Goal: Information Seeking & Learning: Check status

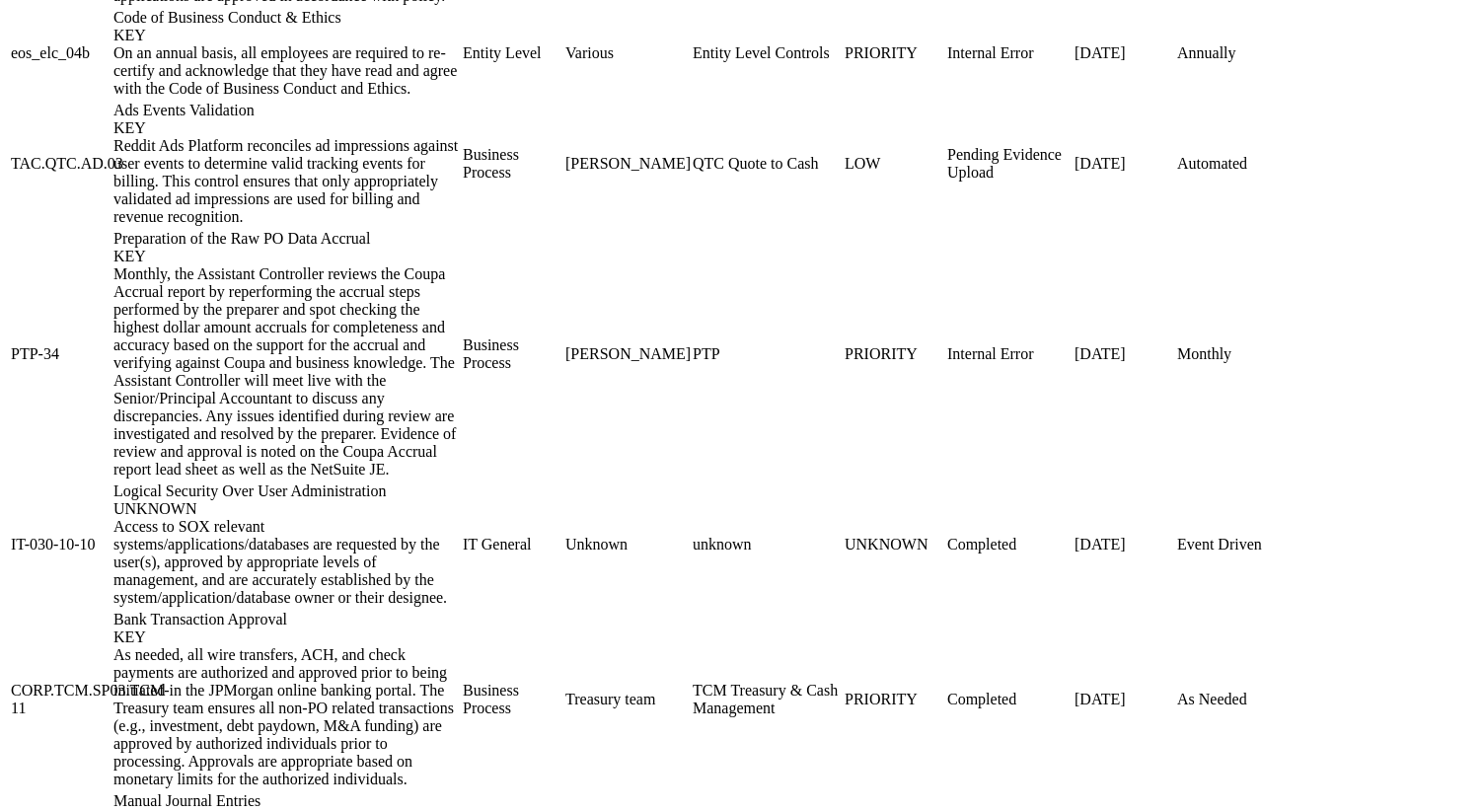
scroll to position [2724, 0]
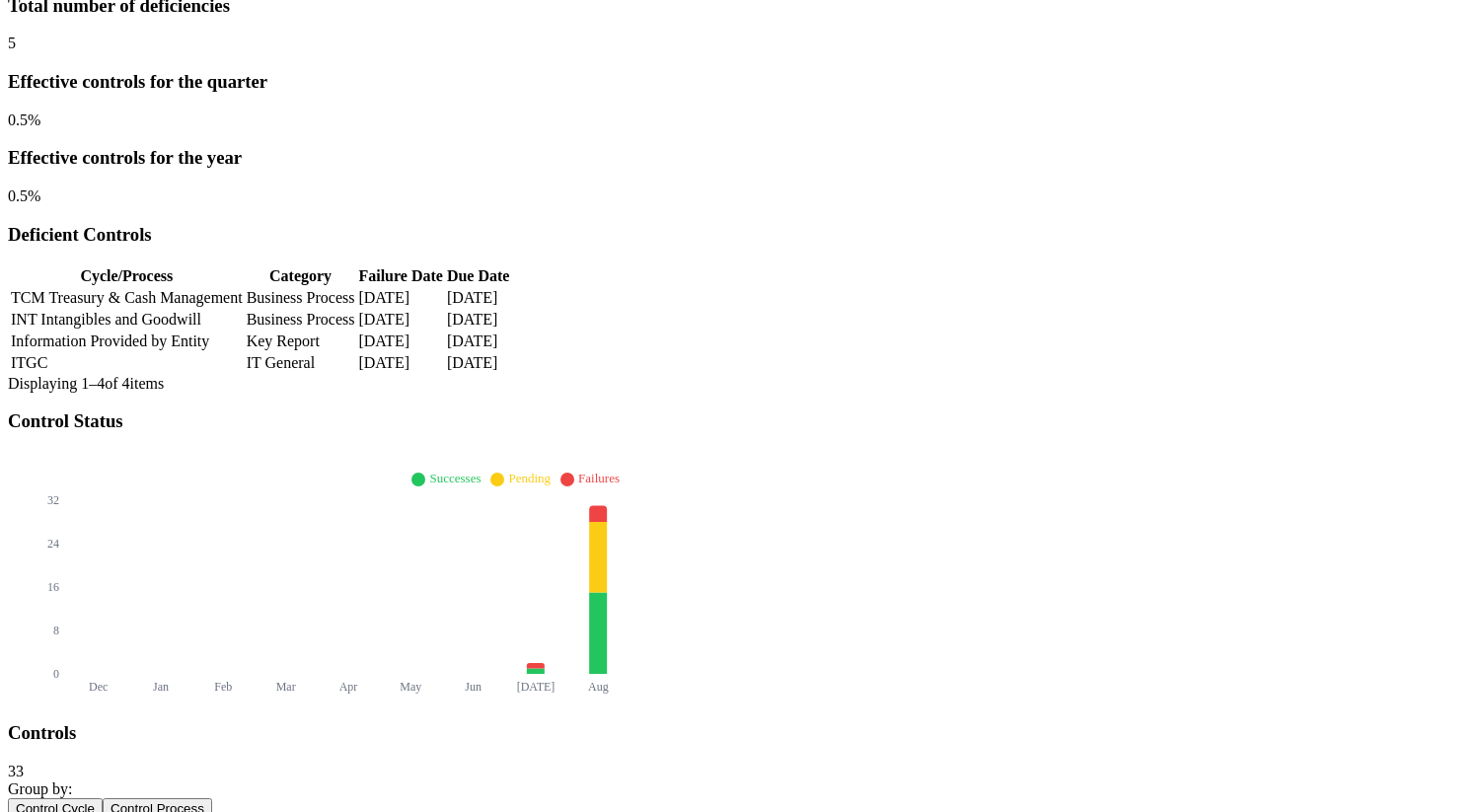
paste input "*********"
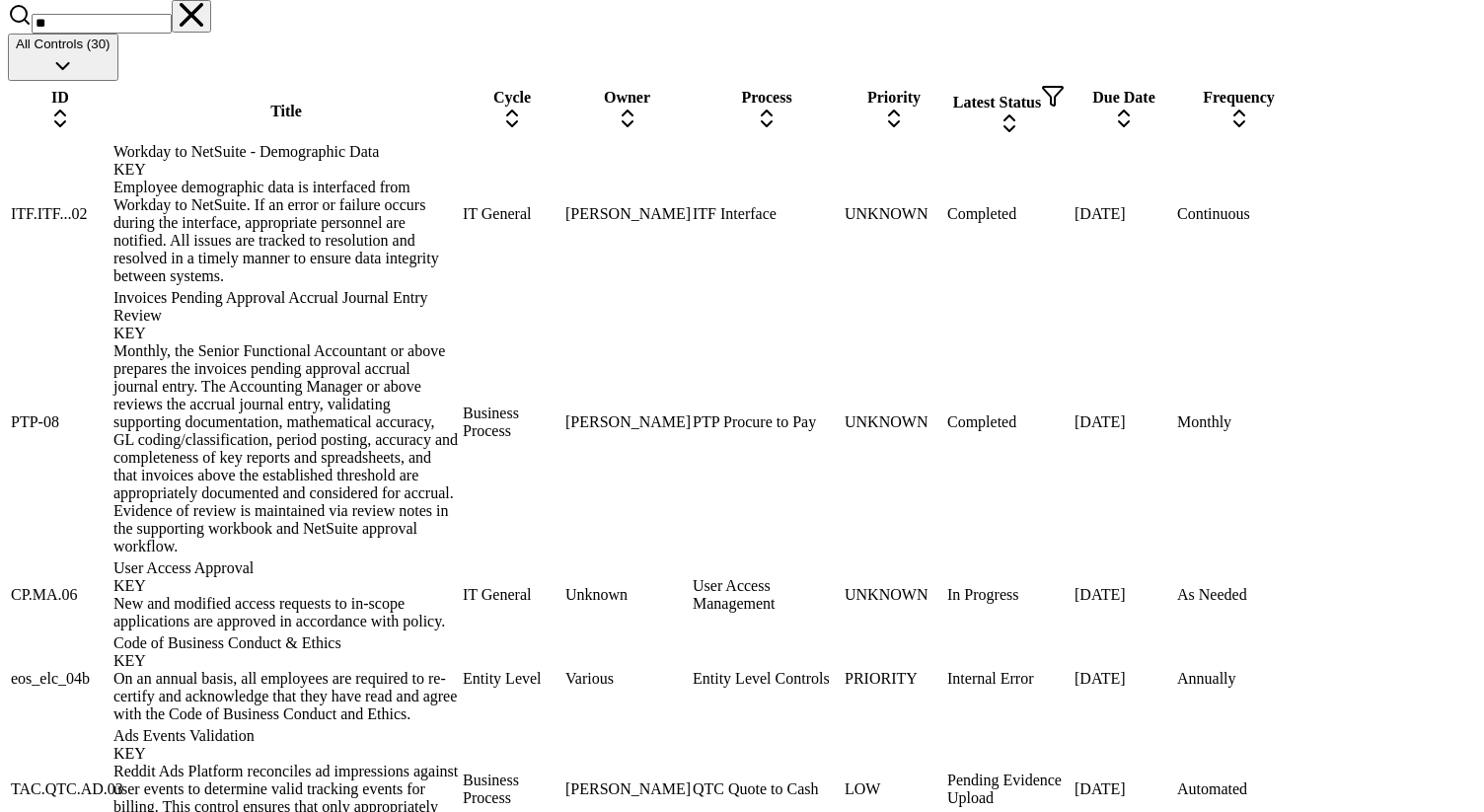
scroll to position [1170, 0]
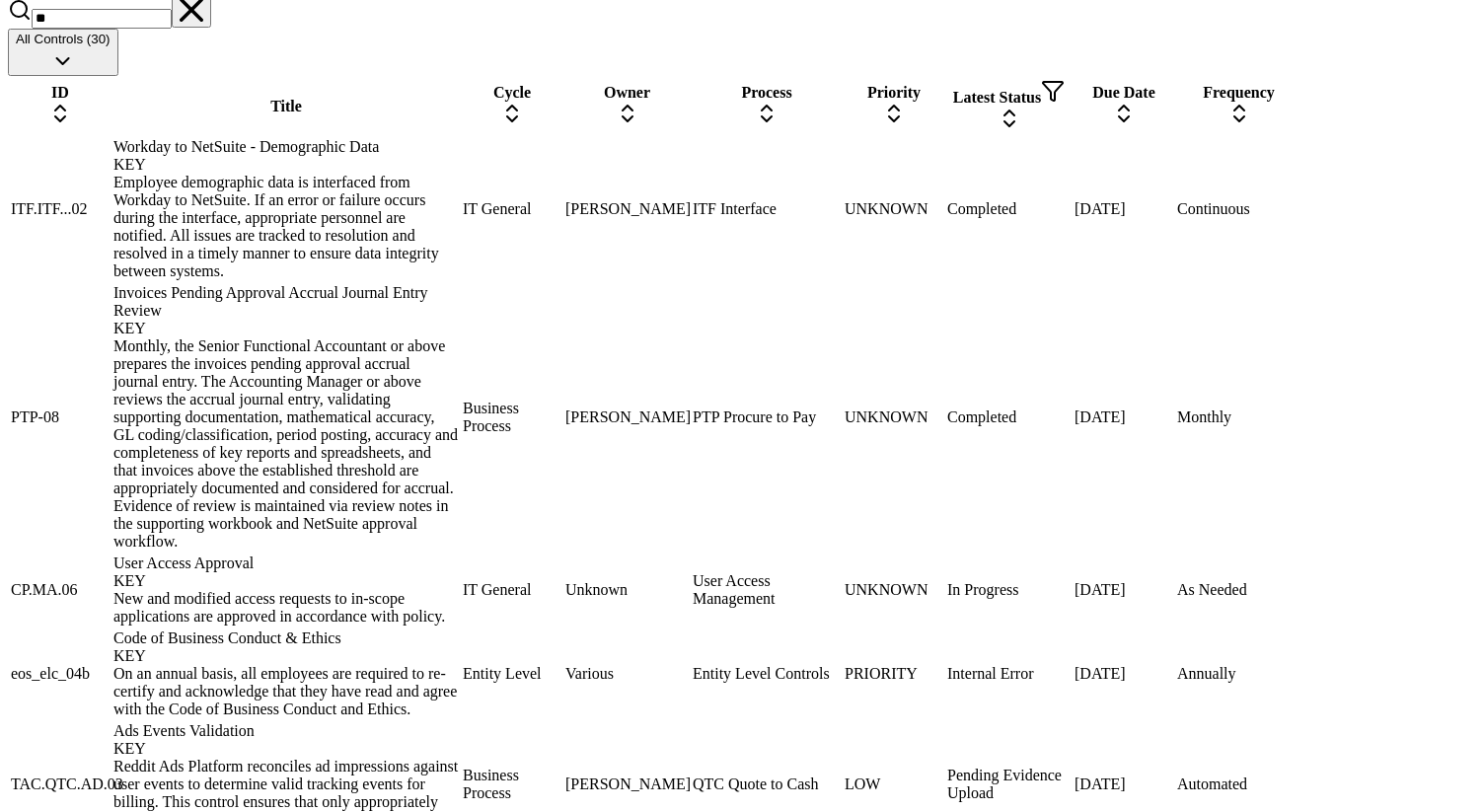
type input "**"
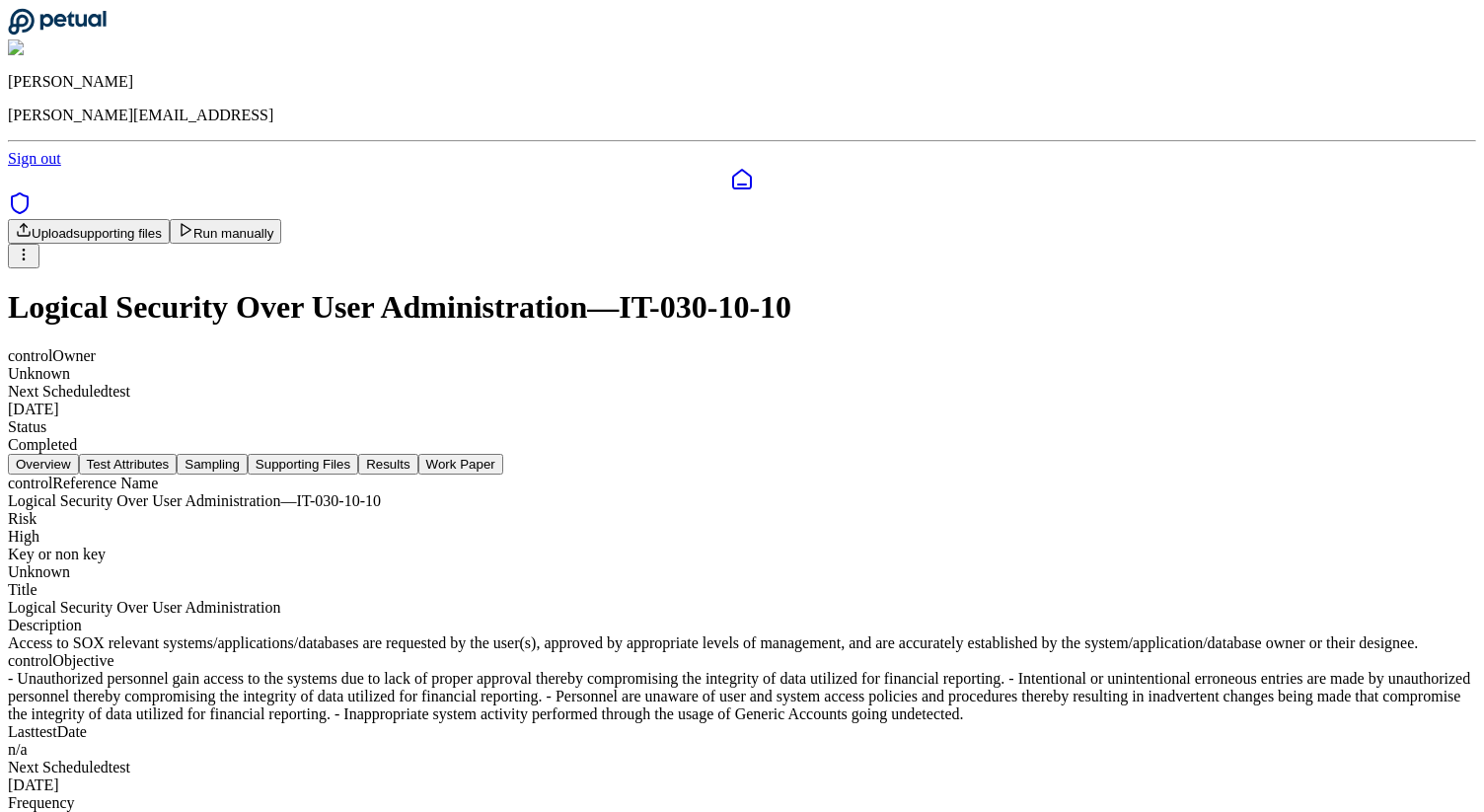
click at [417, 454] on button "Results" at bounding box center [388, 464] width 60 height 21
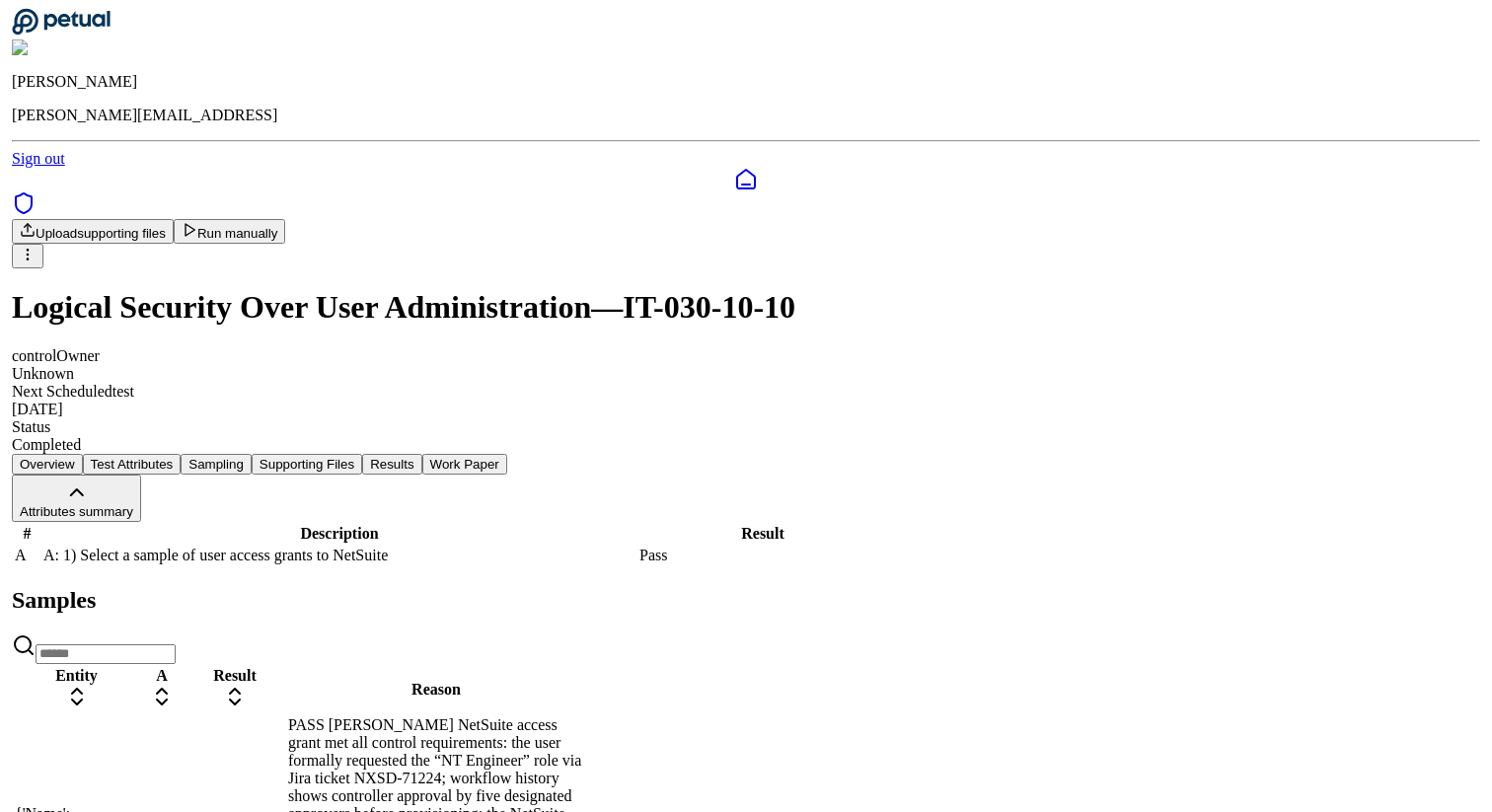
scroll to position [112, 0]
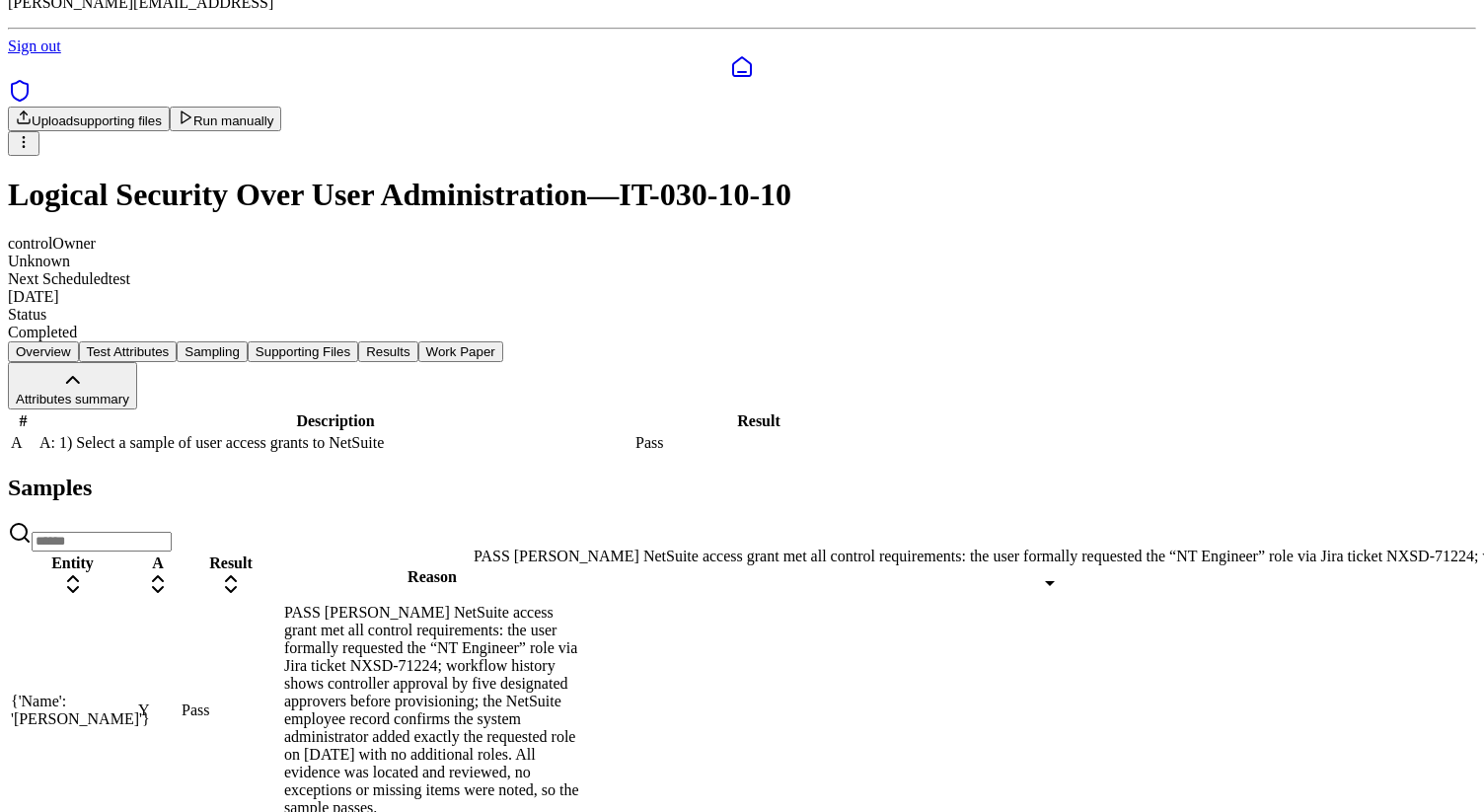
click at [580, 637] on div "PASS Ricky Dunbar’s NetSuite access grant met all control requirements: the use…" at bounding box center [432, 710] width 296 height 213
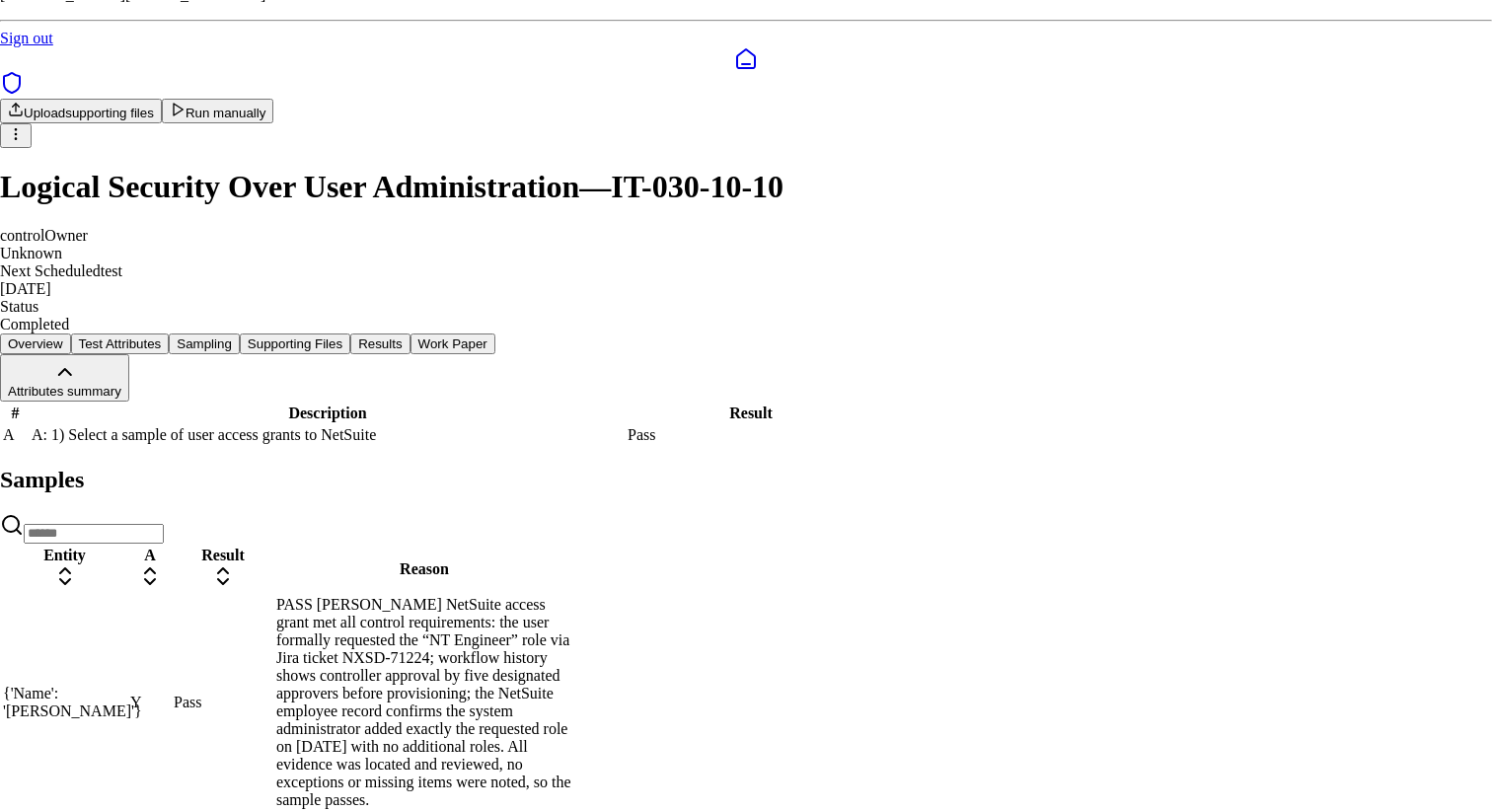
scroll to position [453, 0]
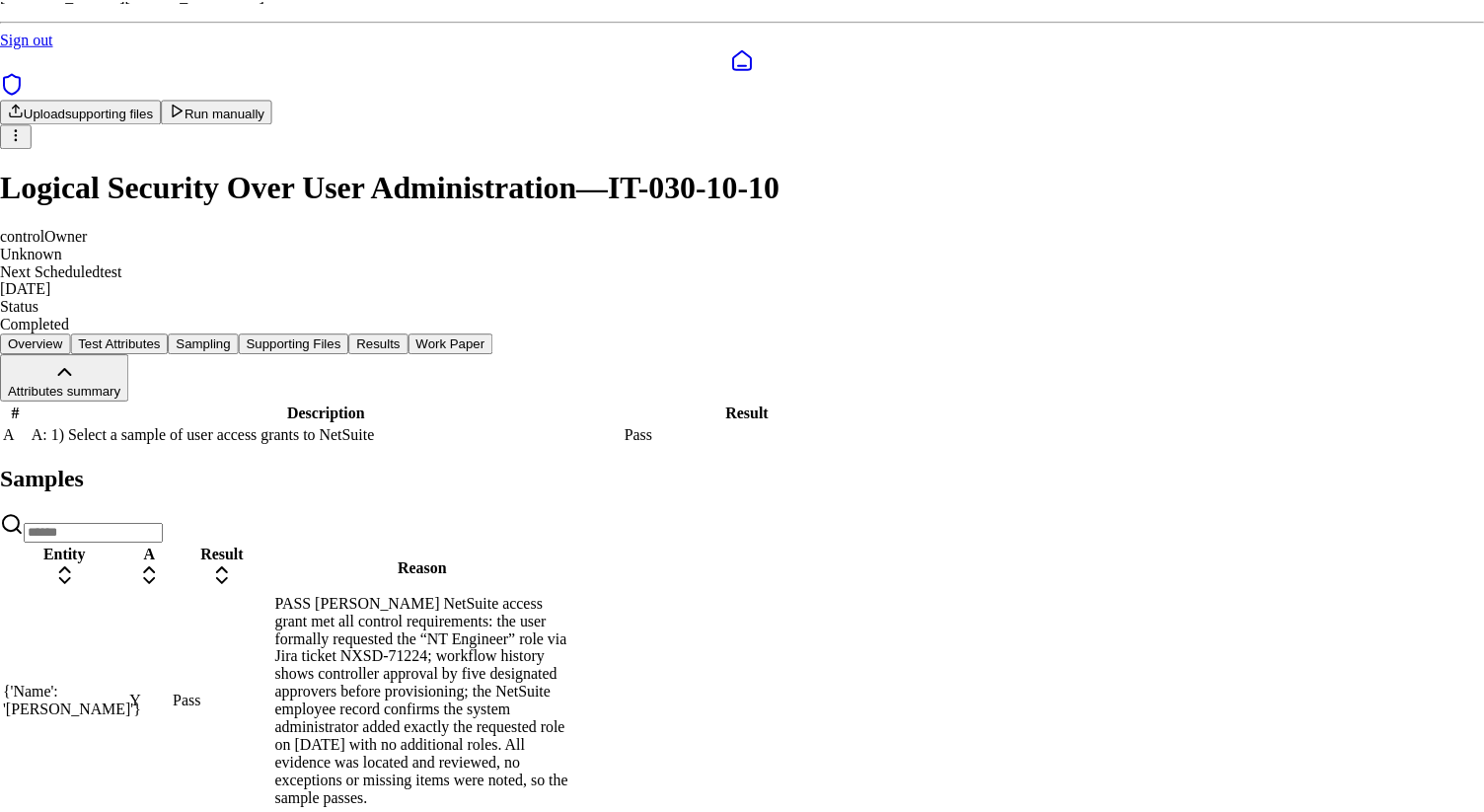
scroll to position [490, 0]
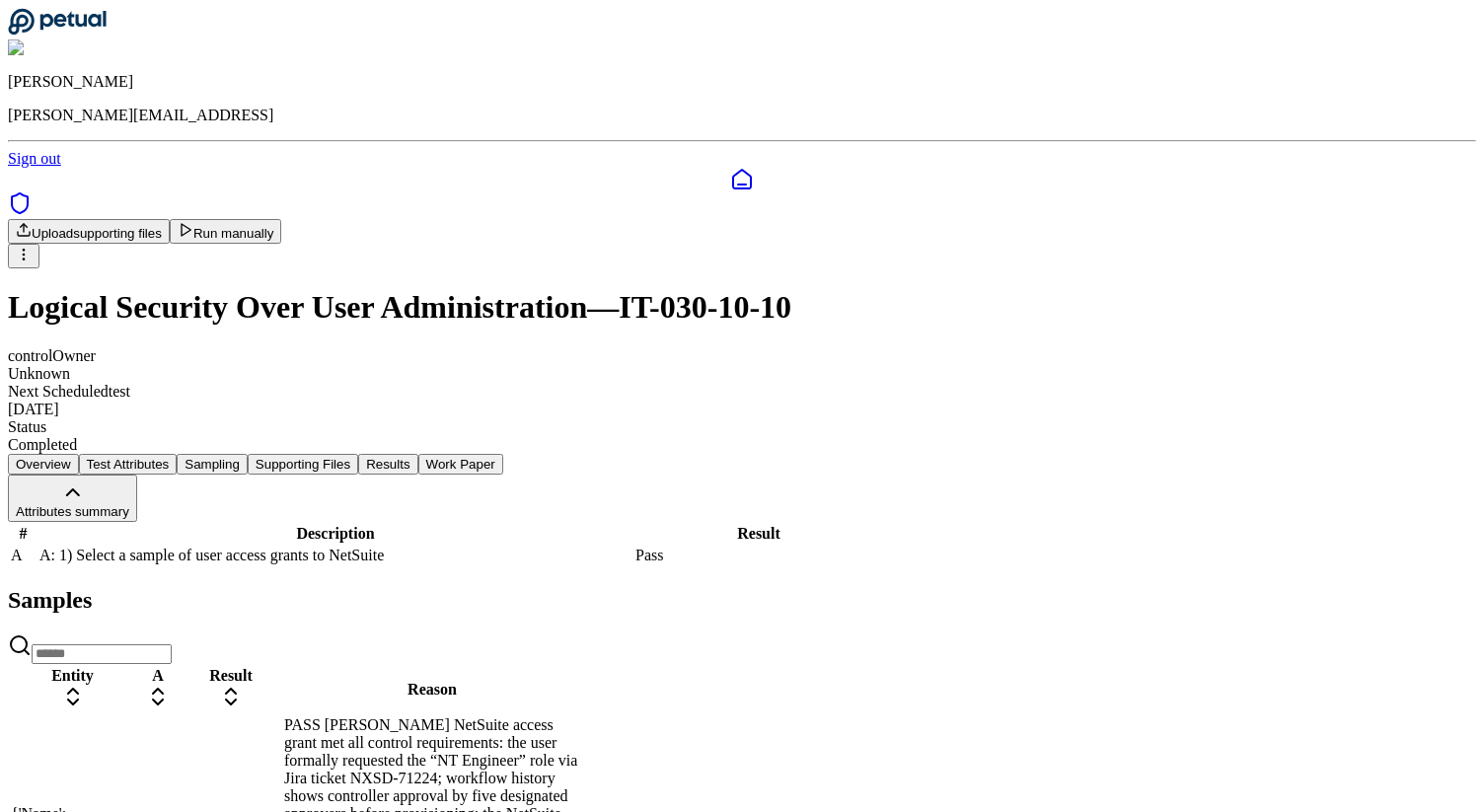
click at [106, 36] on icon at bounding box center [57, 22] width 98 height 28
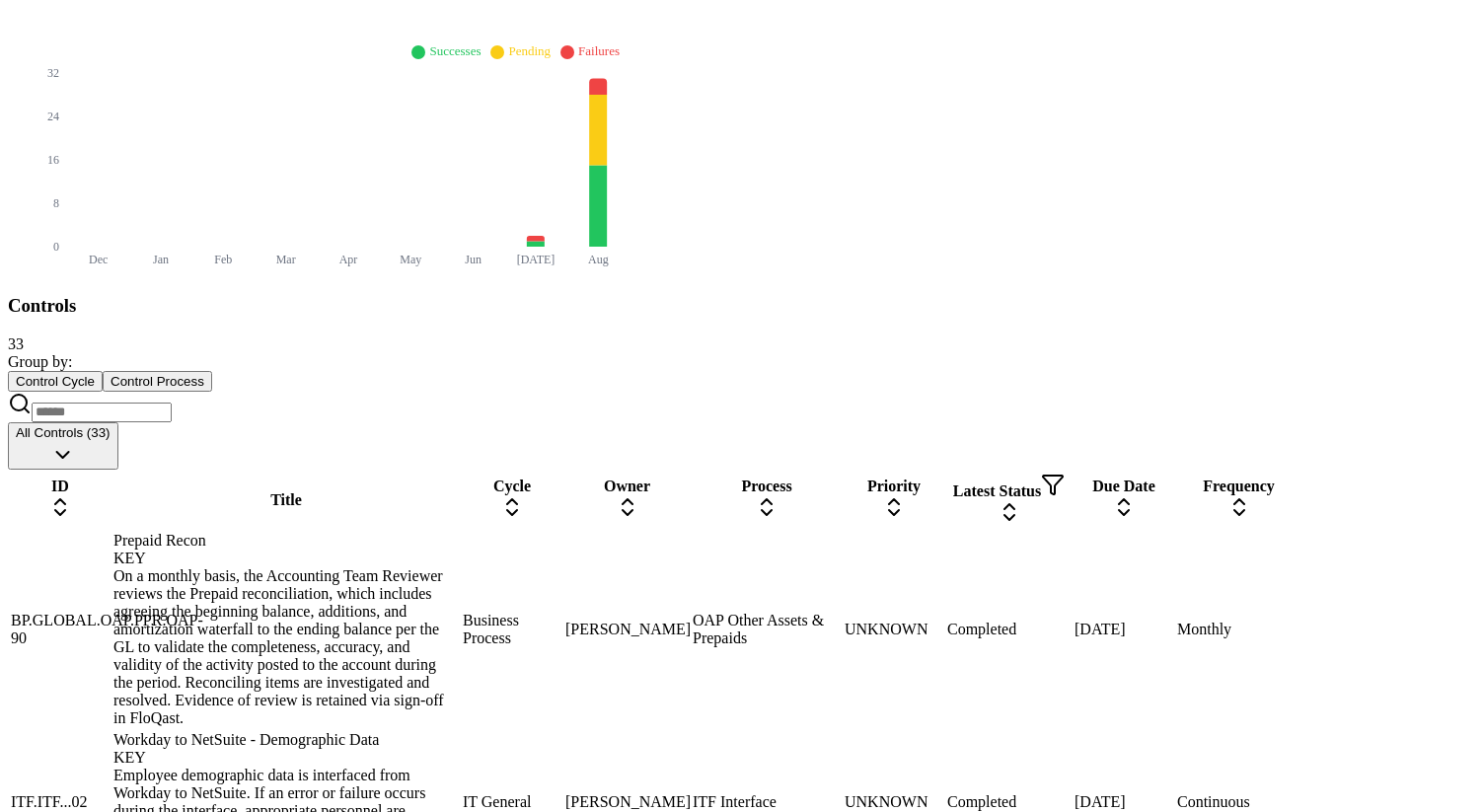
scroll to position [772, 0]
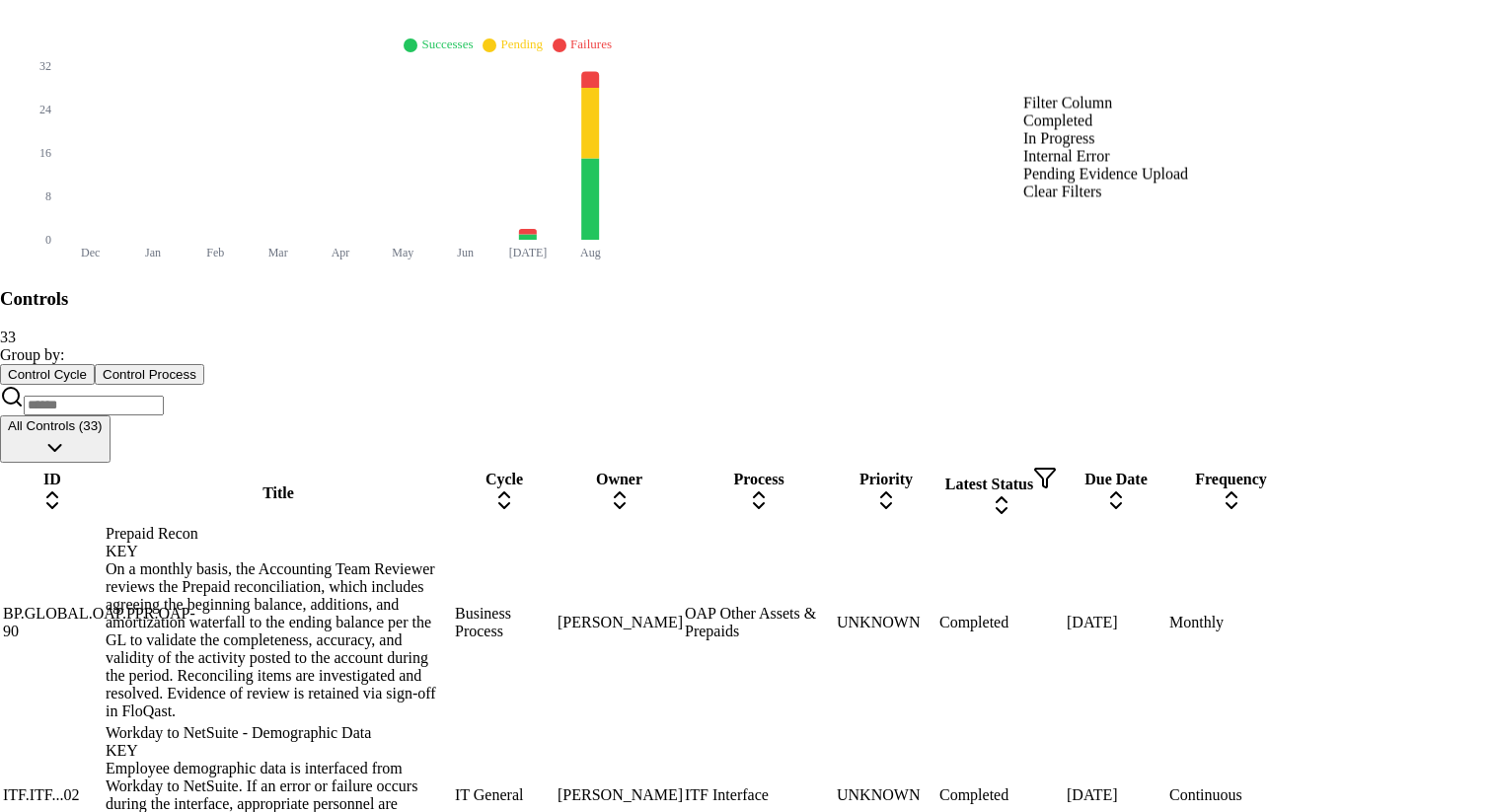
click at [1094, 130] on div "Completed" at bounding box center [1105, 121] width 165 height 18
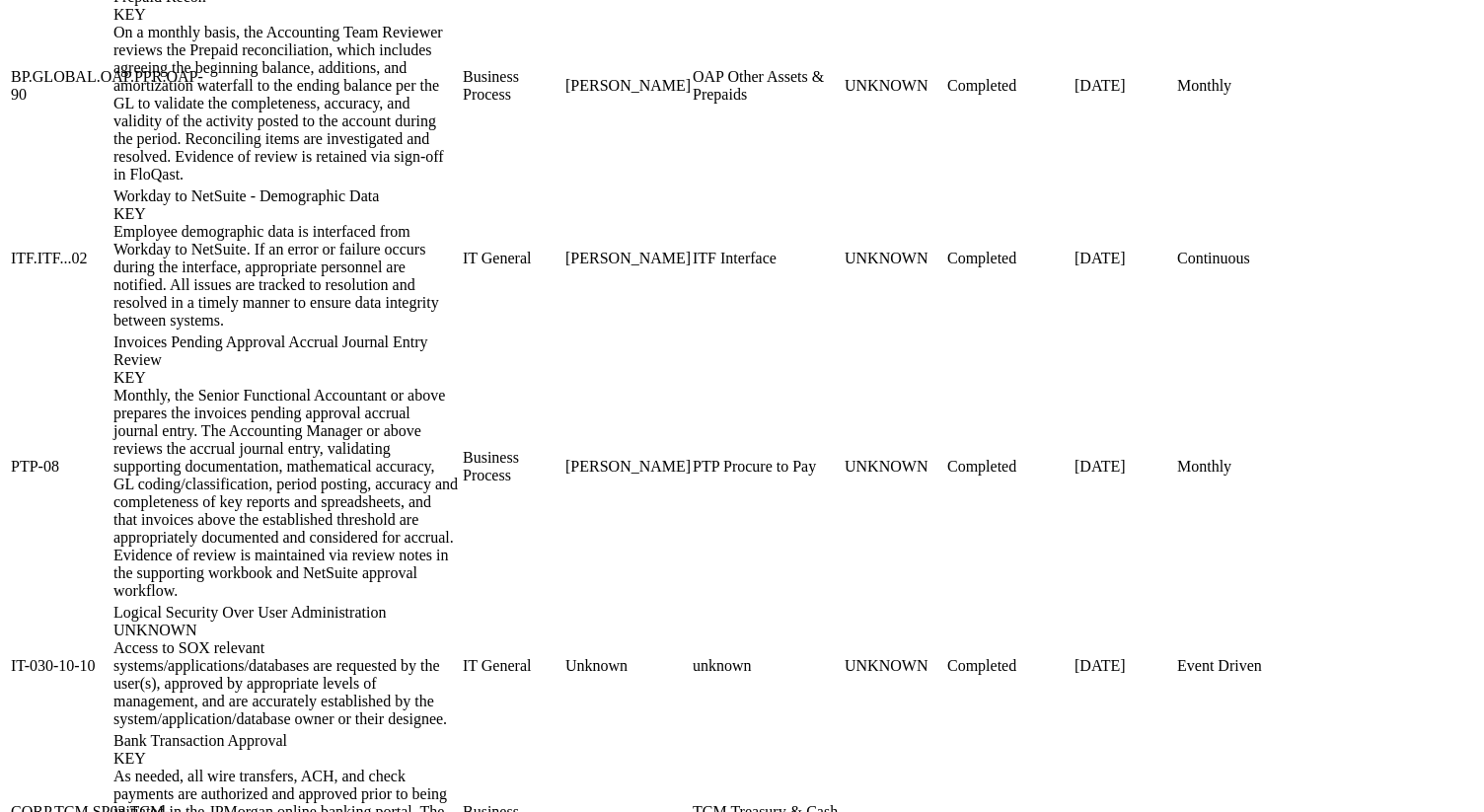
scroll to position [1515, 0]
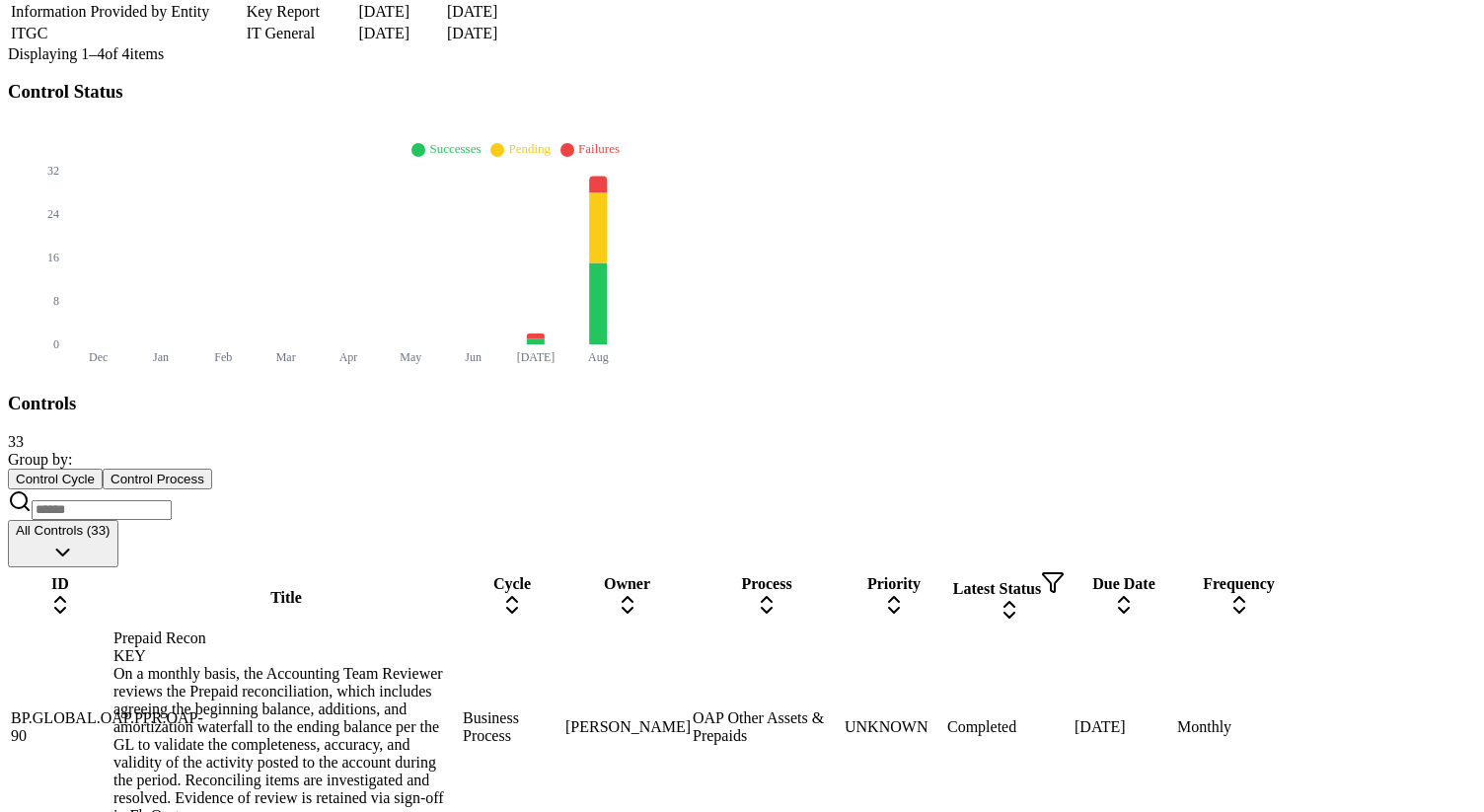
scroll to position [662, 0]
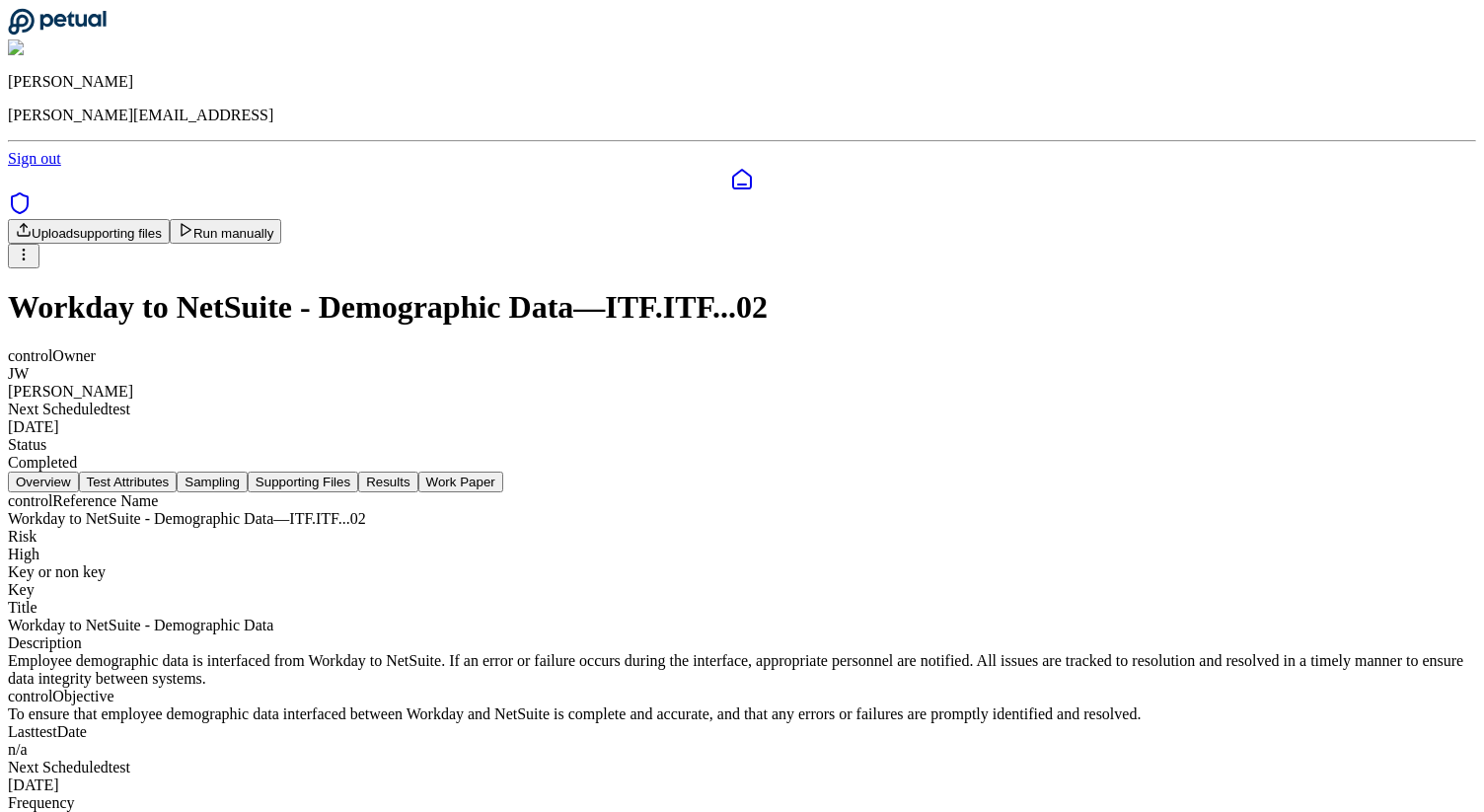
click at [417, 471] on button "Results" at bounding box center [388, 481] width 60 height 21
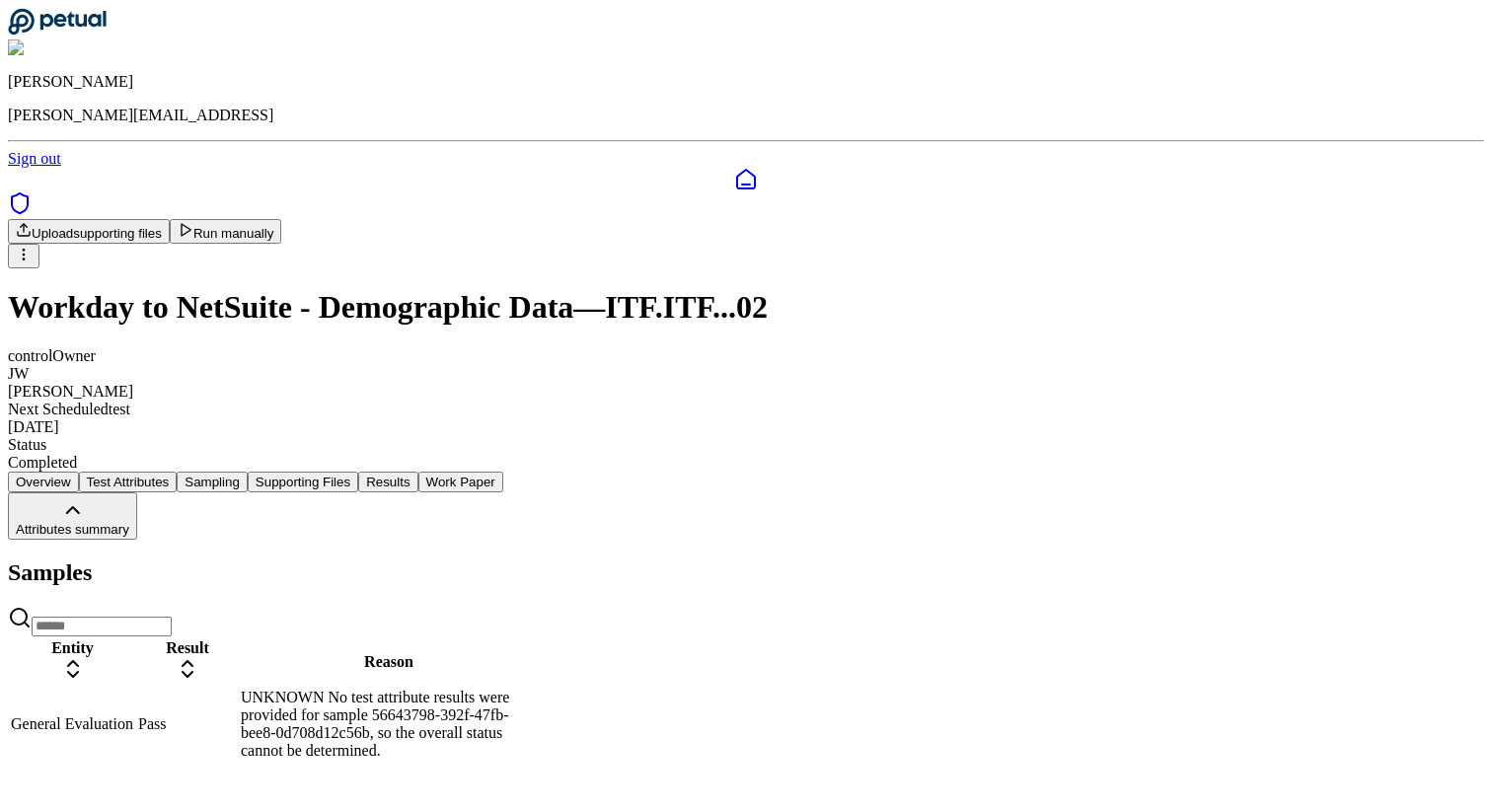
click at [1397, 104] on html "James Lee james@petual.ai Sign out Upload supporting files Run manually Workday…" at bounding box center [746, 389] width 1492 height 778
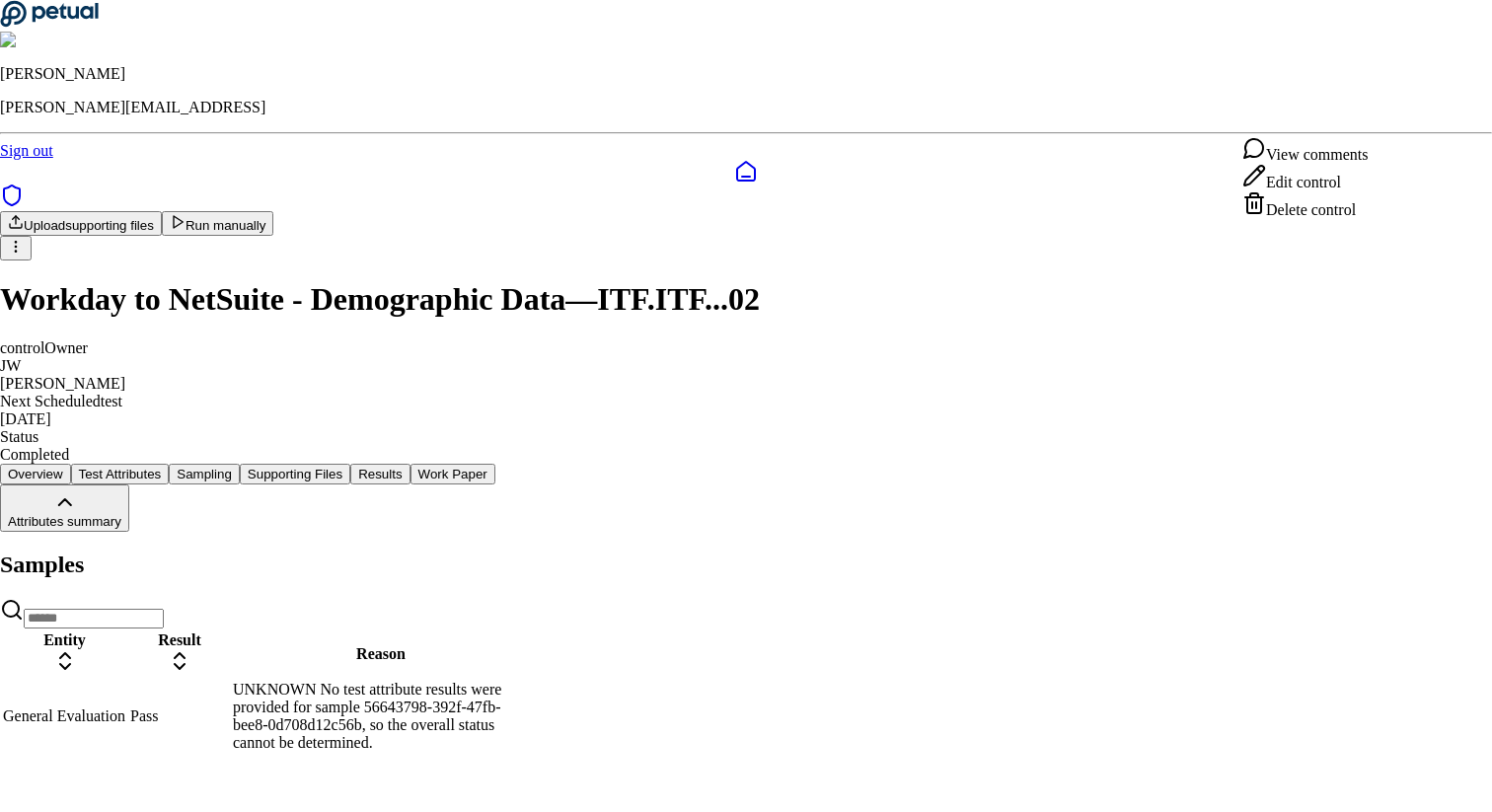
click at [1347, 155] on div "View comments" at bounding box center [1305, 150] width 125 height 28
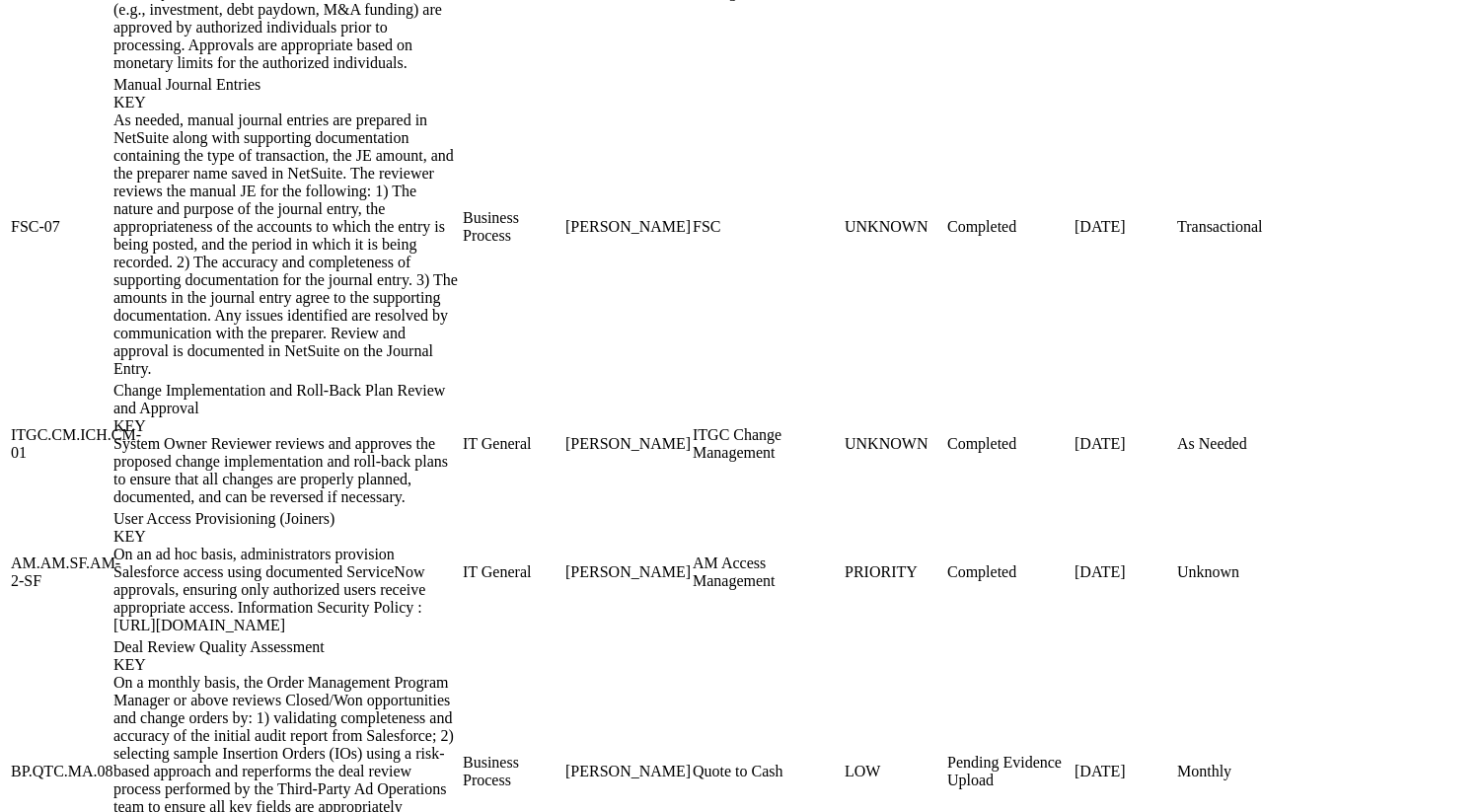
scroll to position [2698, 0]
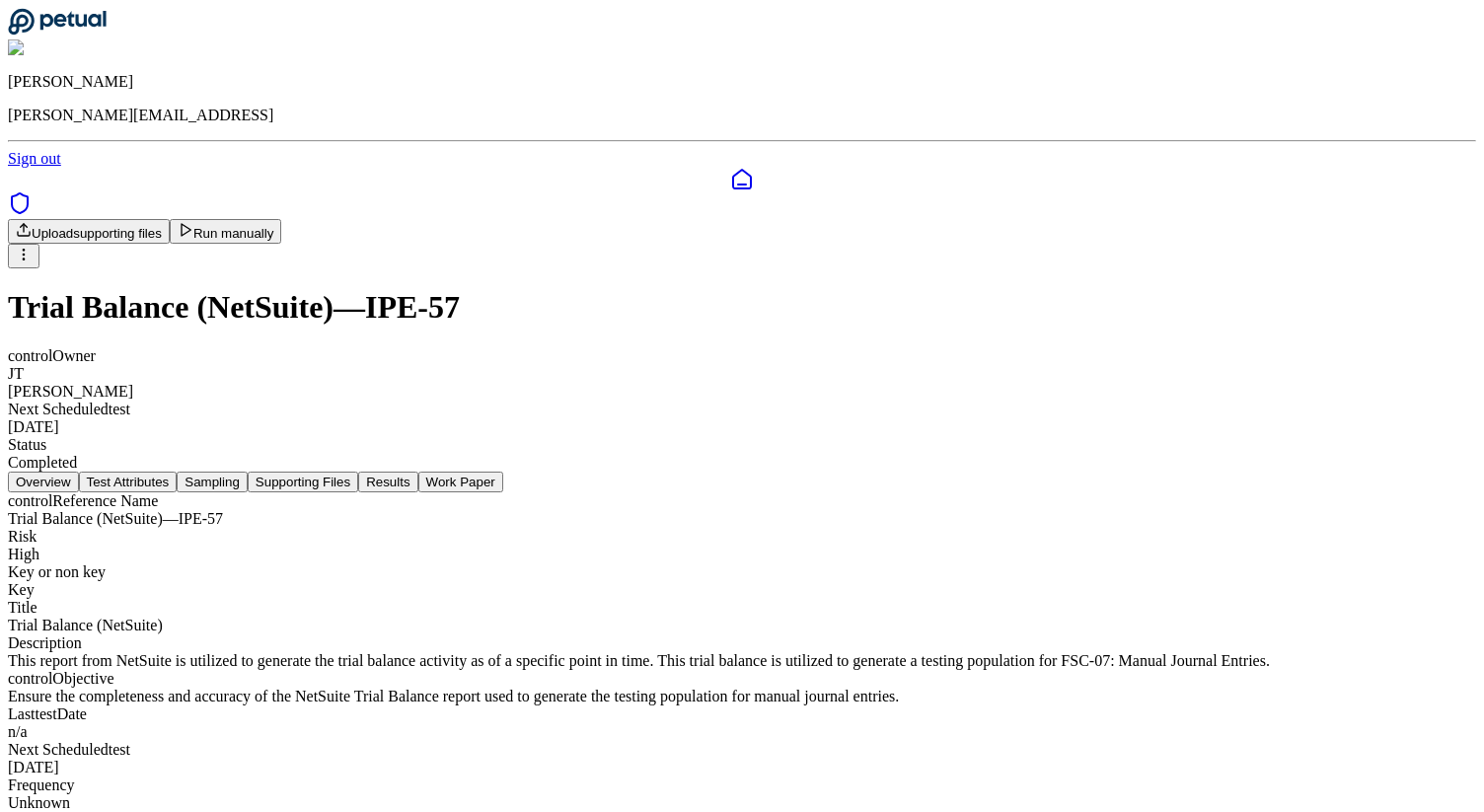
click at [417, 471] on button "Results" at bounding box center [388, 481] width 60 height 21
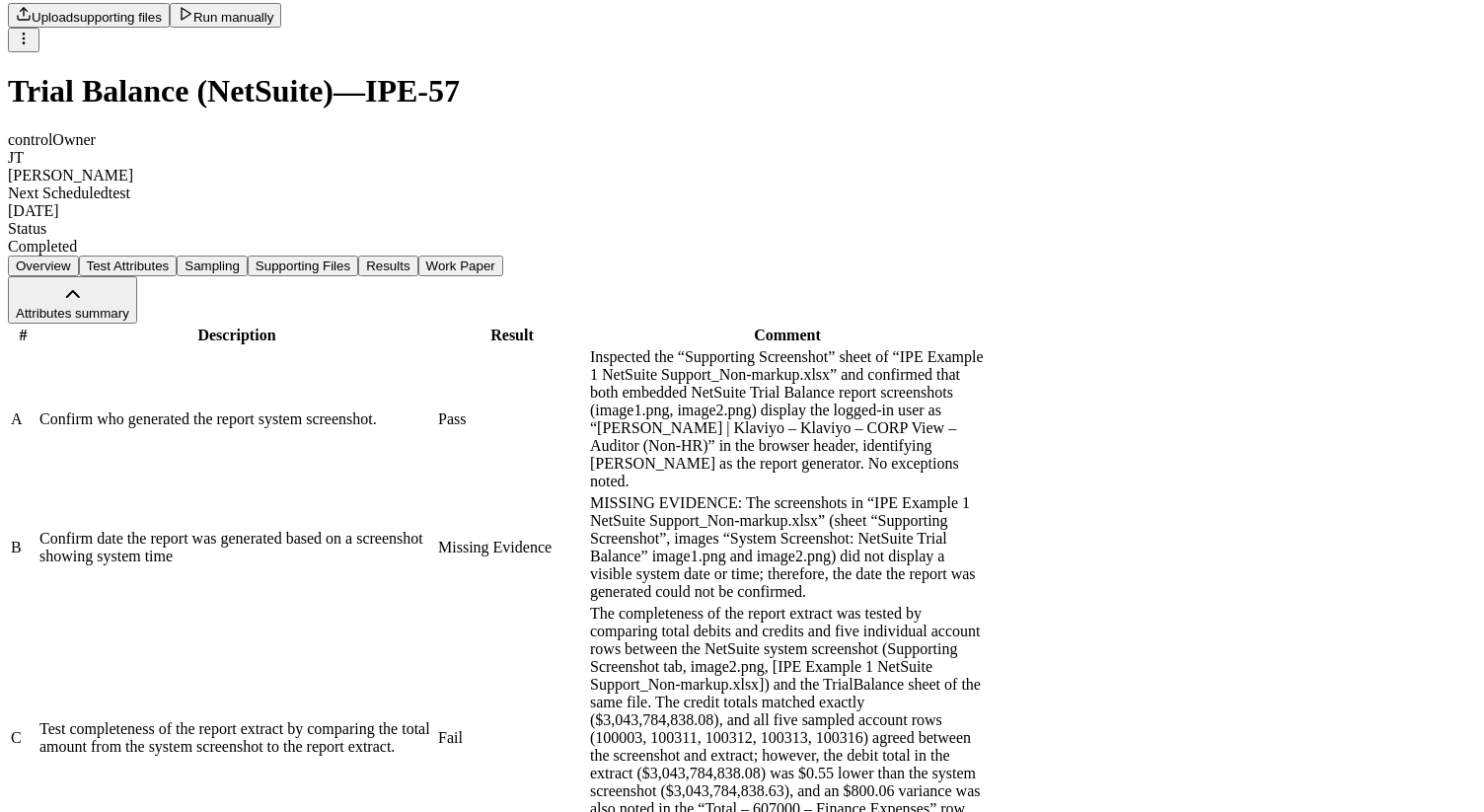
scroll to position [342, 0]
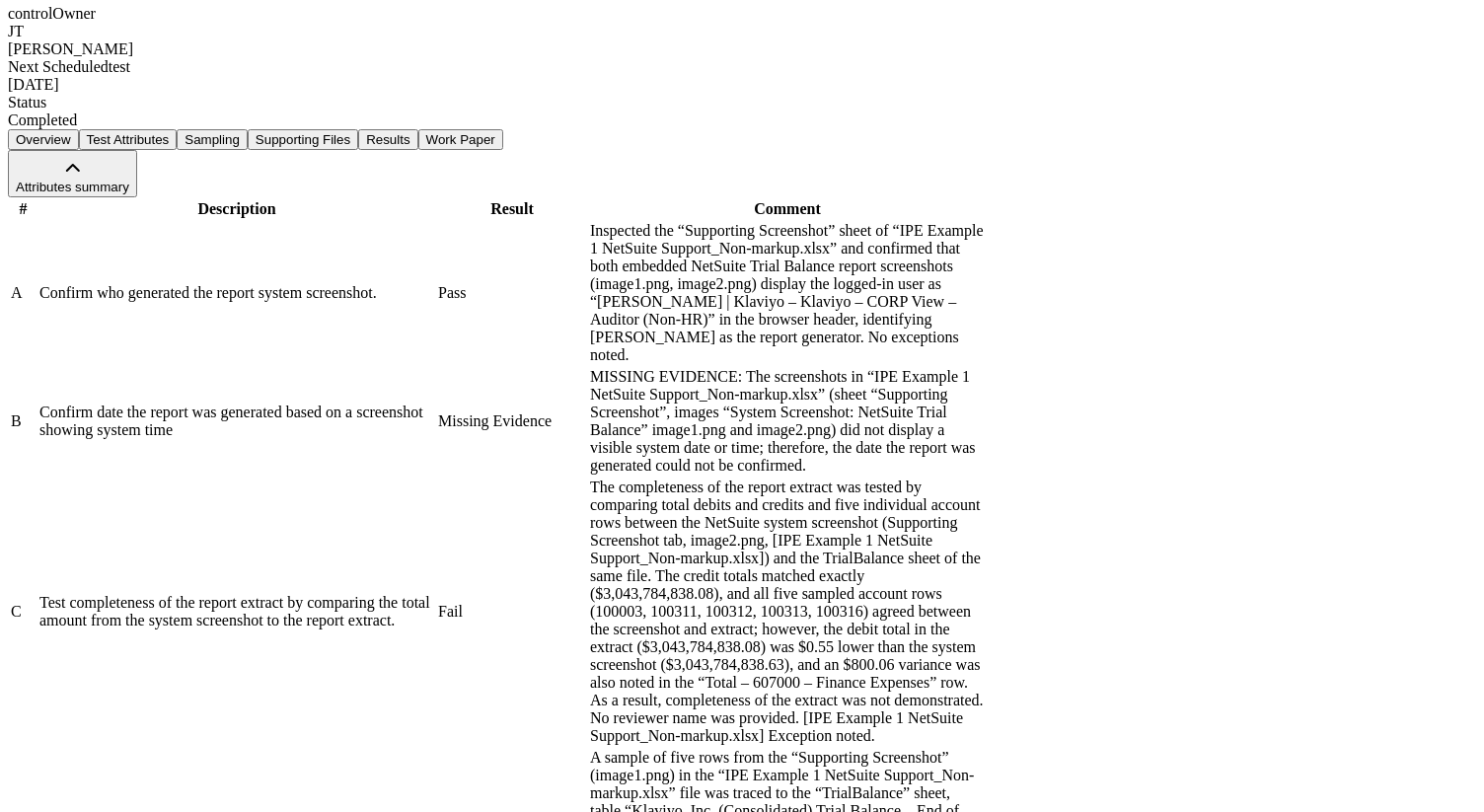
click at [587, 477] on td "Fail" at bounding box center [512, 611] width 150 height 268
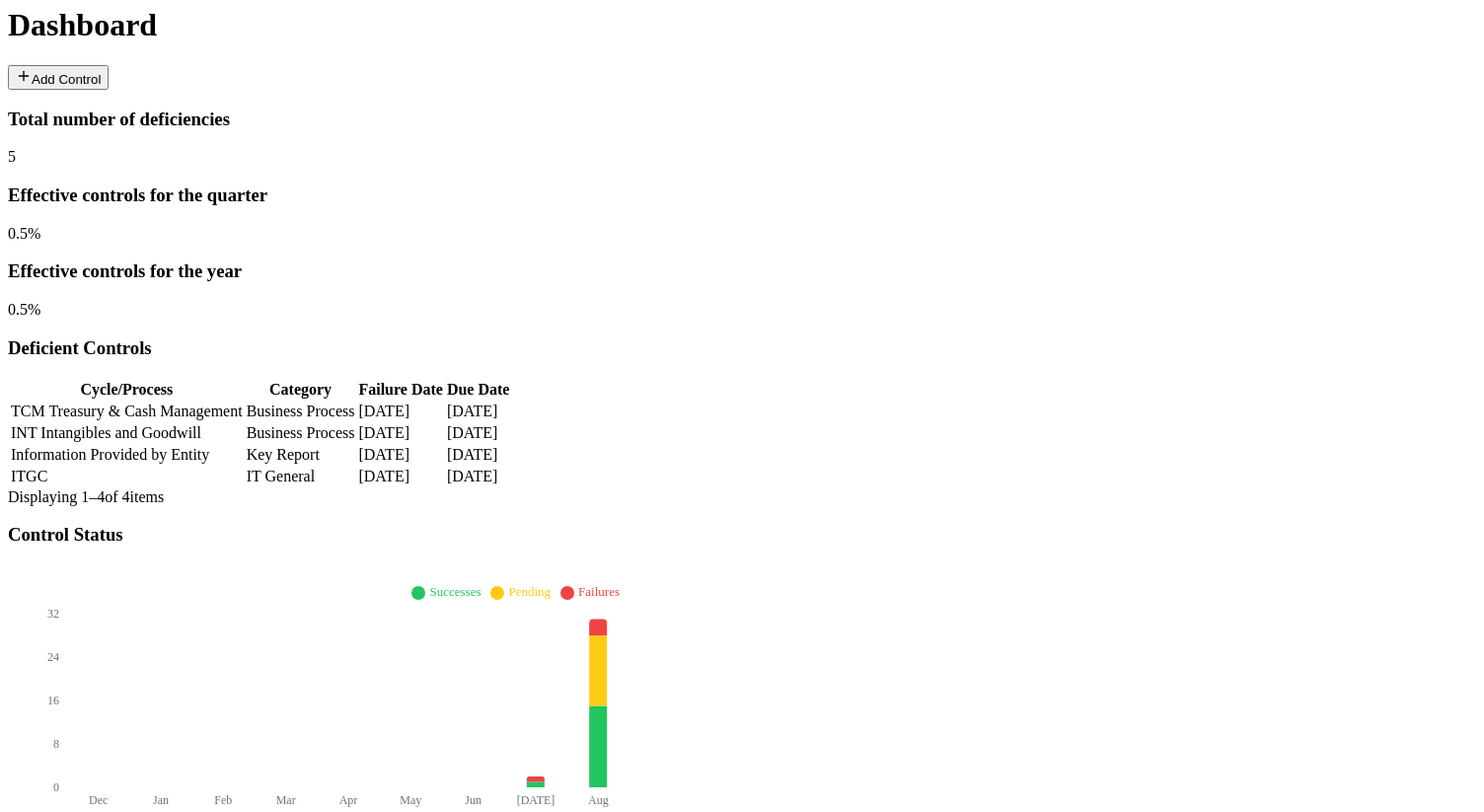
scroll to position [225, 0]
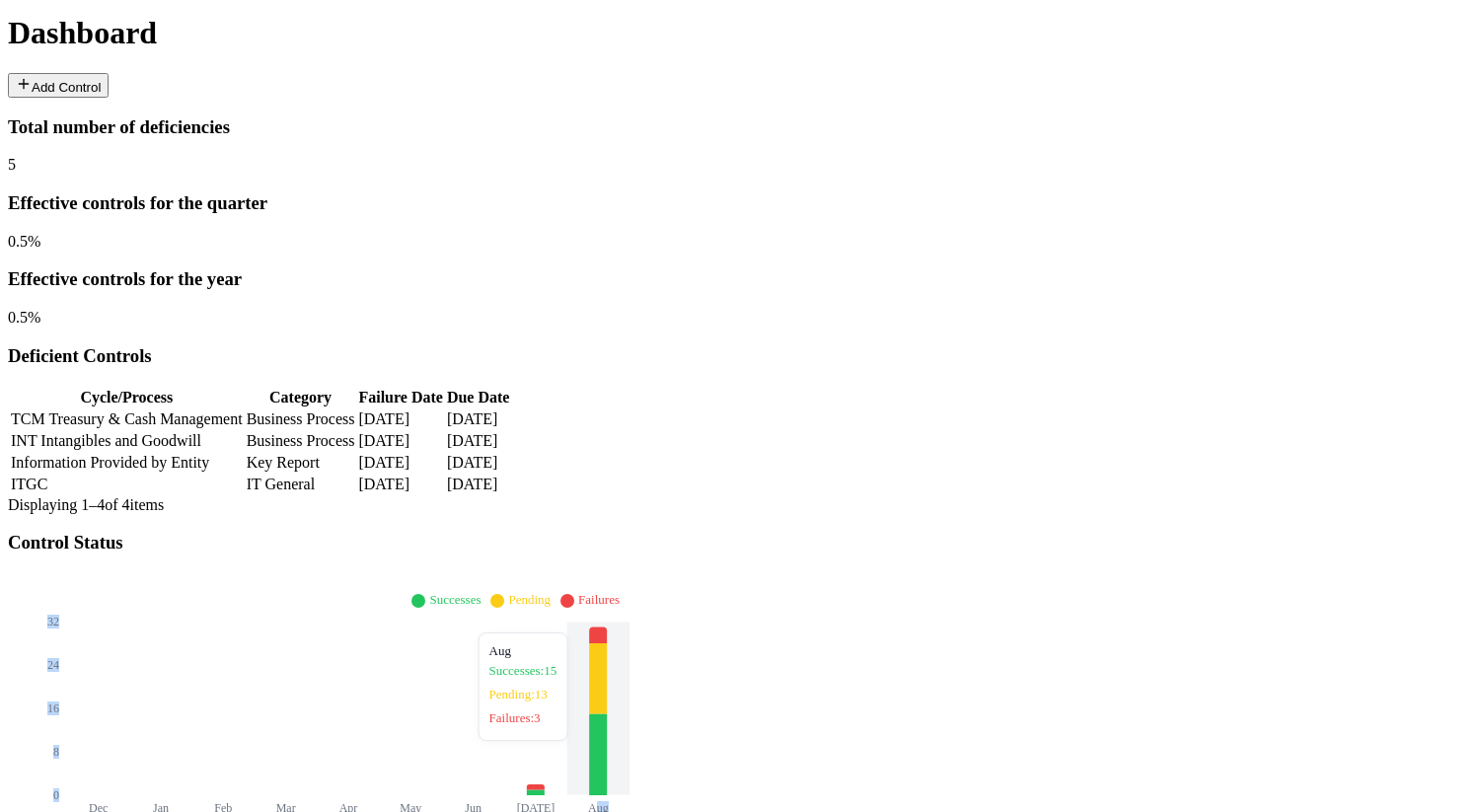
drag, startPoint x: 1396, startPoint y: 199, endPoint x: 1391, endPoint y: 147, distance: 52.2
click at [649, 572] on icon "Dec Jan Feb Mar Apr May Jun Jul Aug 0 8 16 24 32" at bounding box center [328, 699] width 641 height 252
click at [606, 627] on icon at bounding box center [598, 635] width 18 height 17
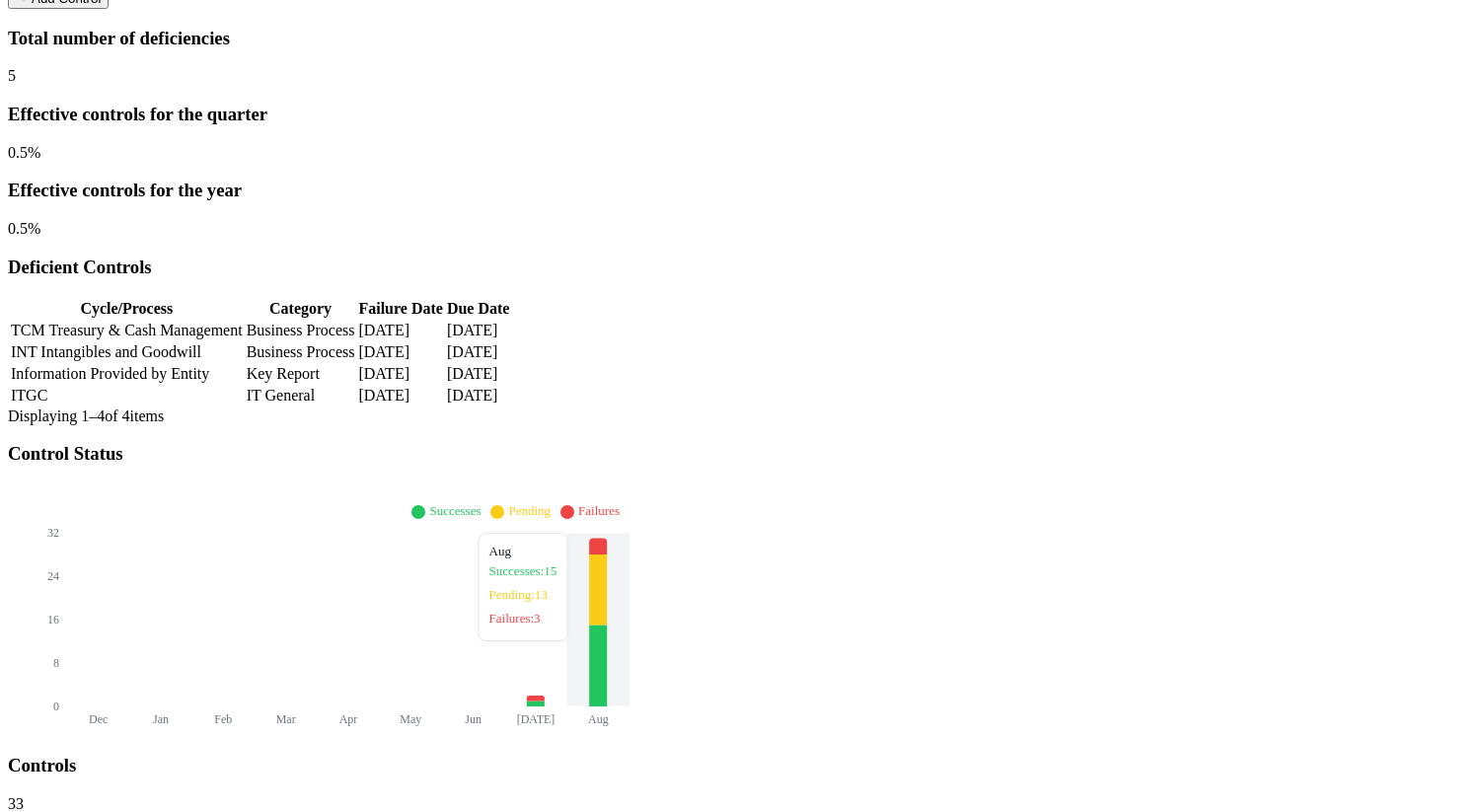
click at [606, 555] on icon at bounding box center [598, 589] width 18 height 71
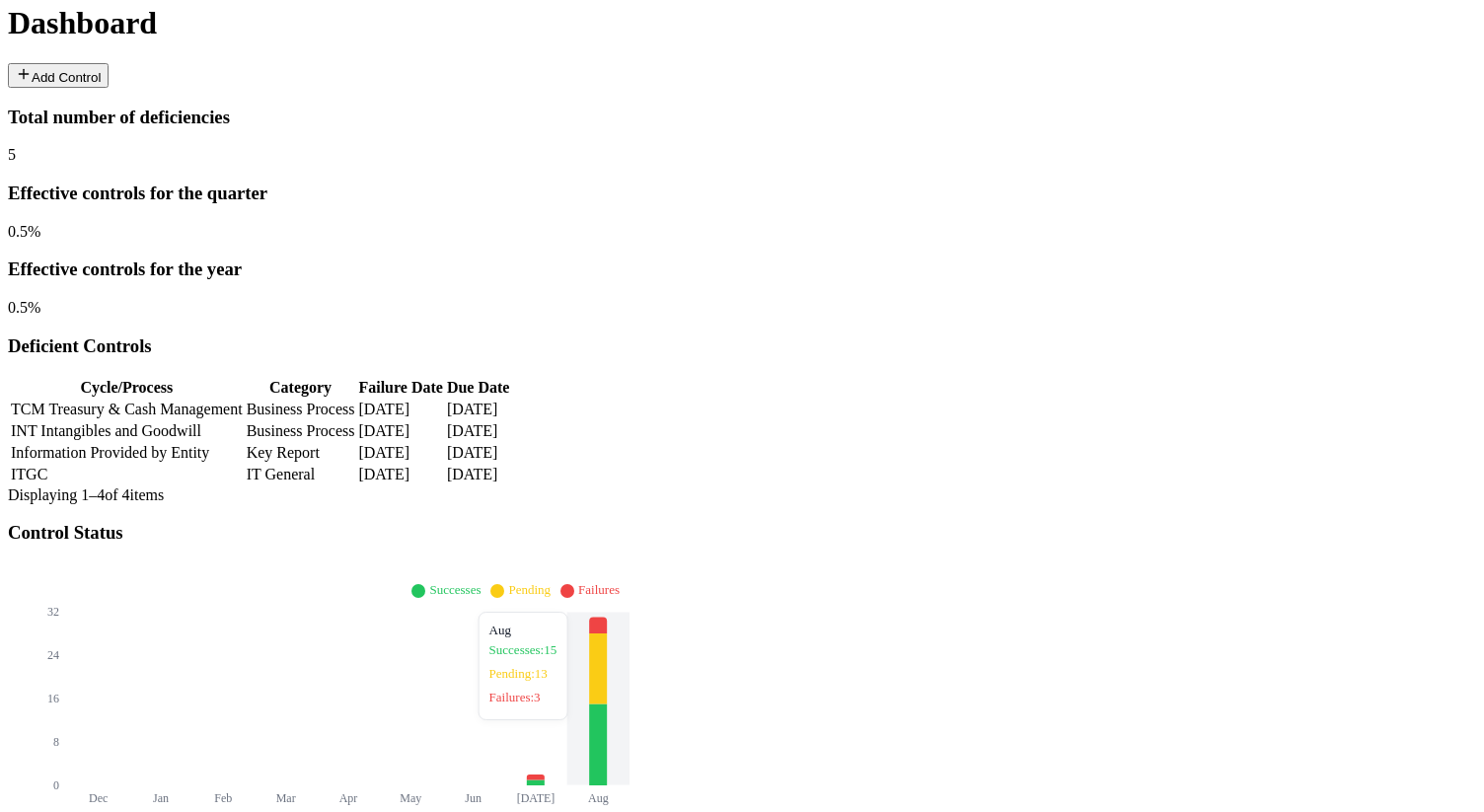
click at [606, 705] on icon at bounding box center [598, 745] width 18 height 81
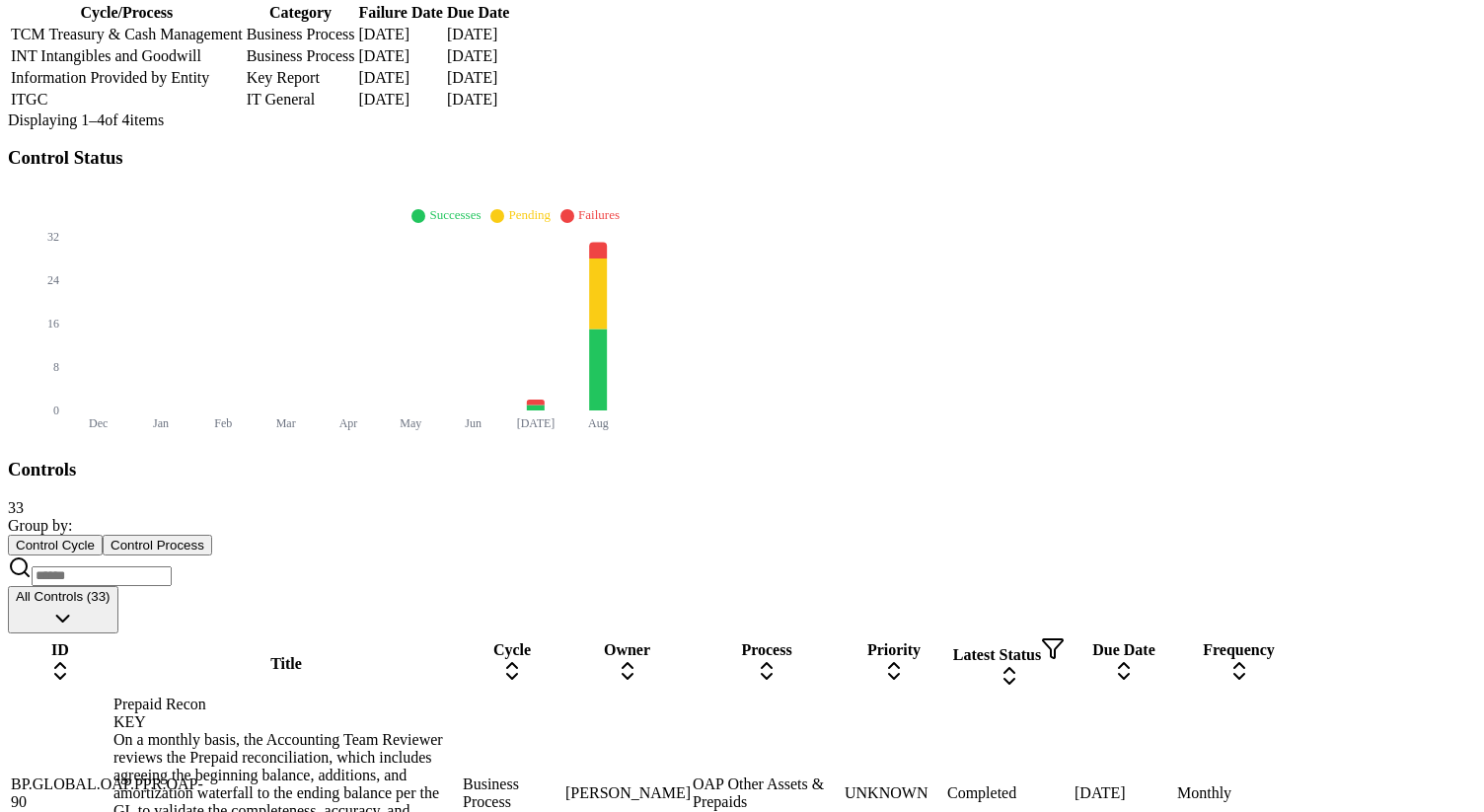
scroll to position [634, 0]
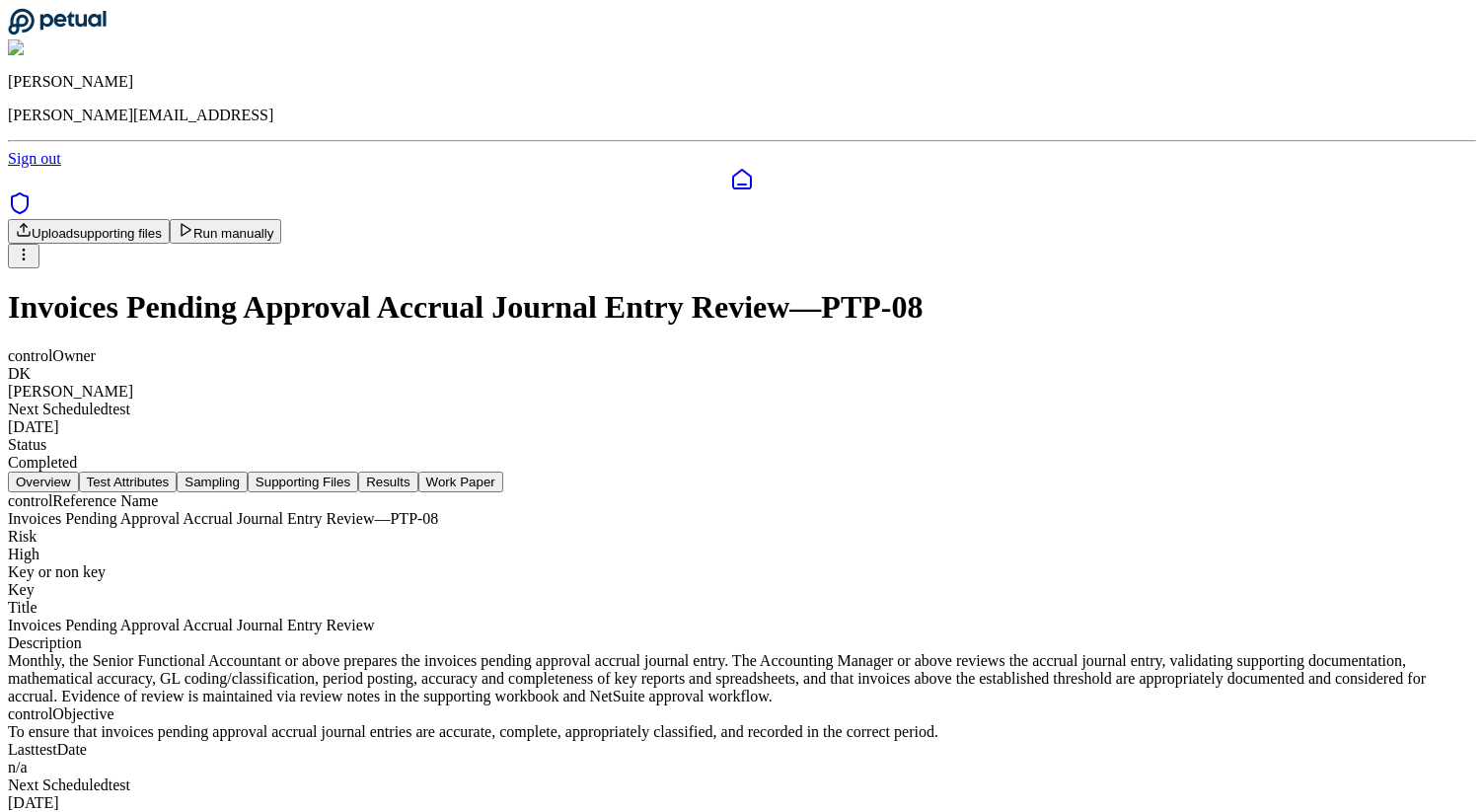
click at [417, 471] on button "Results" at bounding box center [388, 481] width 60 height 21
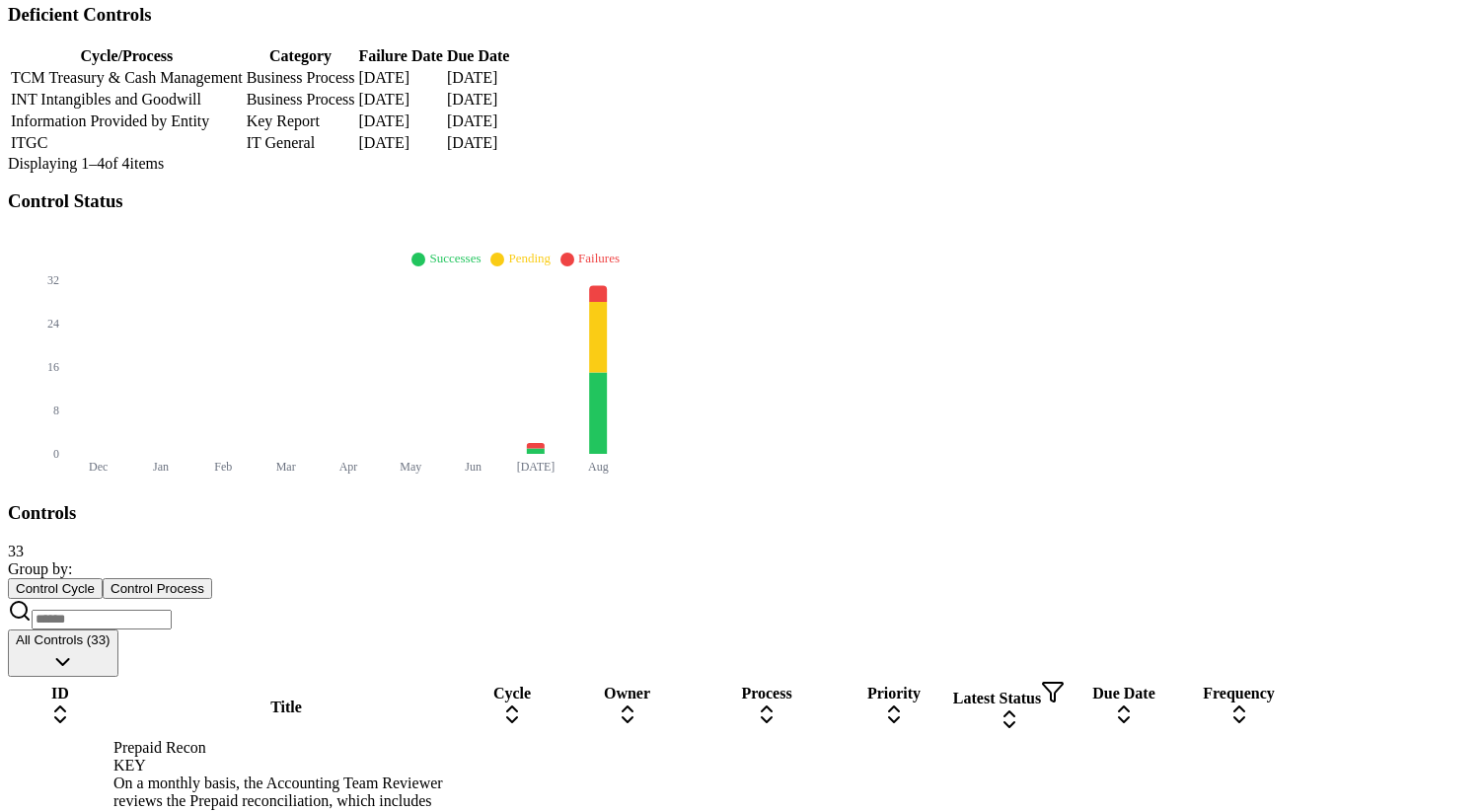
scroll to position [566, 0]
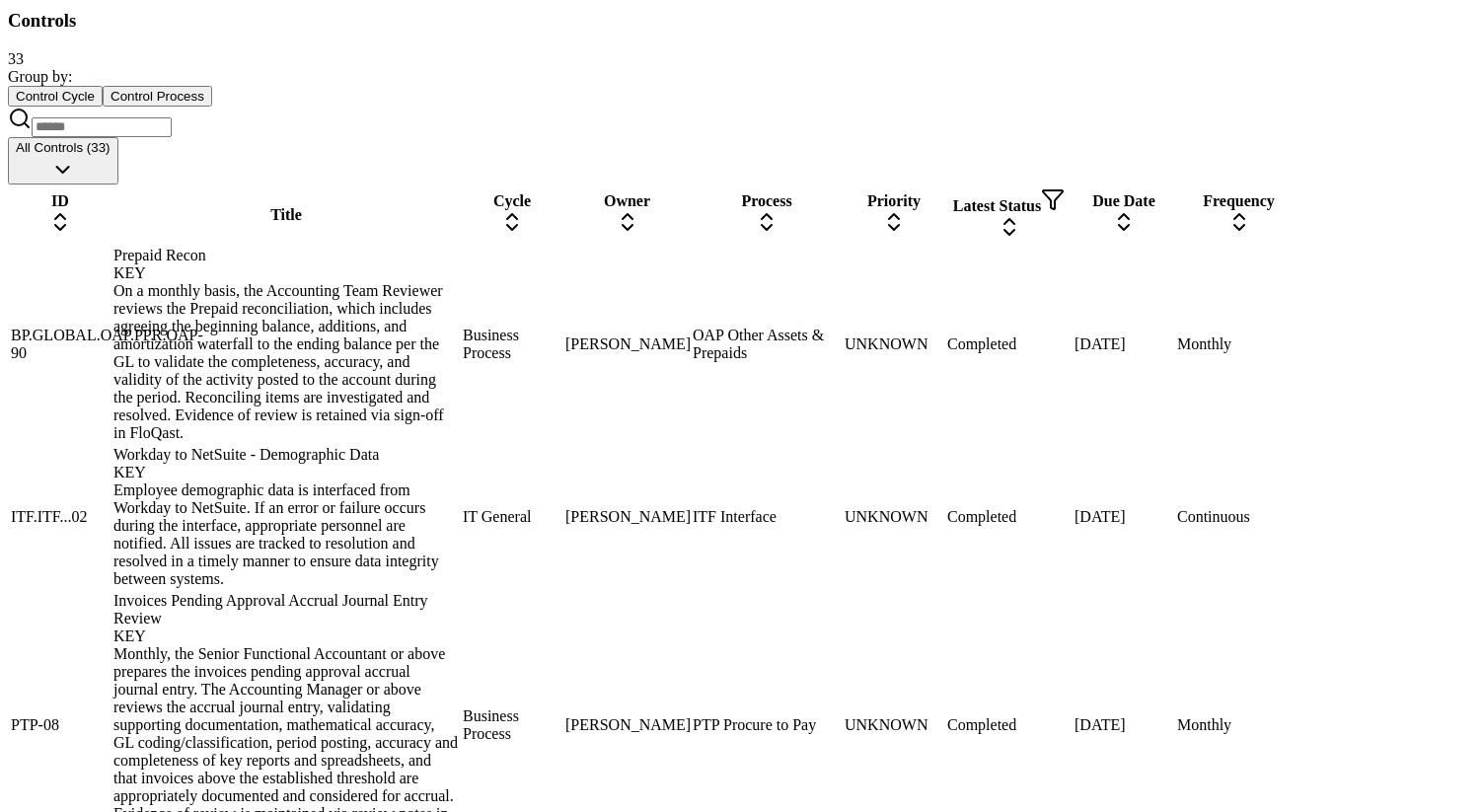
scroll to position [1062, 0]
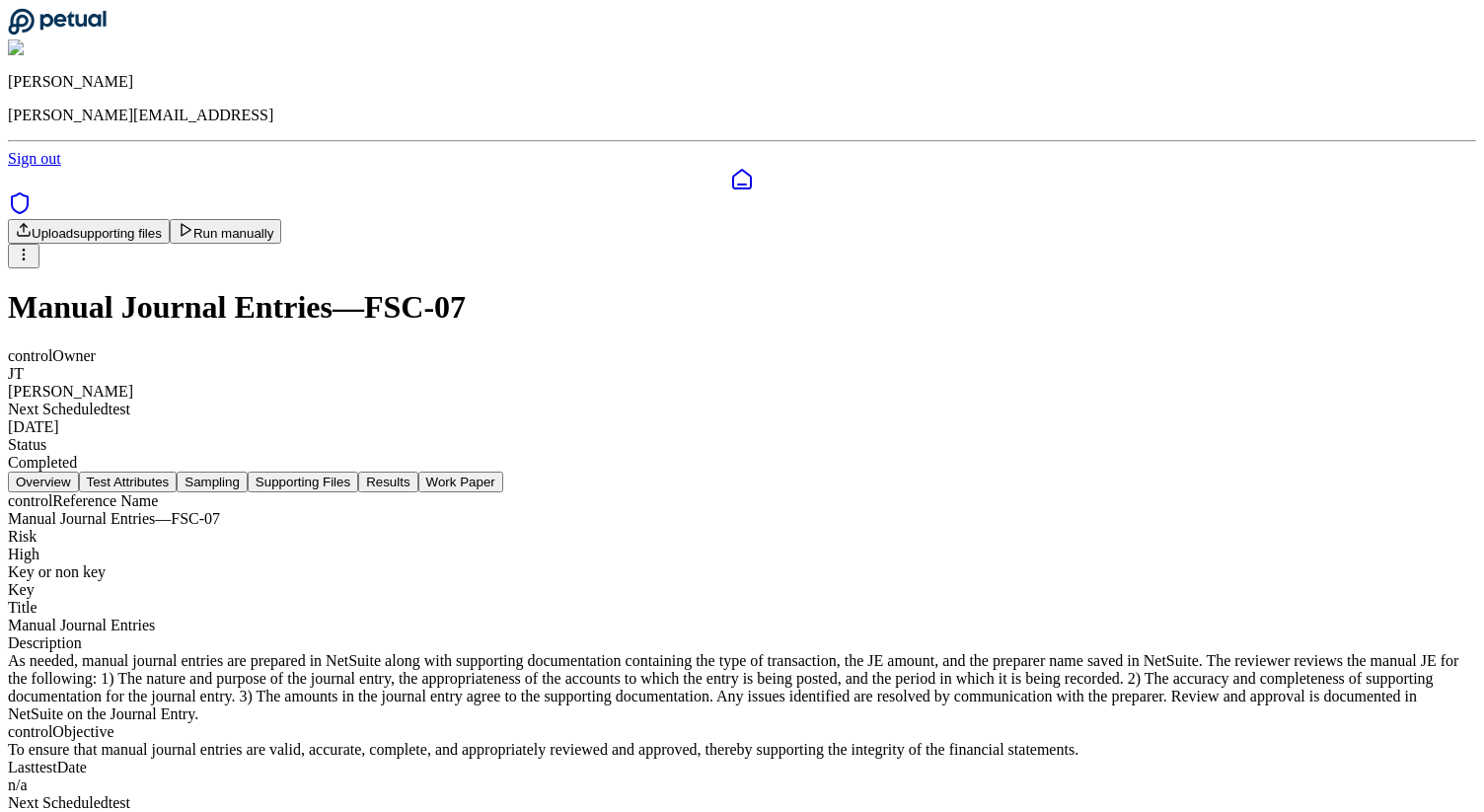
click at [417, 471] on button "Results" at bounding box center [388, 481] width 60 height 21
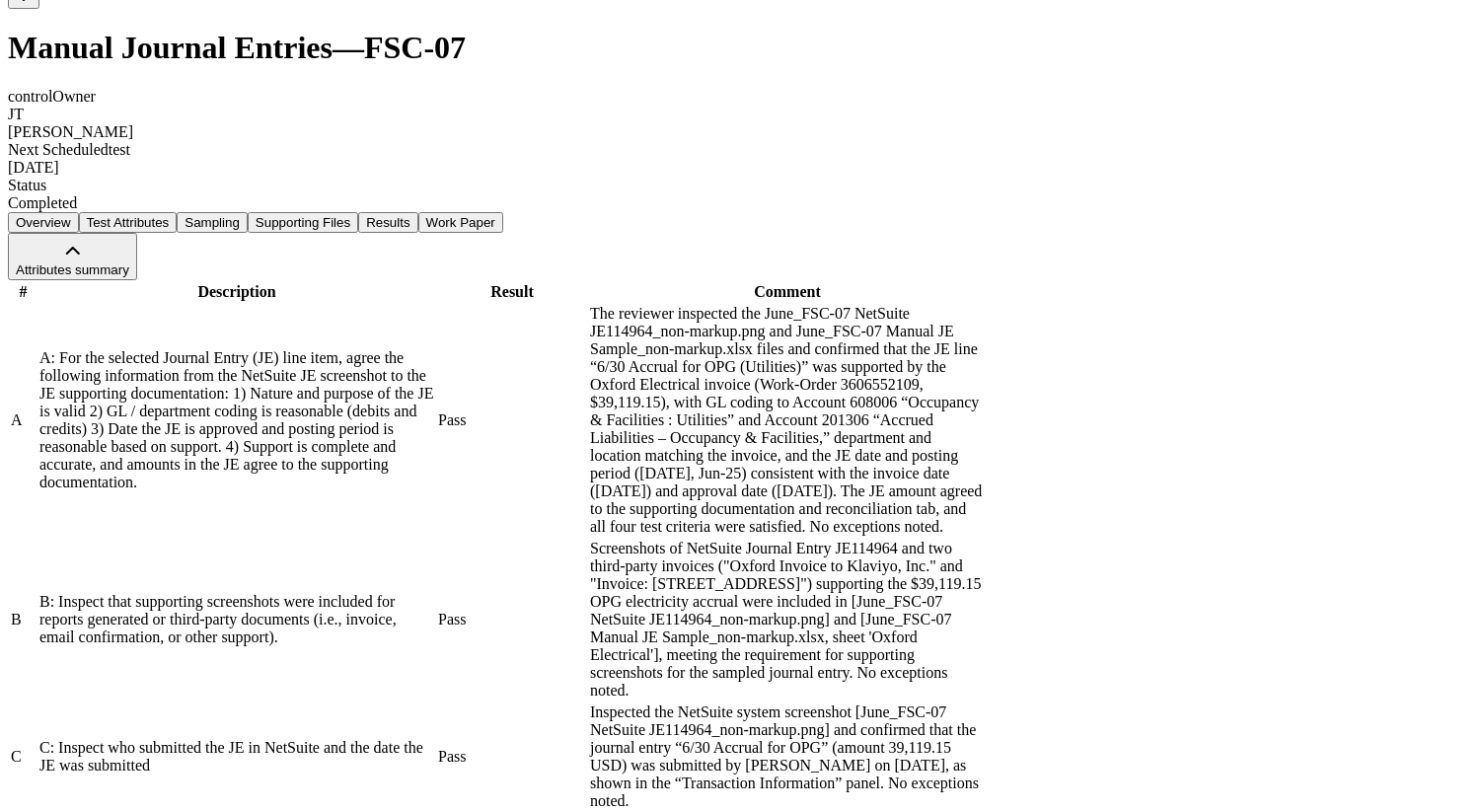
scroll to position [414, 0]
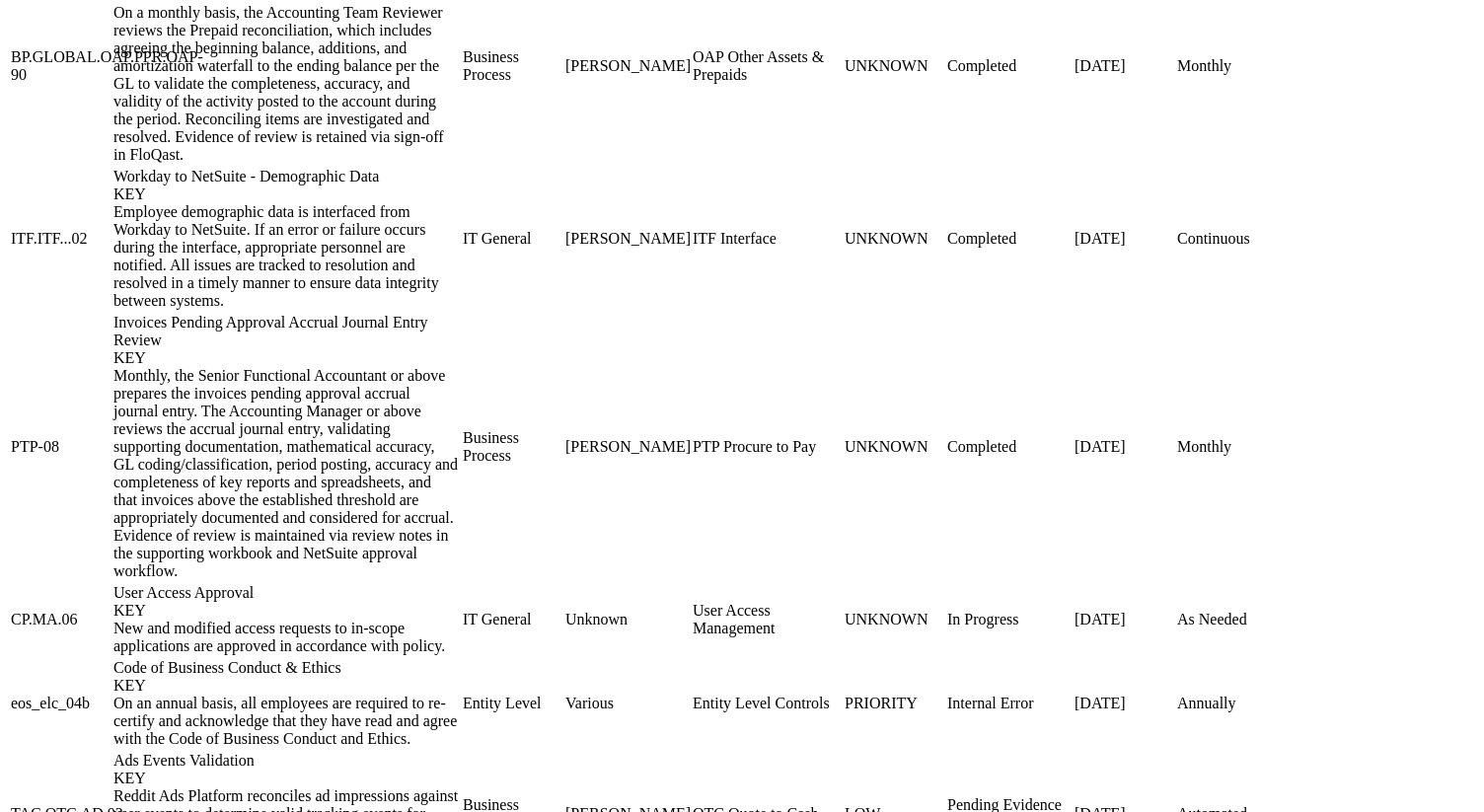
scroll to position [1346, 0]
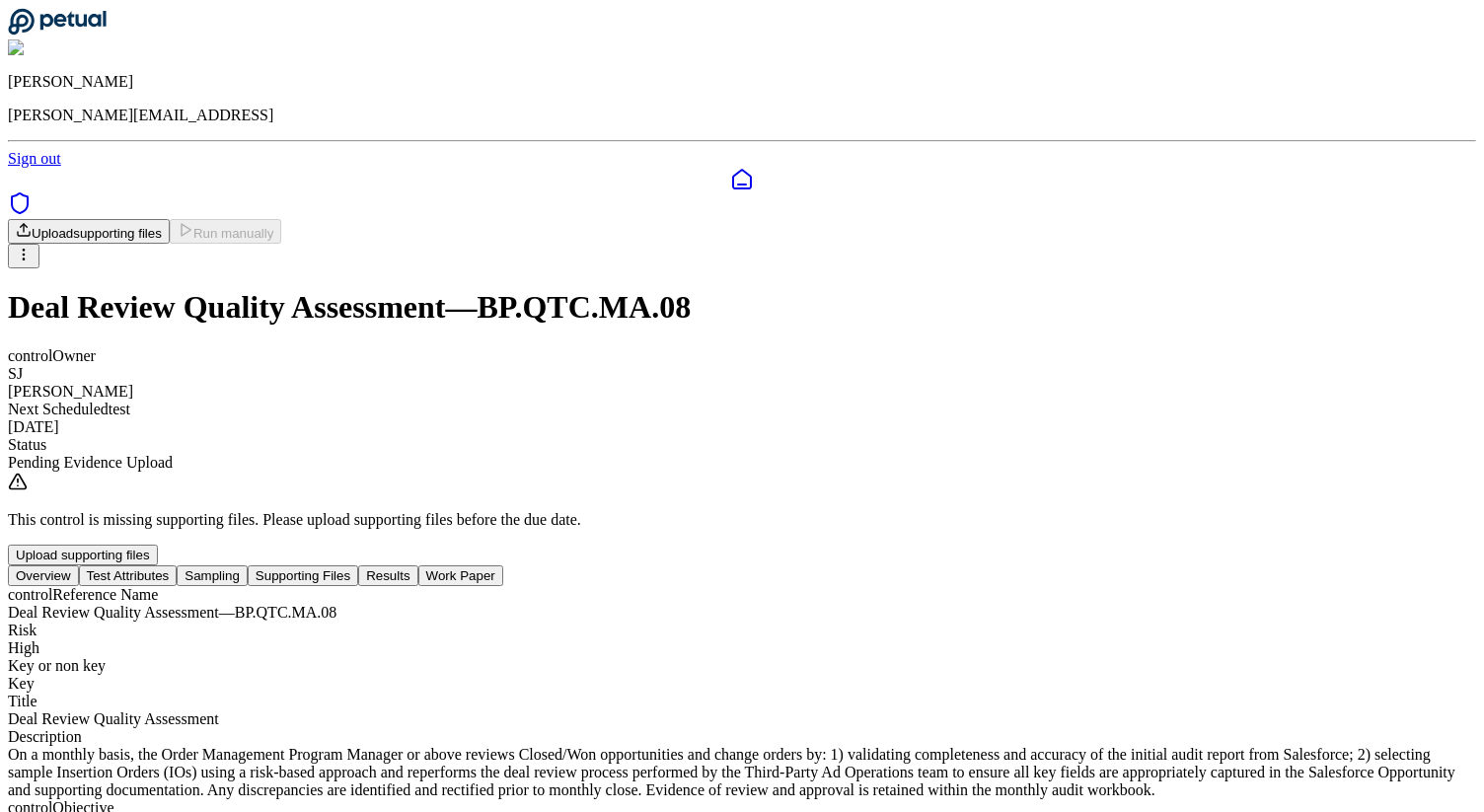
scroll to position [142, 0]
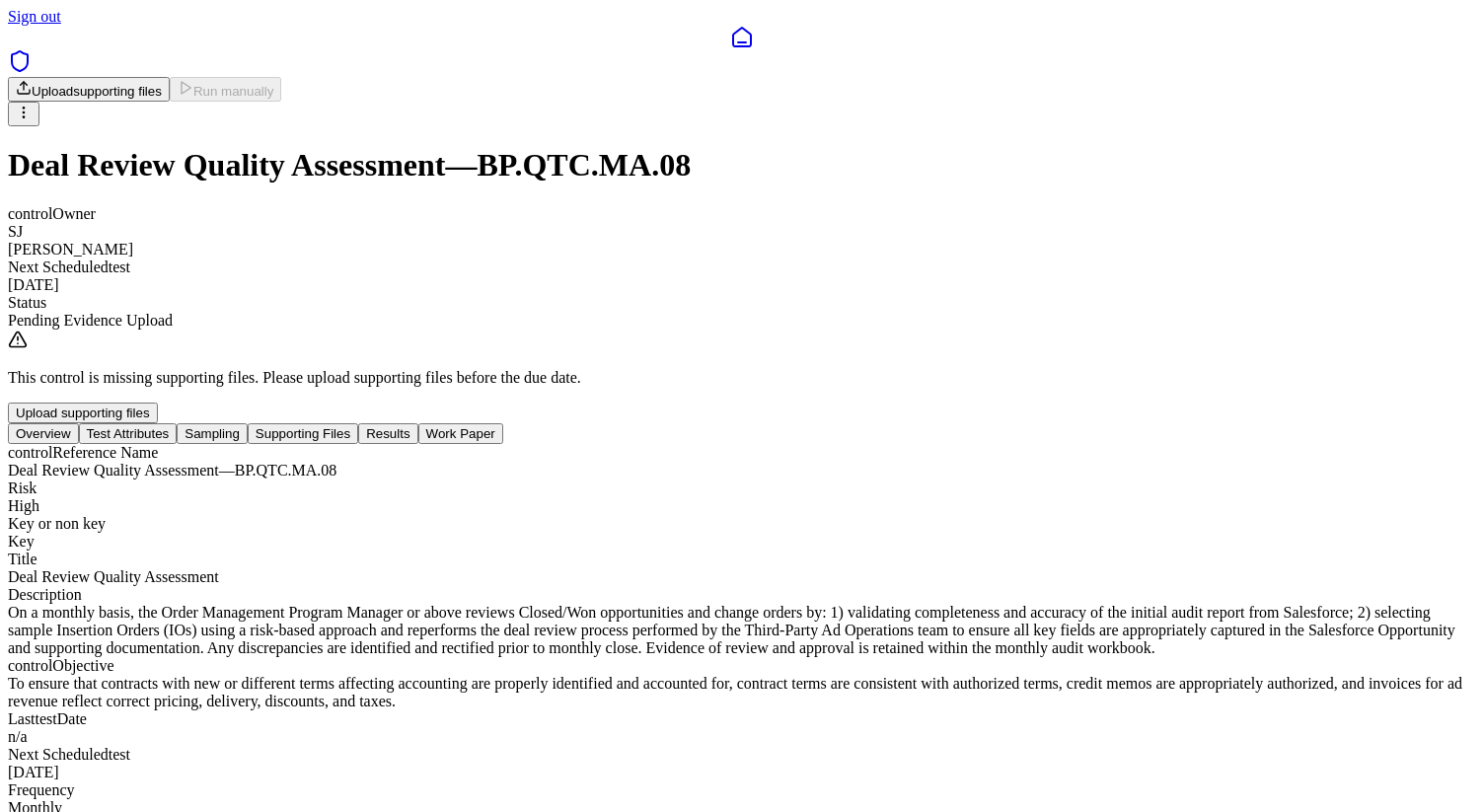
click at [417, 423] on button "Results" at bounding box center [388, 433] width 60 height 21
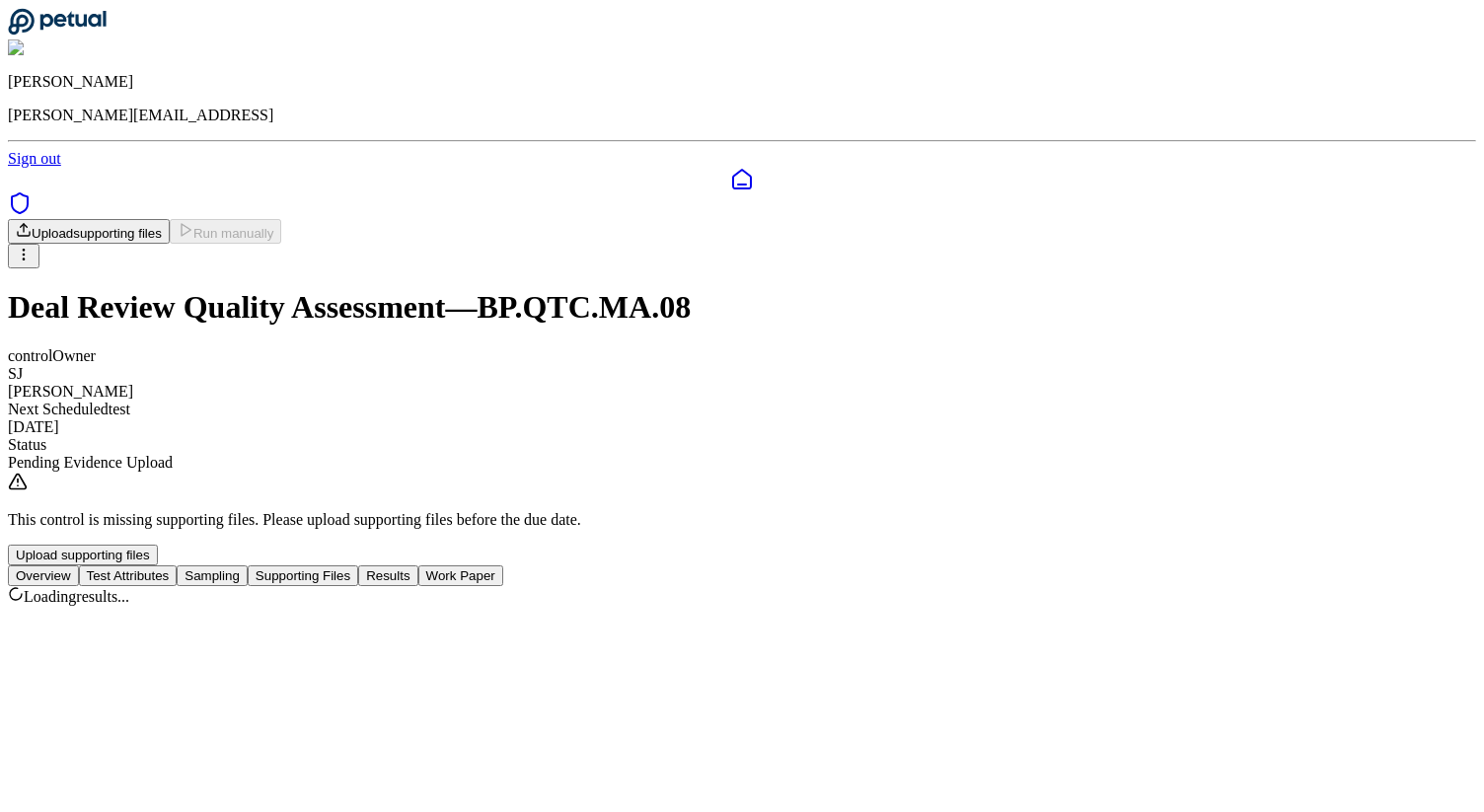
scroll to position [0, 0]
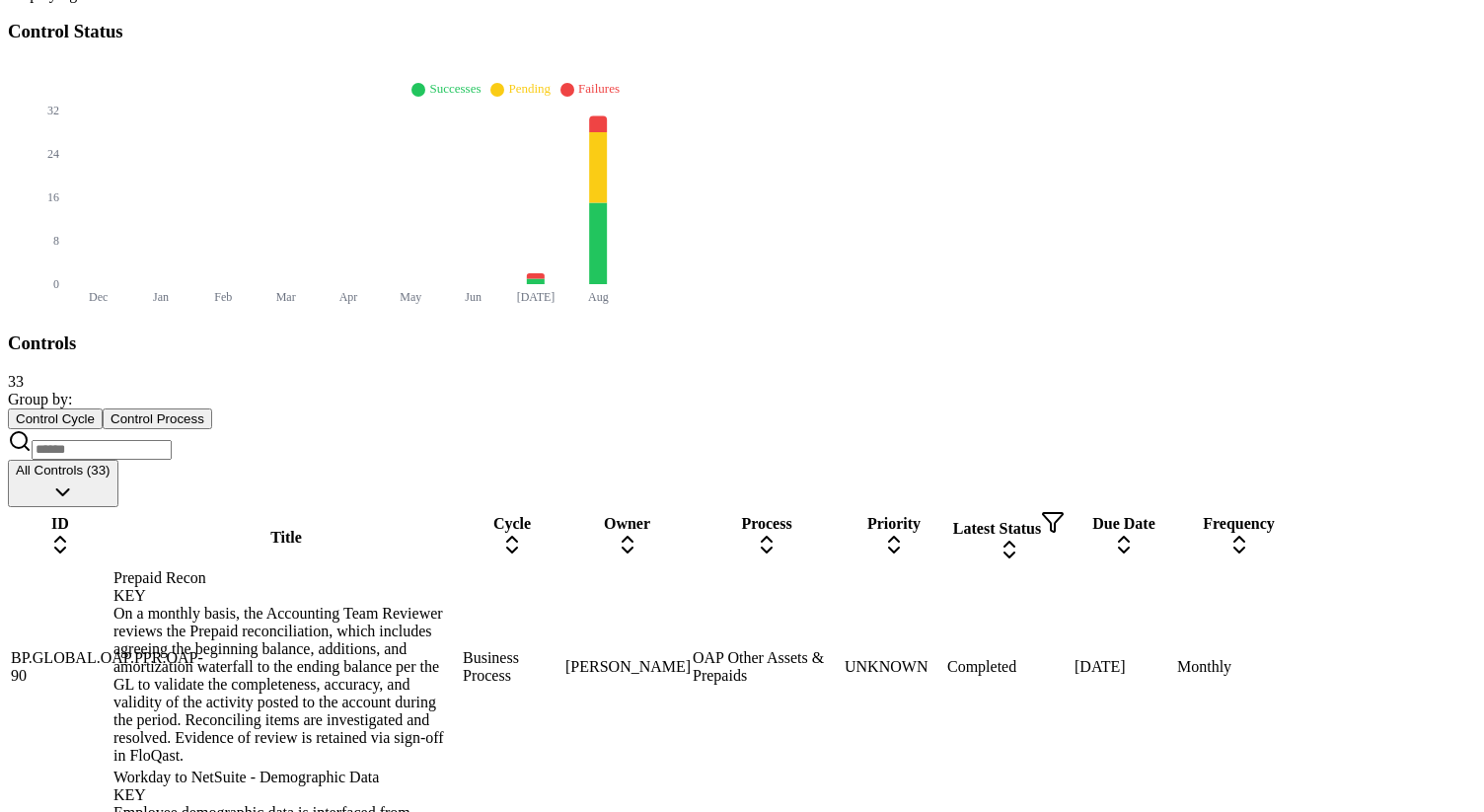
scroll to position [503, 0]
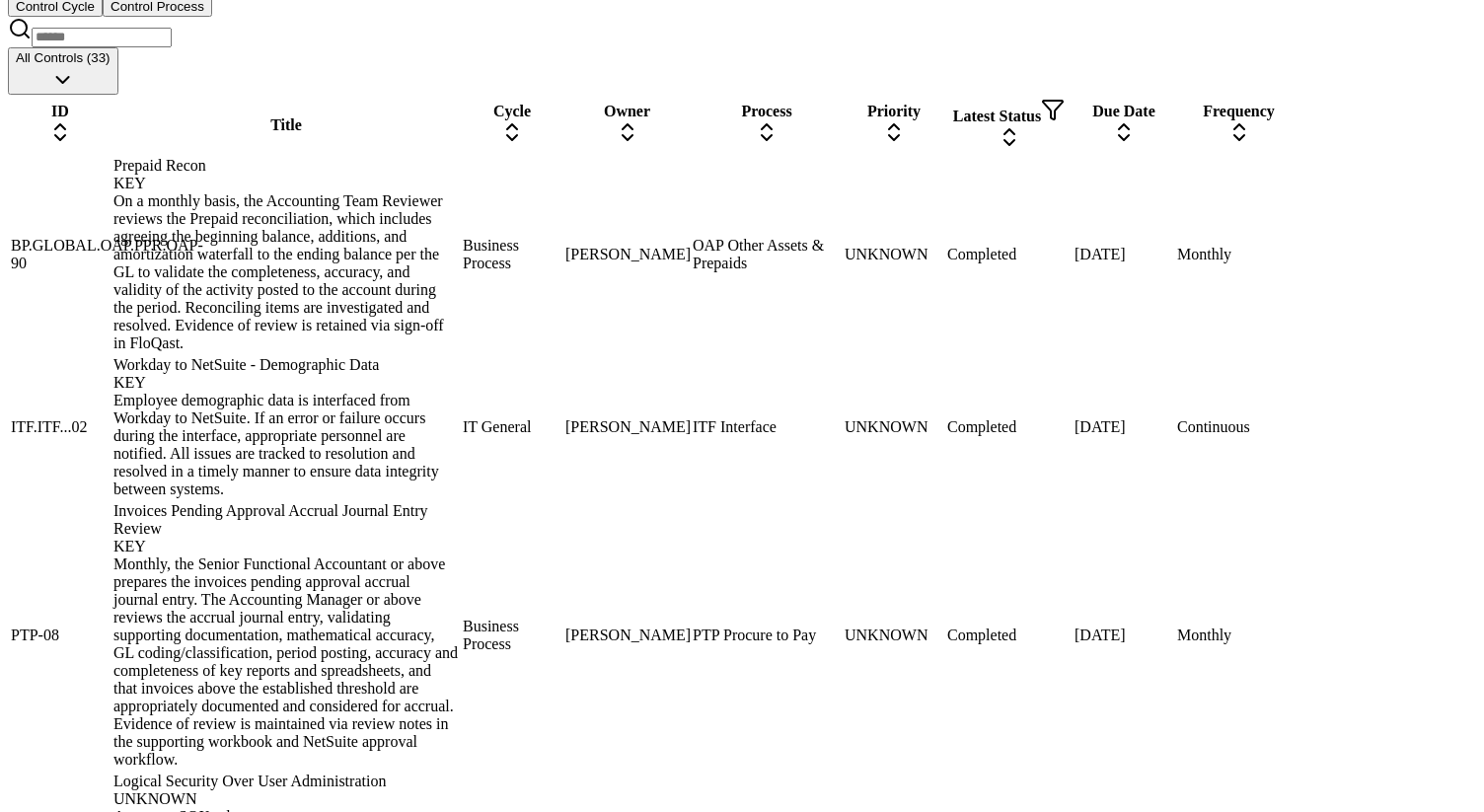
scroll to position [1150, 0]
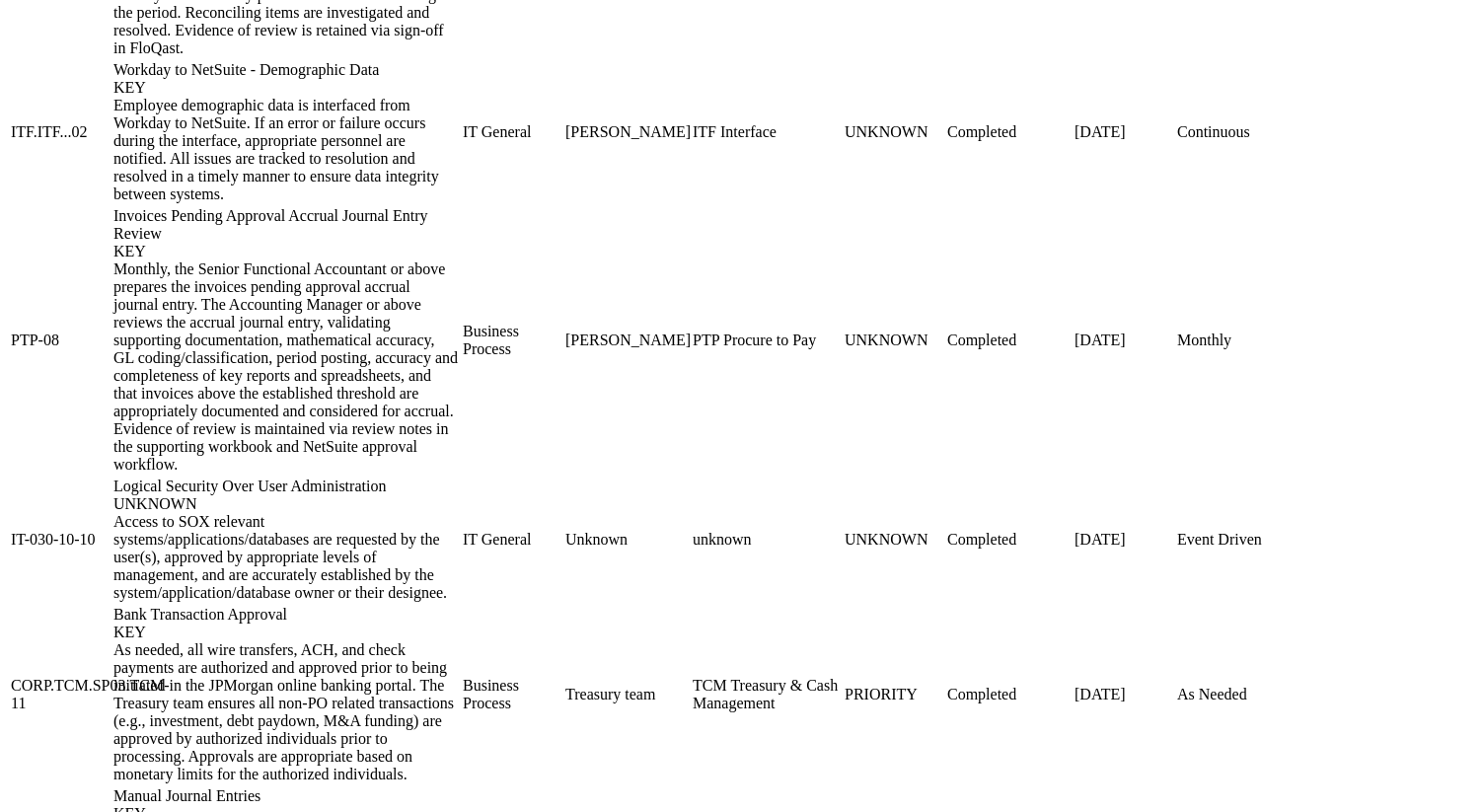
scroll to position [1476, 0]
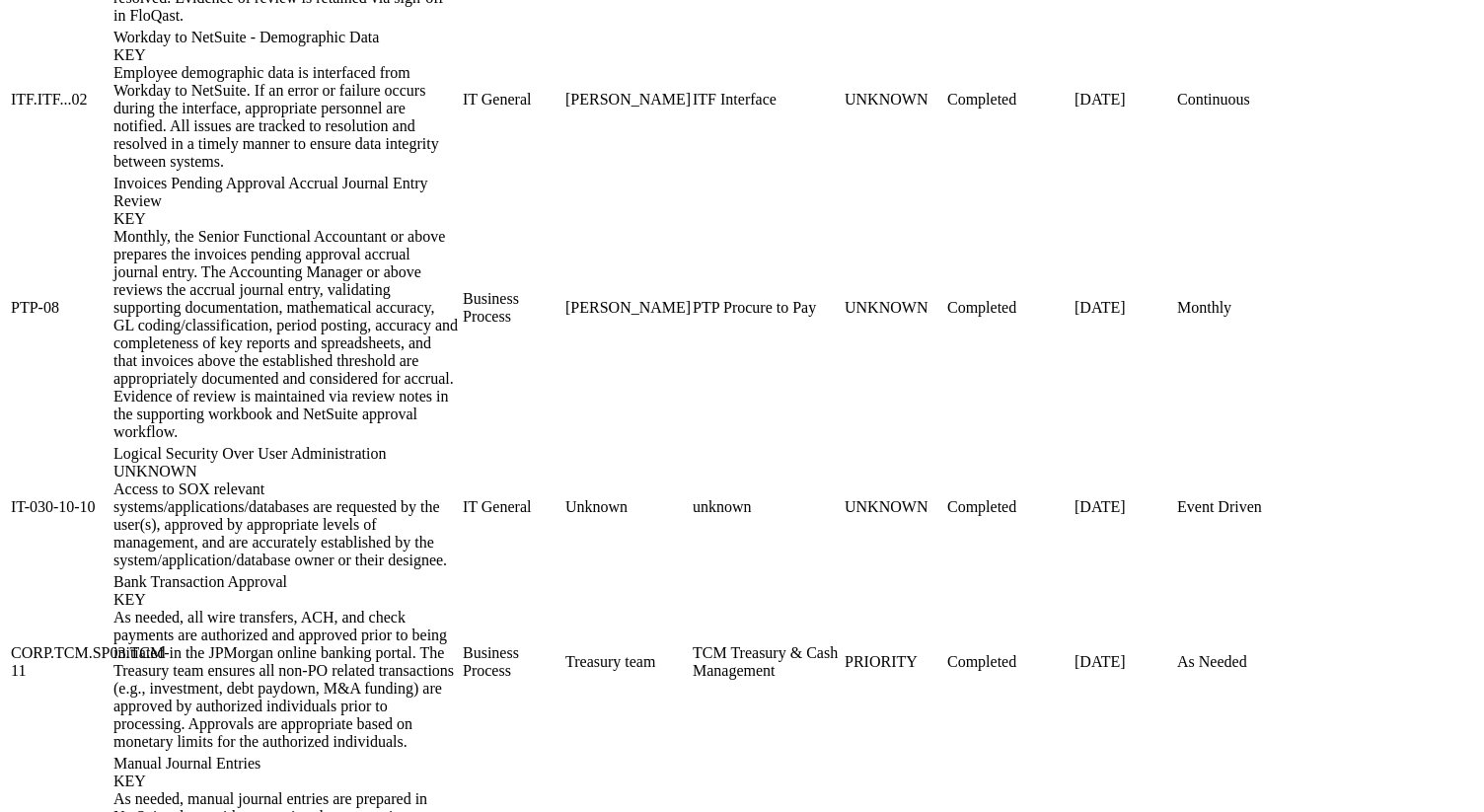
scroll to position [1515, 0]
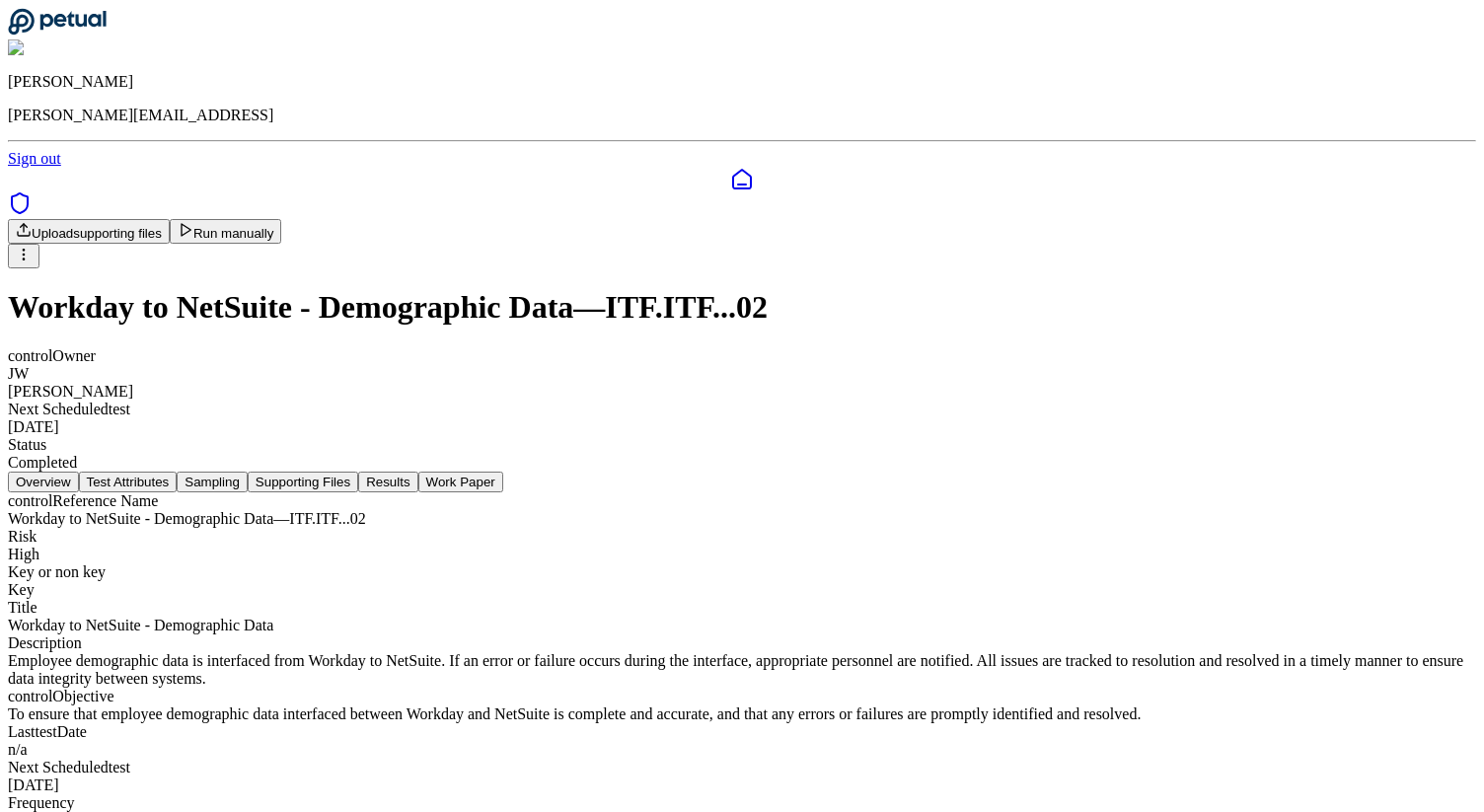
click at [417, 471] on button "Results" at bounding box center [388, 481] width 60 height 21
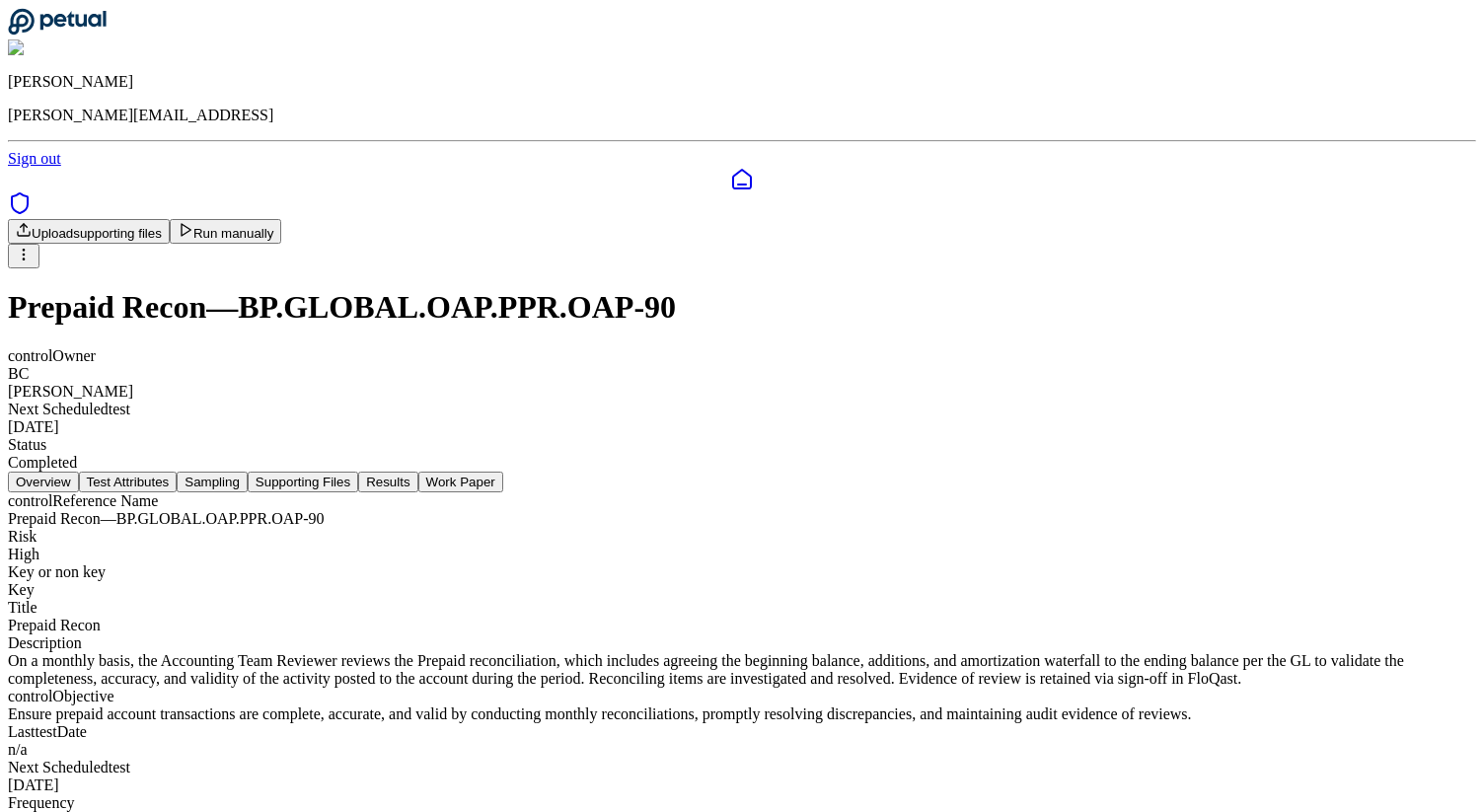
click at [417, 471] on button "Results" at bounding box center [388, 481] width 60 height 21
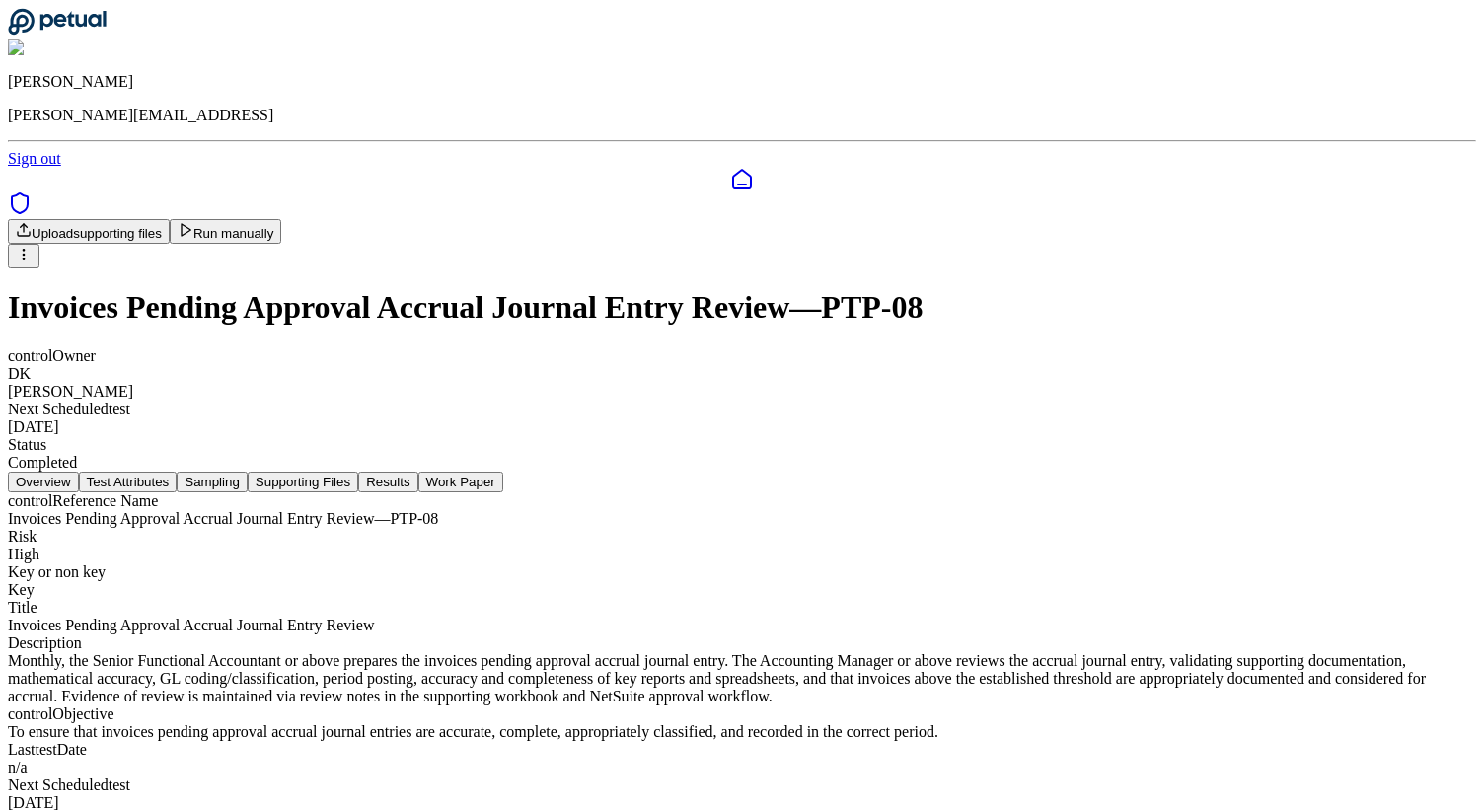
click at [417, 471] on button "Results" at bounding box center [388, 481] width 60 height 21
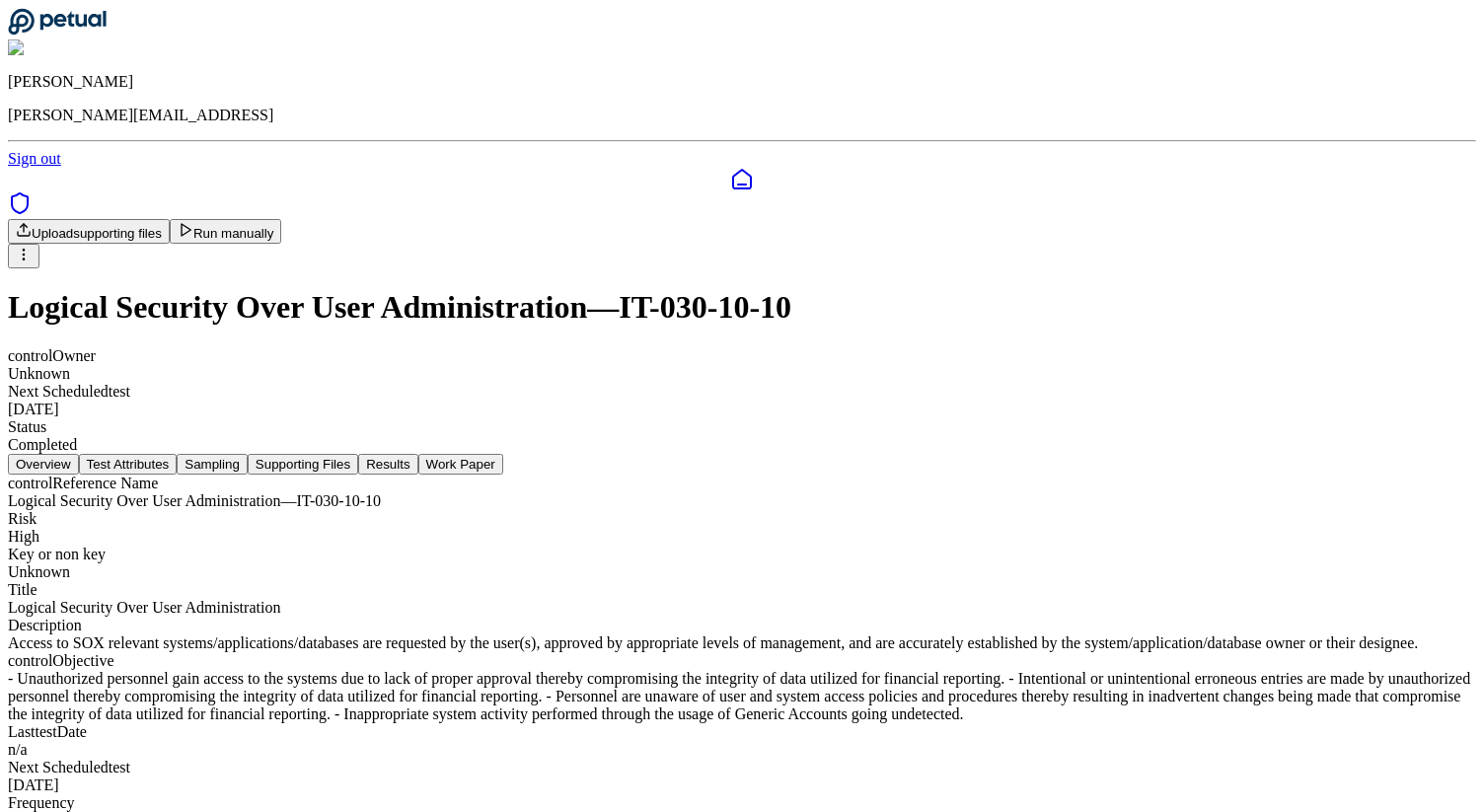
click at [417, 454] on button "Results" at bounding box center [388, 464] width 60 height 21
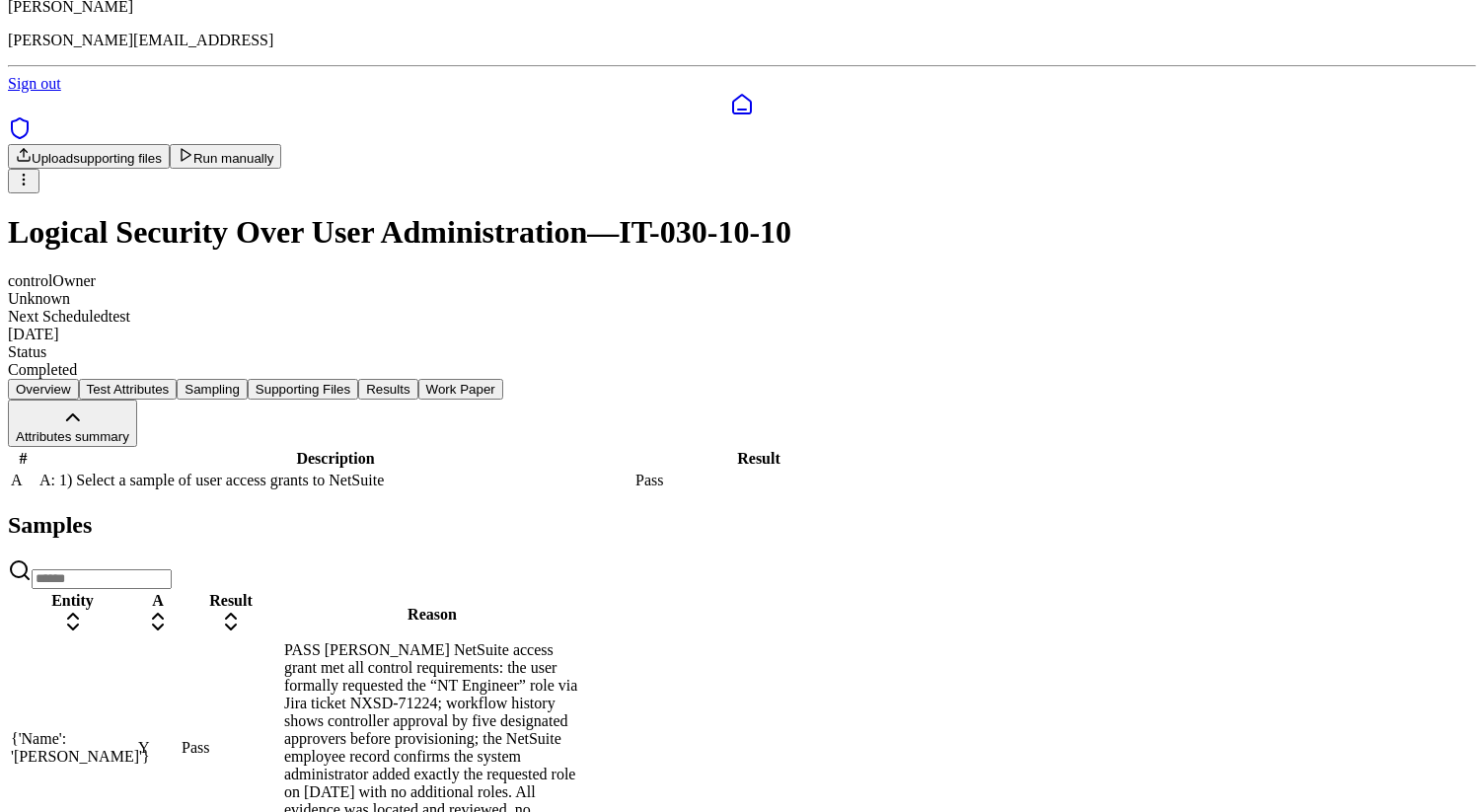
scroll to position [112, 0]
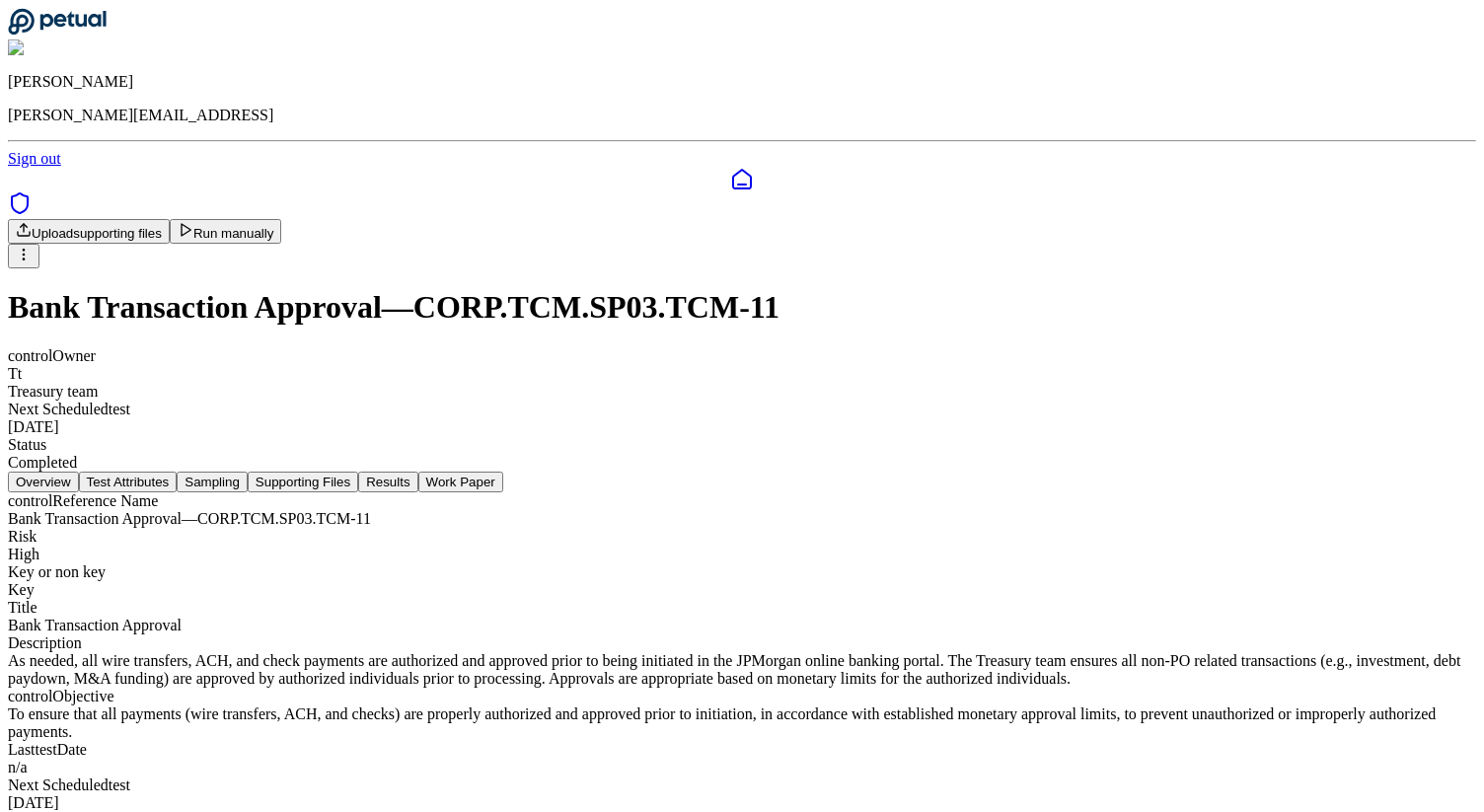
click at [417, 471] on button "Results" at bounding box center [388, 481] width 60 height 21
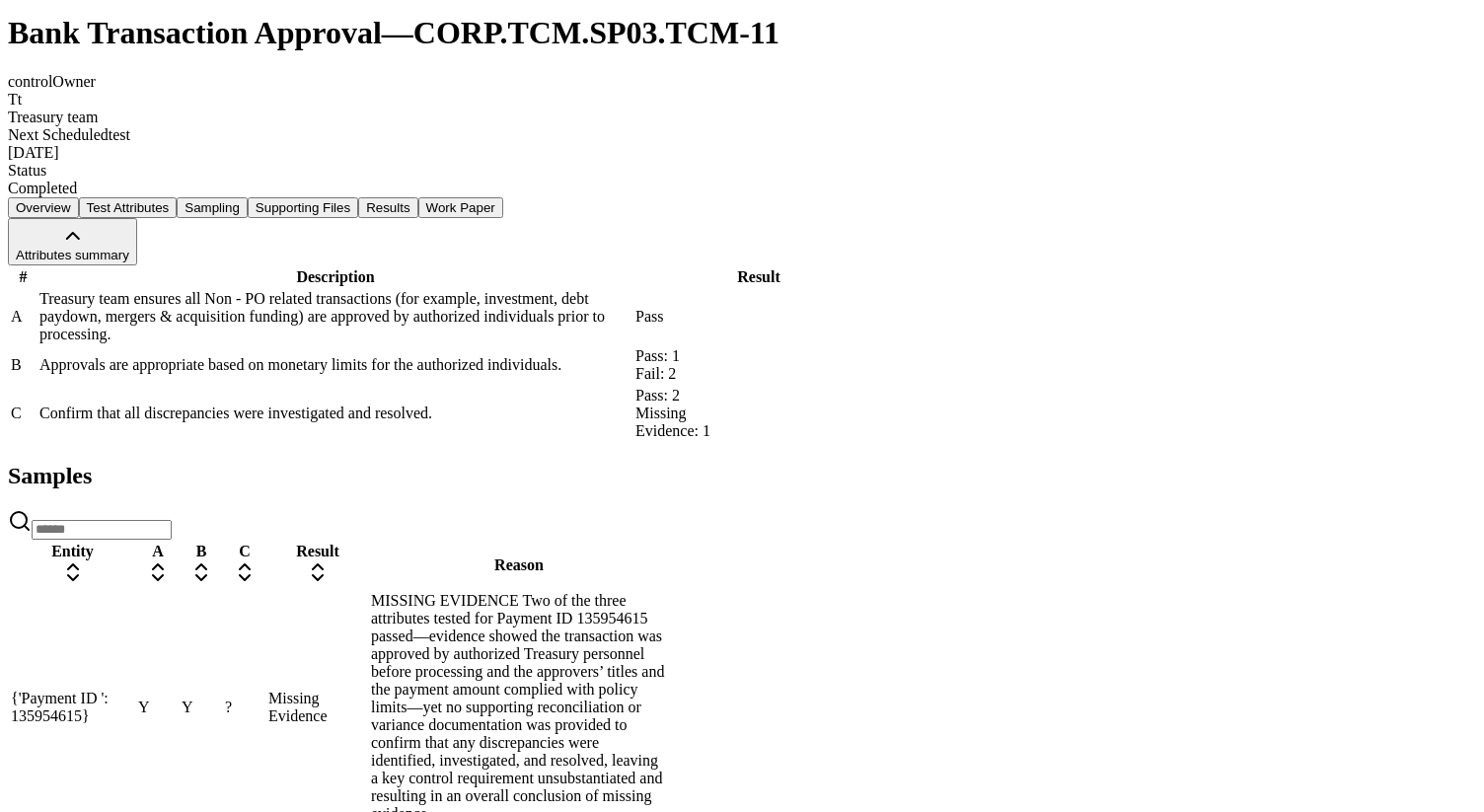
scroll to position [289, 0]
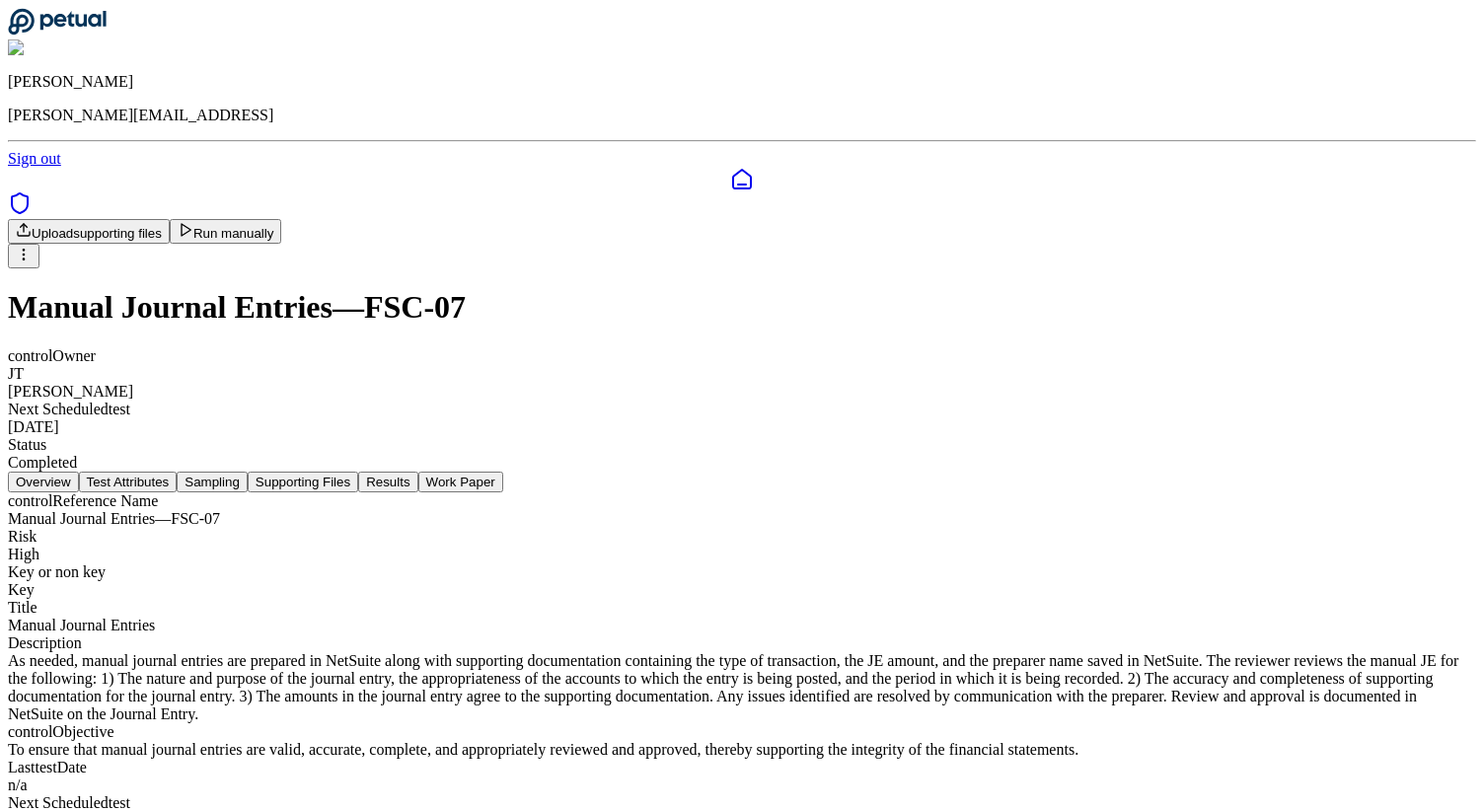
click at [417, 471] on button "Results" at bounding box center [388, 481] width 60 height 21
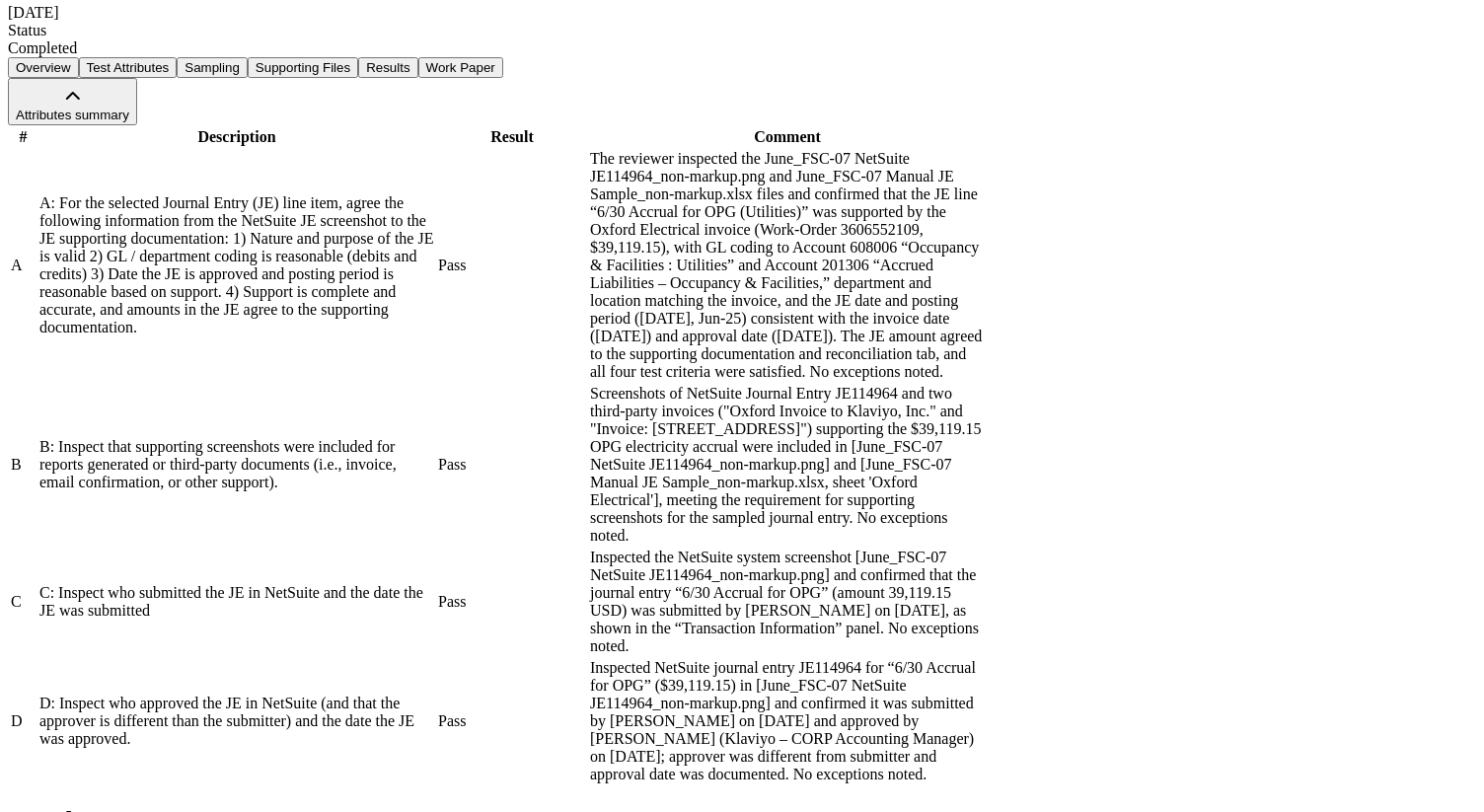
scroll to position [413, 0]
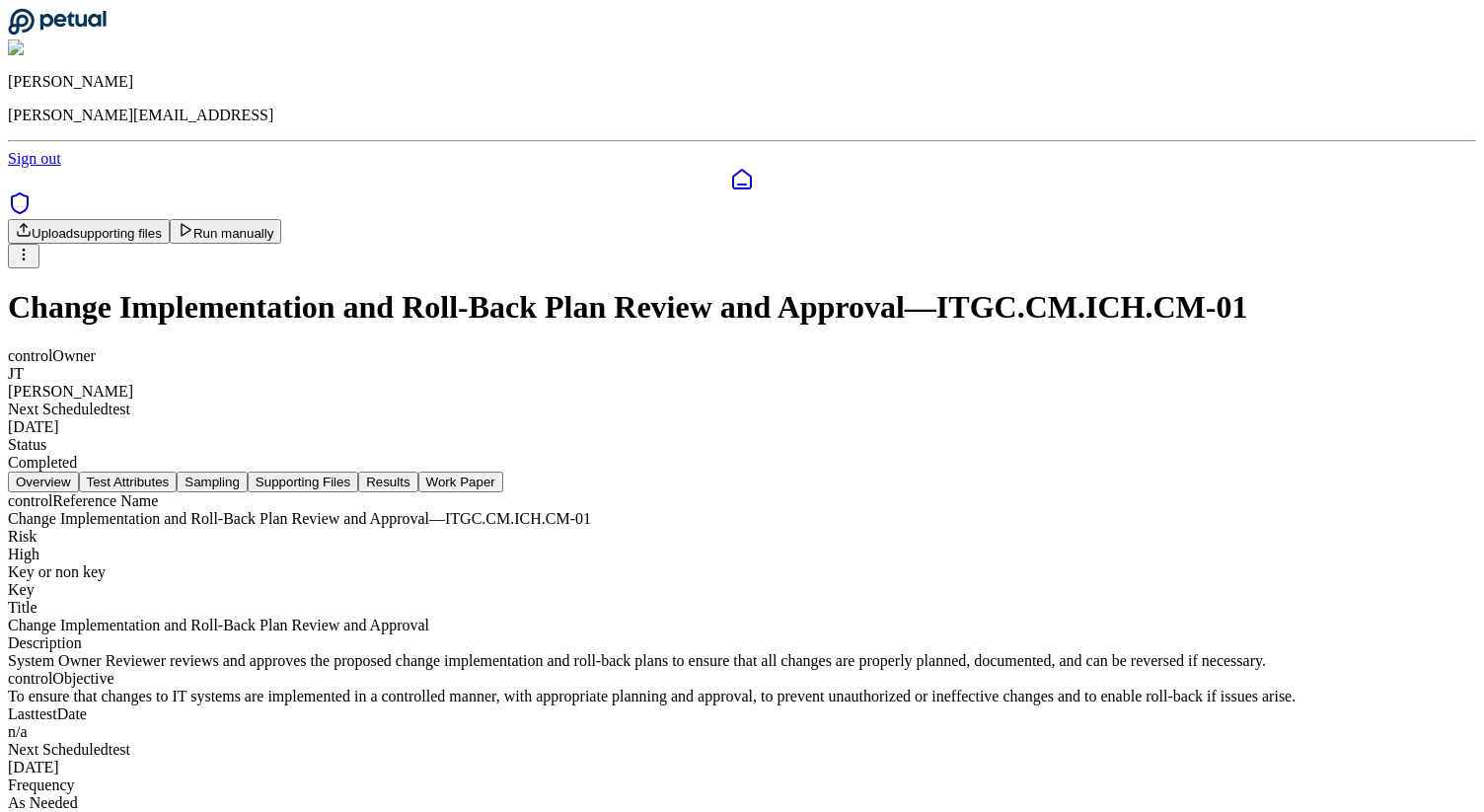
click at [417, 471] on button "Results" at bounding box center [388, 481] width 60 height 21
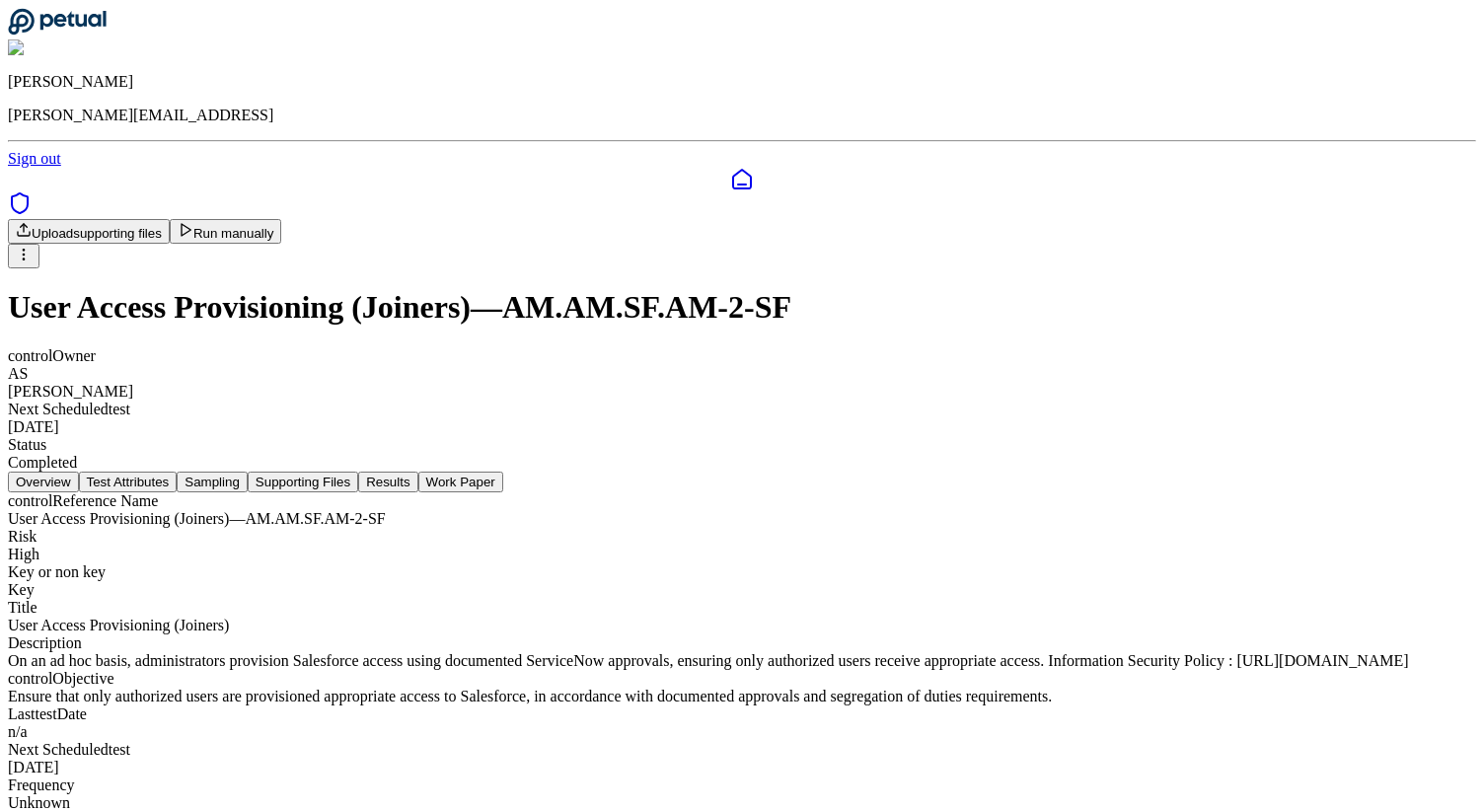
click at [417, 471] on button "Results" at bounding box center [388, 481] width 60 height 21
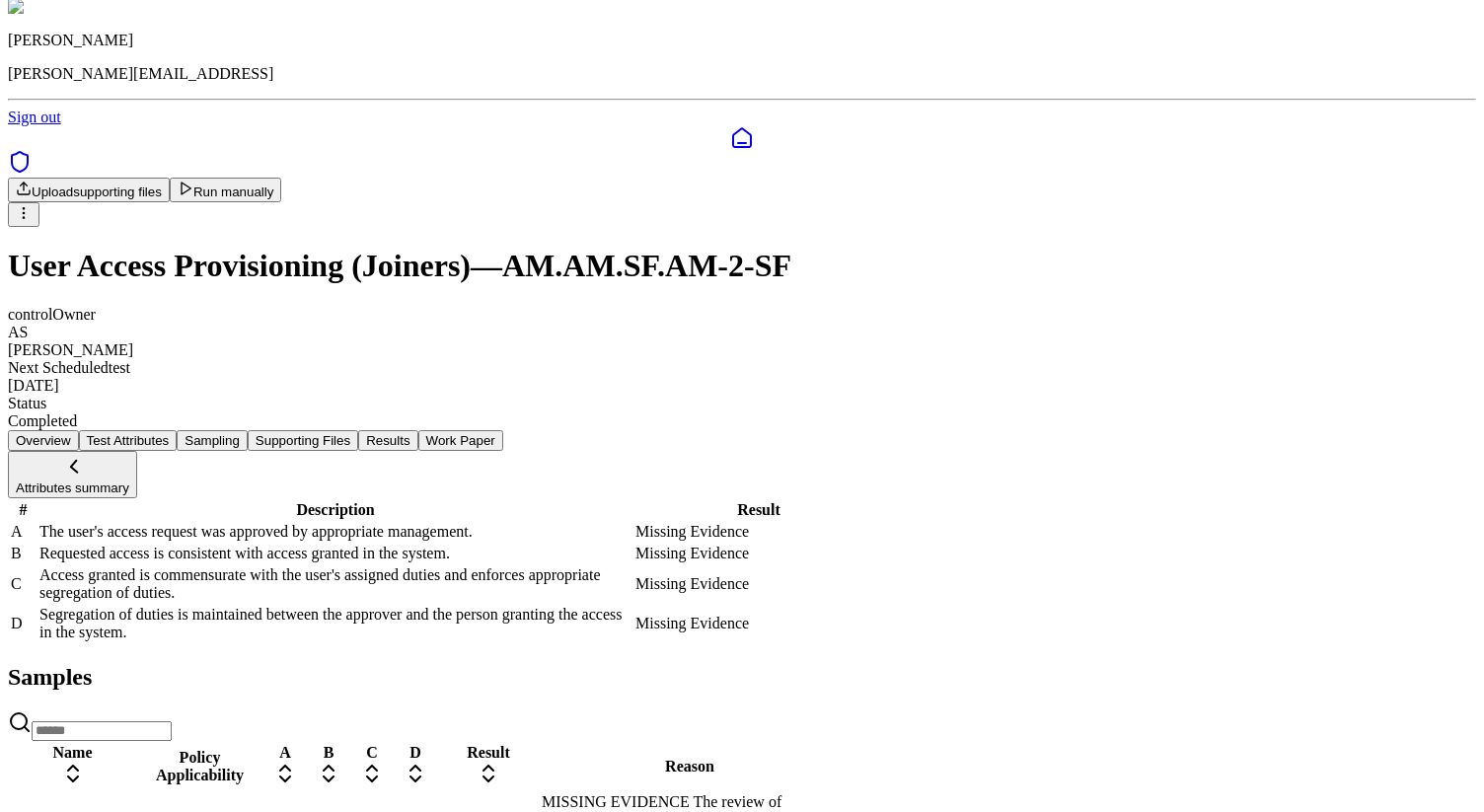
scroll to position [257, 0]
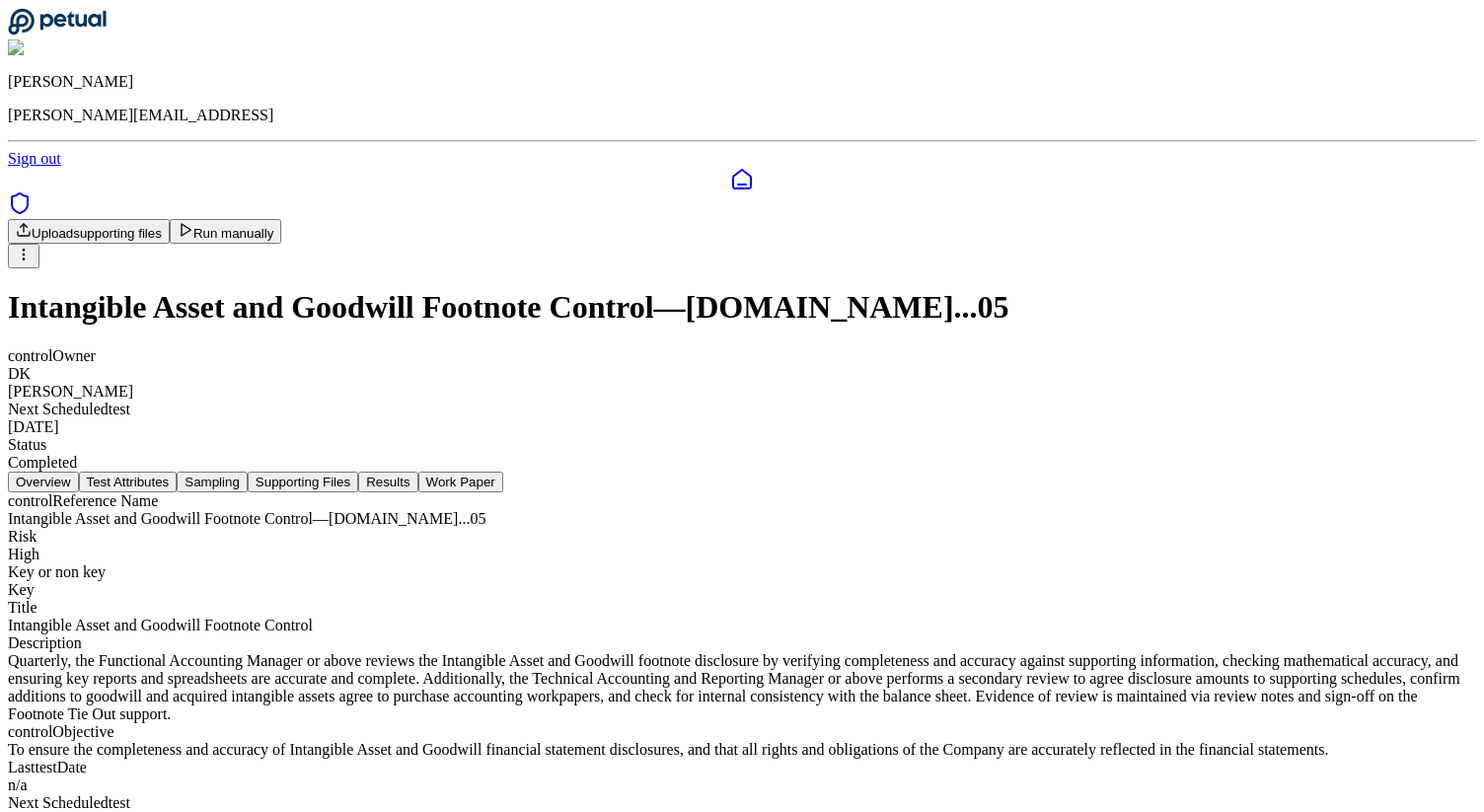
click at [417, 471] on button "Results" at bounding box center [388, 481] width 60 height 21
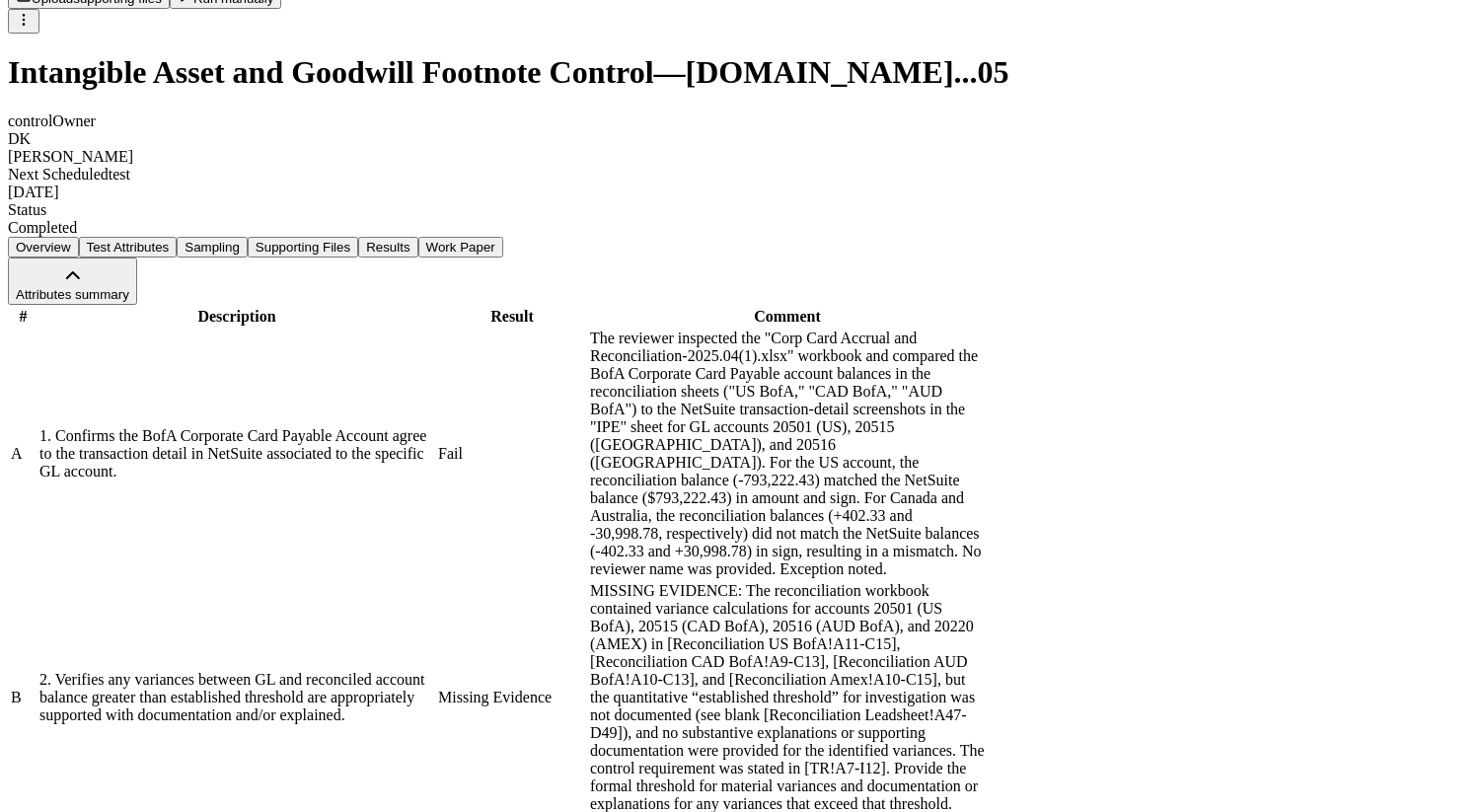
scroll to position [237, 0]
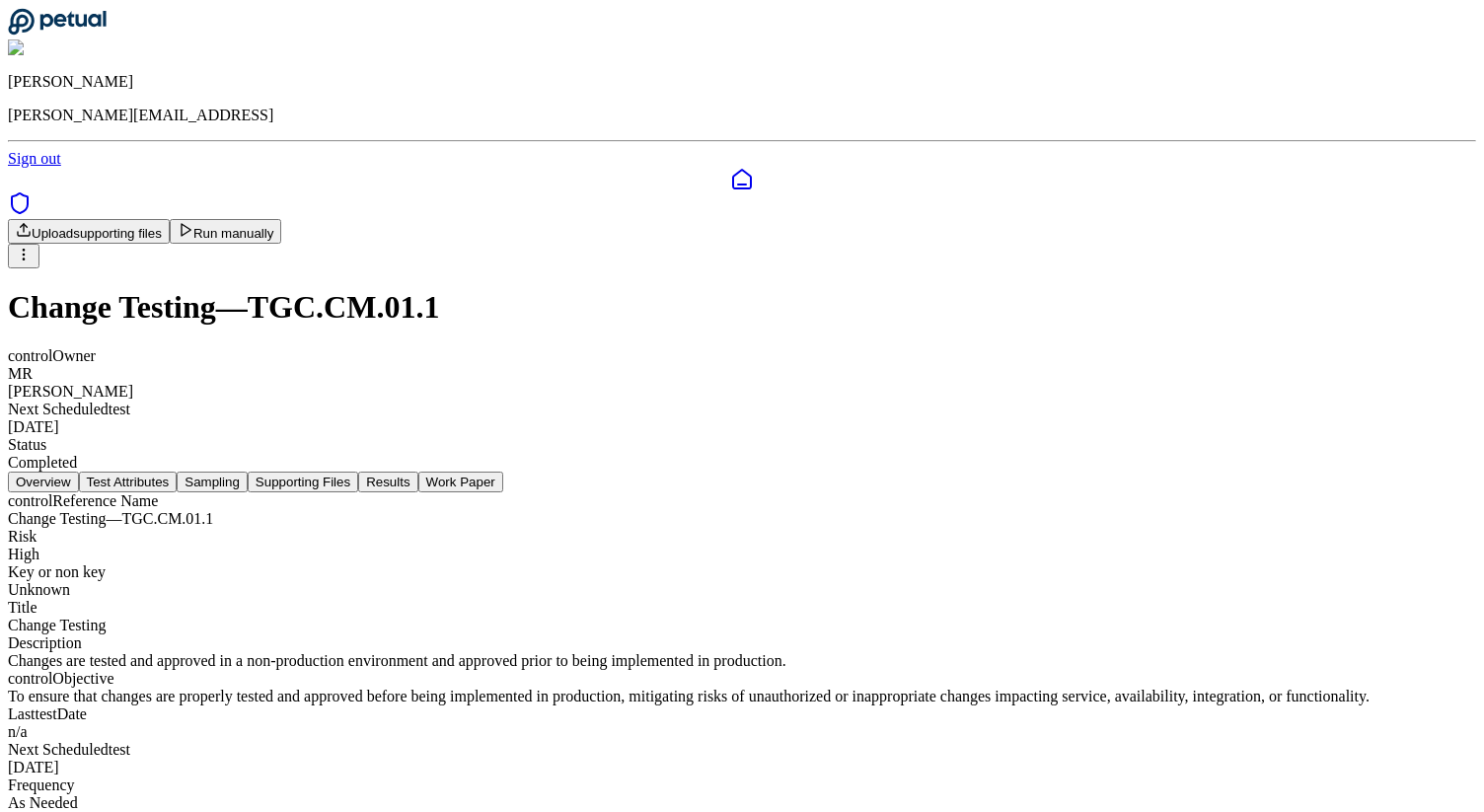
click at [417, 471] on button "Results" at bounding box center [388, 481] width 60 height 21
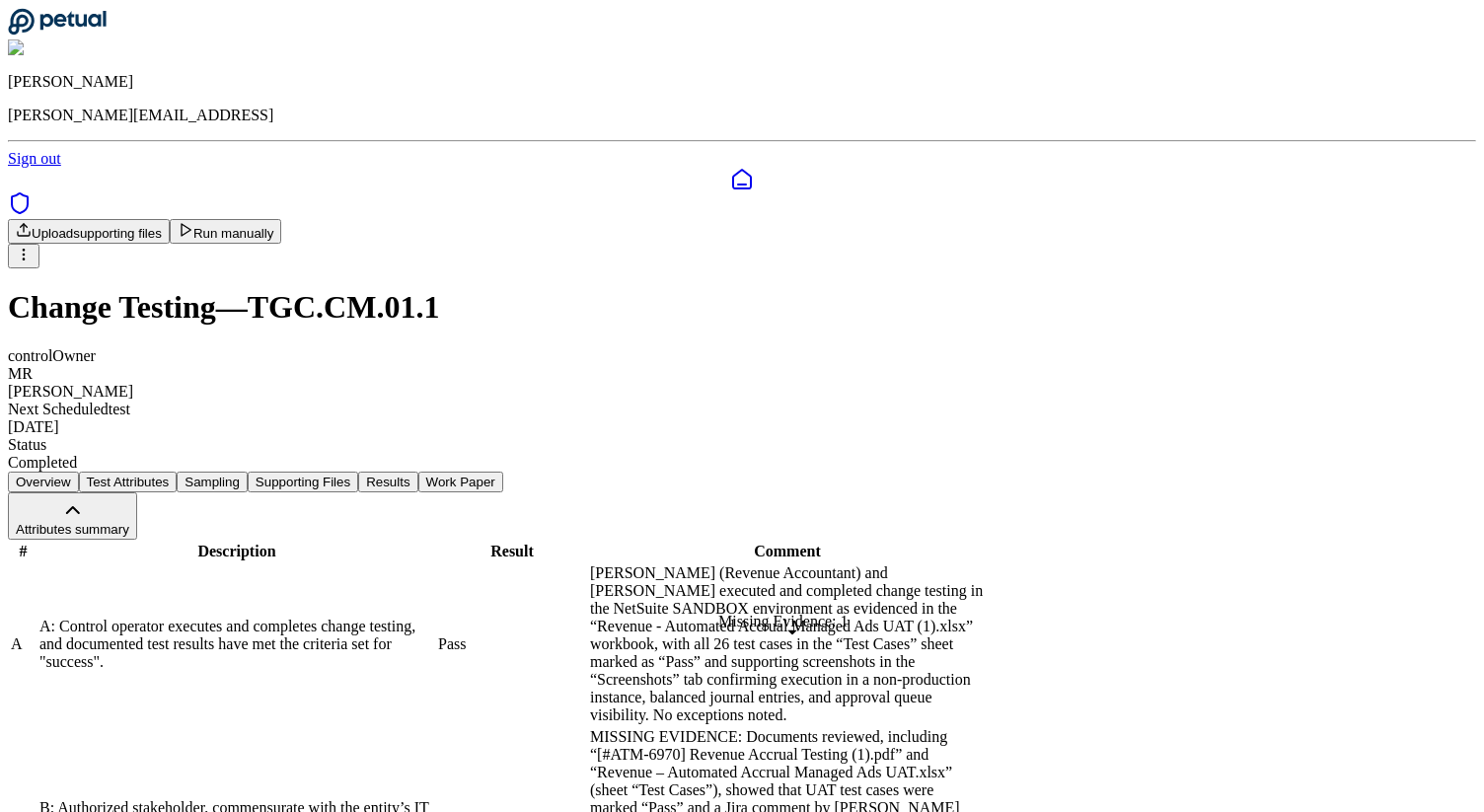
click at [552, 811] on span "Missing Evidence" at bounding box center [495, 825] width 113 height 17
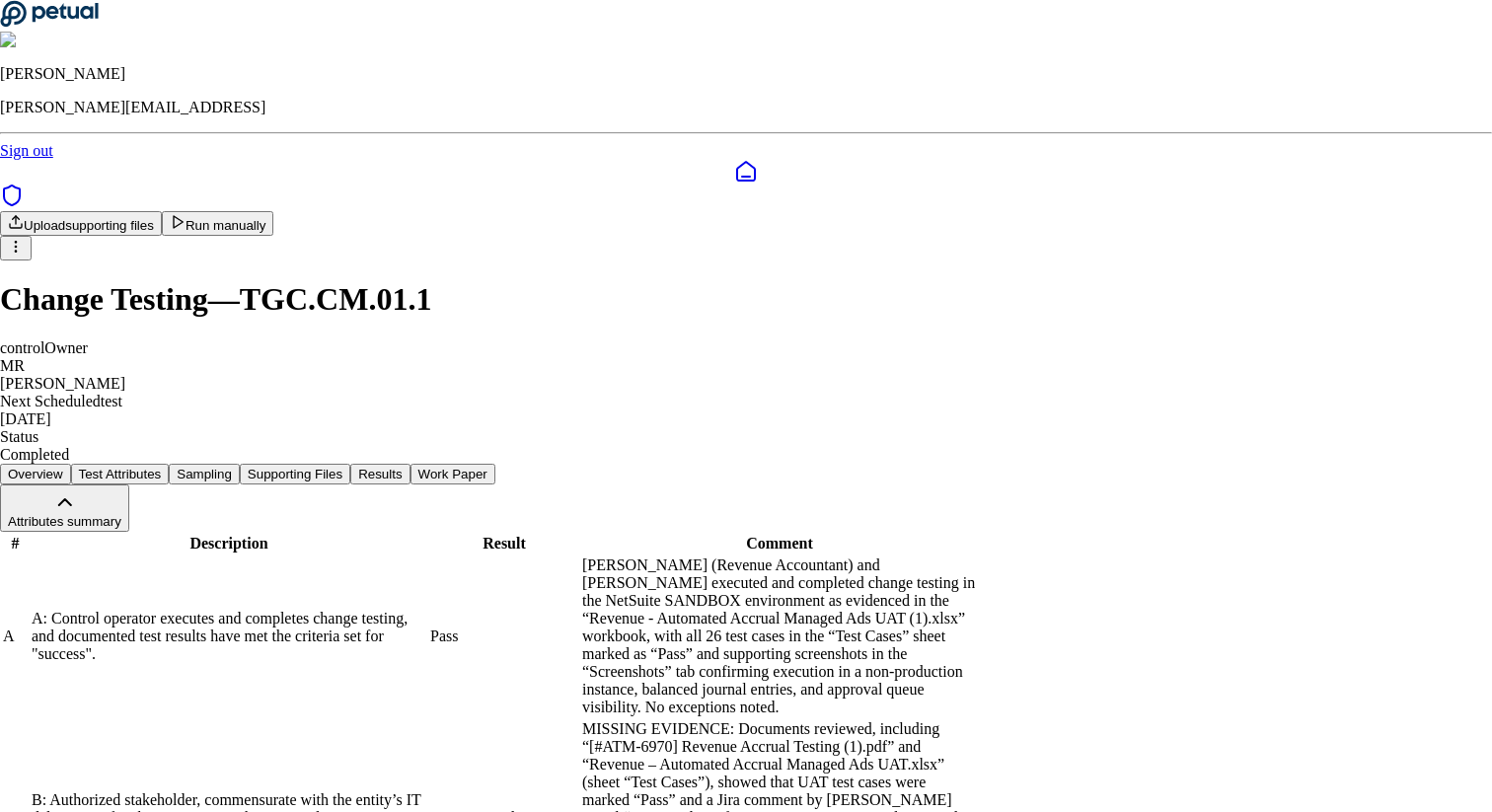
scroll to position [96, 0]
drag, startPoint x: 925, startPoint y: 511, endPoint x: 1012, endPoint y: 511, distance: 87.0
copy p "Lexie Yslas"
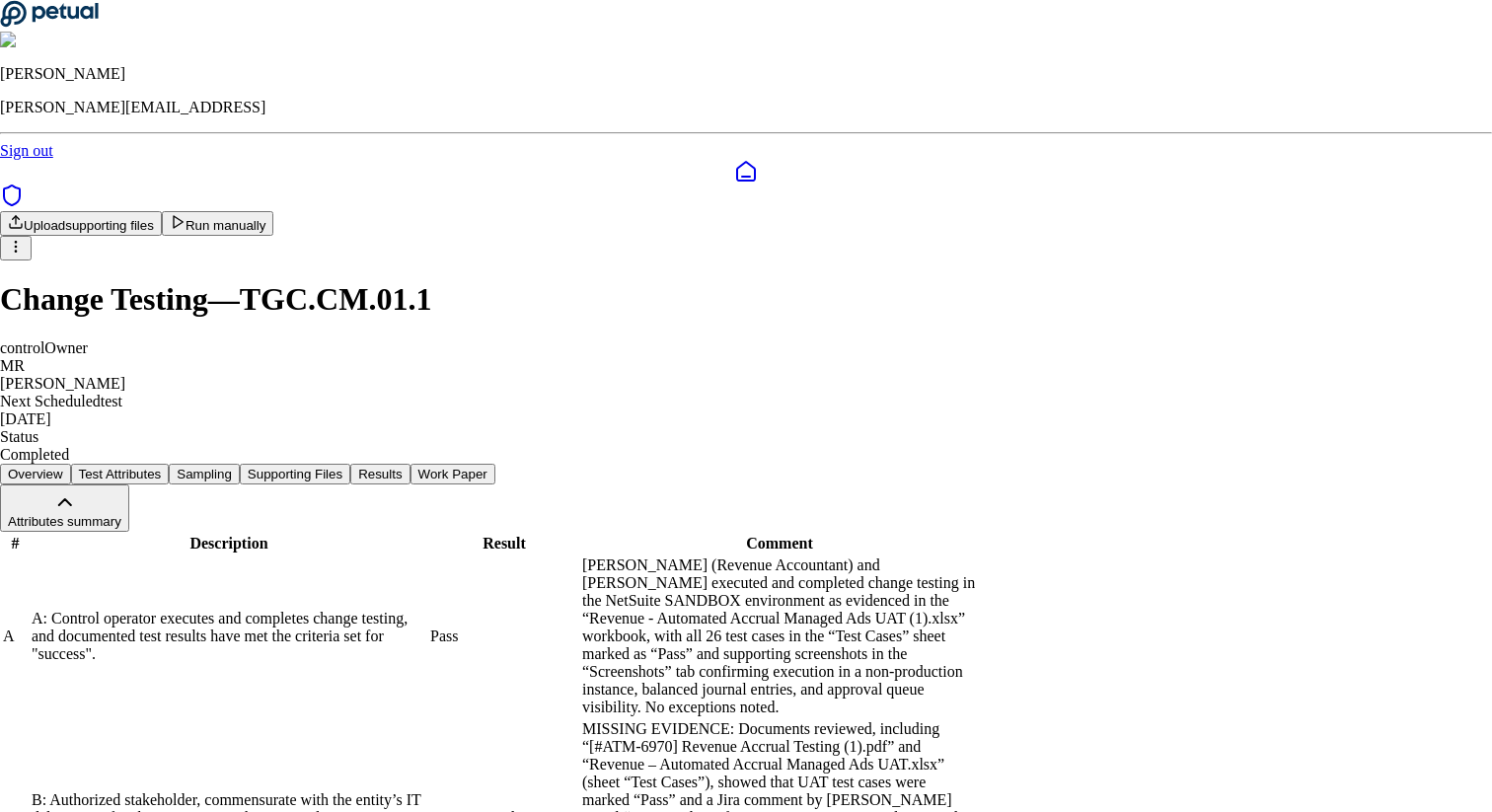
drag, startPoint x: 1298, startPoint y: 416, endPoint x: 1003, endPoint y: 452, distance: 297.2
drag, startPoint x: 931, startPoint y: 510, endPoint x: 1008, endPoint y: 507, distance: 77.1
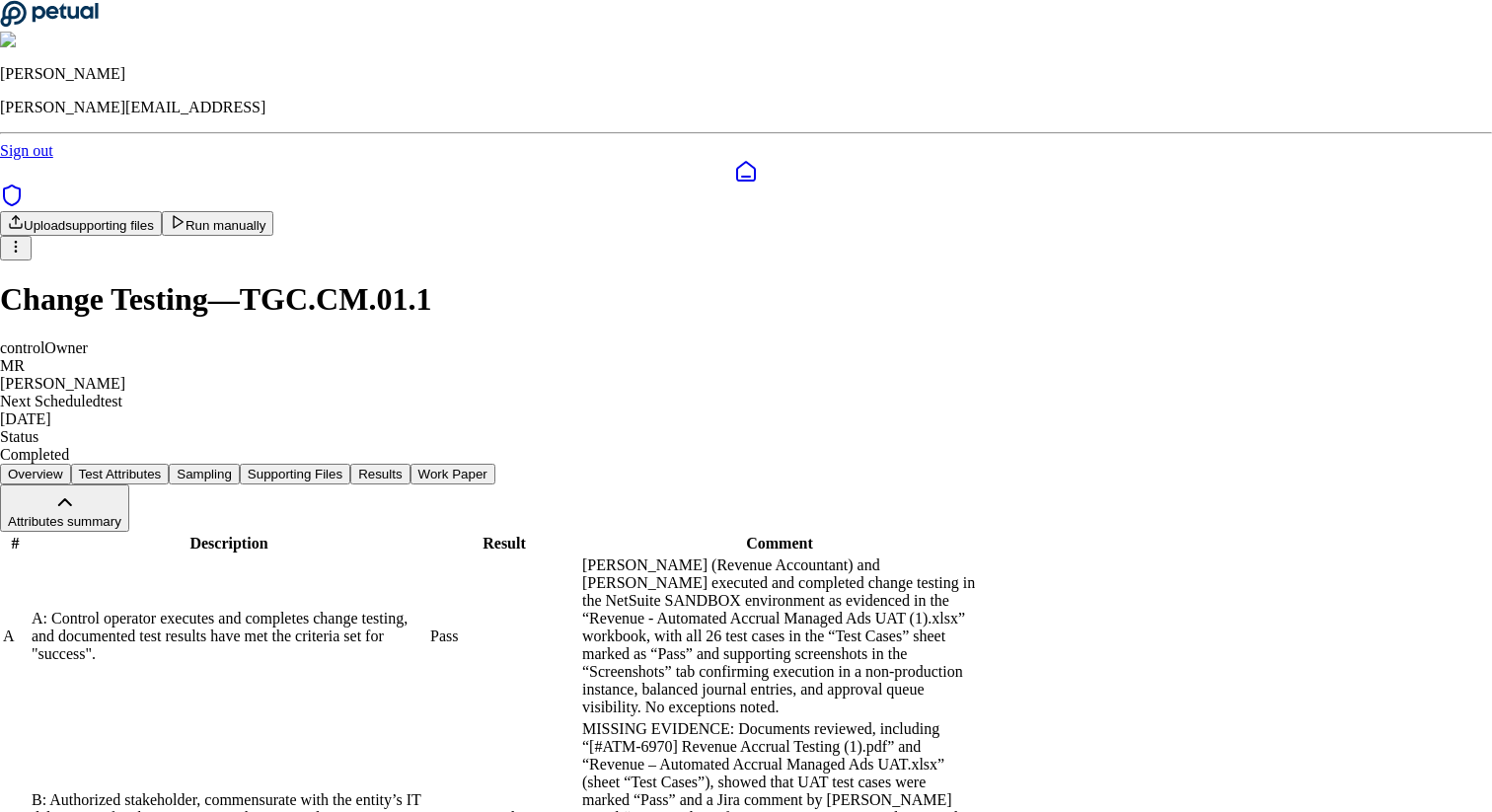
copy p "Lexie Yslas"
type textarea "**********"
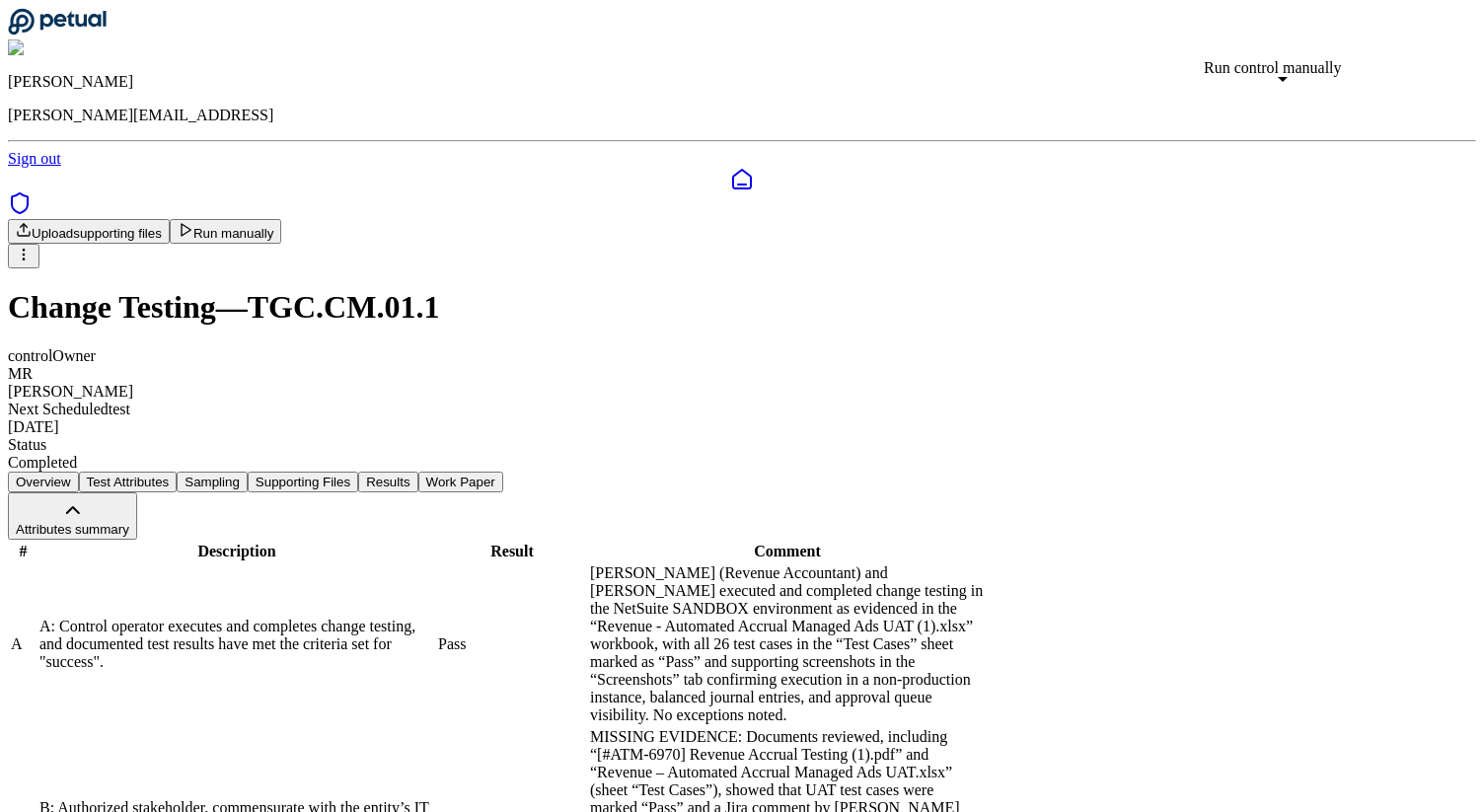
click at [282, 219] on button "Run manually" at bounding box center [226, 231] width 112 height 25
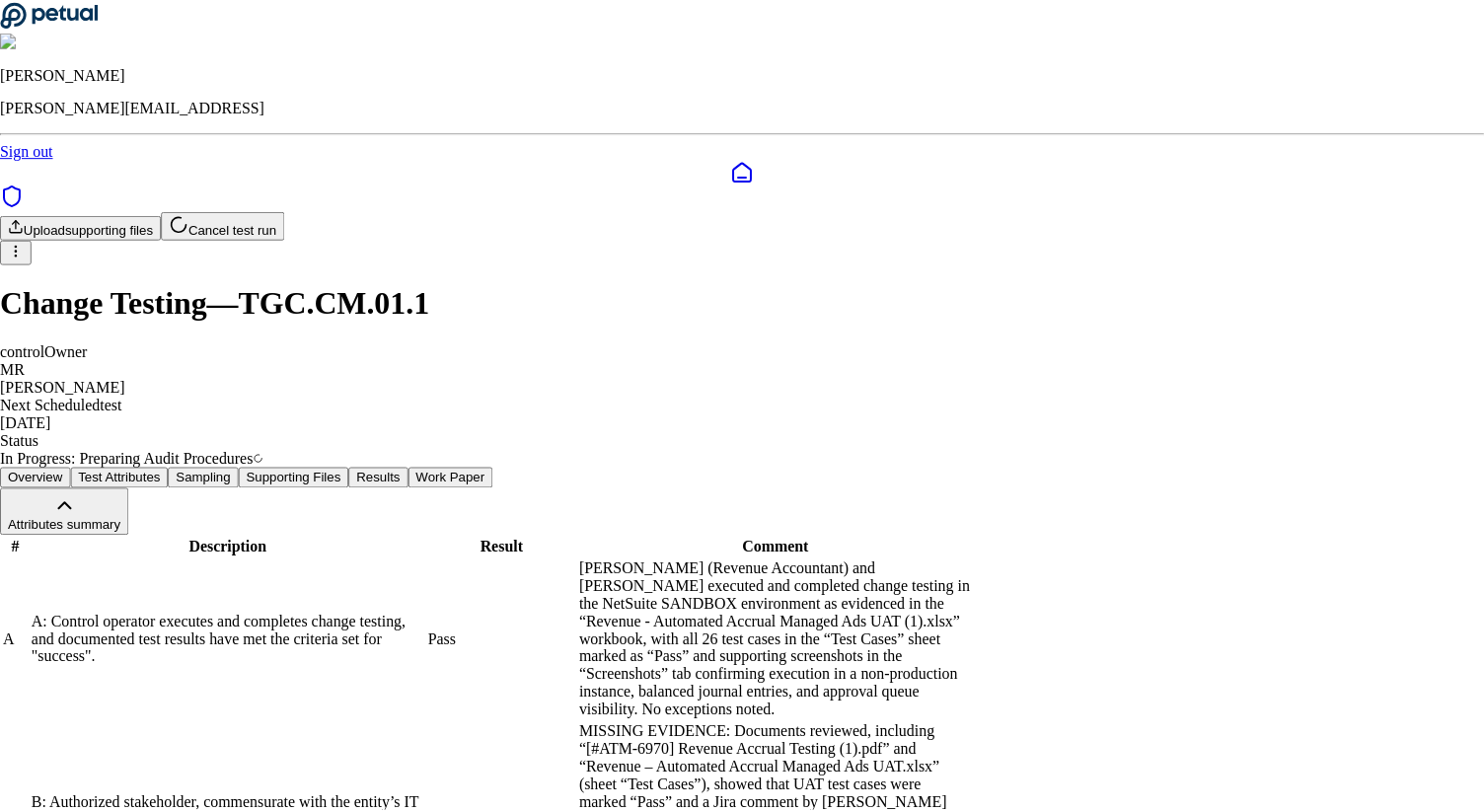
scroll to position [58, 0]
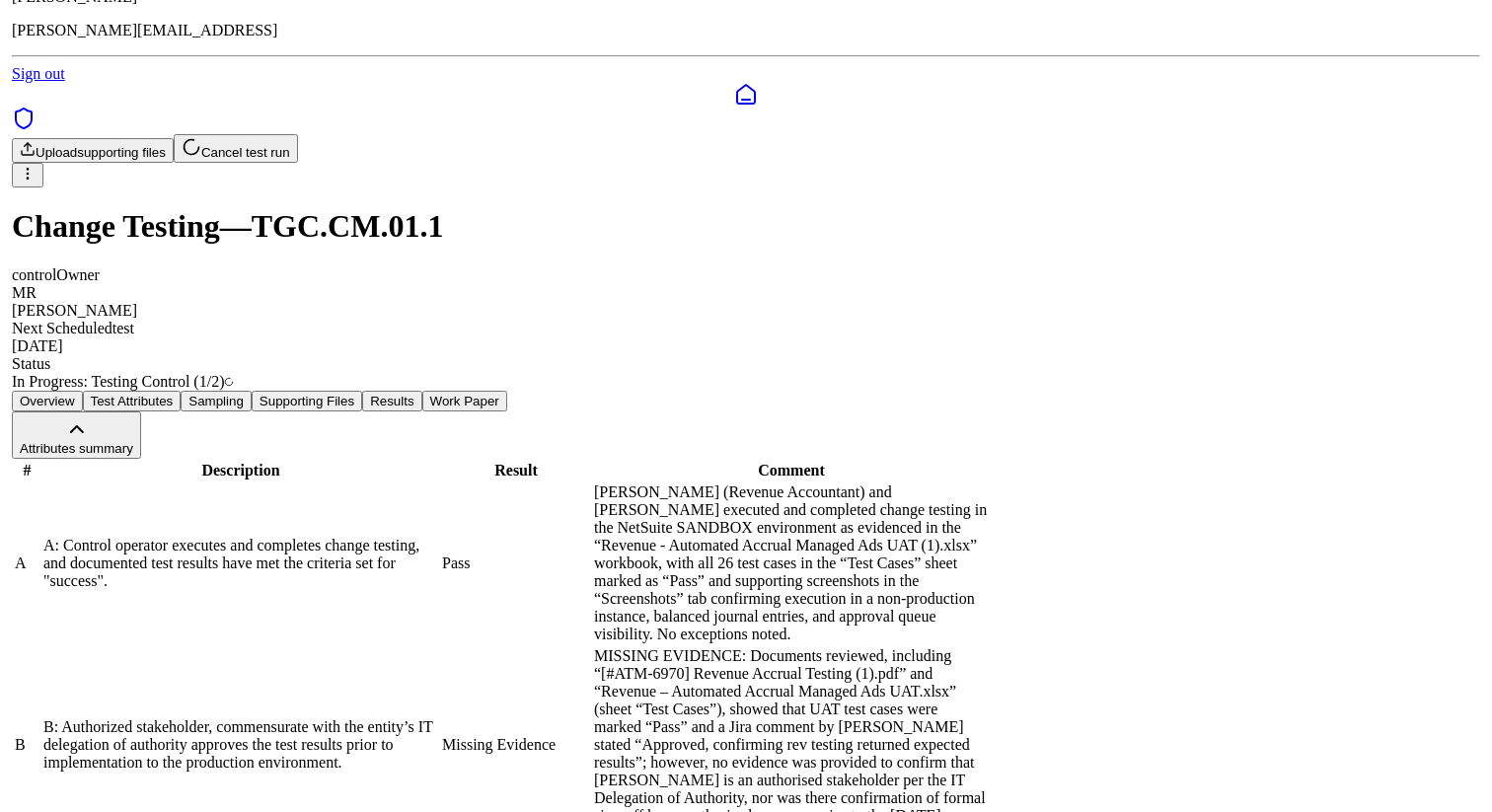
scroll to position [207, 0]
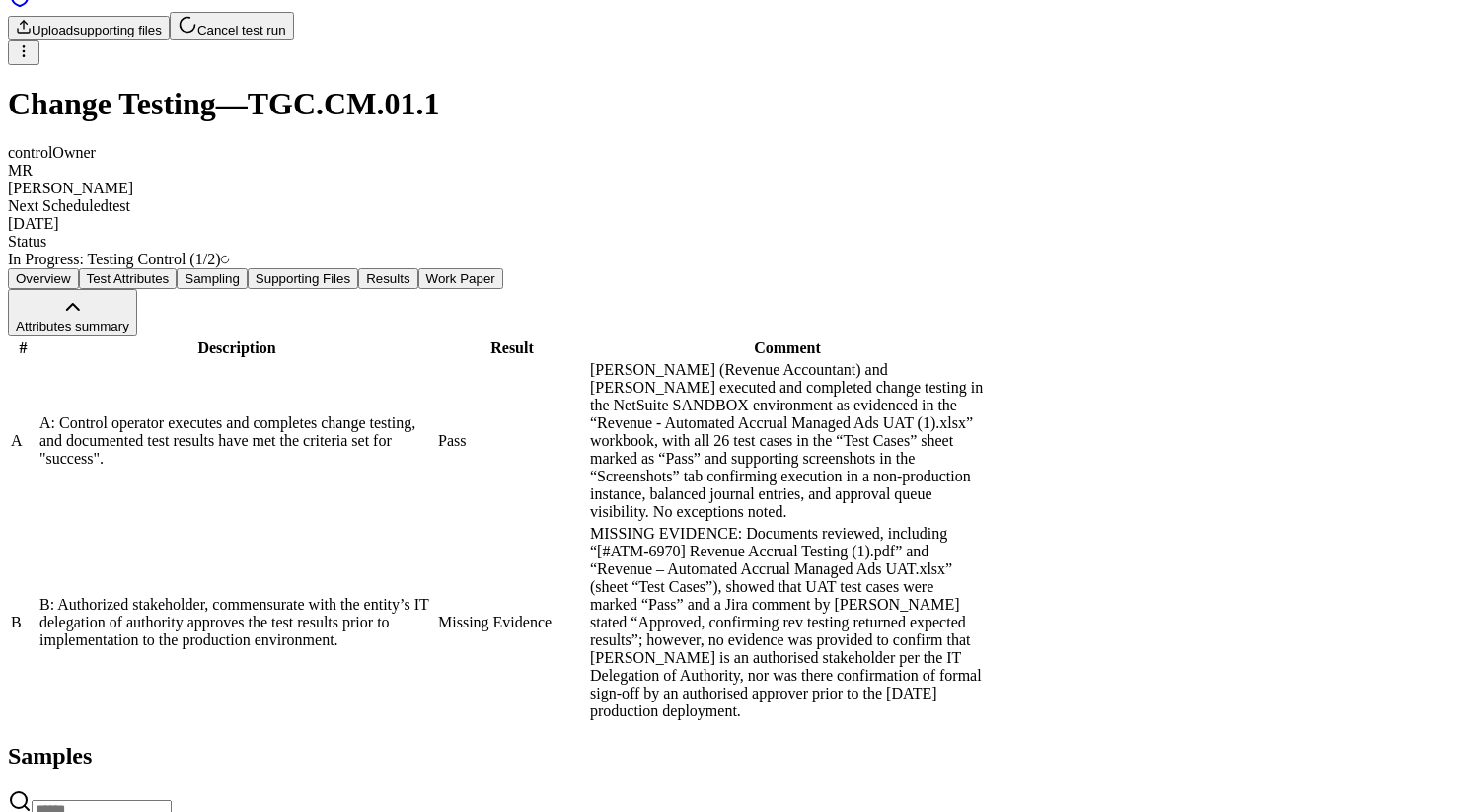
click at [435, 524] on td "B: Authorized stakeholder, commensurate with the entity’s IT delegation of auth…" at bounding box center [237, 622] width 397 height 198
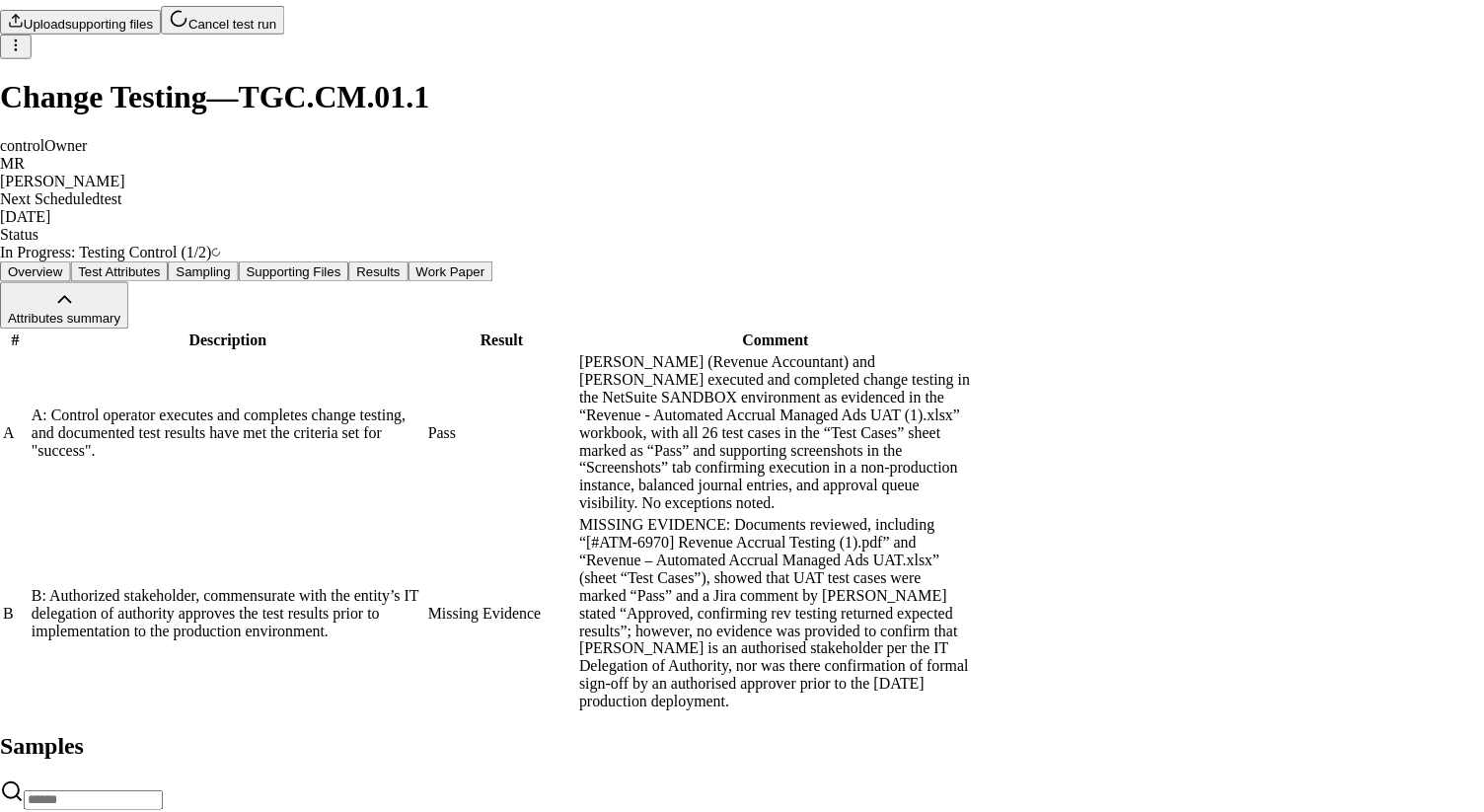
scroll to position [216, 0]
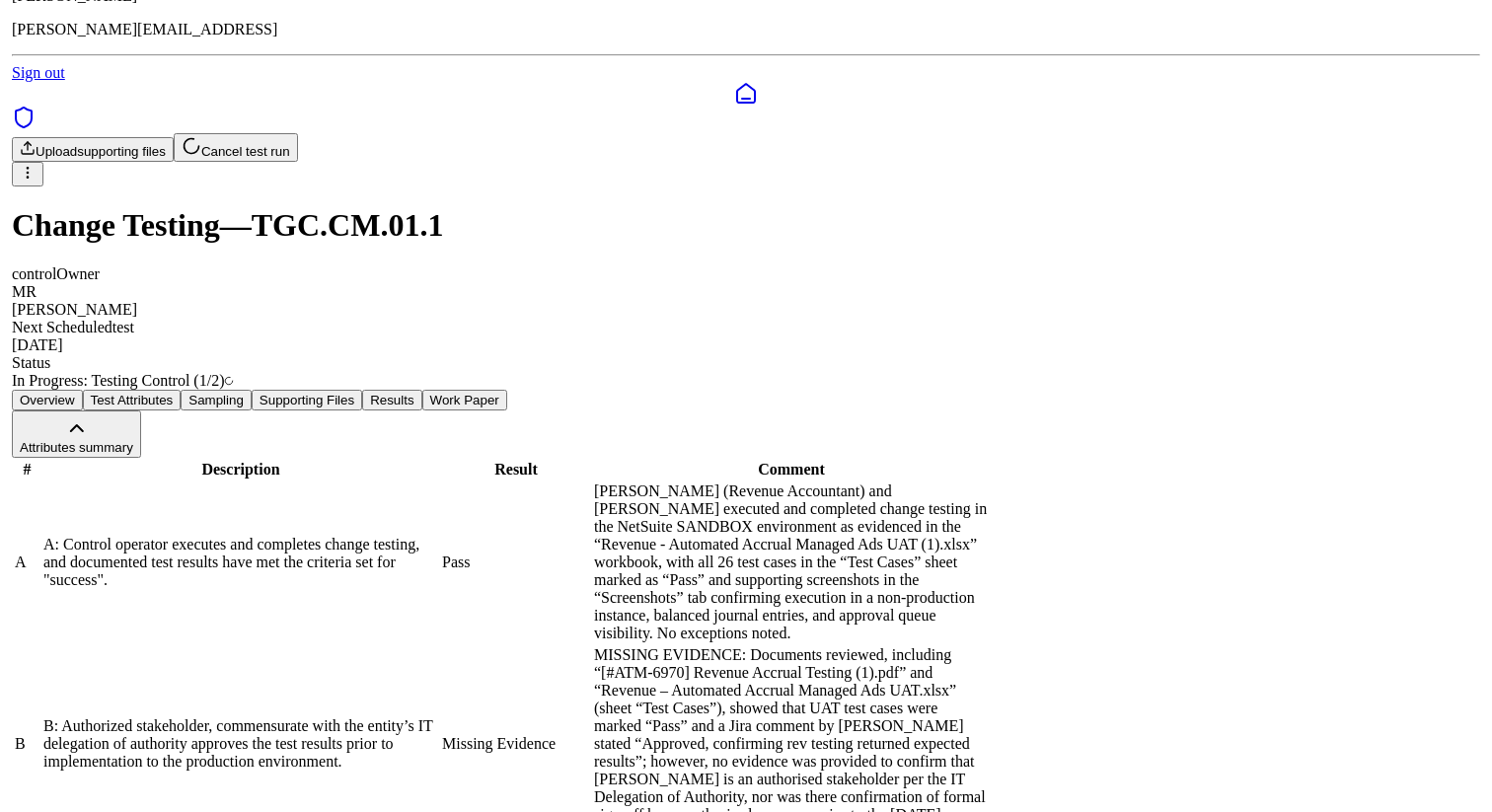
scroll to position [207, 0]
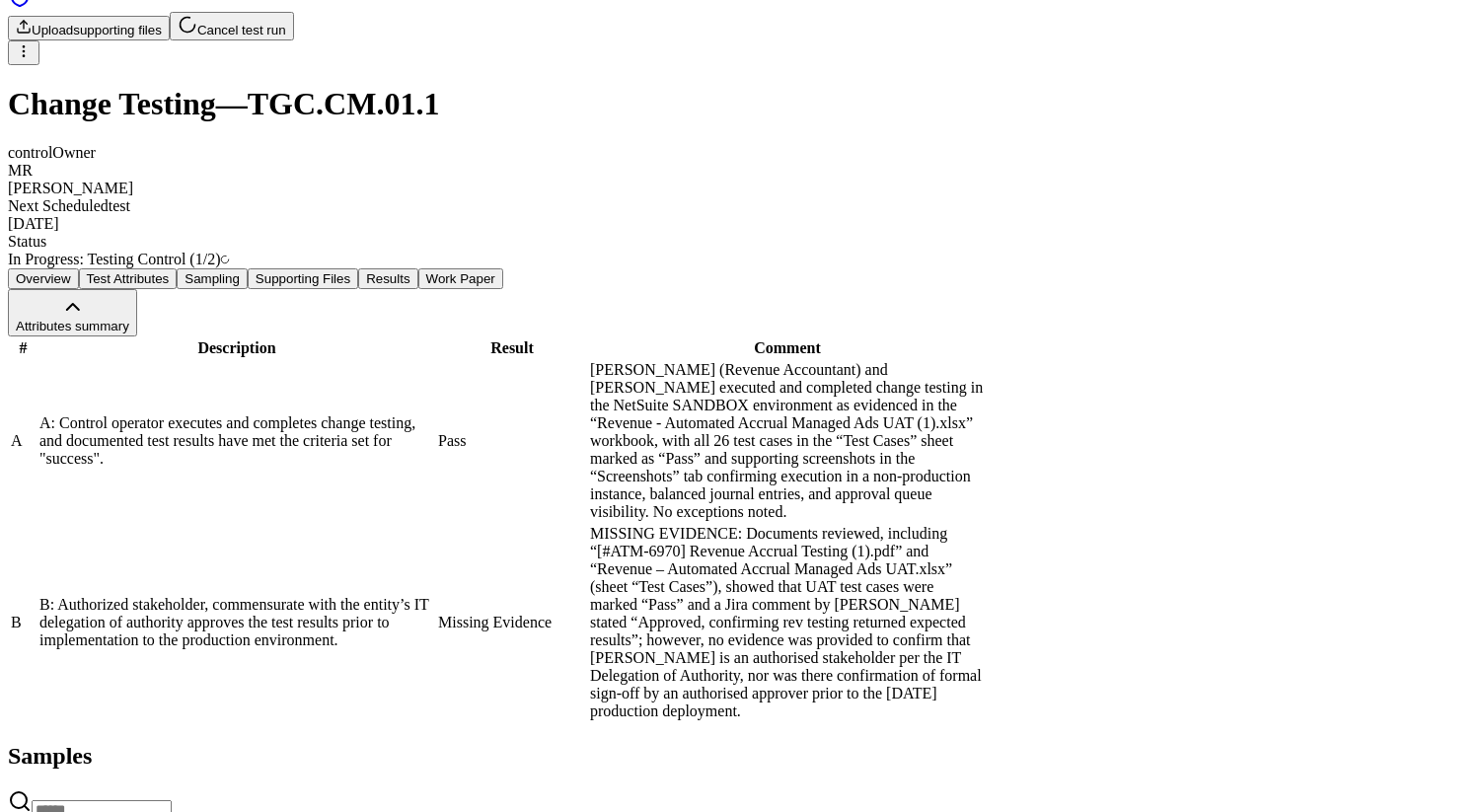
click at [979, 525] on div "MISSING EVIDENCE: Documents reviewed, including “[#ATM-6970] Revenue Accrual Te…" at bounding box center [787, 622] width 395 height 196
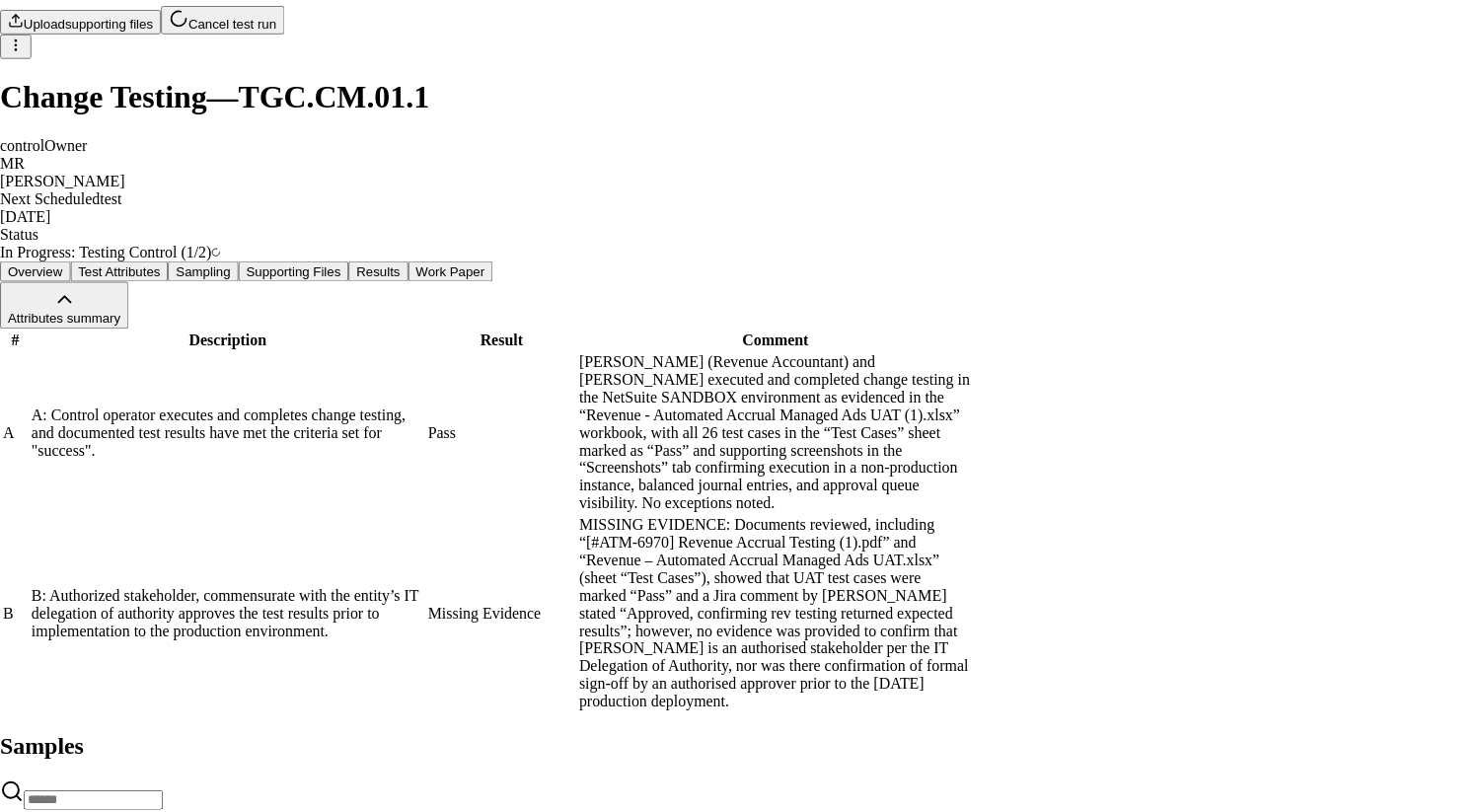
scroll to position [780, 0]
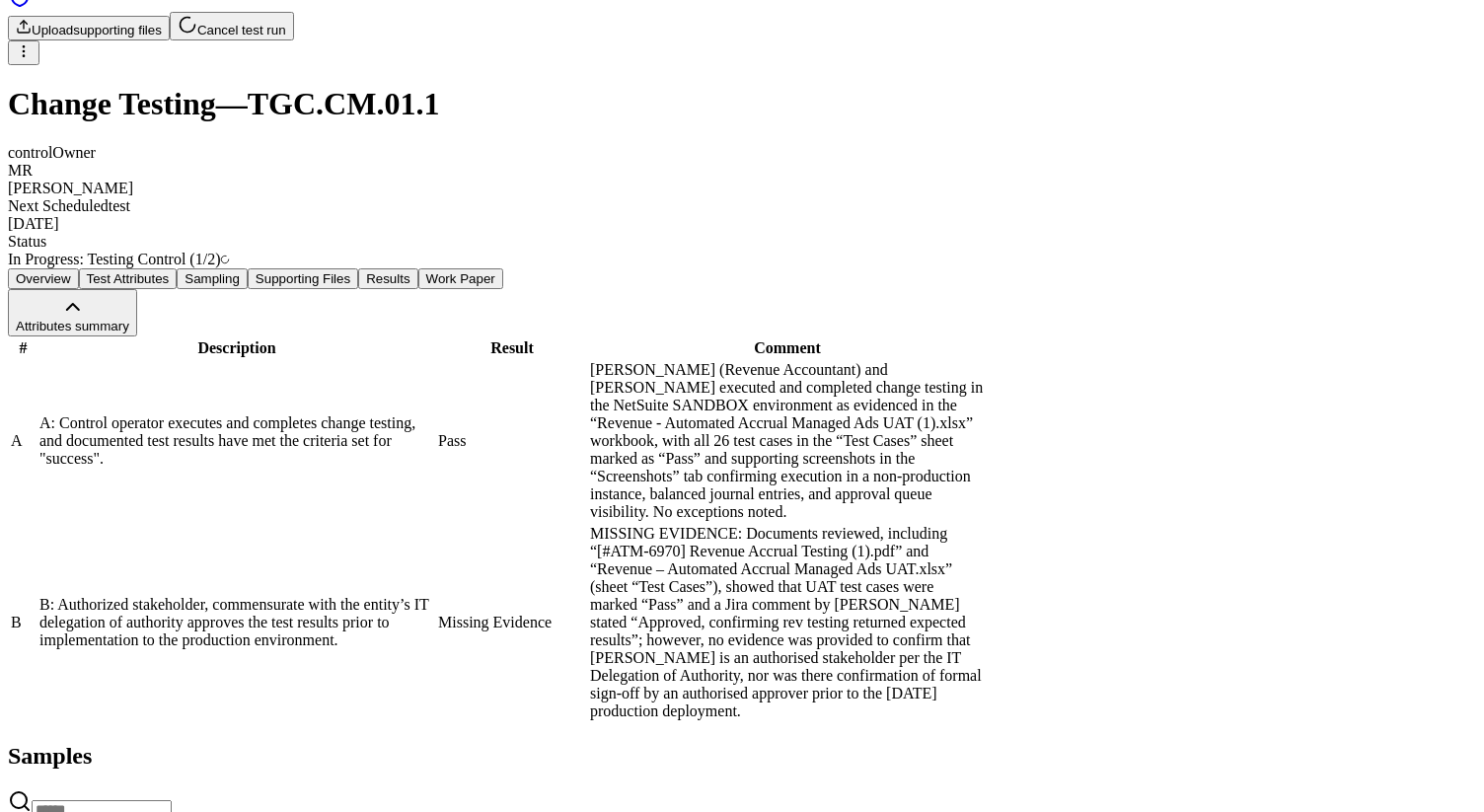
click at [961, 525] on div "MISSING EVIDENCE: Documents reviewed, including “[#ATM-6970] Revenue Accrual Te…" at bounding box center [787, 622] width 395 height 196
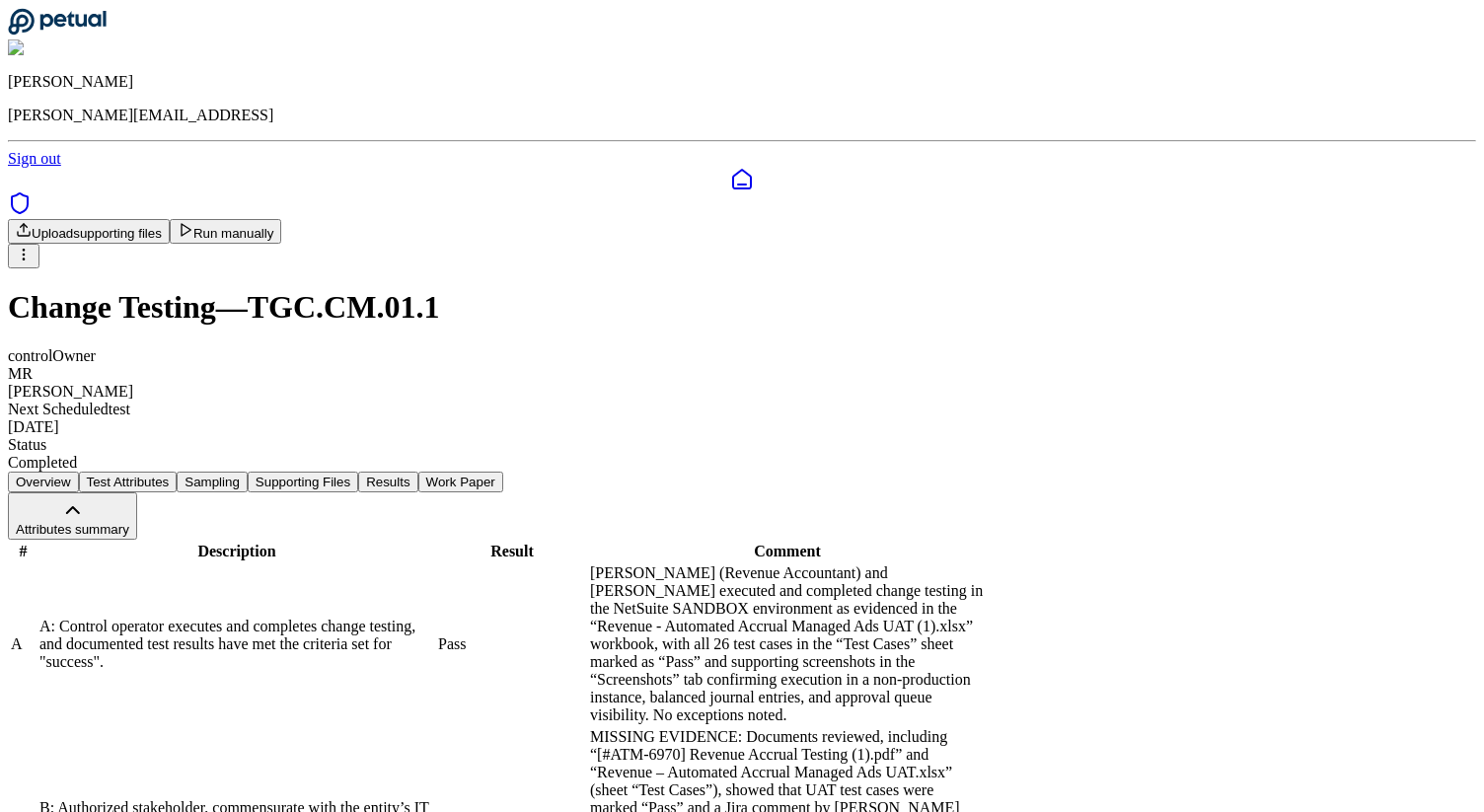
click at [434, 799] on div "B: Authorized stakeholder, commensurate with the entity’s IT delegation of auth…" at bounding box center [237, 826] width 395 height 54
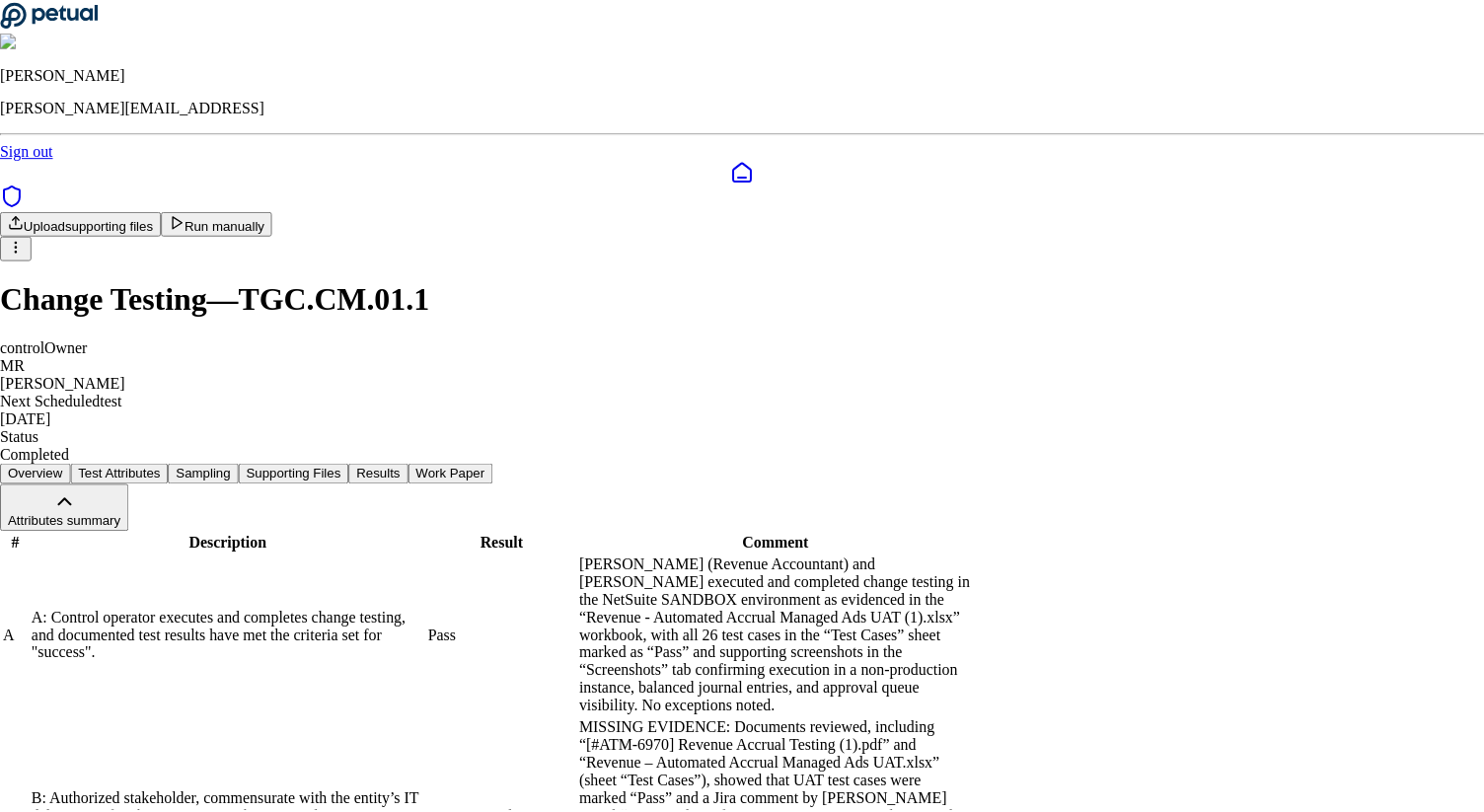
scroll to position [273, 0]
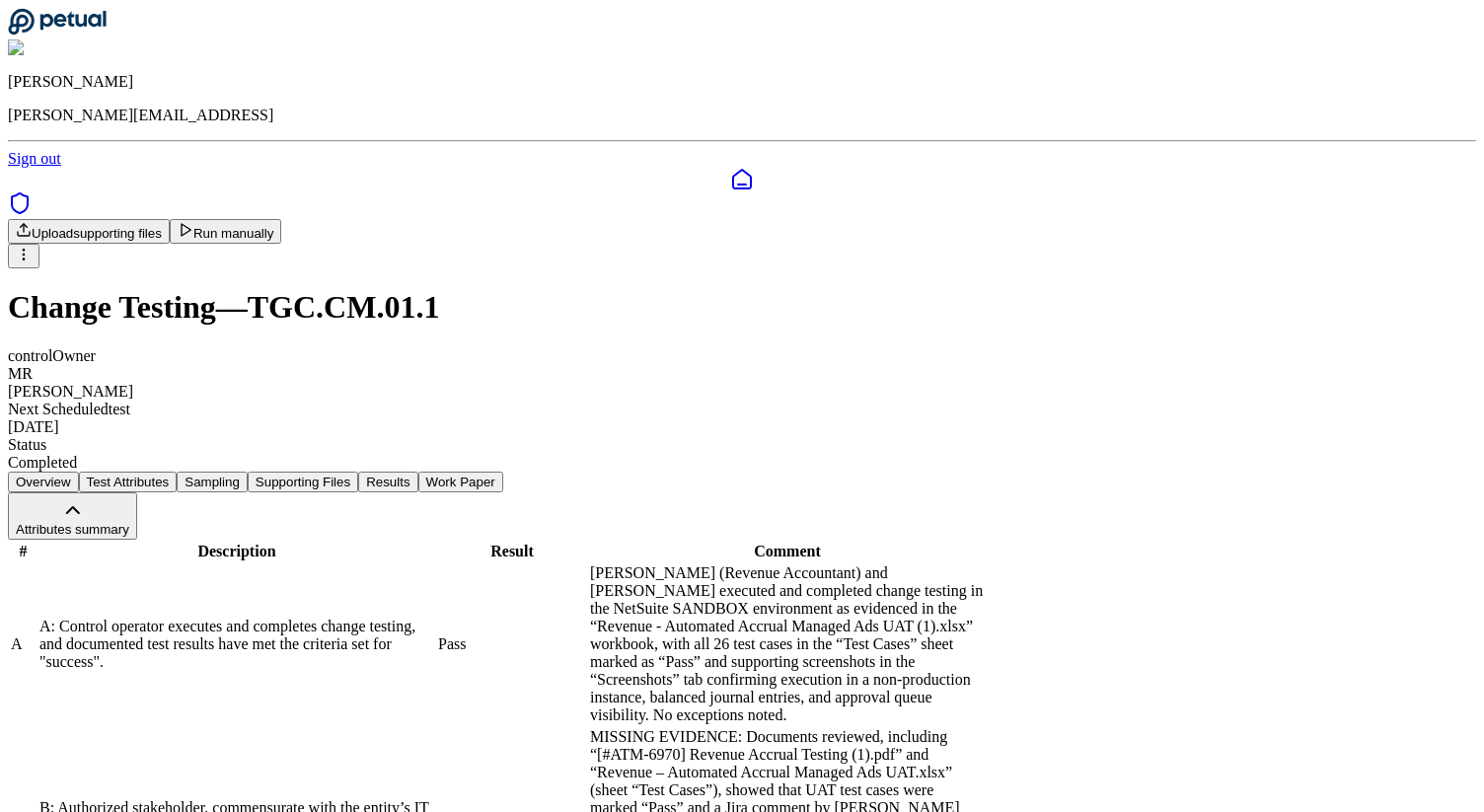
click at [178, 471] on button "Test Attributes" at bounding box center [127, 481] width 98 height 21
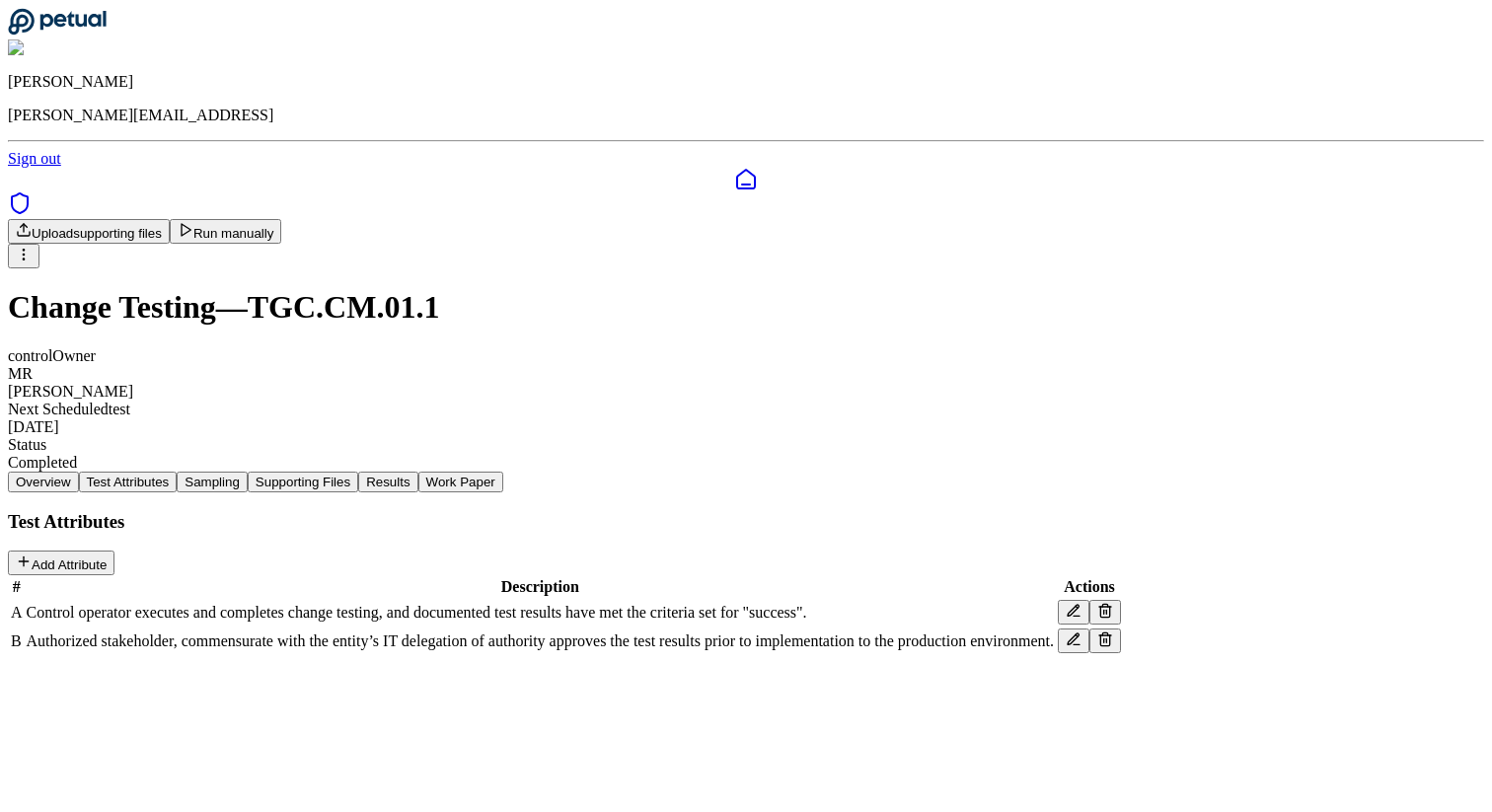
click at [417, 471] on button "Results" at bounding box center [388, 481] width 60 height 21
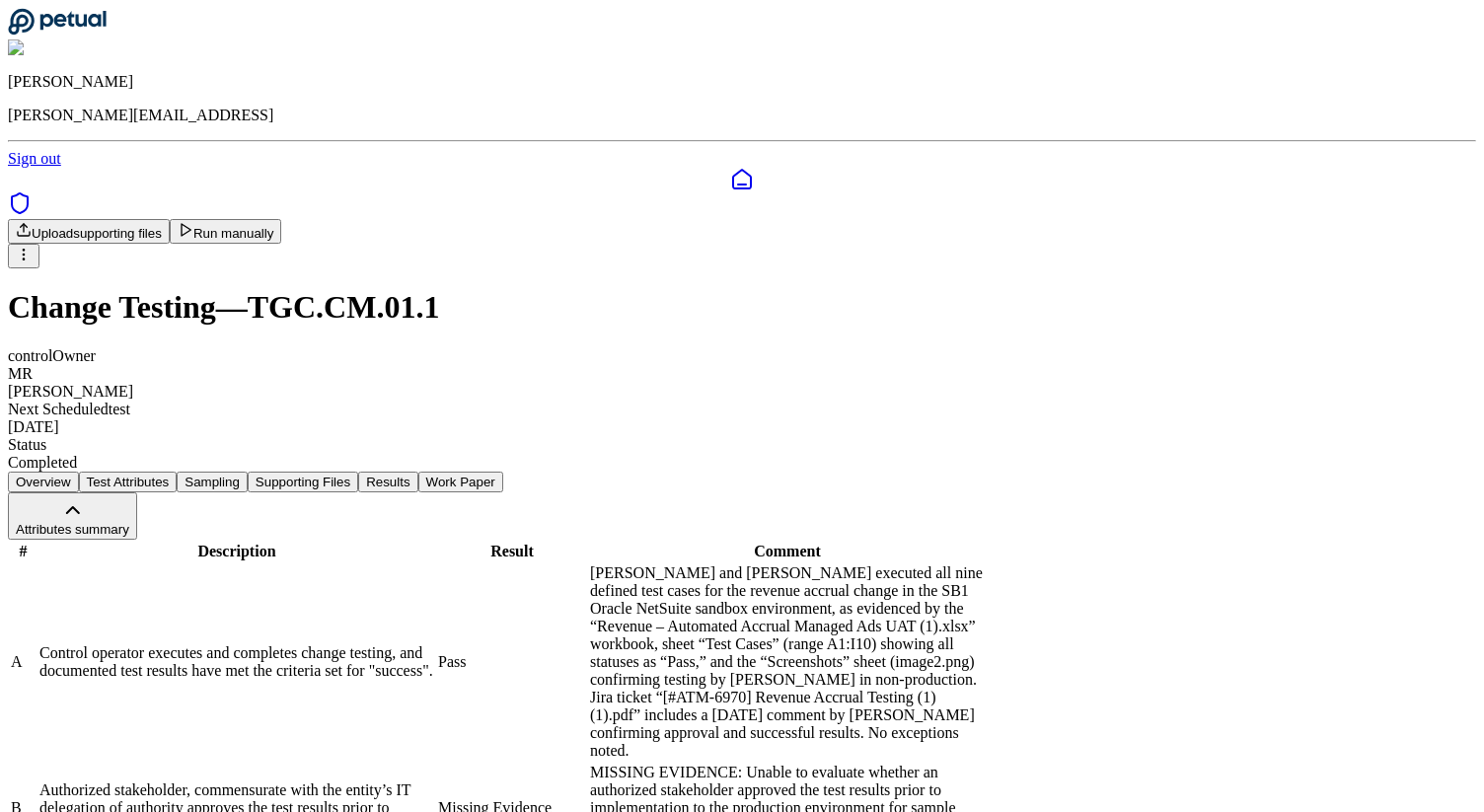
scroll to position [102, 0]
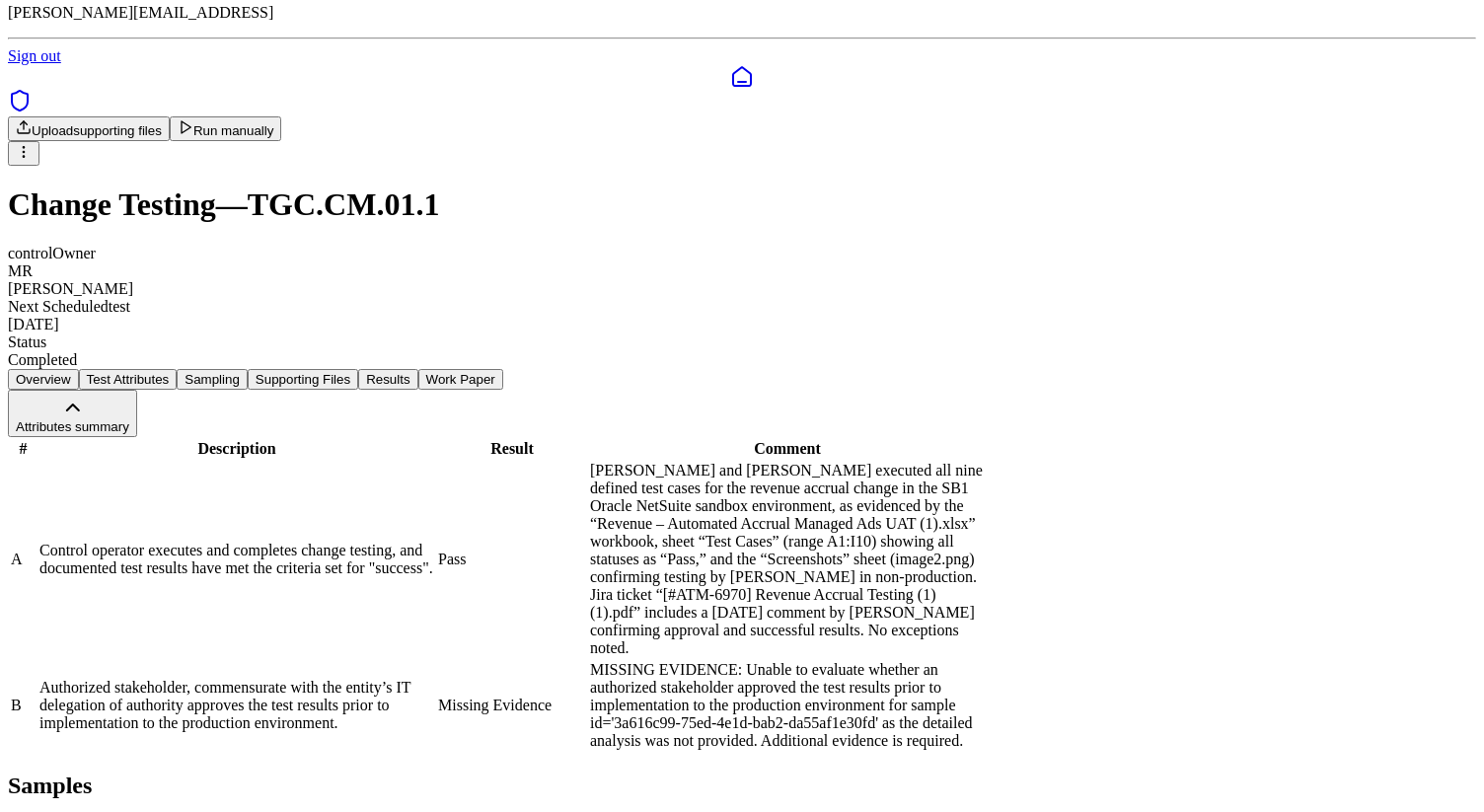
click at [178, 369] on button "Test Attributes" at bounding box center [127, 379] width 98 height 21
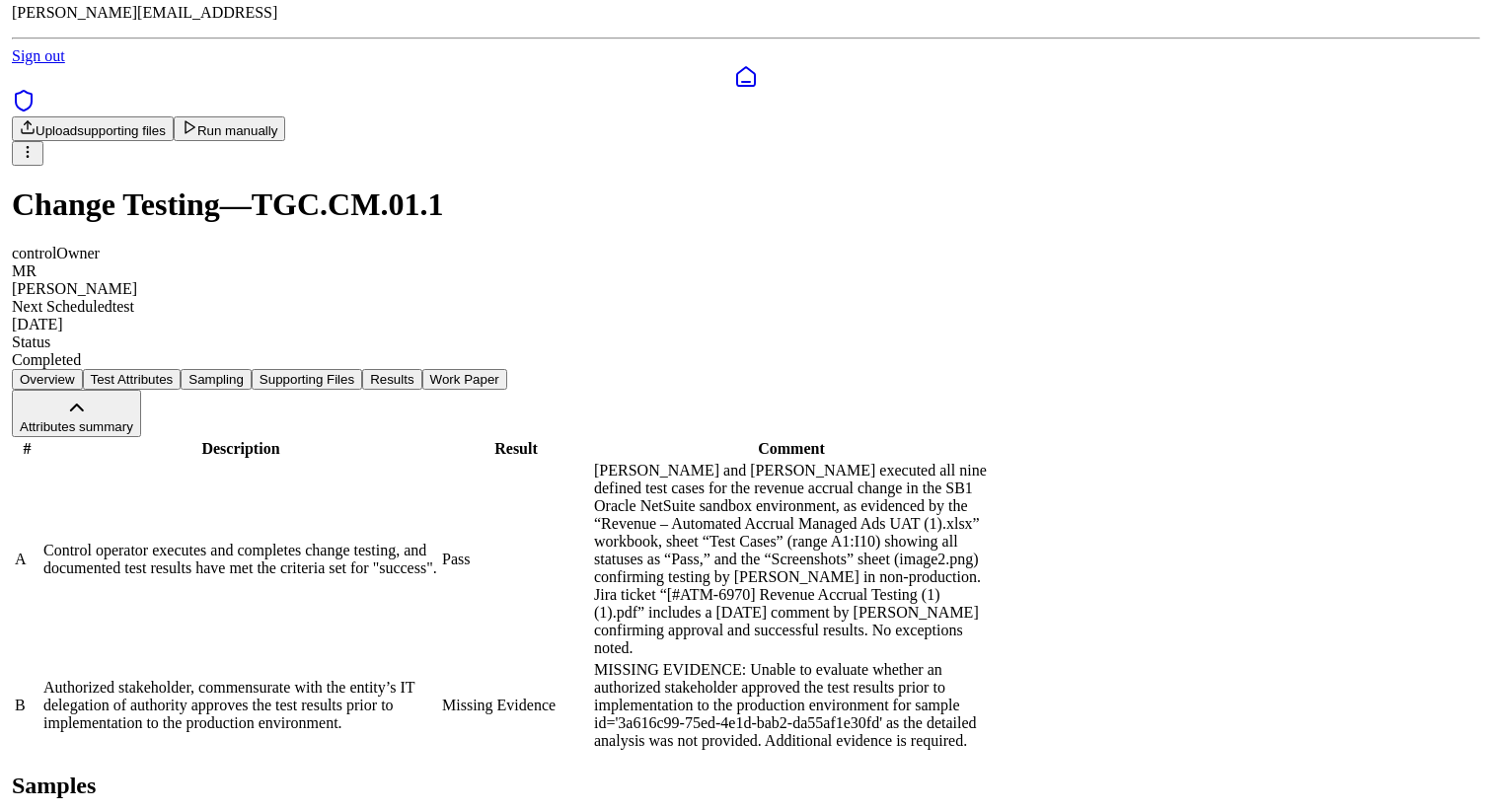
scroll to position [0, 0]
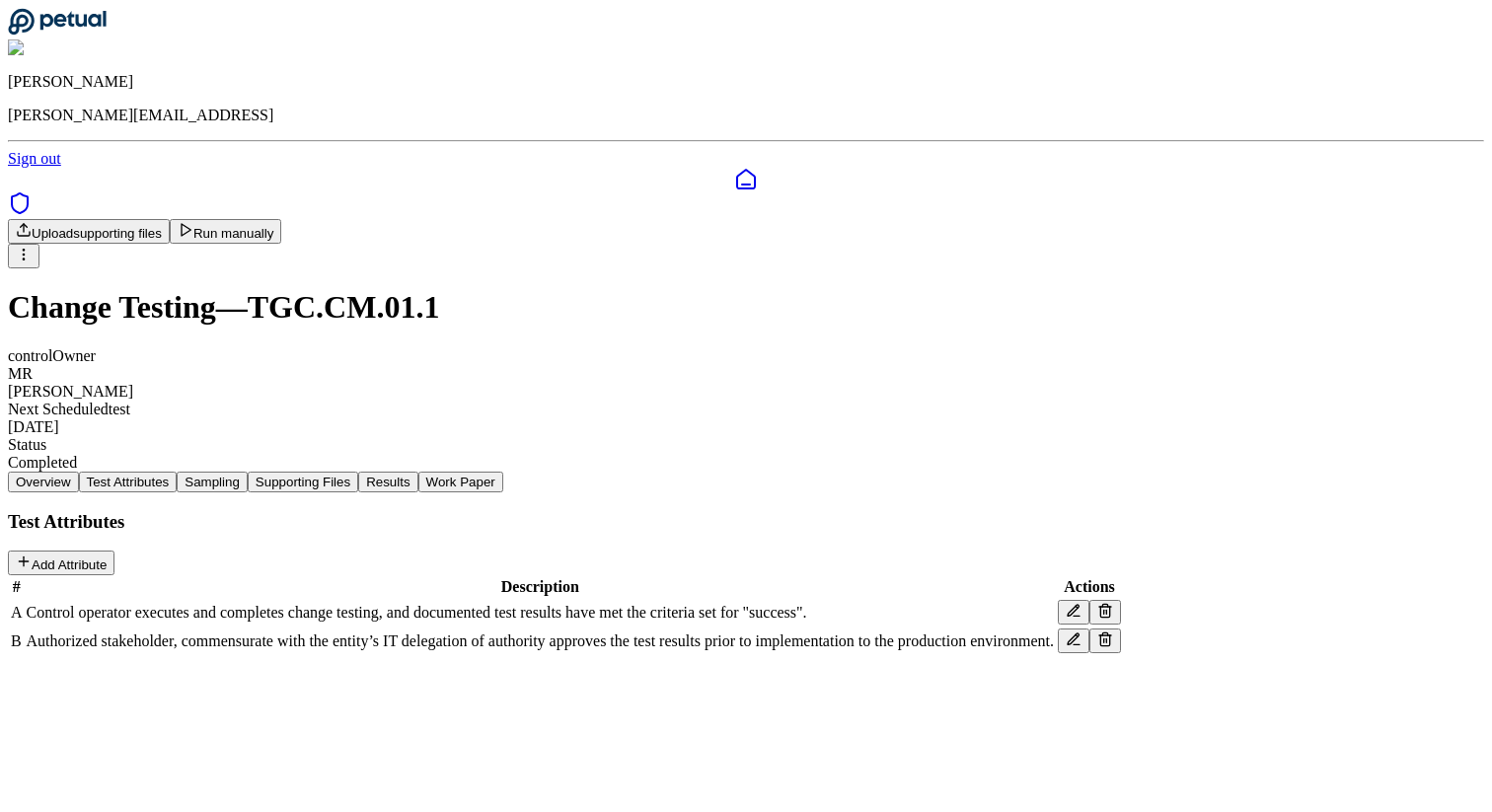
click at [417, 471] on button "Results" at bounding box center [388, 481] width 60 height 21
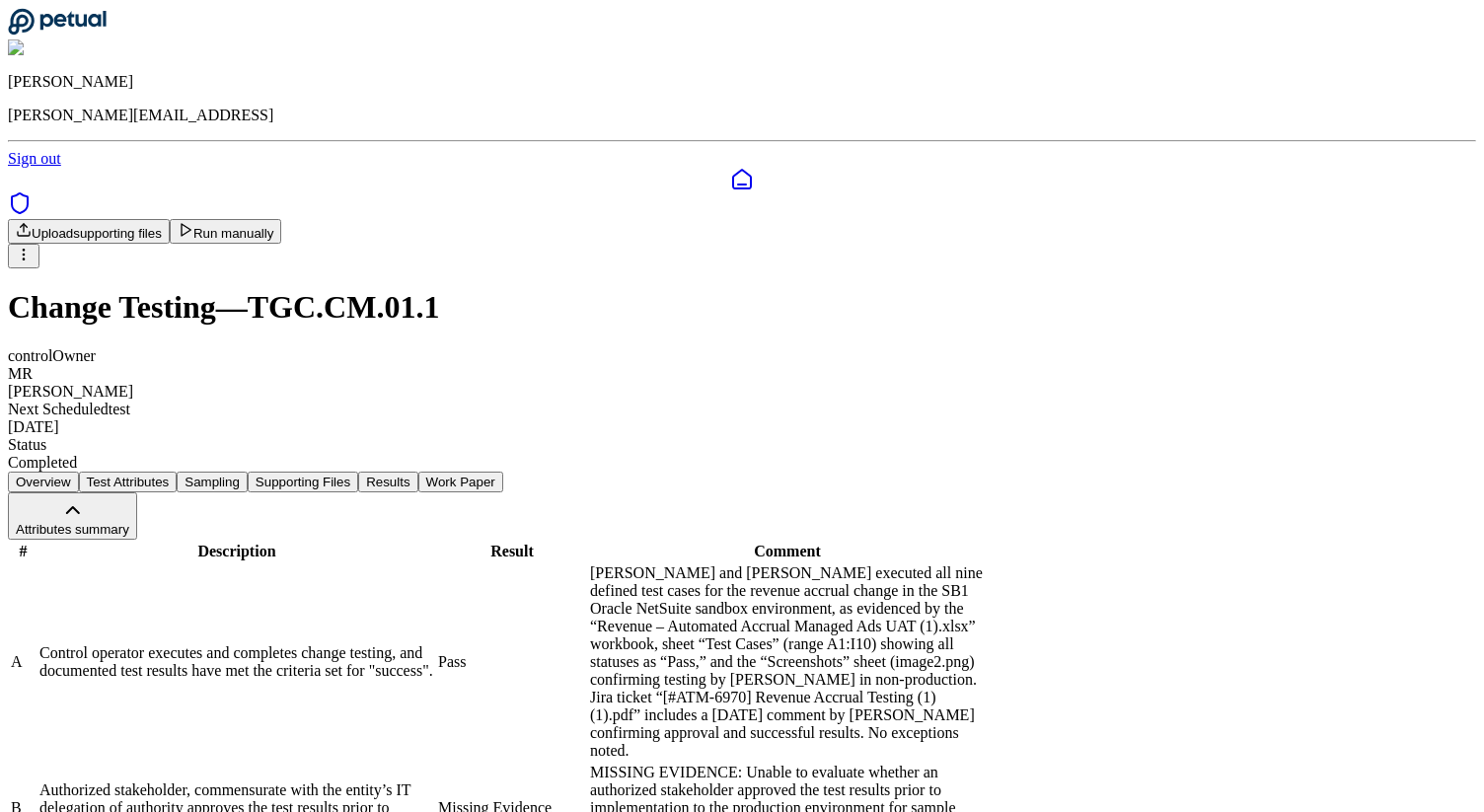
click at [247, 471] on button "Sampling" at bounding box center [212, 481] width 71 height 21
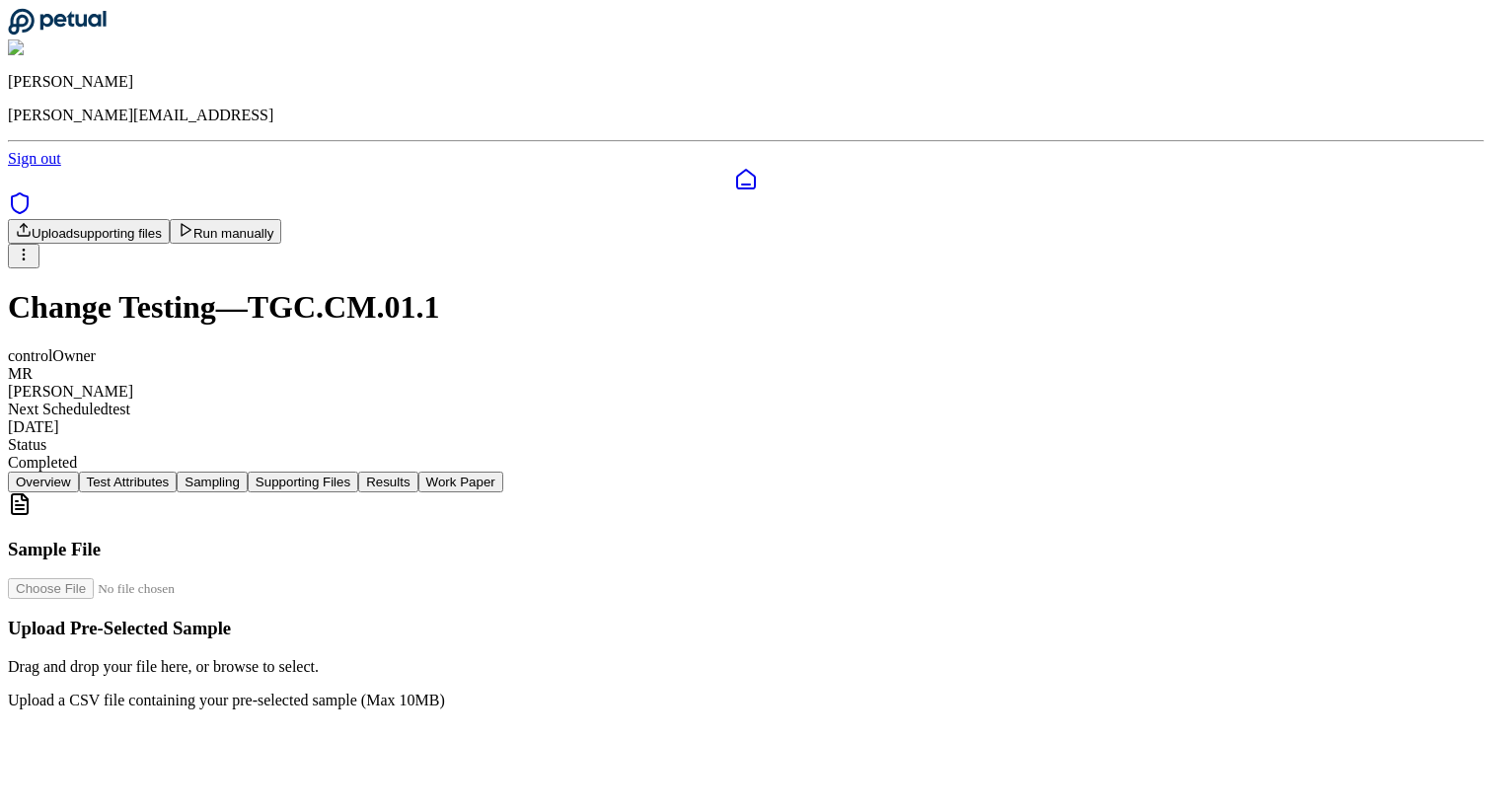
click at [358, 471] on button "Supporting Files" at bounding box center [302, 481] width 110 height 21
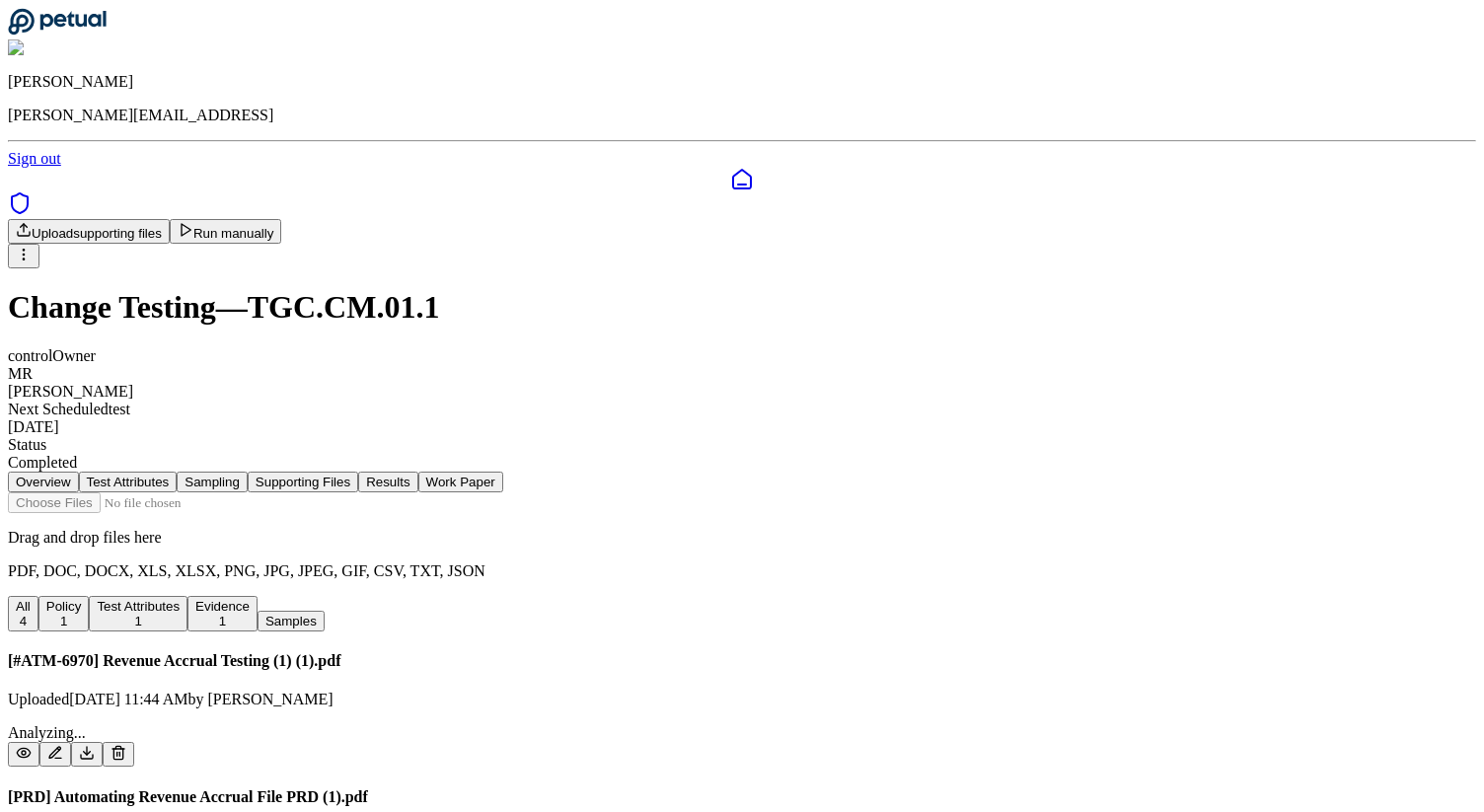
click at [417, 471] on button "Results" at bounding box center [388, 481] width 60 height 21
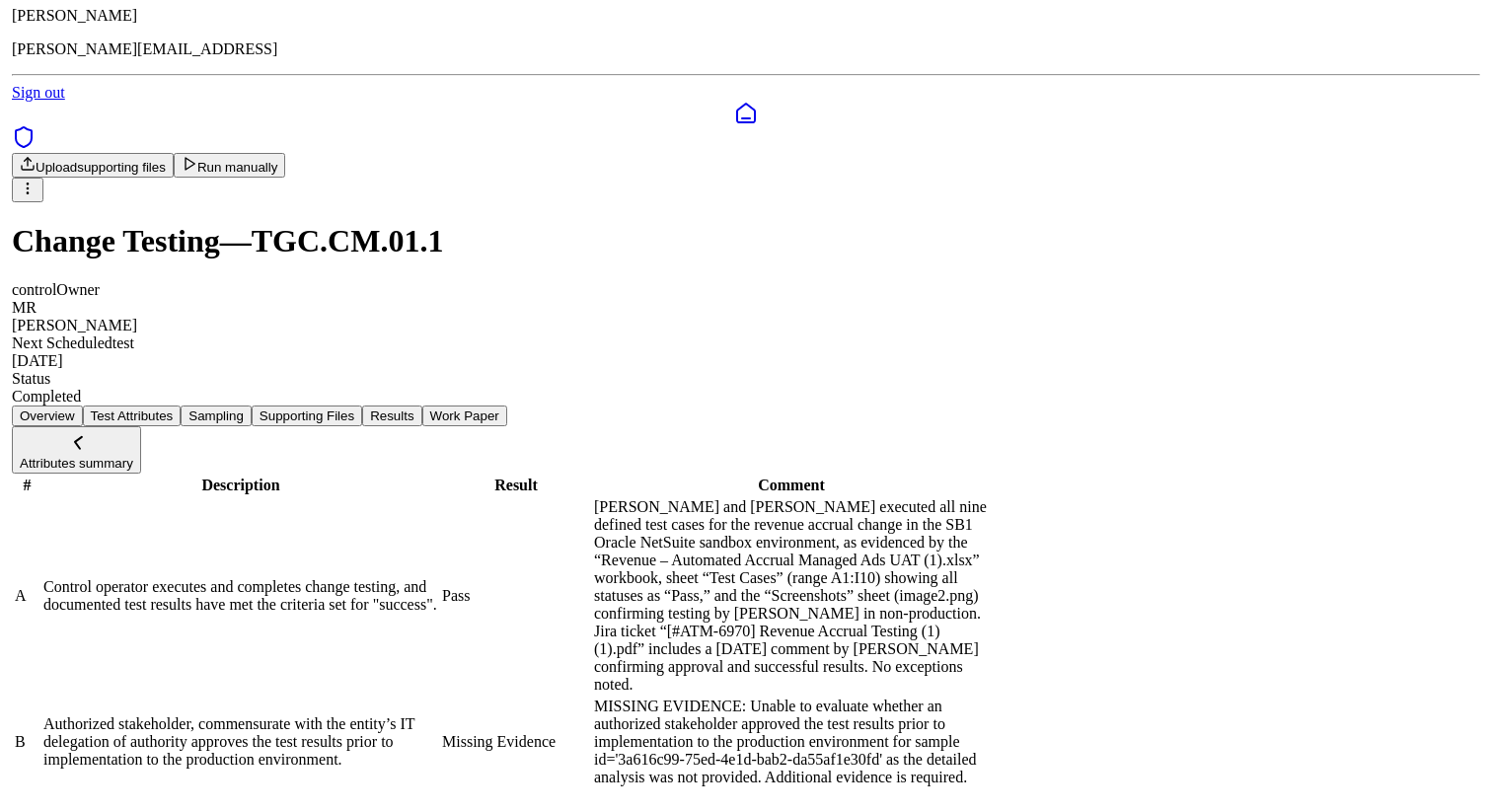
scroll to position [207, 0]
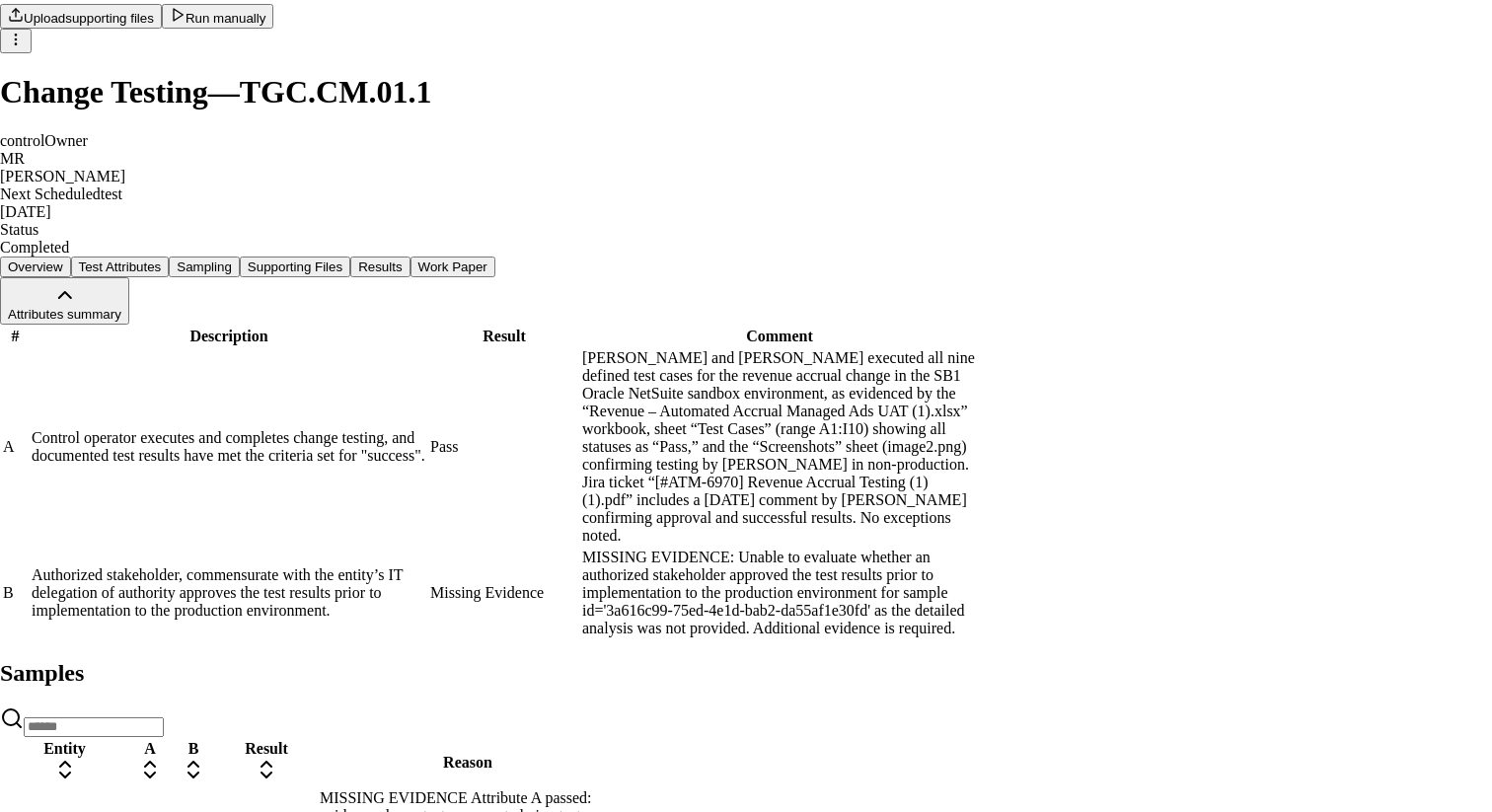
scroll to position [862, 0]
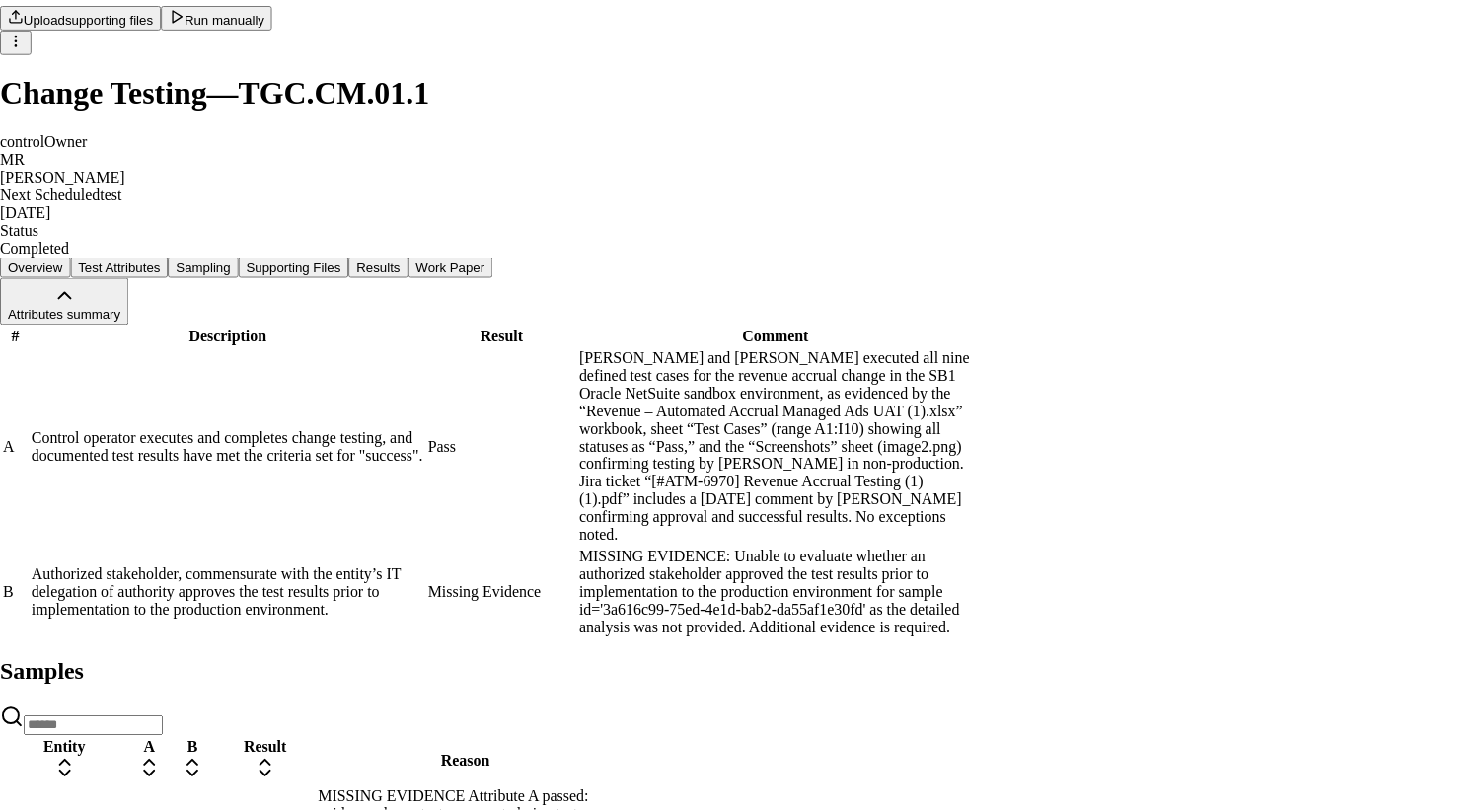
scroll to position [281, 0]
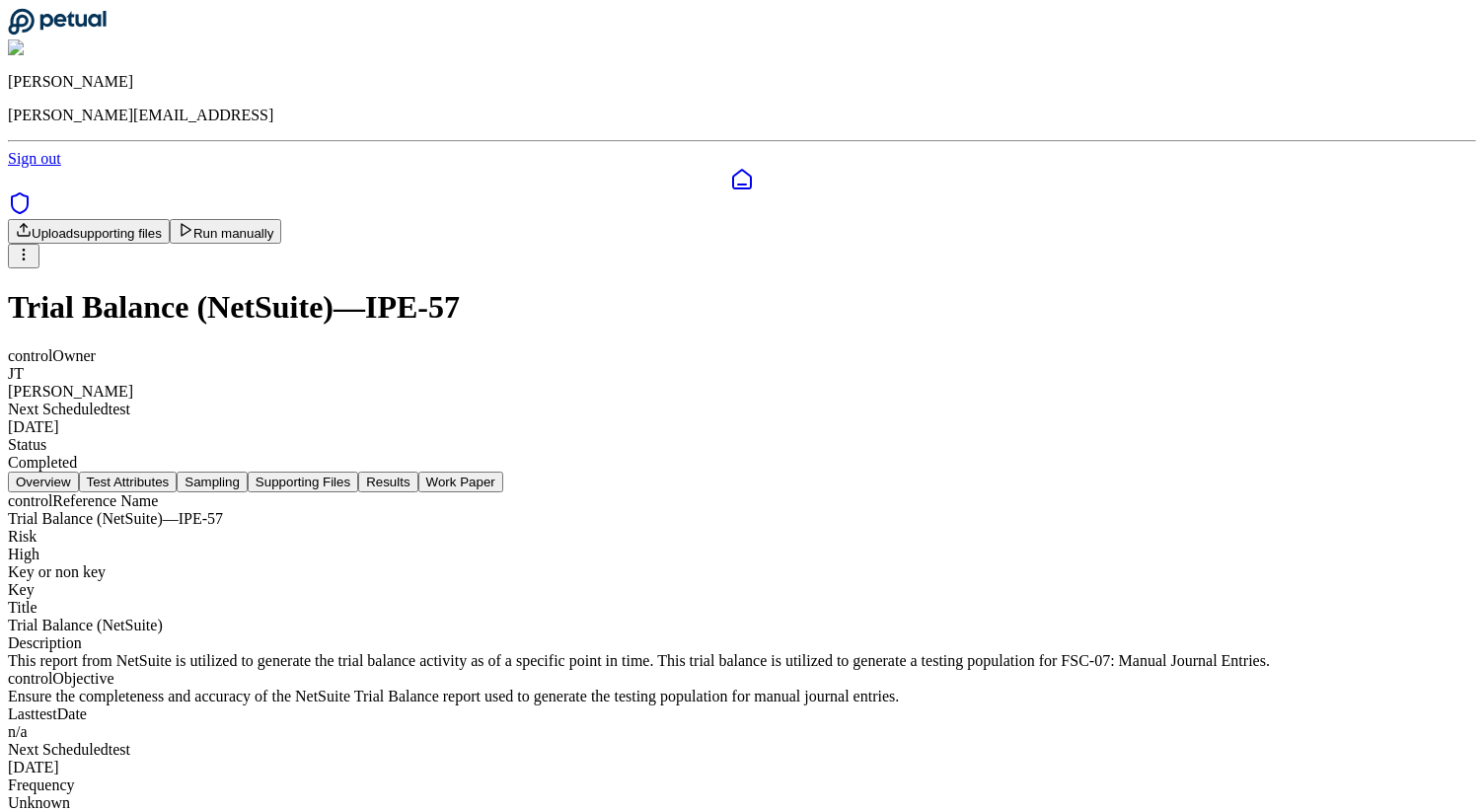
click at [824, 471] on nav "Overview Test Attributes Sampling Supporting Files Results Work Paper" at bounding box center [742, 481] width 1468 height 21
click at [417, 471] on button "Results" at bounding box center [388, 481] width 60 height 21
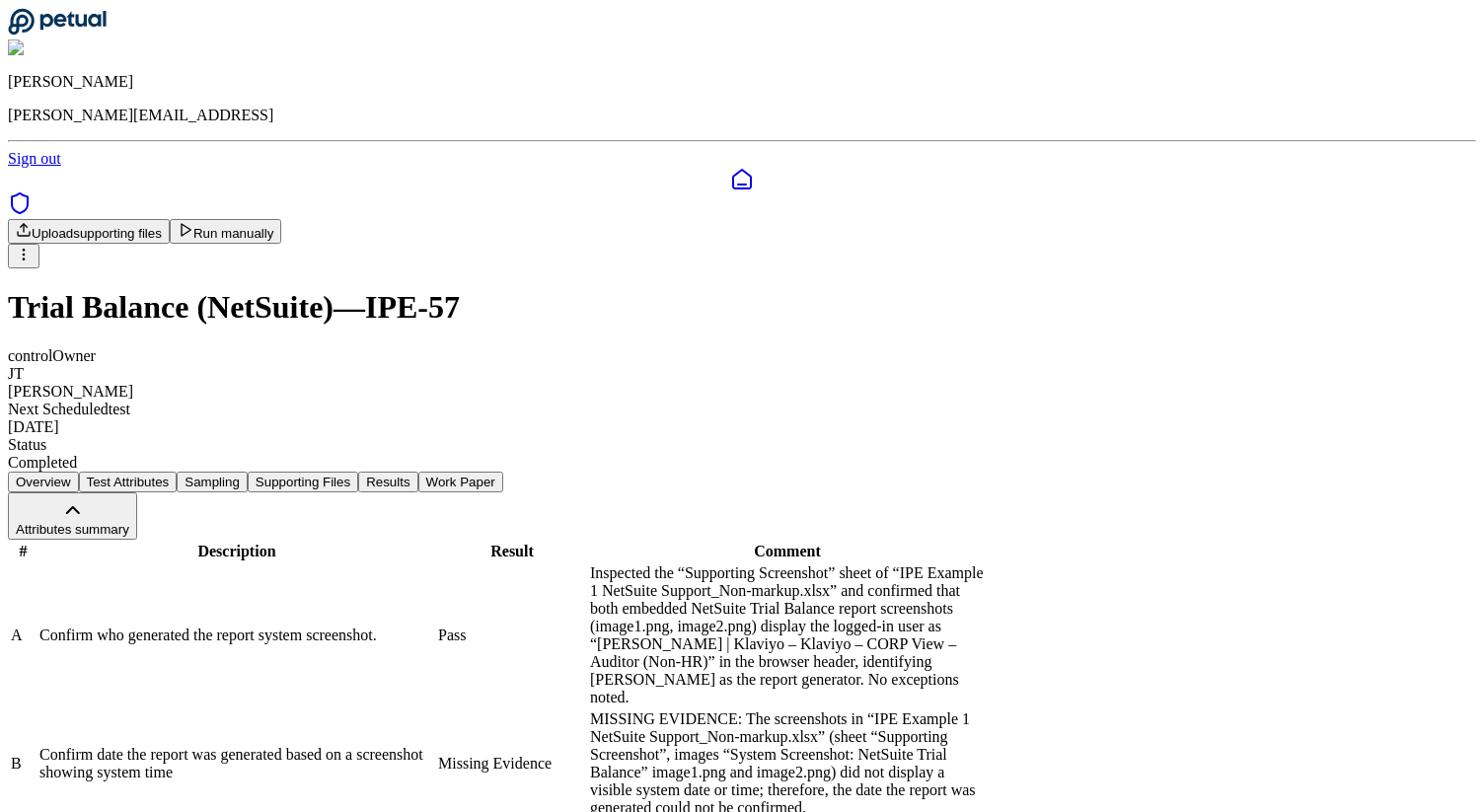
scroll to position [207, 0]
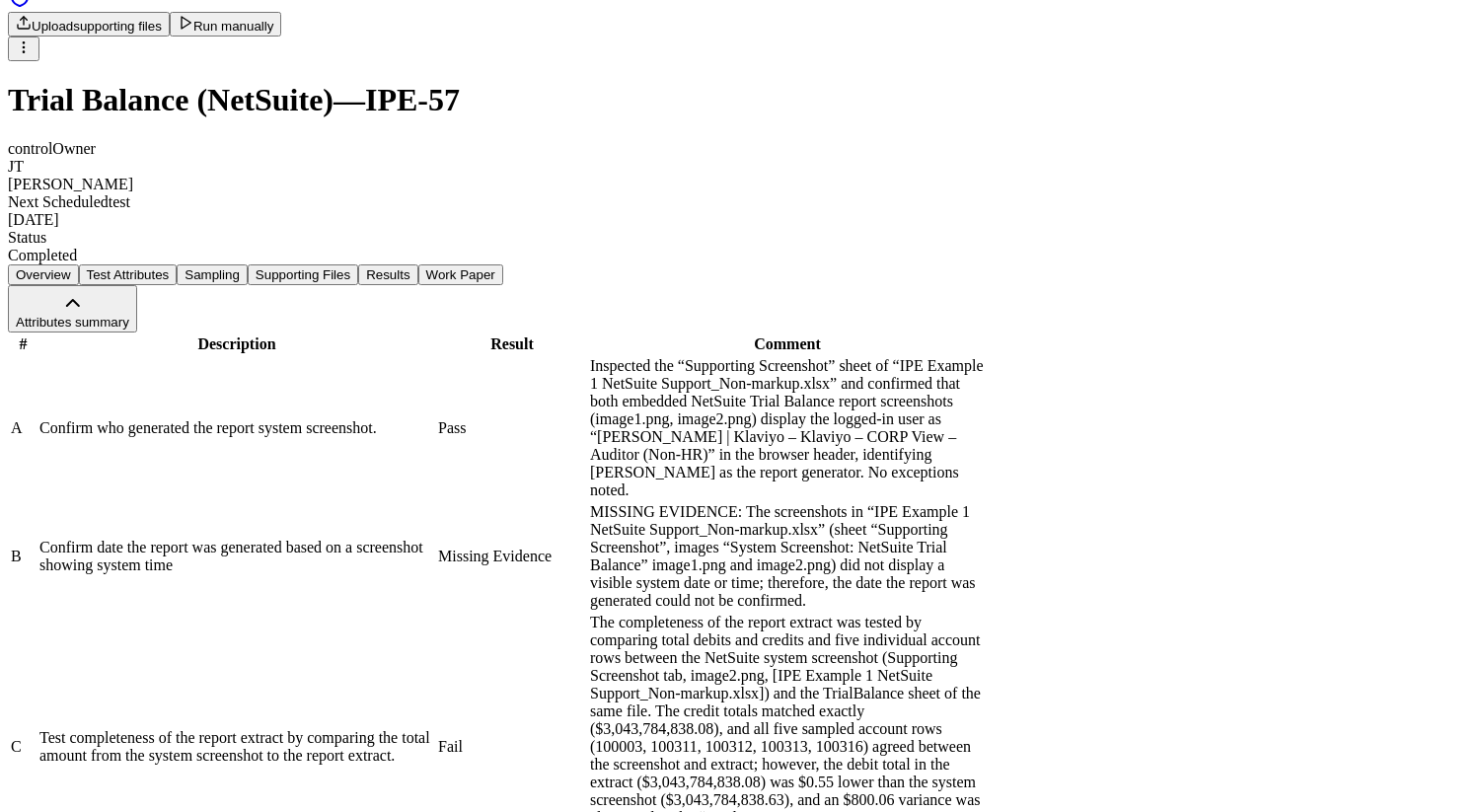
click at [587, 502] on td "Missing Evidence" at bounding box center [512, 556] width 150 height 108
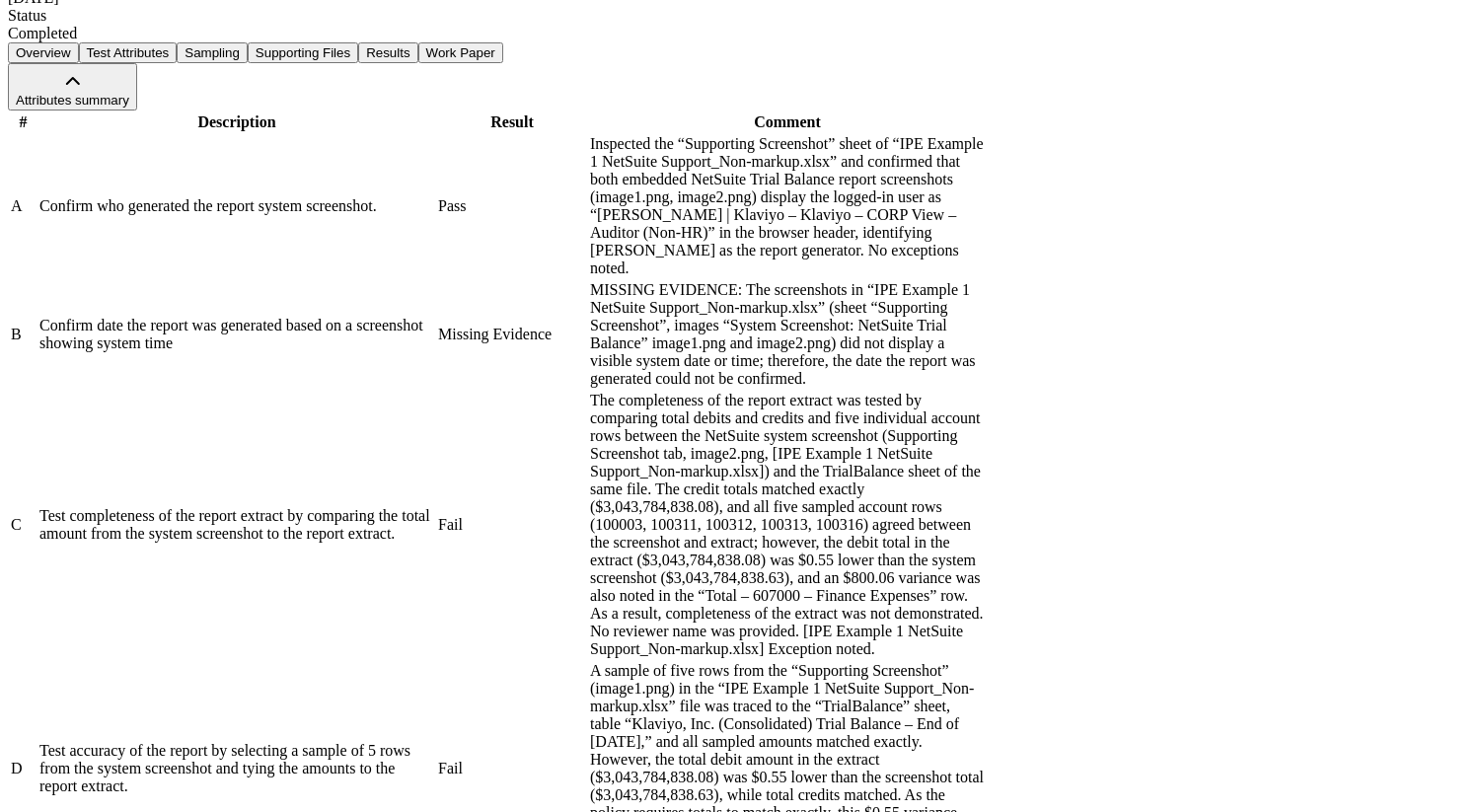
scroll to position [11, 0]
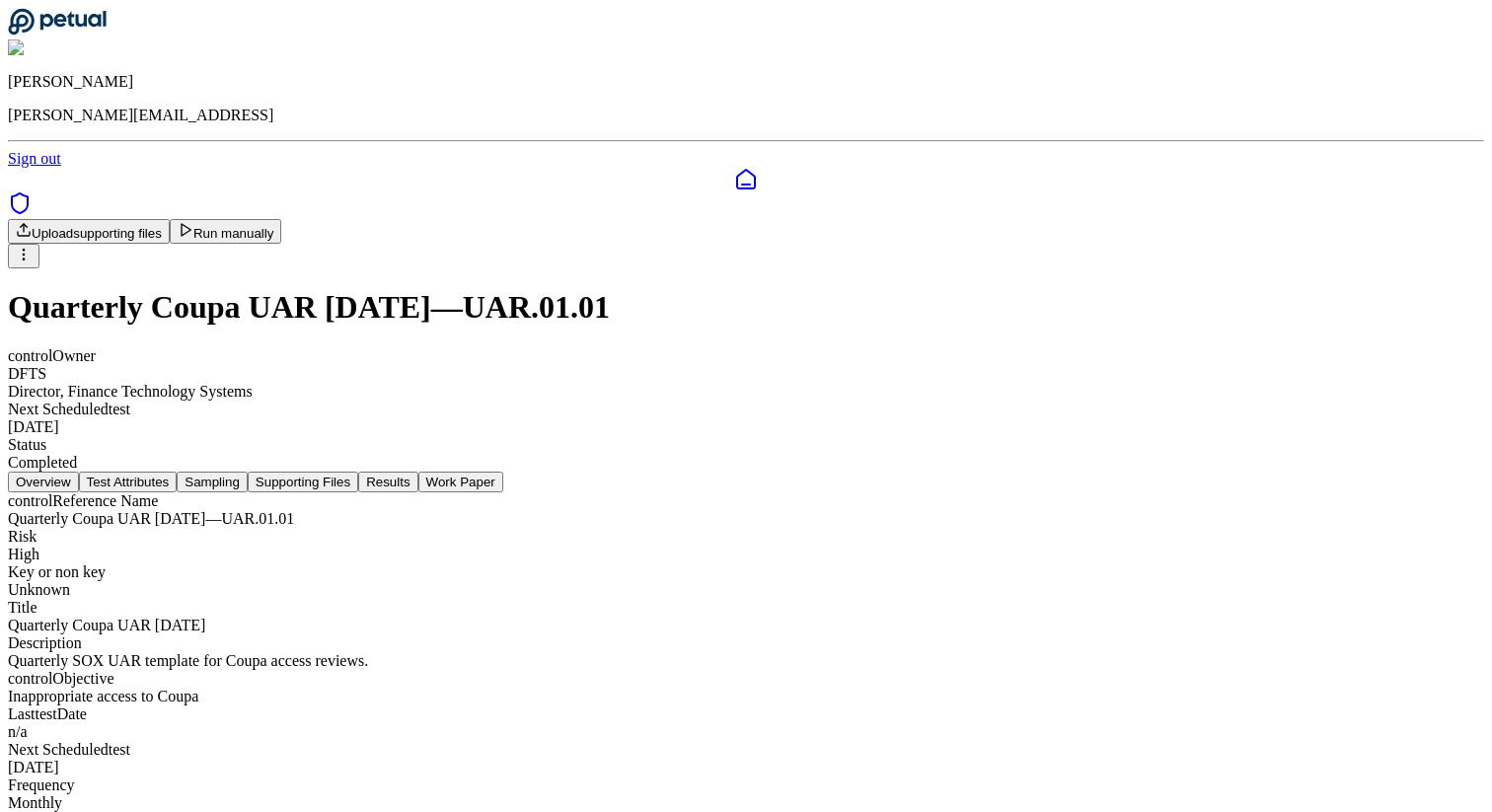
click at [828, 471] on nav "Overview Test Attributes Sampling Supporting Files Results Work Paper" at bounding box center [746, 481] width 1476 height 21
click at [417, 471] on button "Results" at bounding box center [388, 481] width 60 height 21
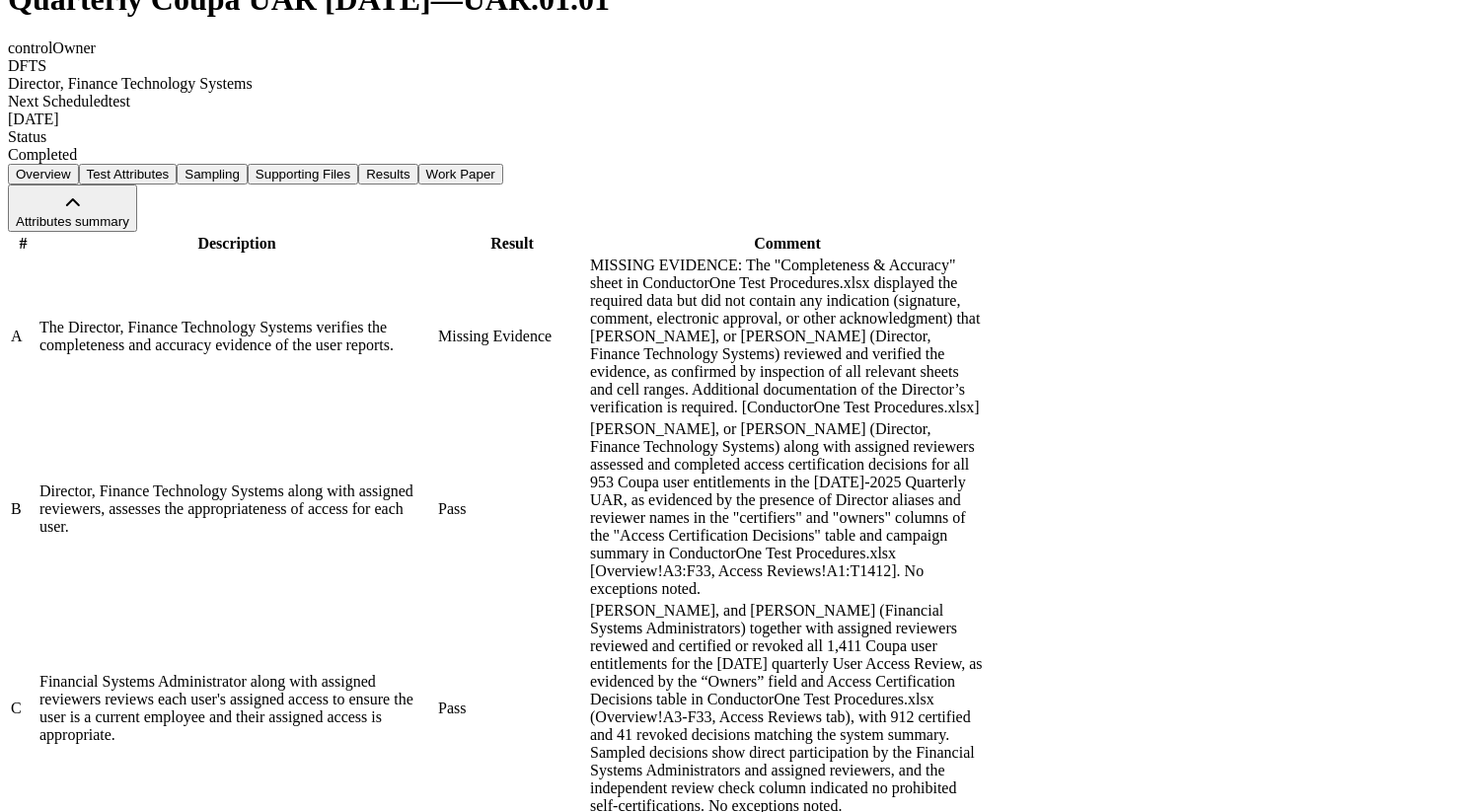
scroll to position [310, 0]
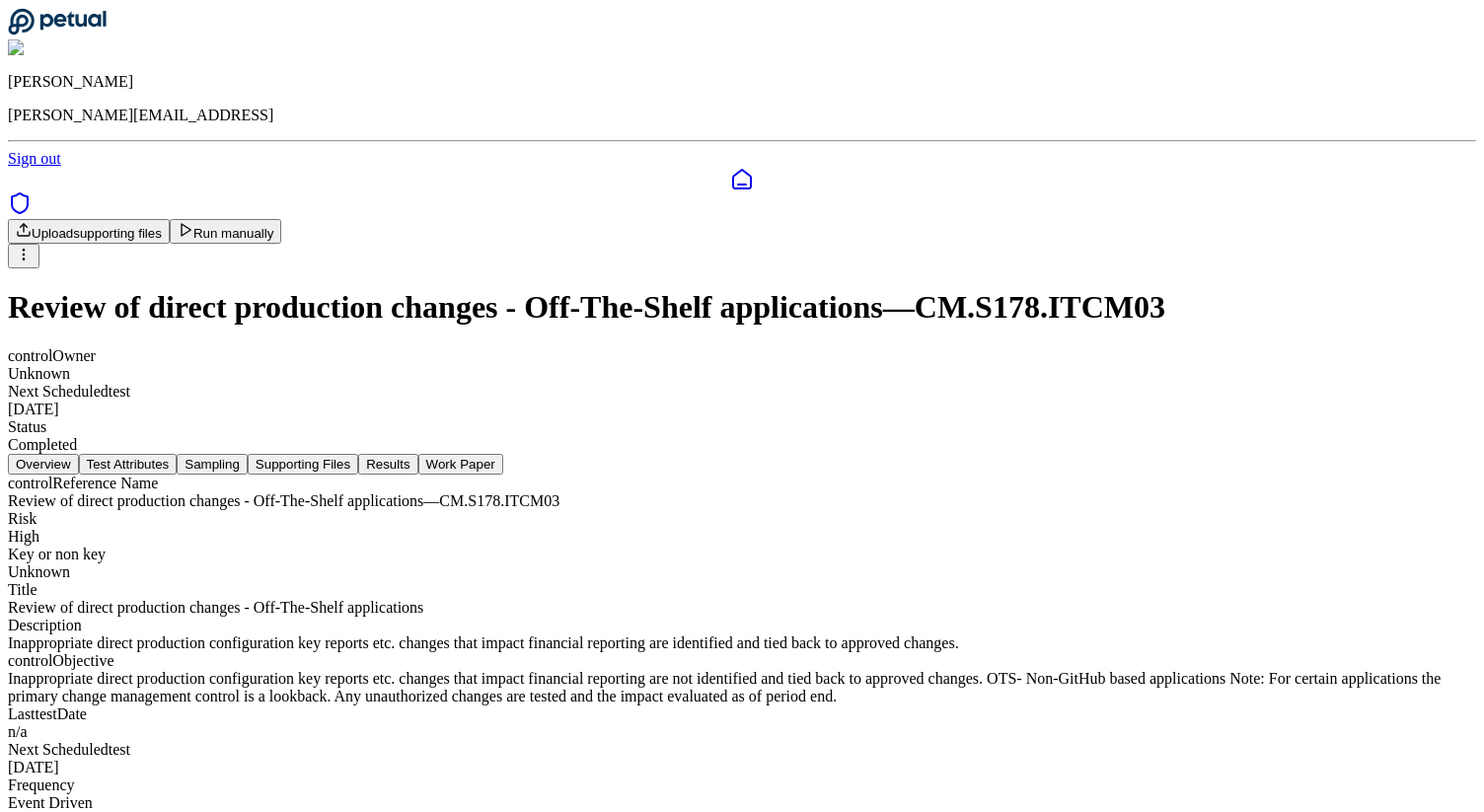
click at [417, 454] on button "Results" at bounding box center [388, 464] width 60 height 21
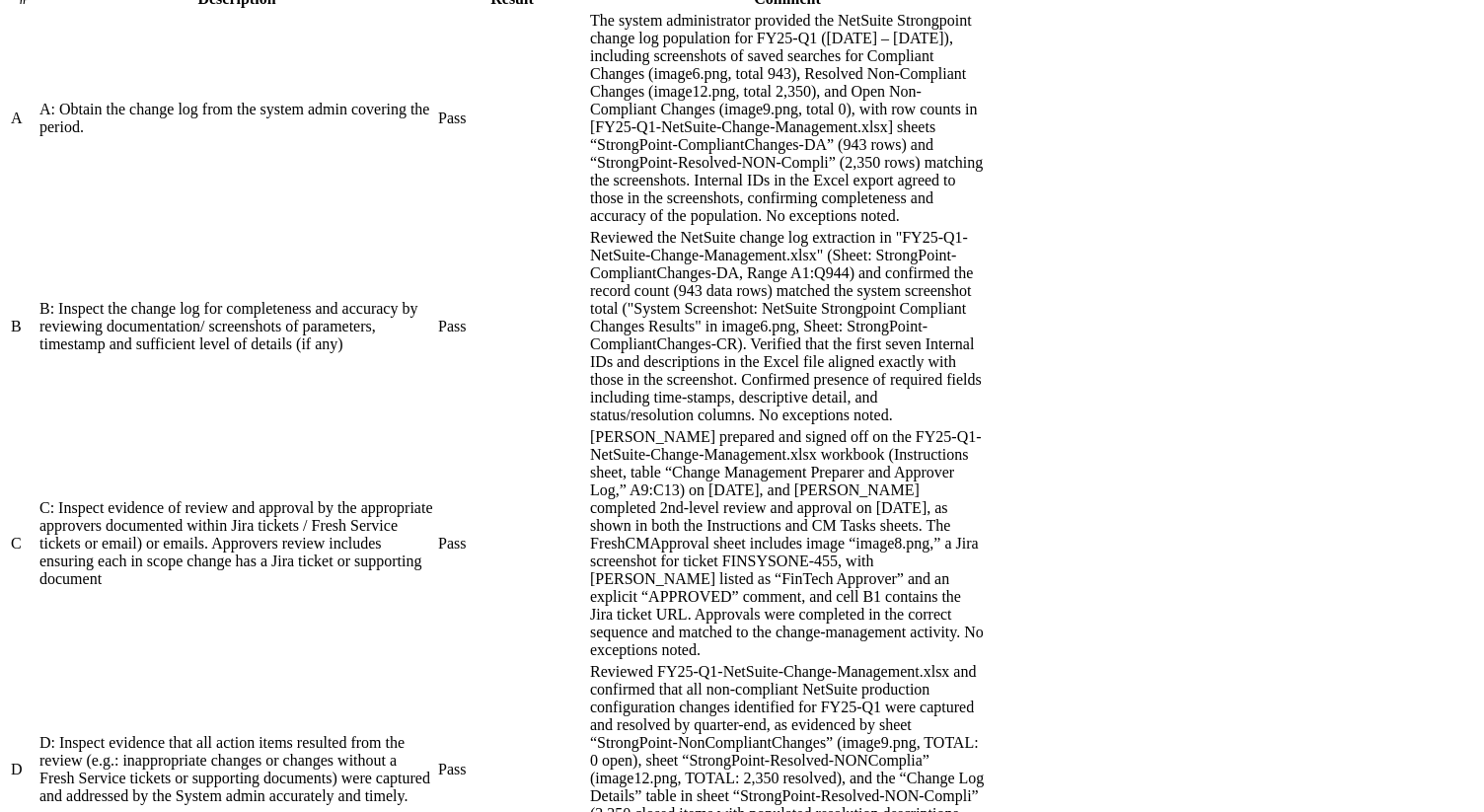
scroll to position [541, 0]
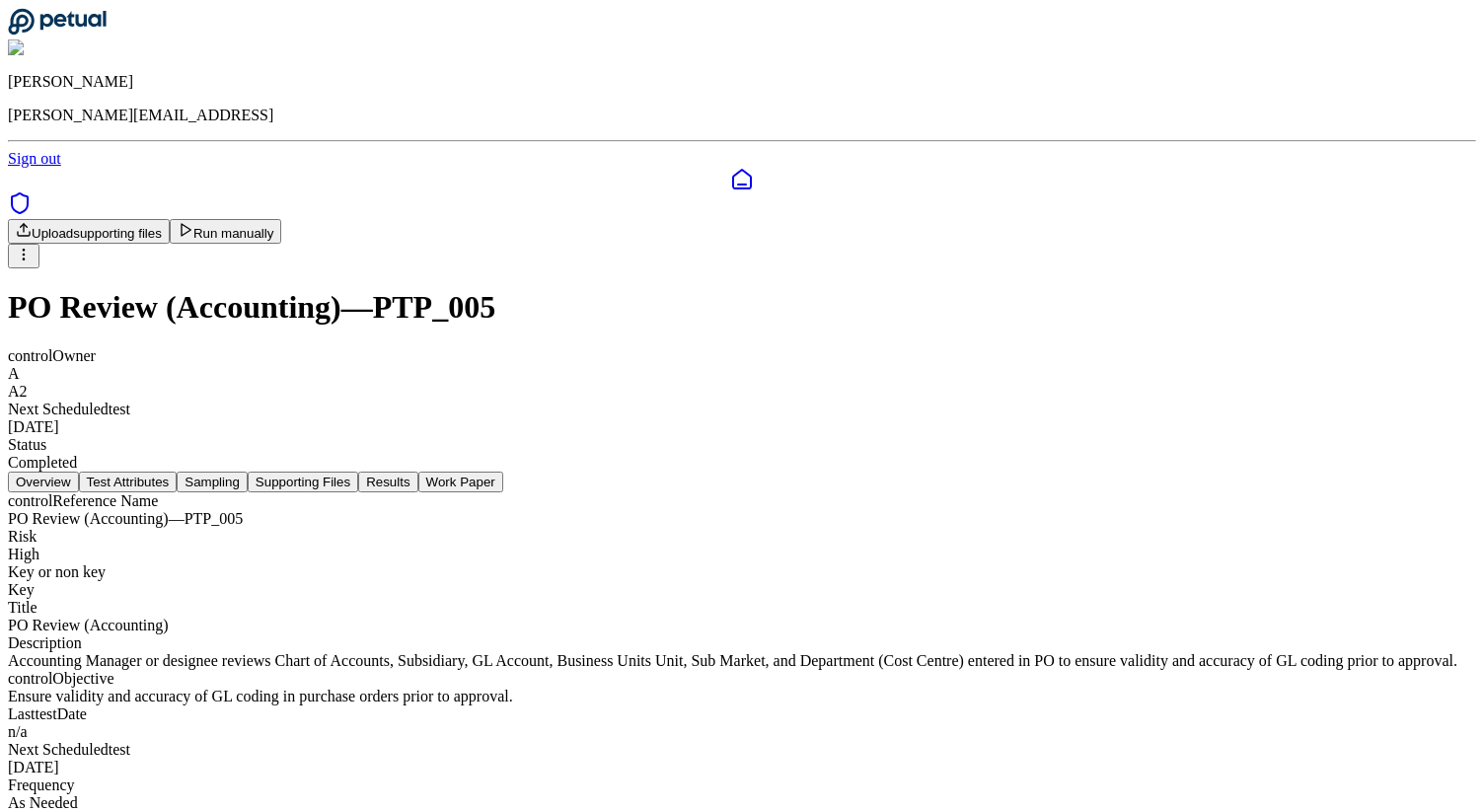
click at [417, 471] on button "Results" at bounding box center [388, 481] width 60 height 21
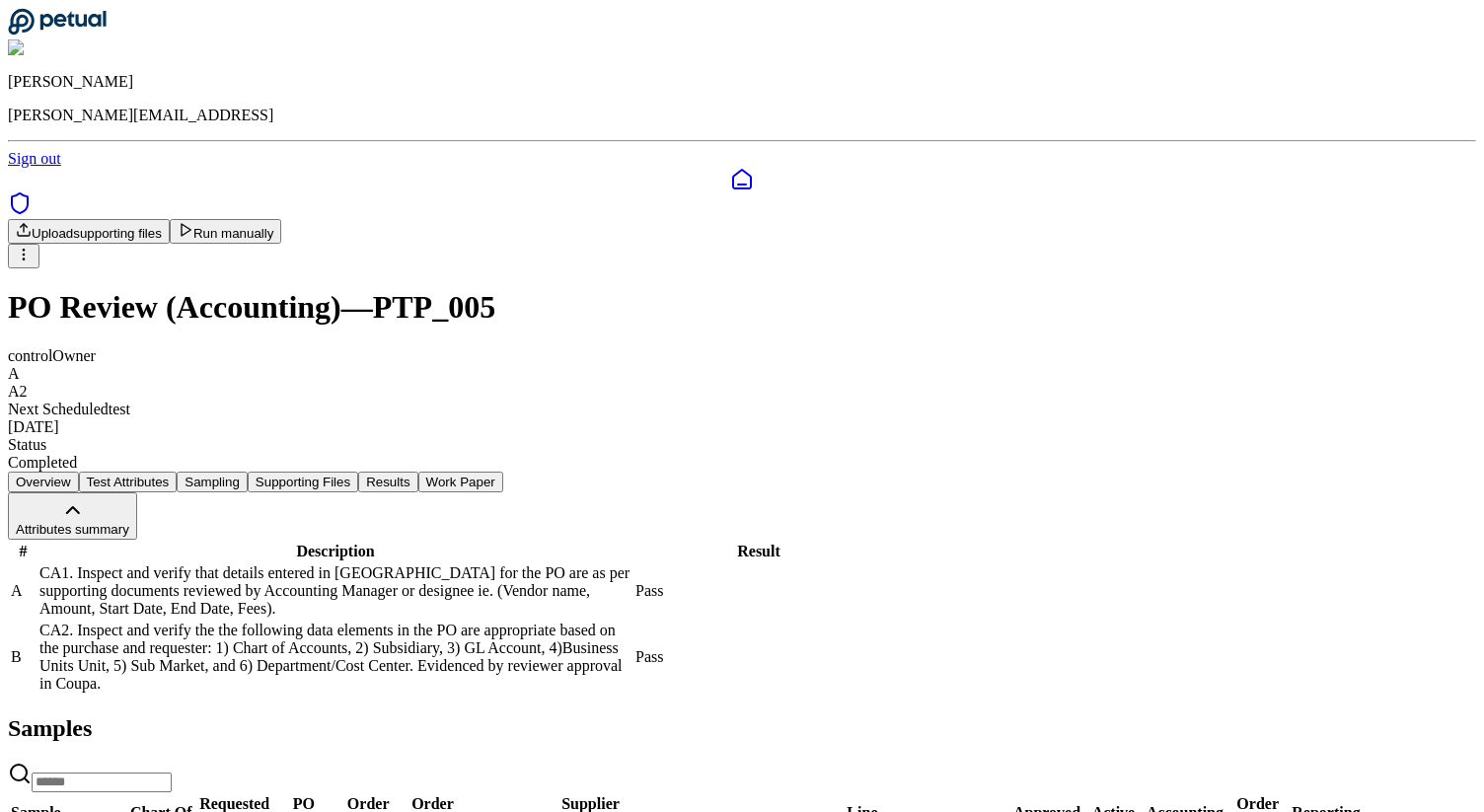
scroll to position [230, 0]
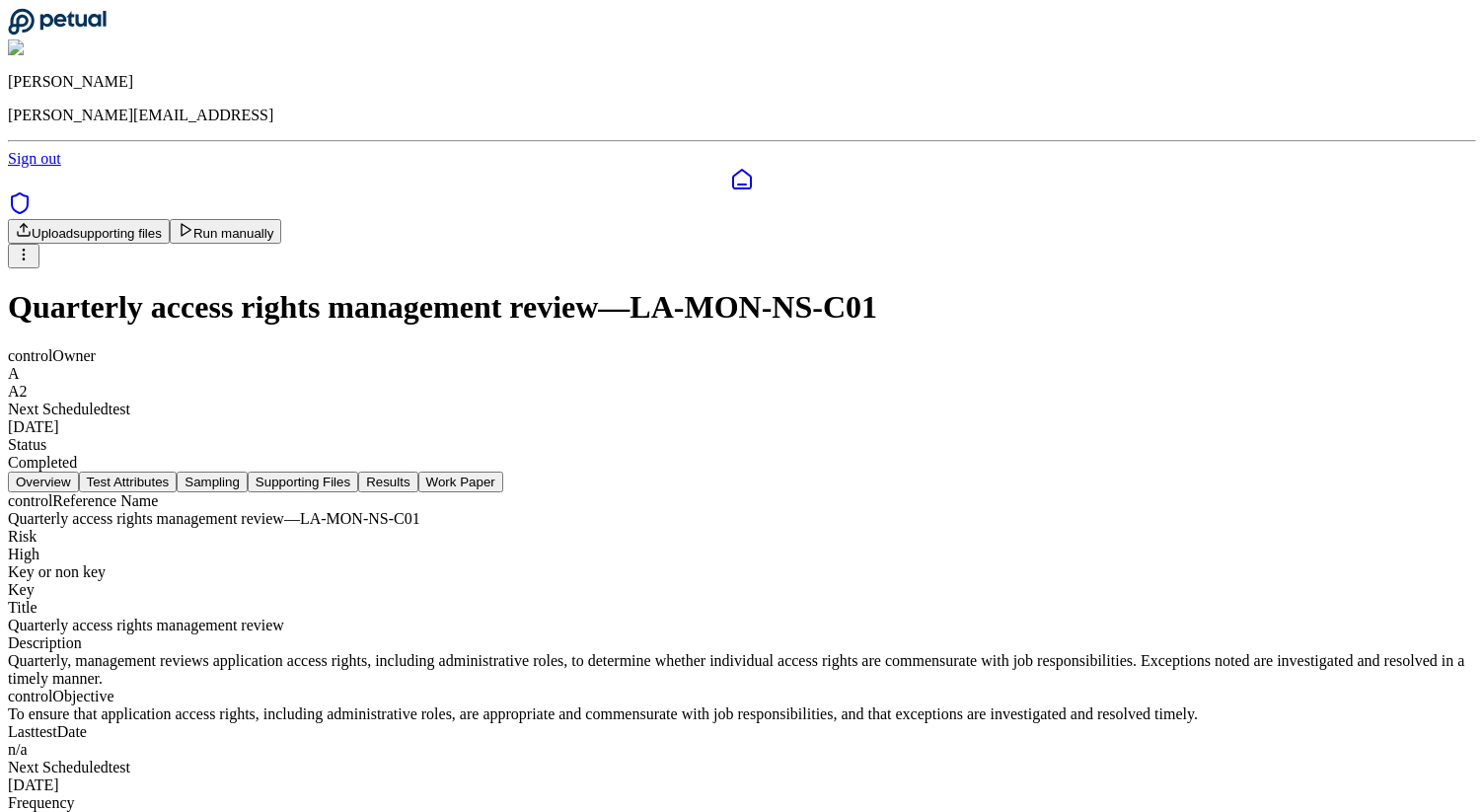
click at [417, 471] on button "Results" at bounding box center [388, 481] width 60 height 21
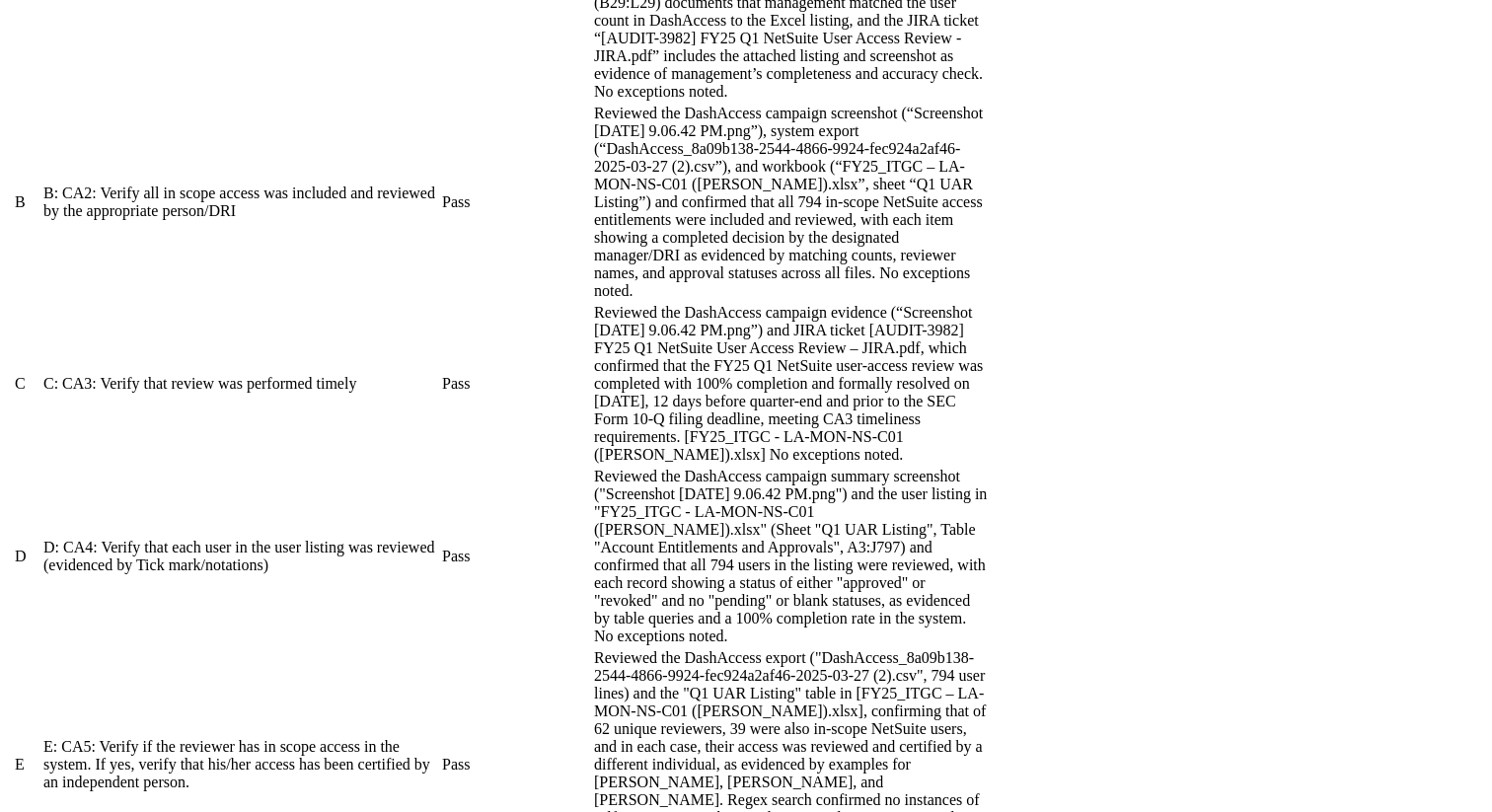
scroll to position [760, 0]
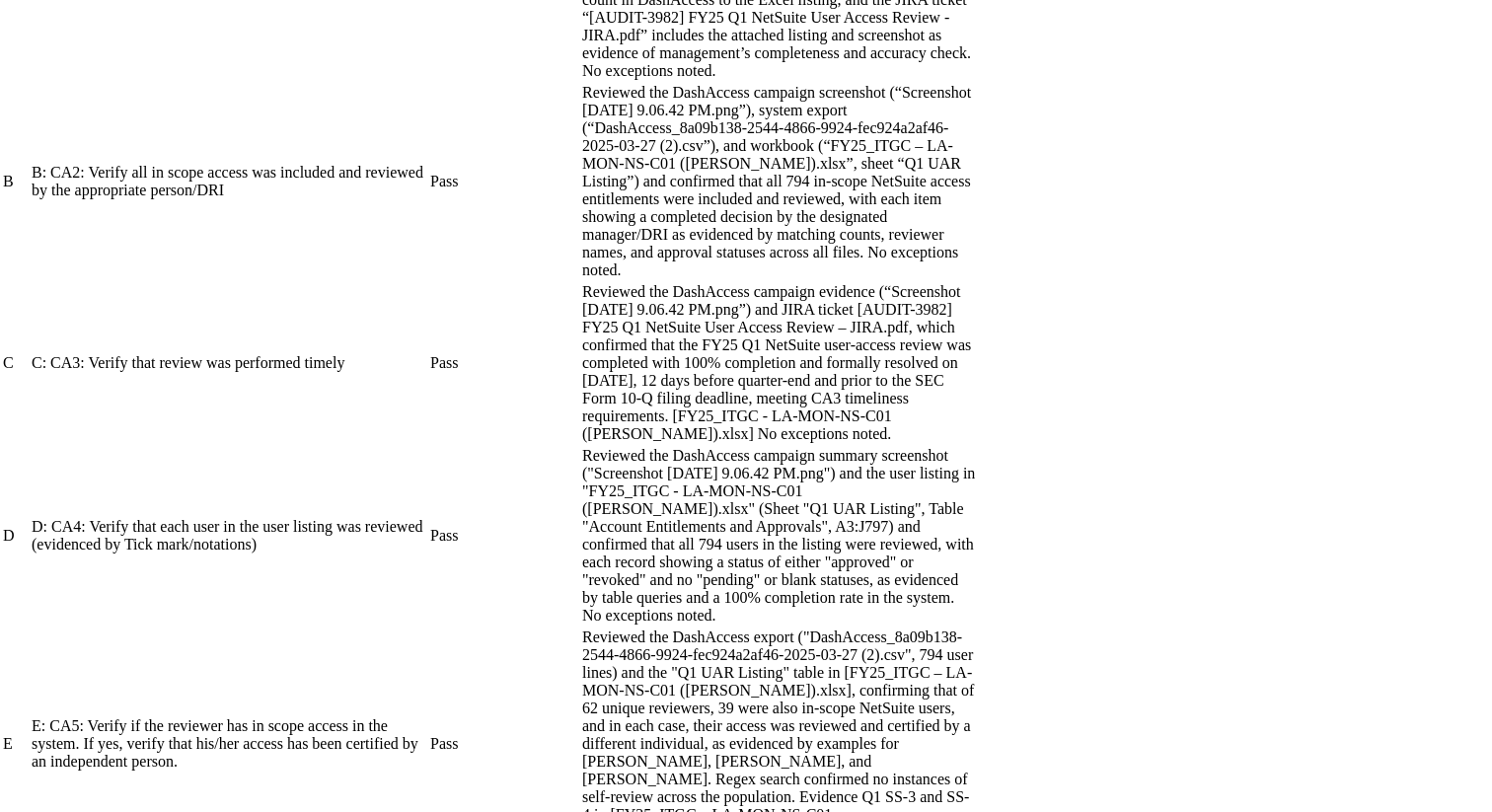
scroll to position [101, 0]
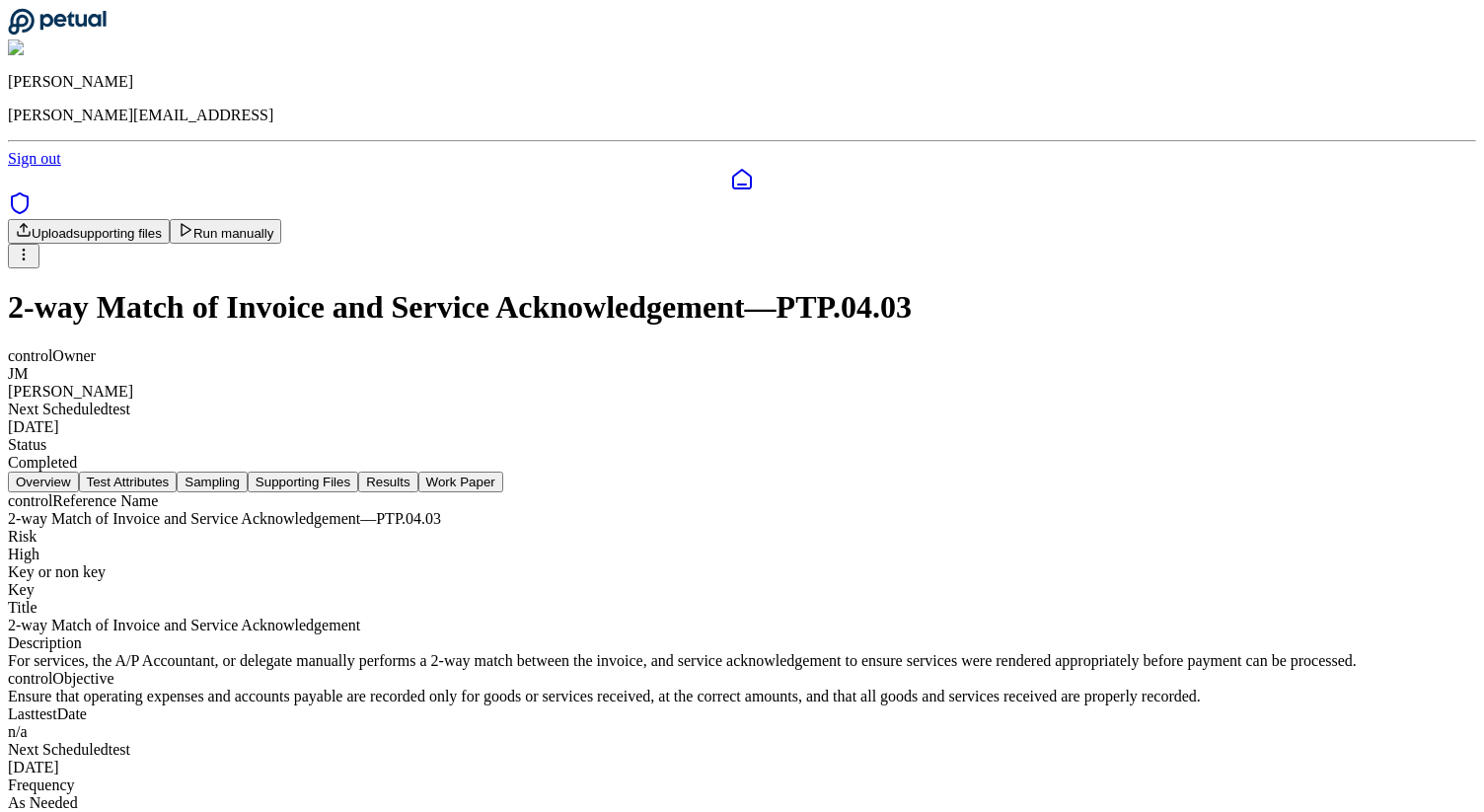
click at [832, 471] on nav "Overview Test Attributes Sampling Supporting Files Results Work Paper" at bounding box center [742, 481] width 1468 height 21
click at [417, 471] on button "Results" at bounding box center [388, 481] width 60 height 21
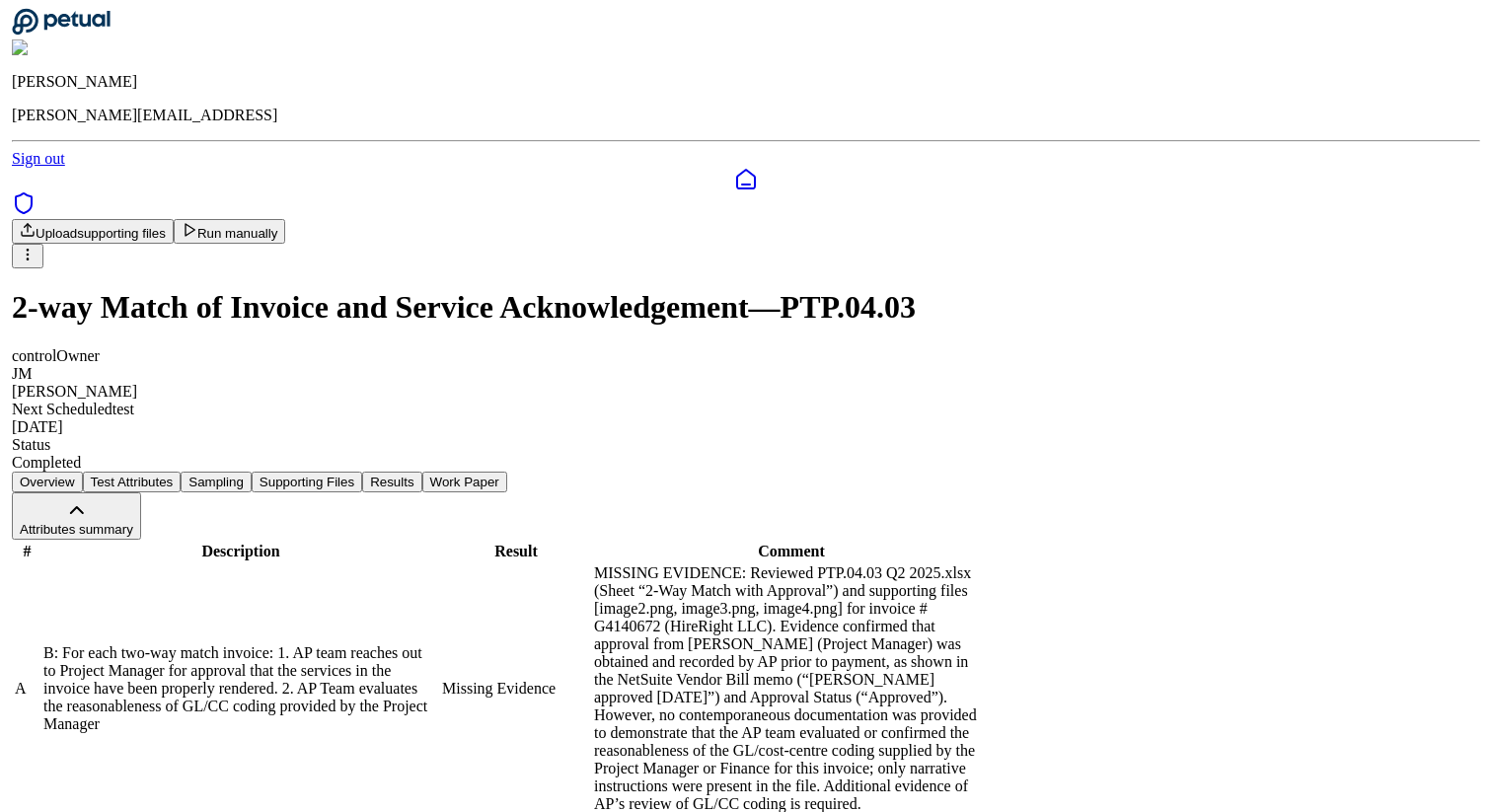
scroll to position [103, 0]
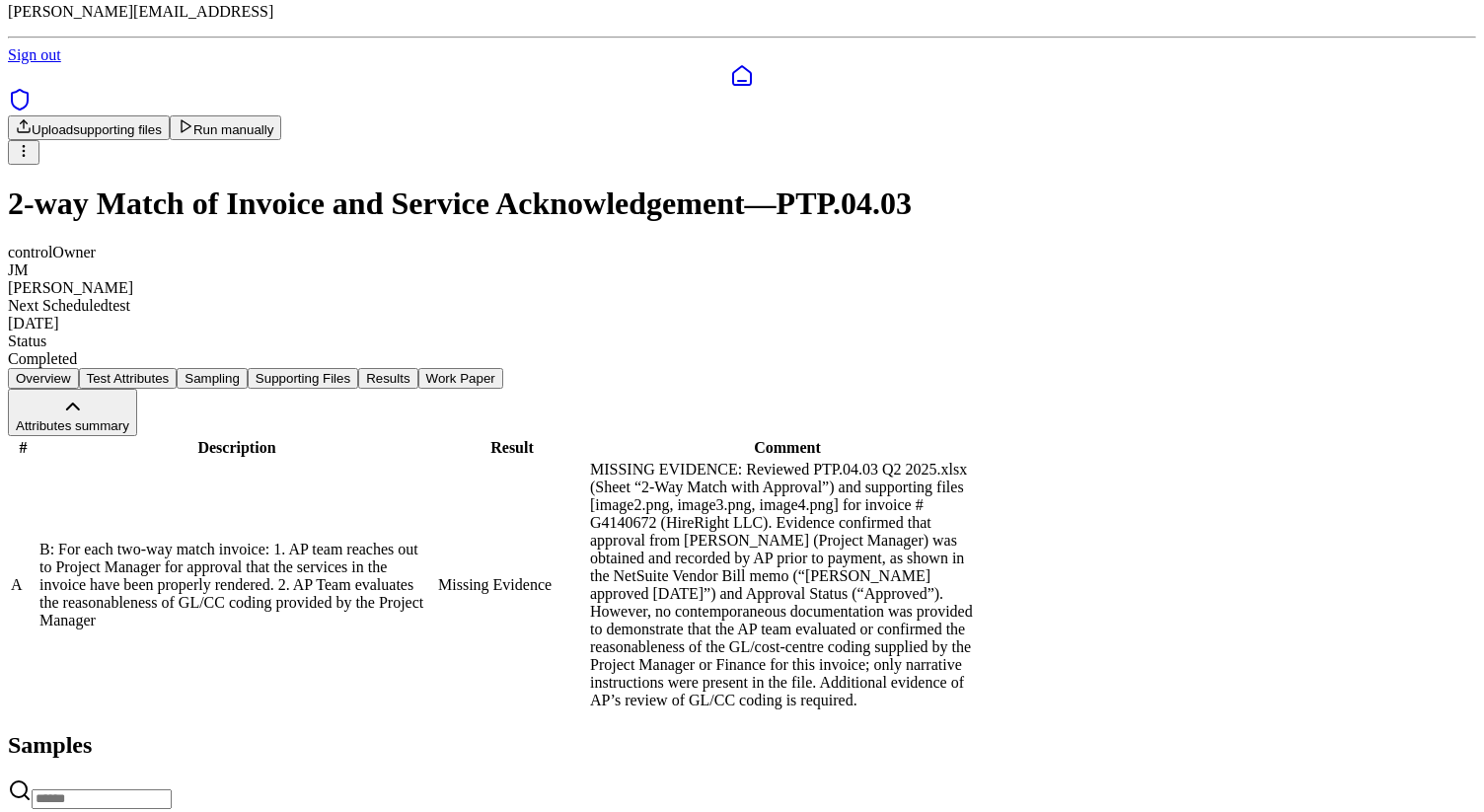
click at [973, 475] on div "MISSING EVIDENCE: Reviewed PTP.04.03 Q2 2025.xlsx (Sheet “2-Way Match with Appr…" at bounding box center [787, 585] width 395 height 248
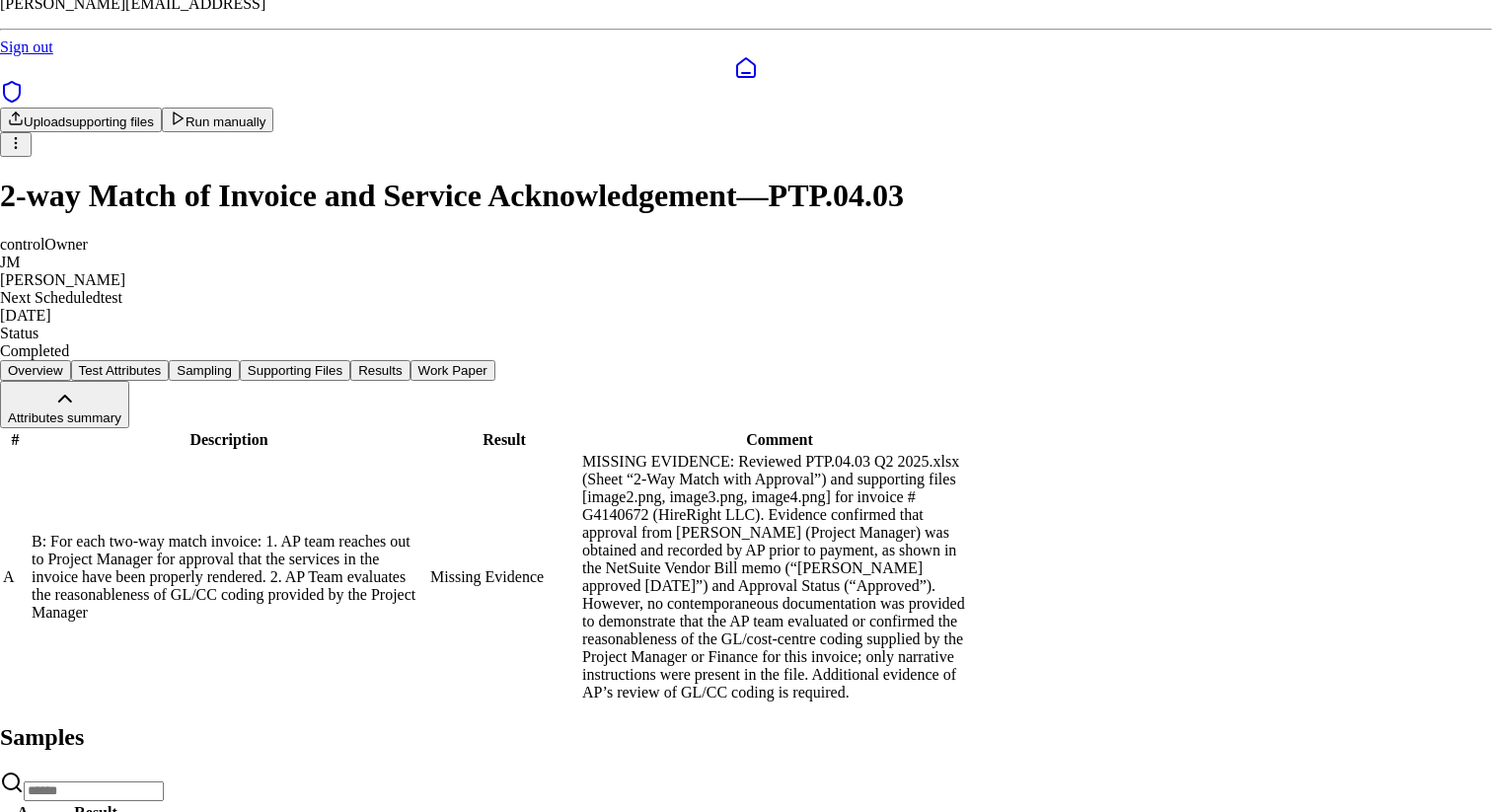
scroll to position [198, 0]
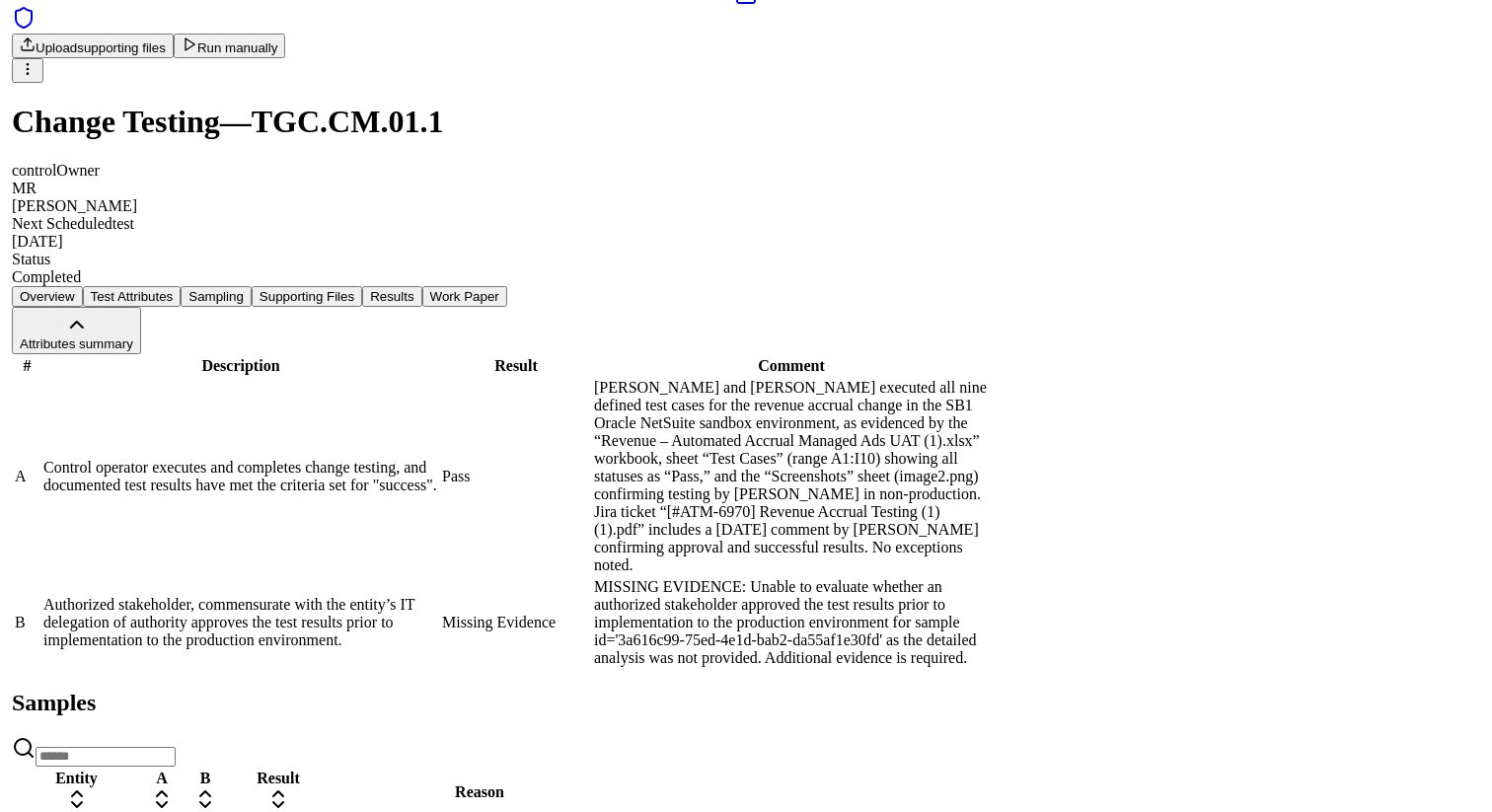
scroll to position [207, 0]
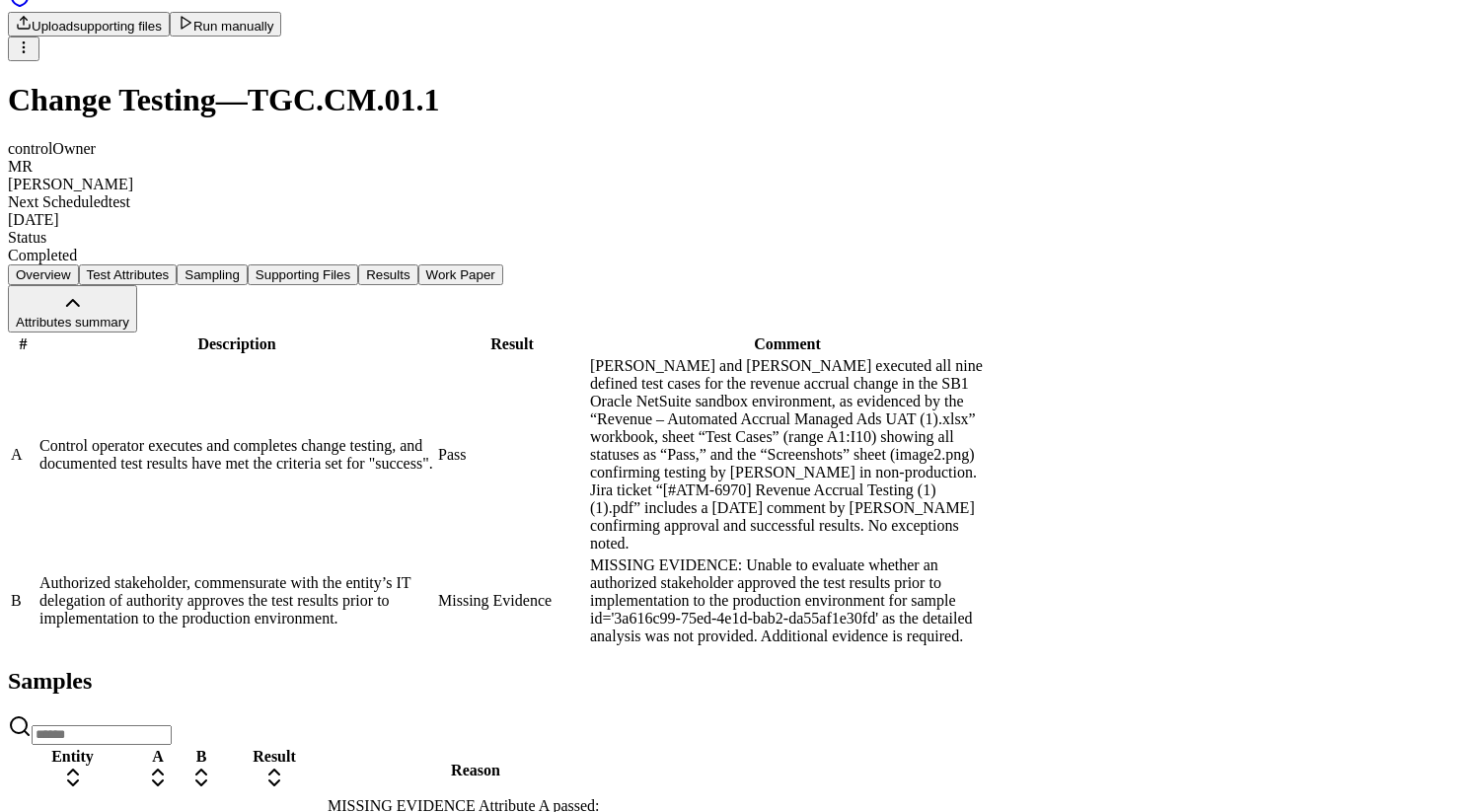
click at [178, 747] on div "A" at bounding box center [158, 756] width 40 height 18
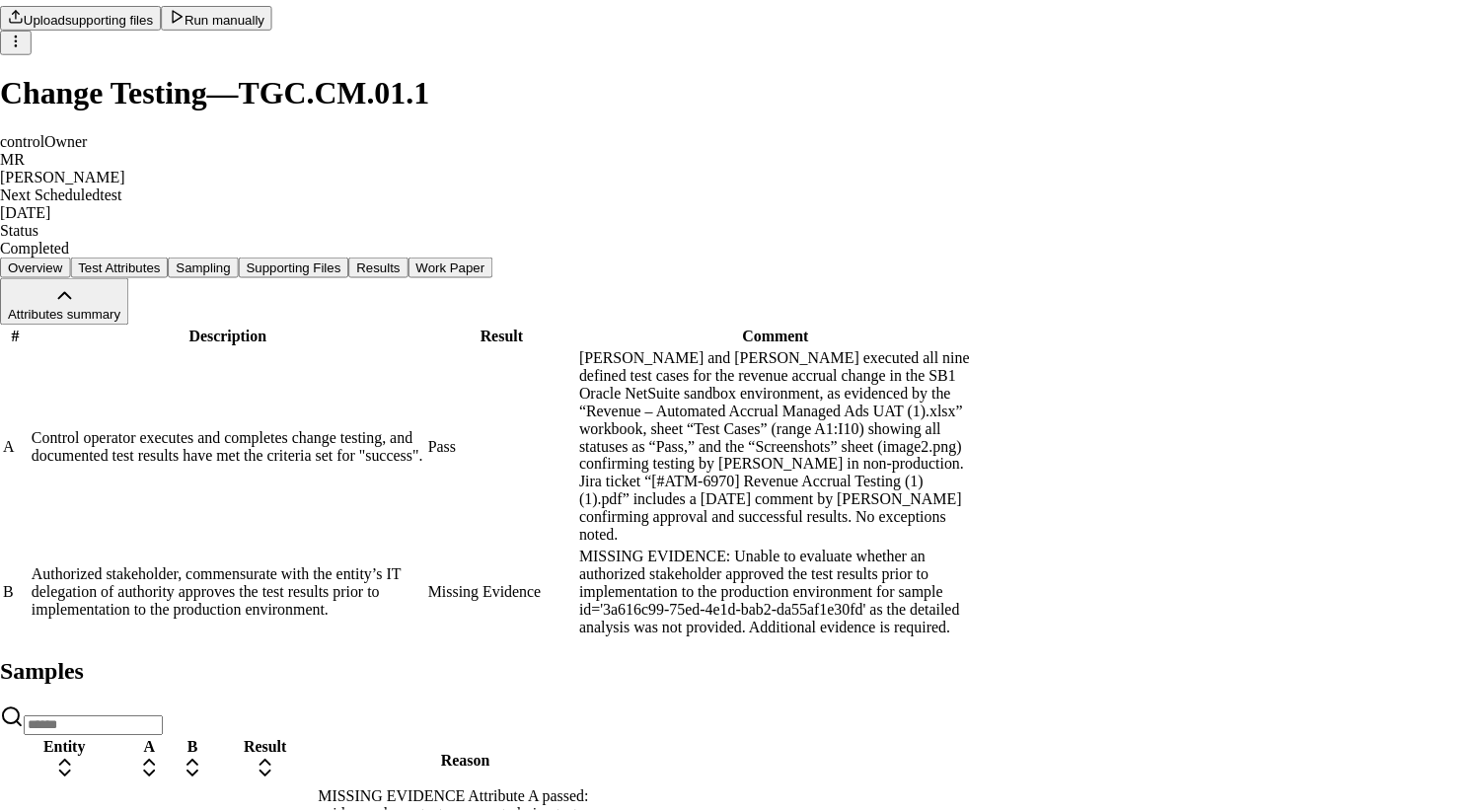
scroll to position [327, 0]
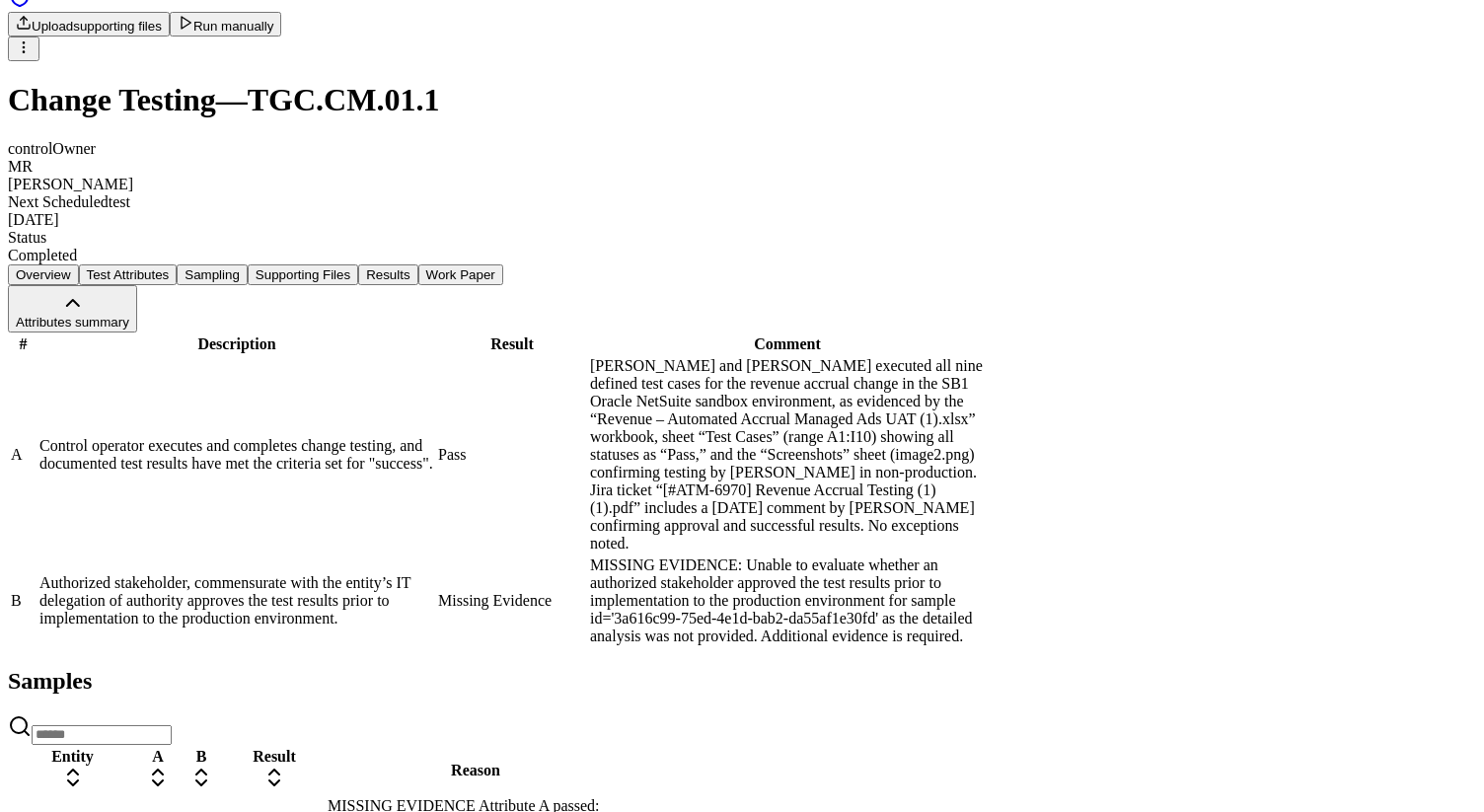
click at [178, 264] on button "Test Attributes" at bounding box center [127, 274] width 98 height 21
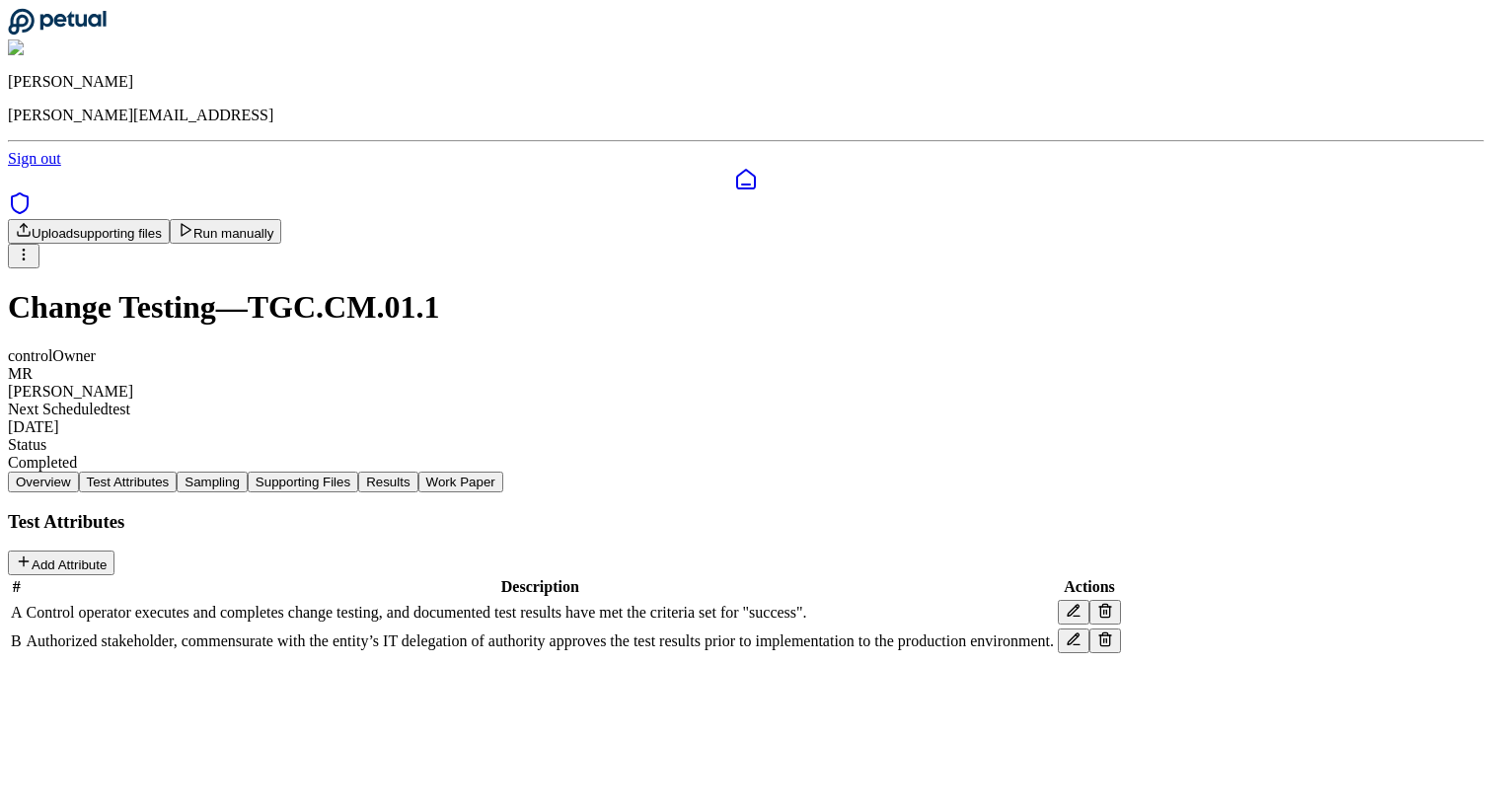
click at [544, 471] on nav "Overview Test Attributes Sampling Supporting Files Results Work Paper" at bounding box center [746, 481] width 1476 height 21
click at [358, 471] on button "Supporting Files" at bounding box center [302, 481] width 110 height 21
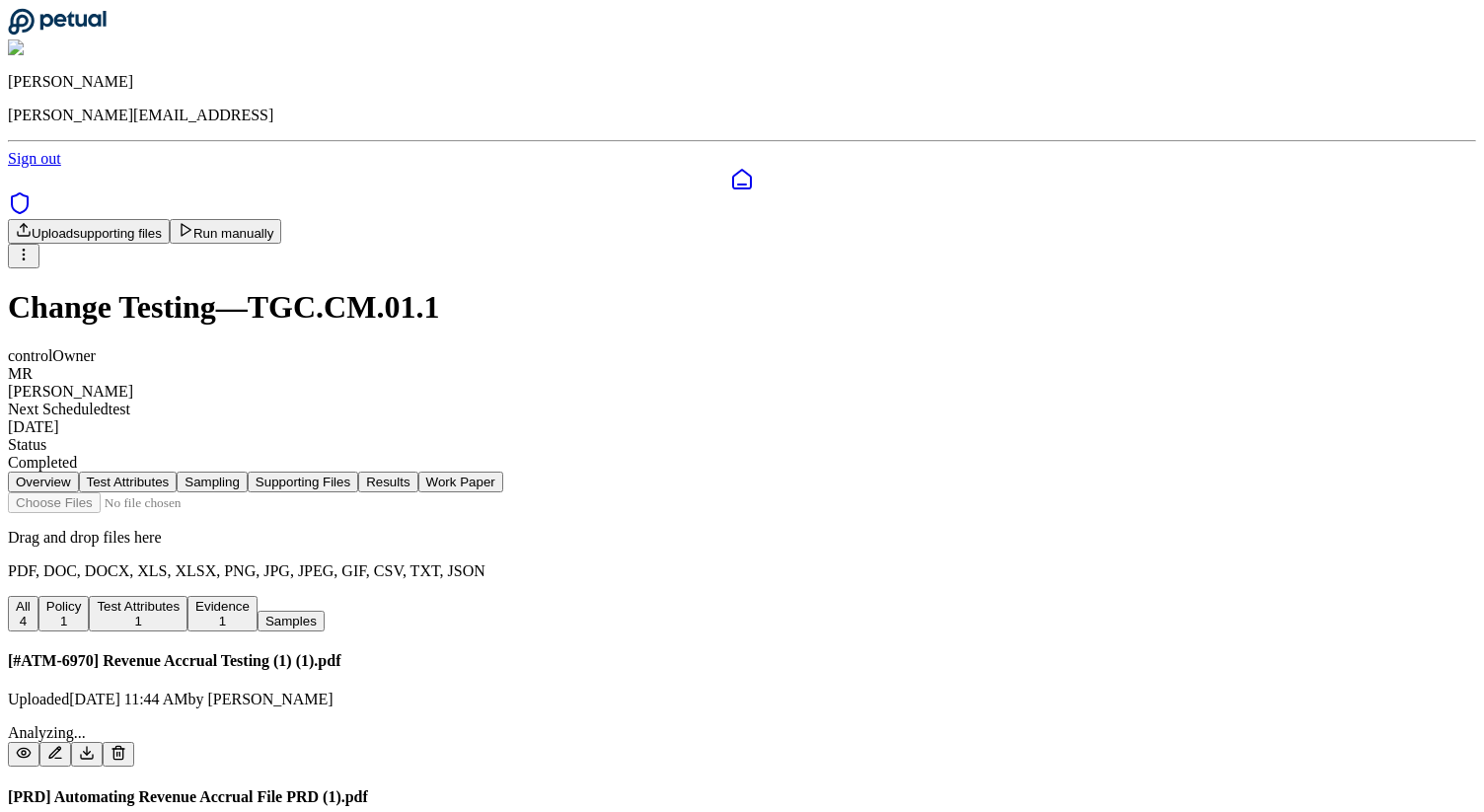
click at [417, 471] on button "Results" at bounding box center [388, 481] width 60 height 21
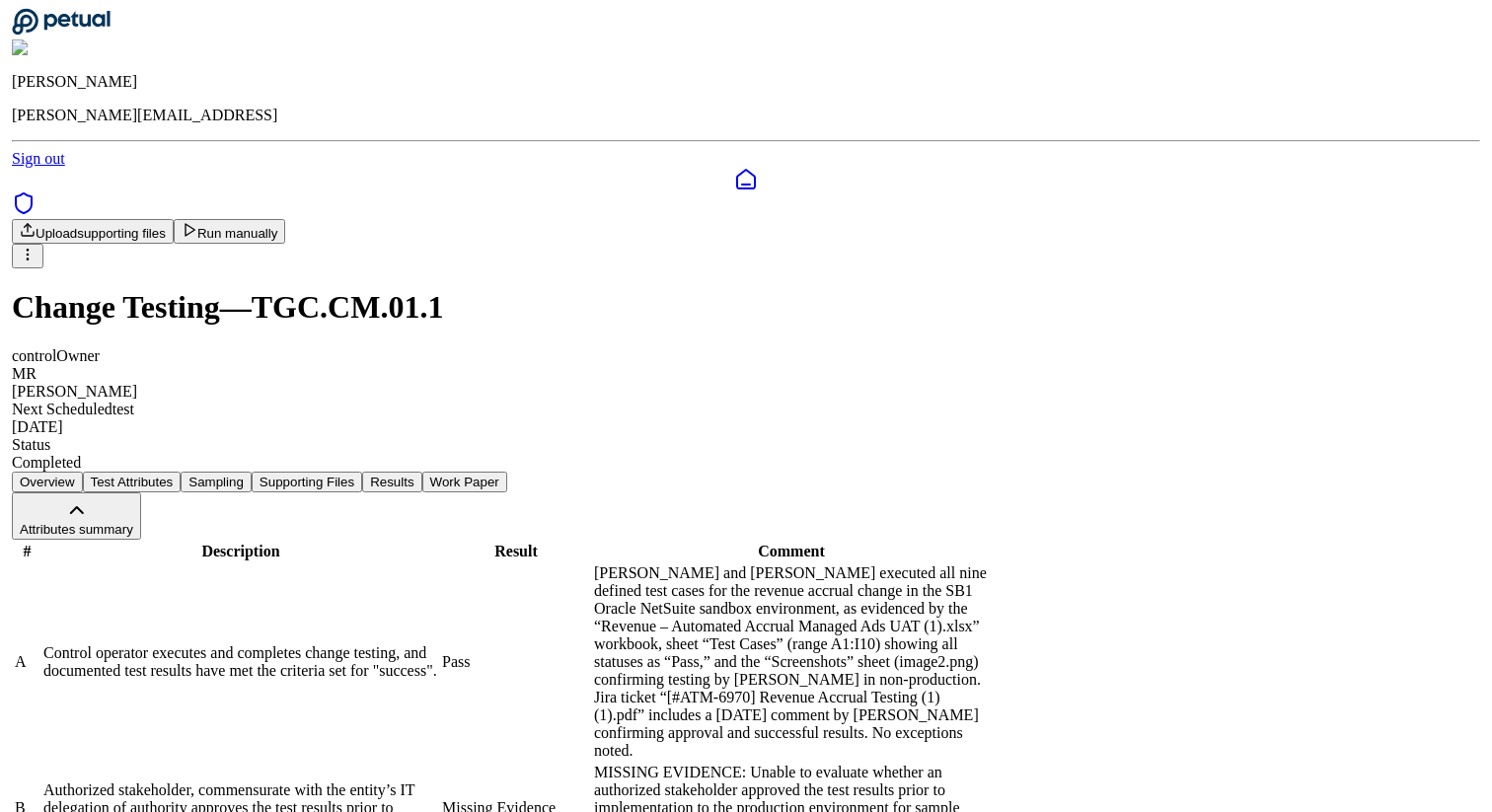
scroll to position [207, 0]
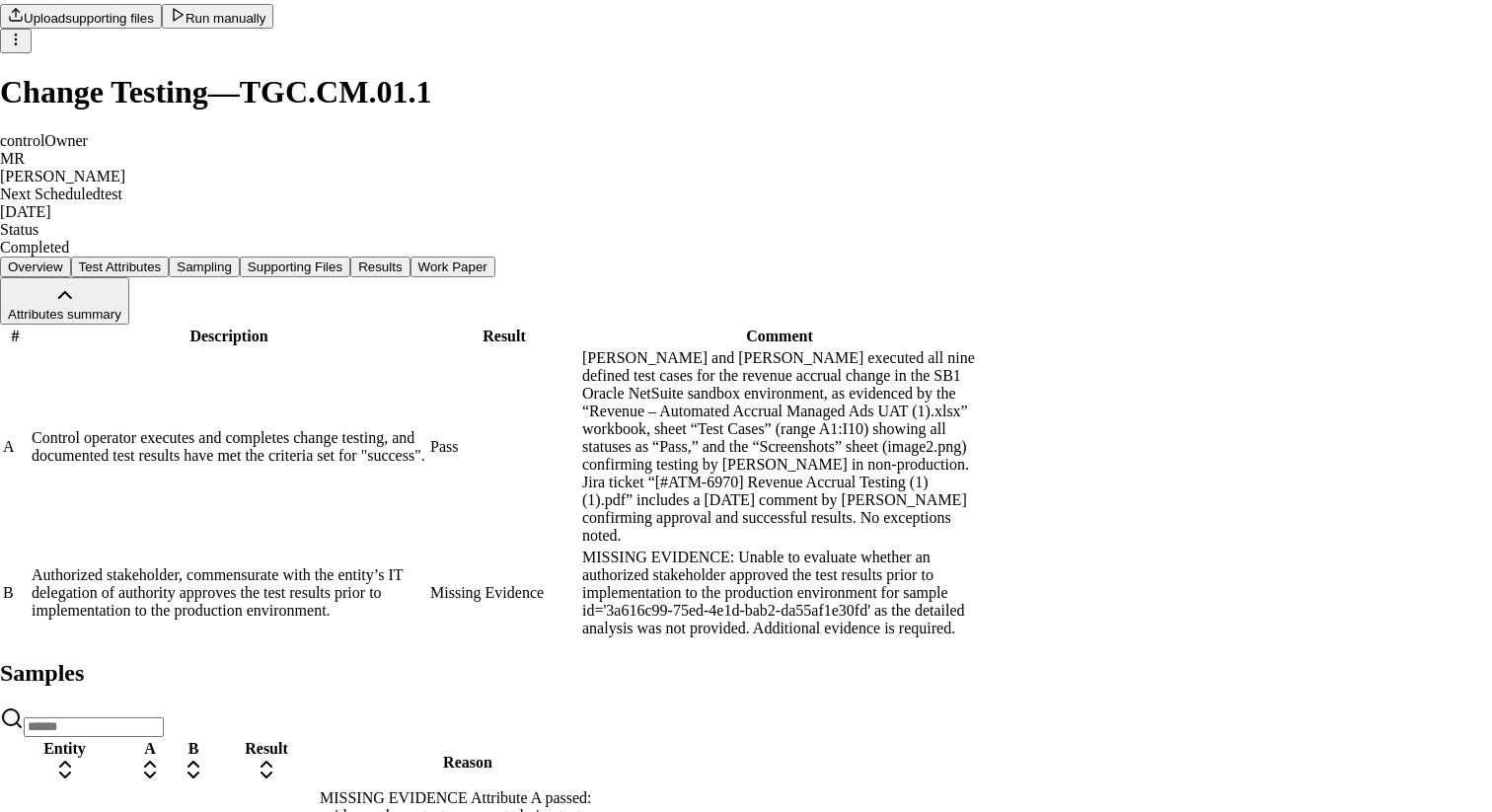
scroll to position [862, 0]
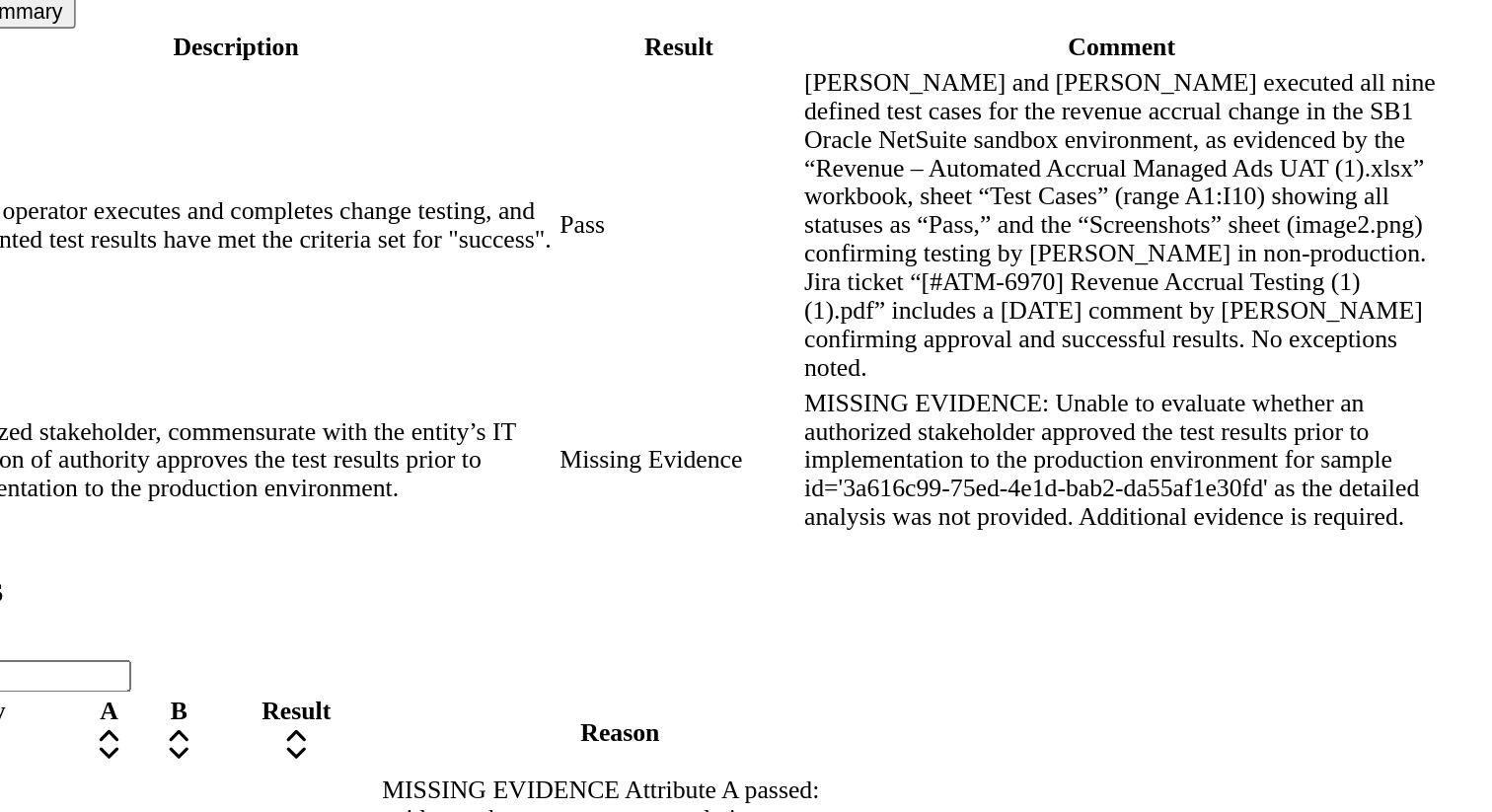
scroll to position [206, 0]
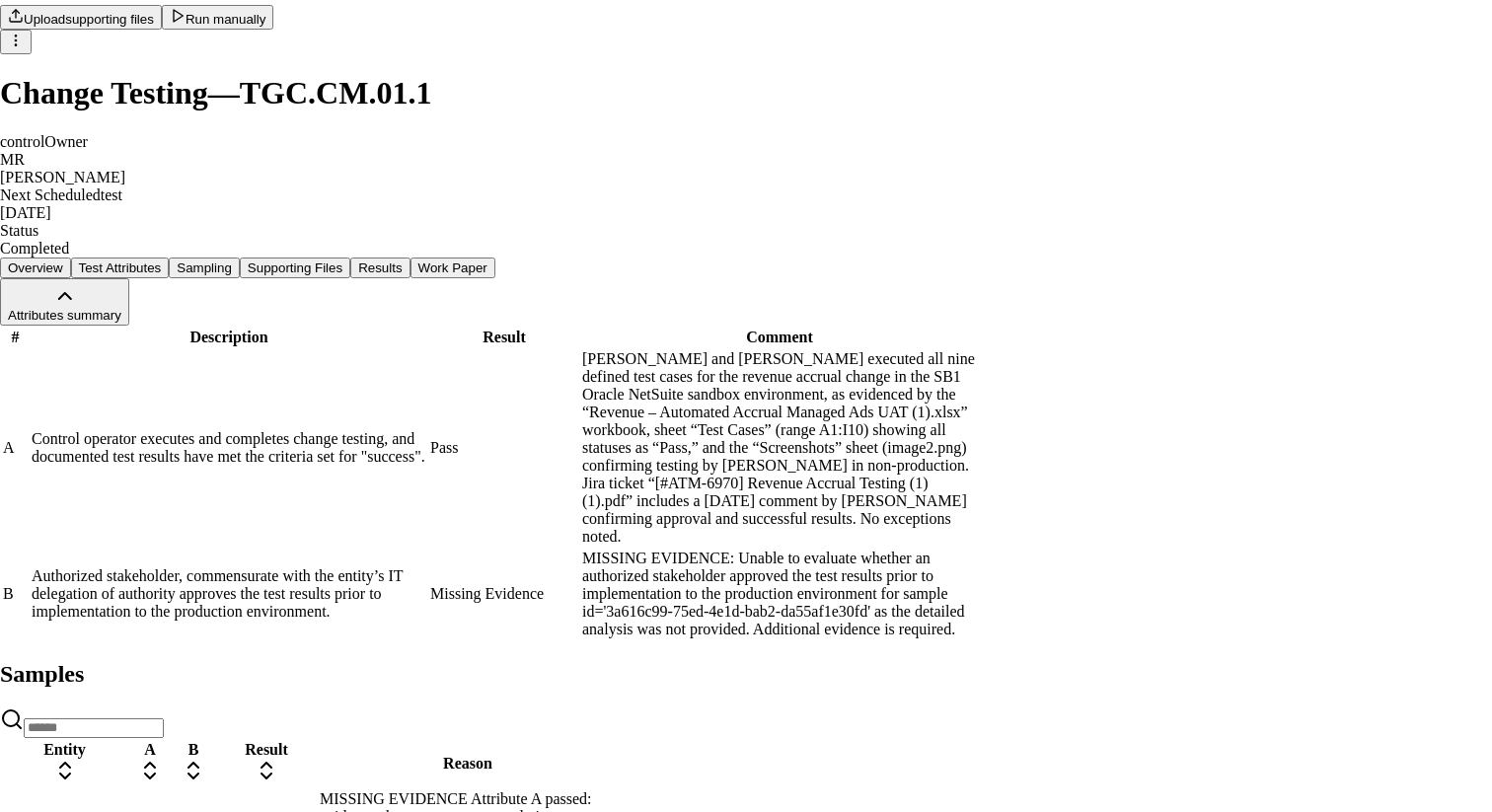
drag, startPoint x: 671, startPoint y: 484, endPoint x: 671, endPoint y: 364, distance: 120.0
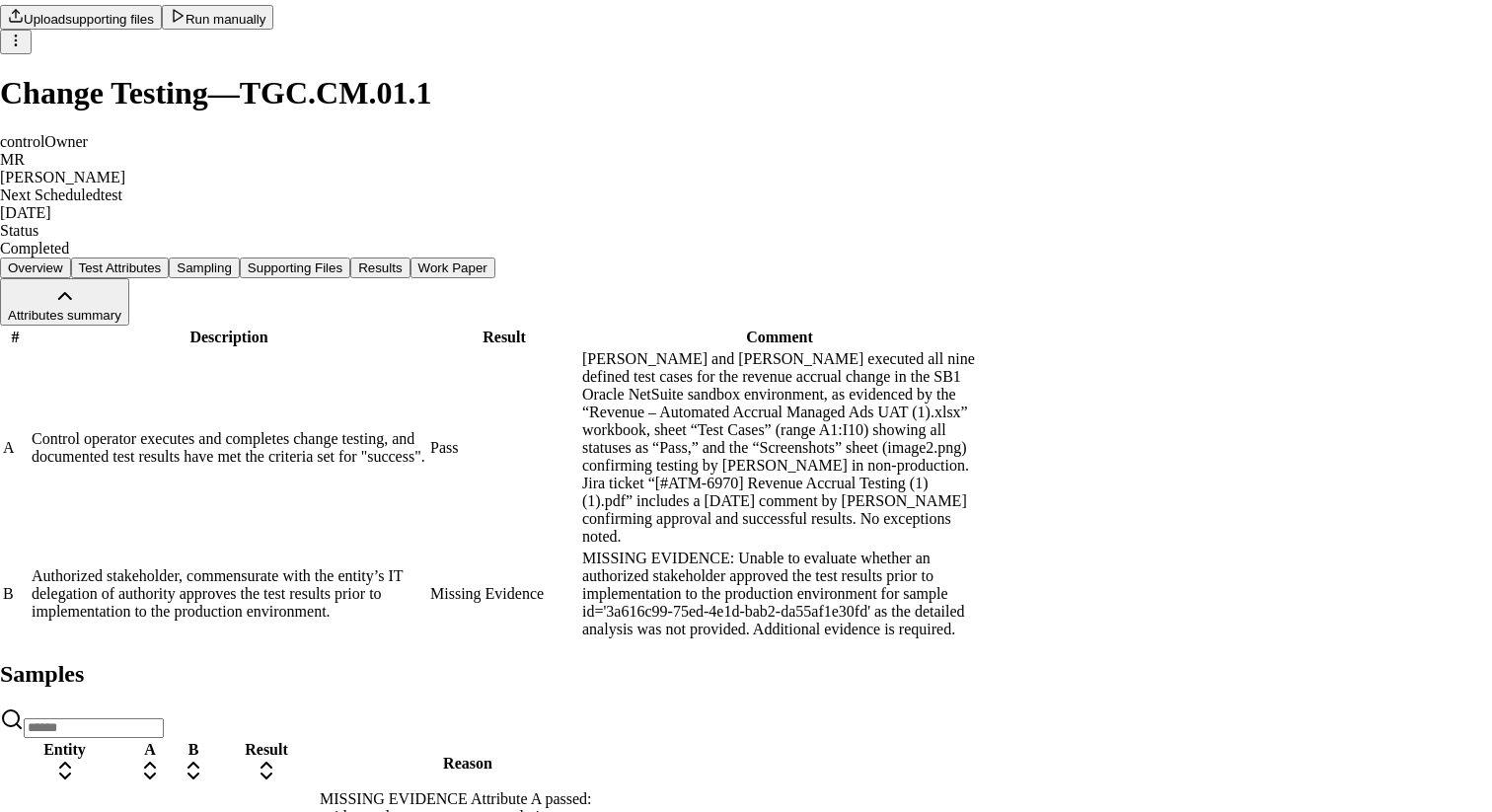
drag, startPoint x: 883, startPoint y: 501, endPoint x: 883, endPoint y: 369, distance: 132.0
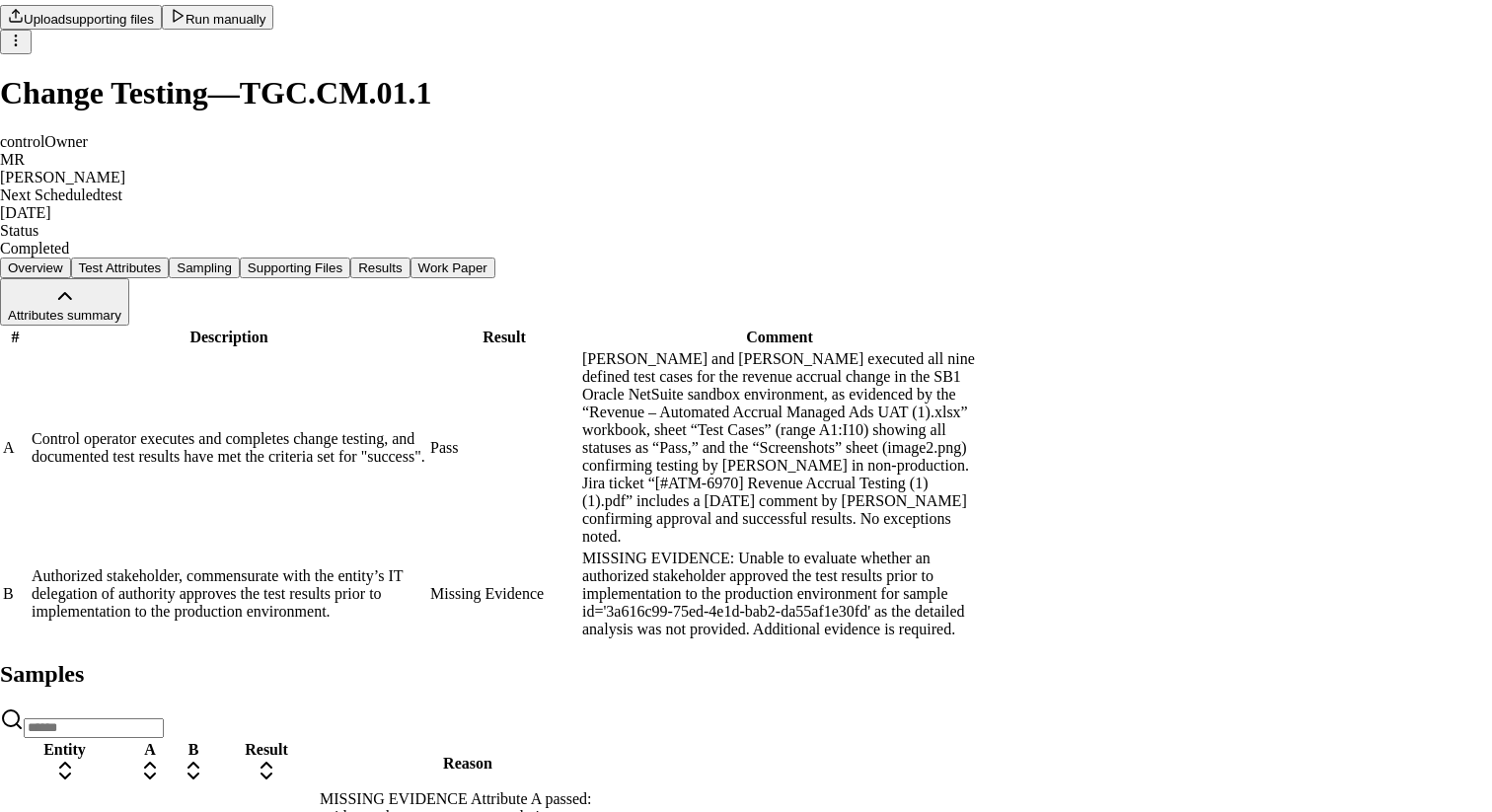
scroll to position [0, 0]
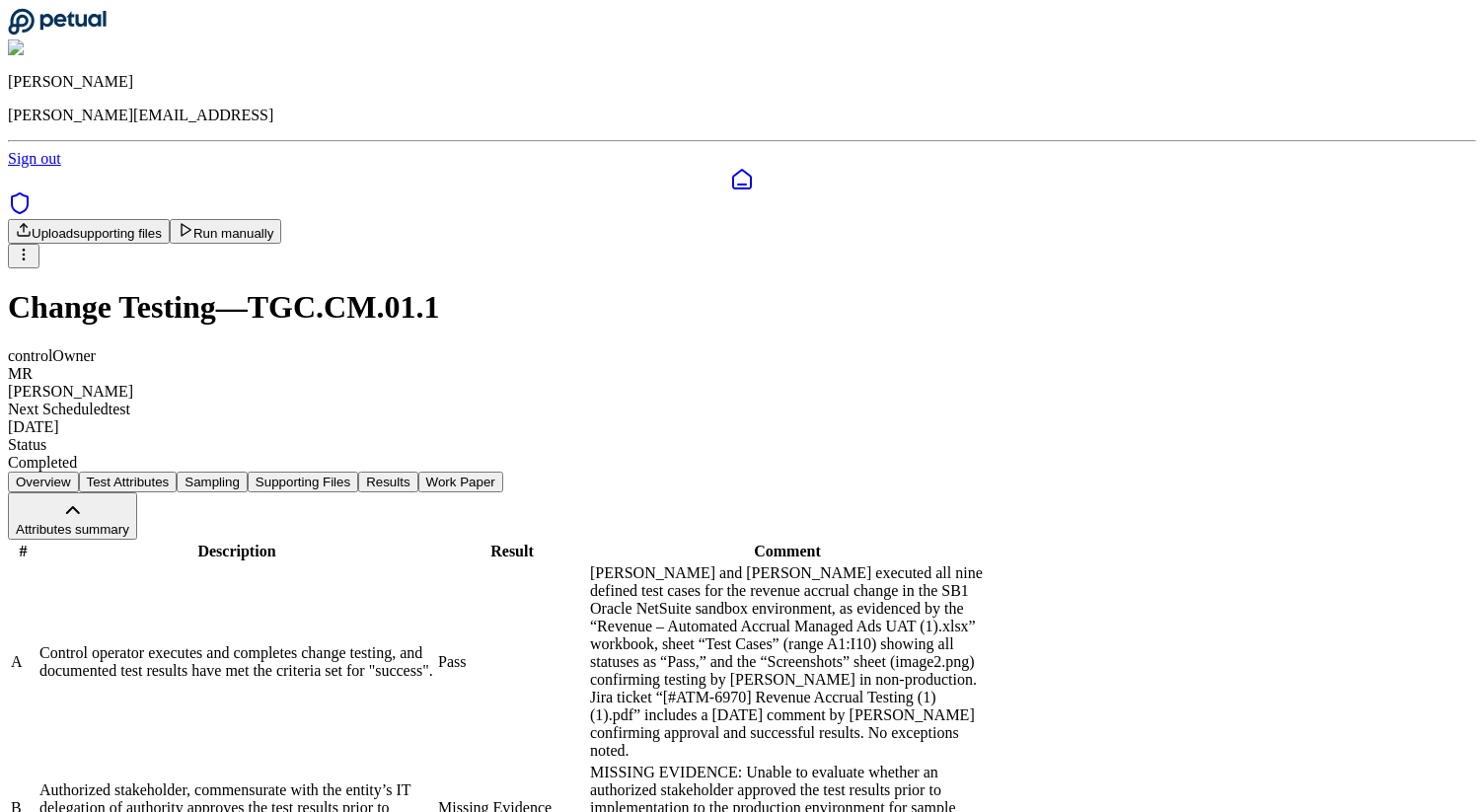
click at [1360, 219] on div "Upload supporting files Run manually" at bounding box center [742, 244] width 1468 height 50
click at [1380, 118] on html "James Lee james@petual.ai Sign out Upload supporting files Run manually Change …" at bounding box center [742, 600] width 1484 height 1201
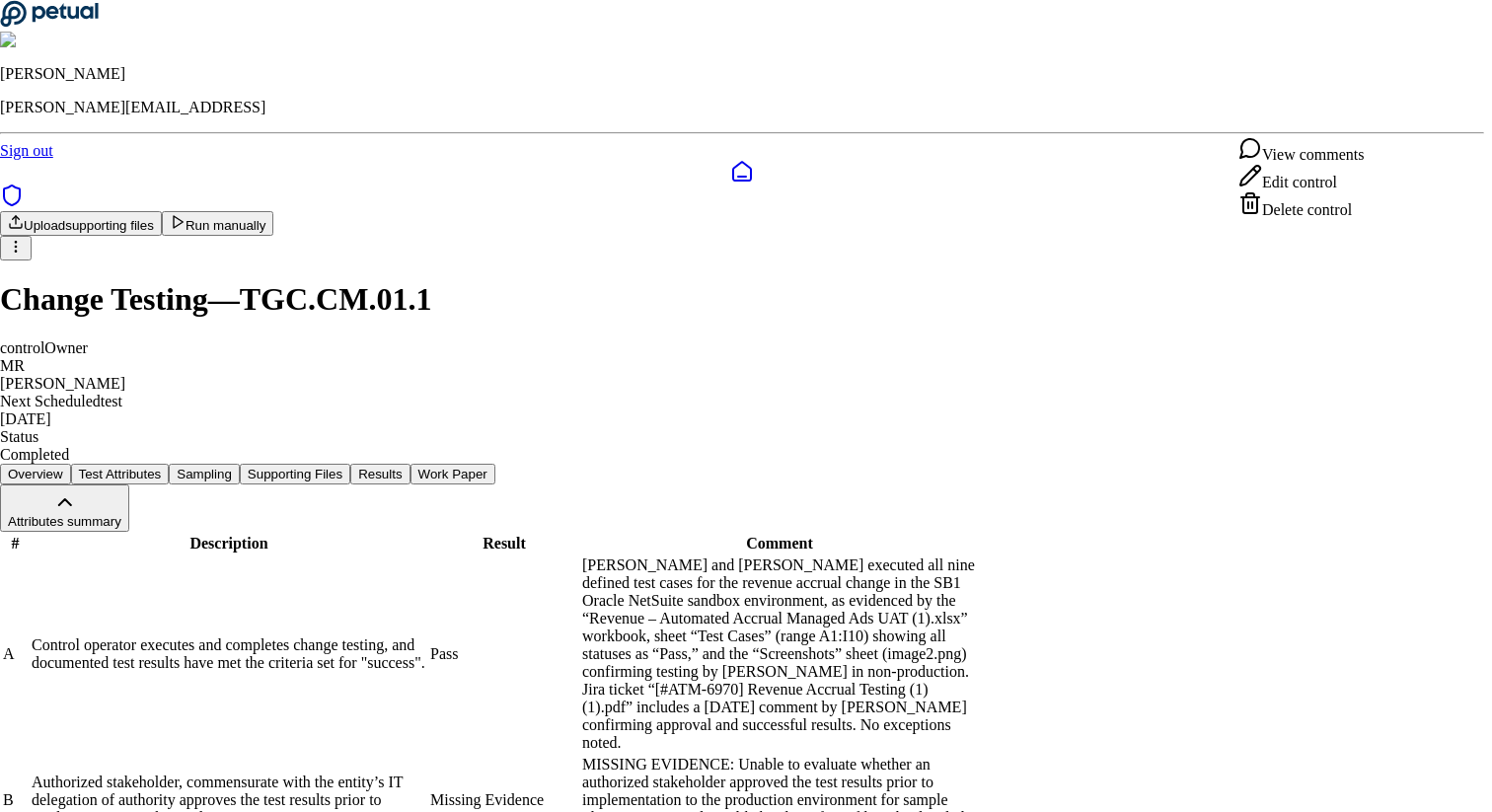
click at [1314, 155] on div "View comments" at bounding box center [1301, 150] width 125 height 28
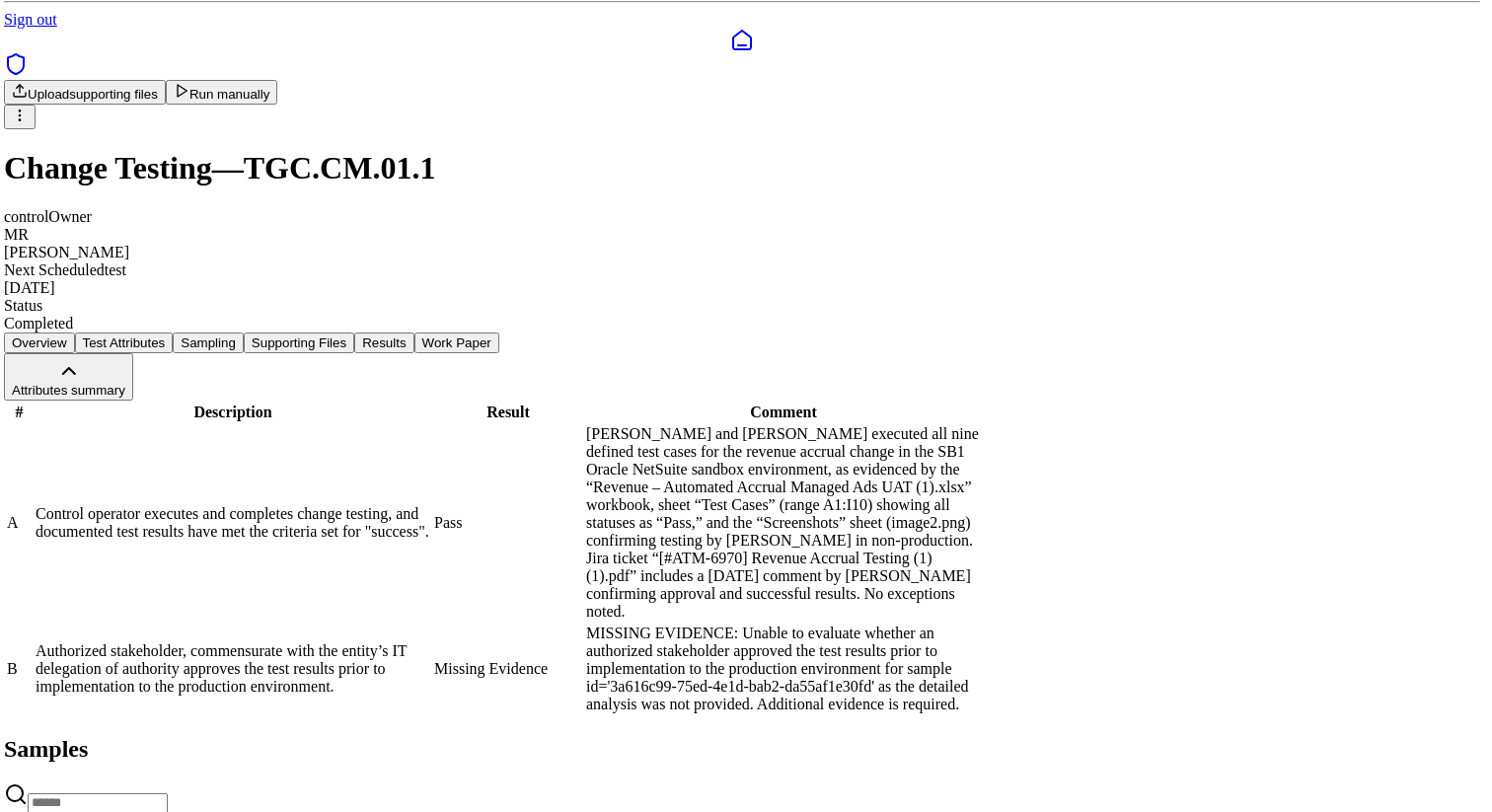
scroll to position [207, 0]
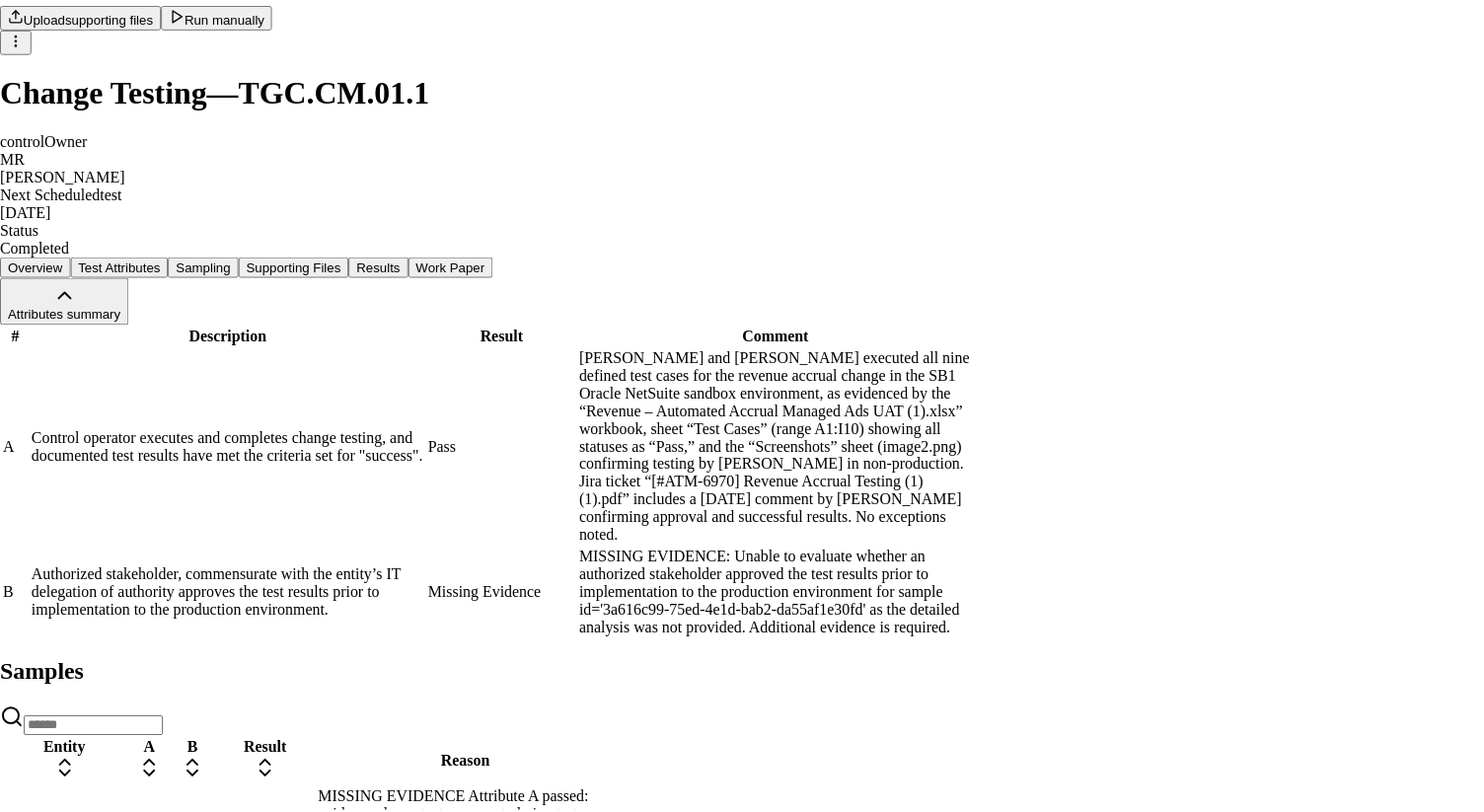
scroll to position [281, 0]
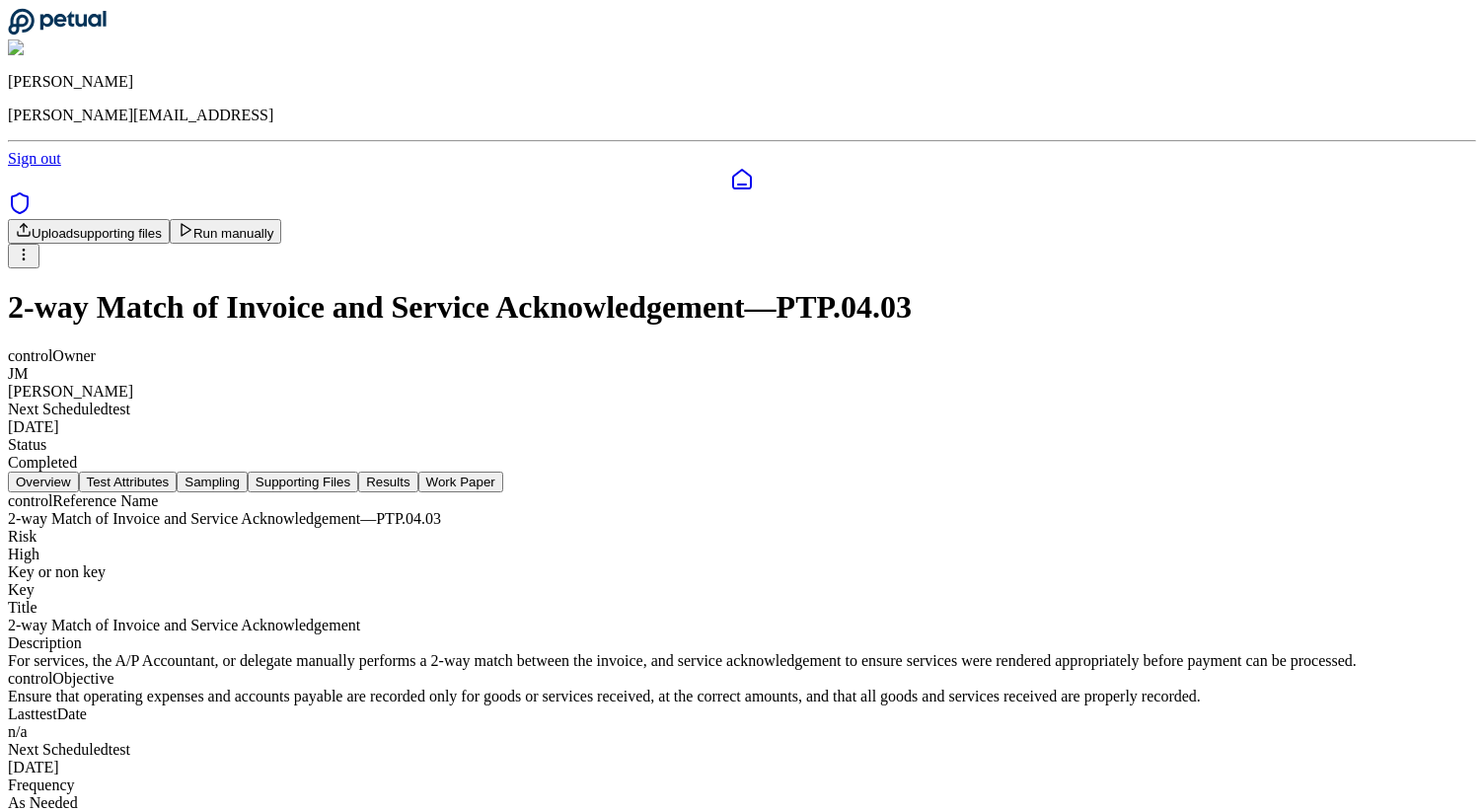
click at [417, 471] on button "Results" at bounding box center [388, 481] width 60 height 21
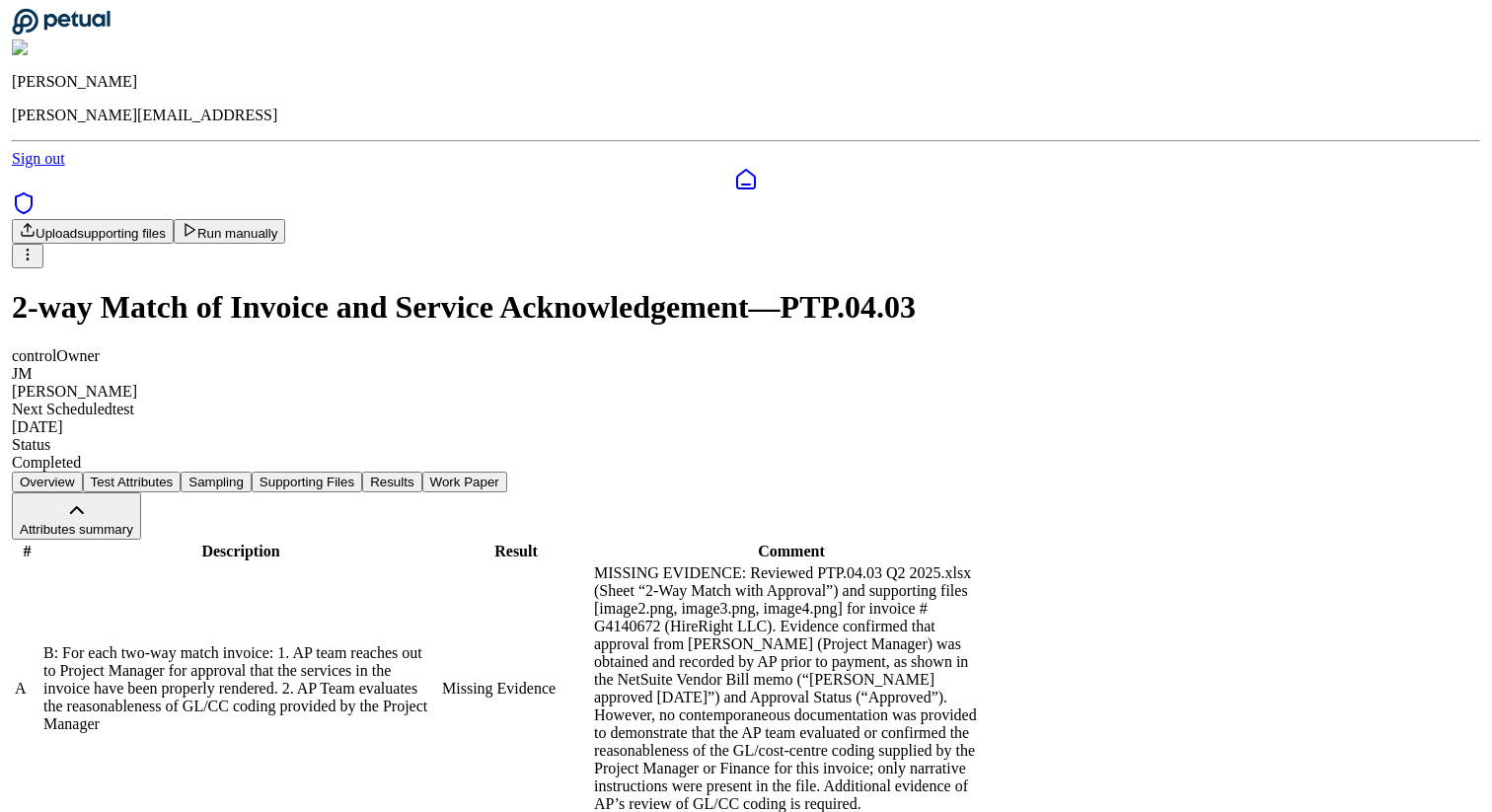
scroll to position [103, 0]
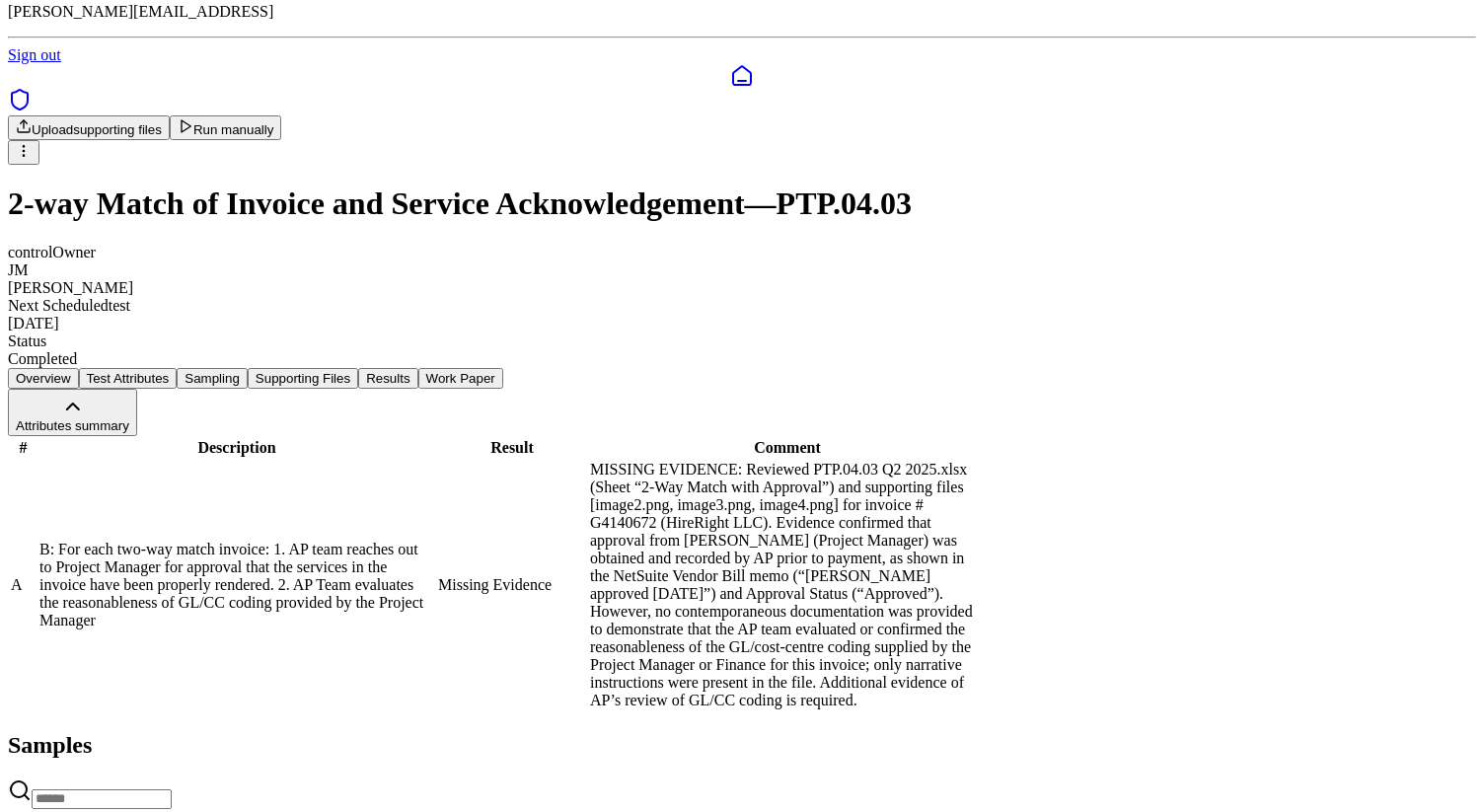
click at [434, 541] on div "B: For each two-way match invoice: 1. AP team reaches out to Project Manager fo…" at bounding box center [237, 584] width 395 height 88
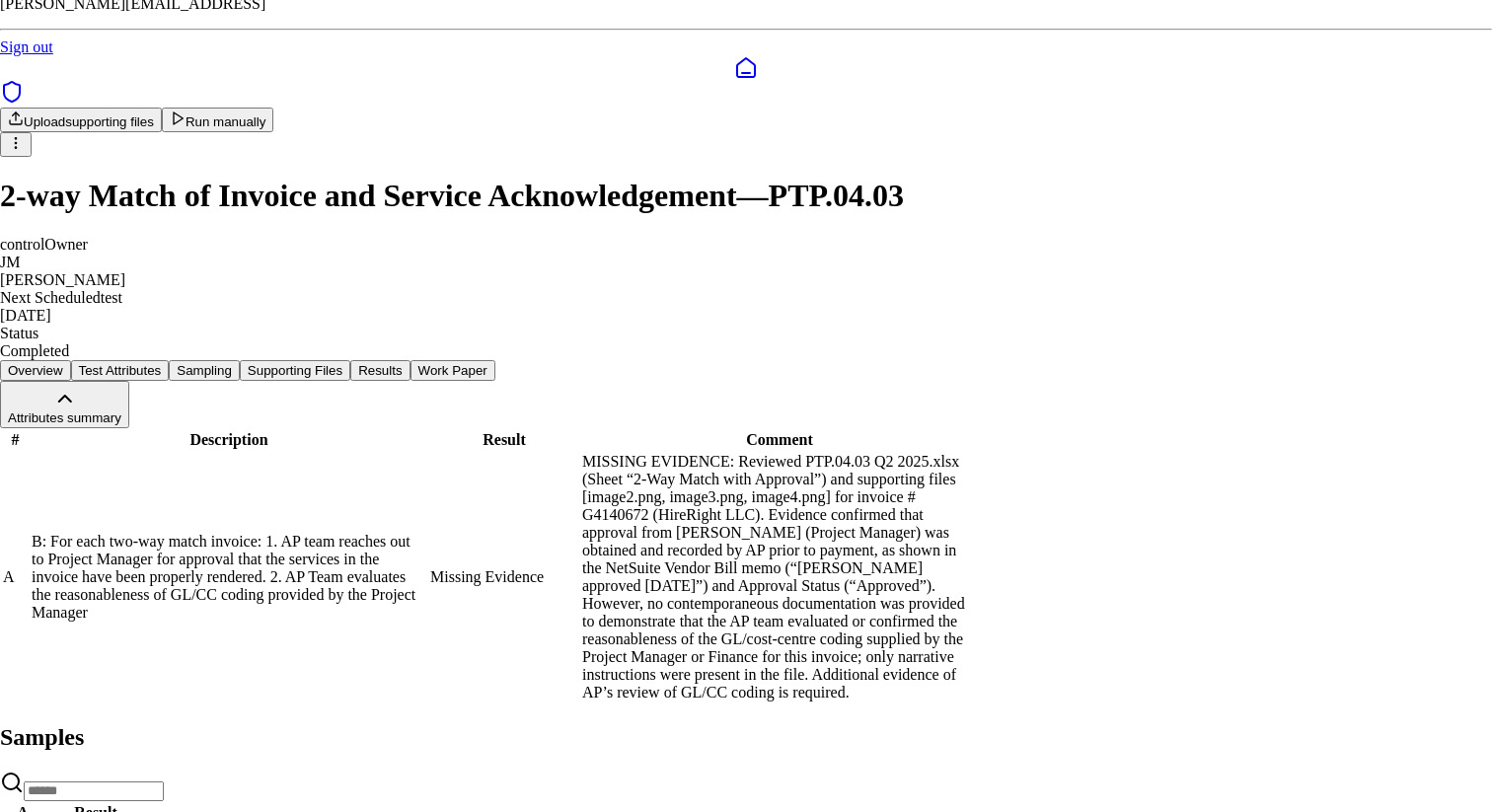
scroll to position [222, 0]
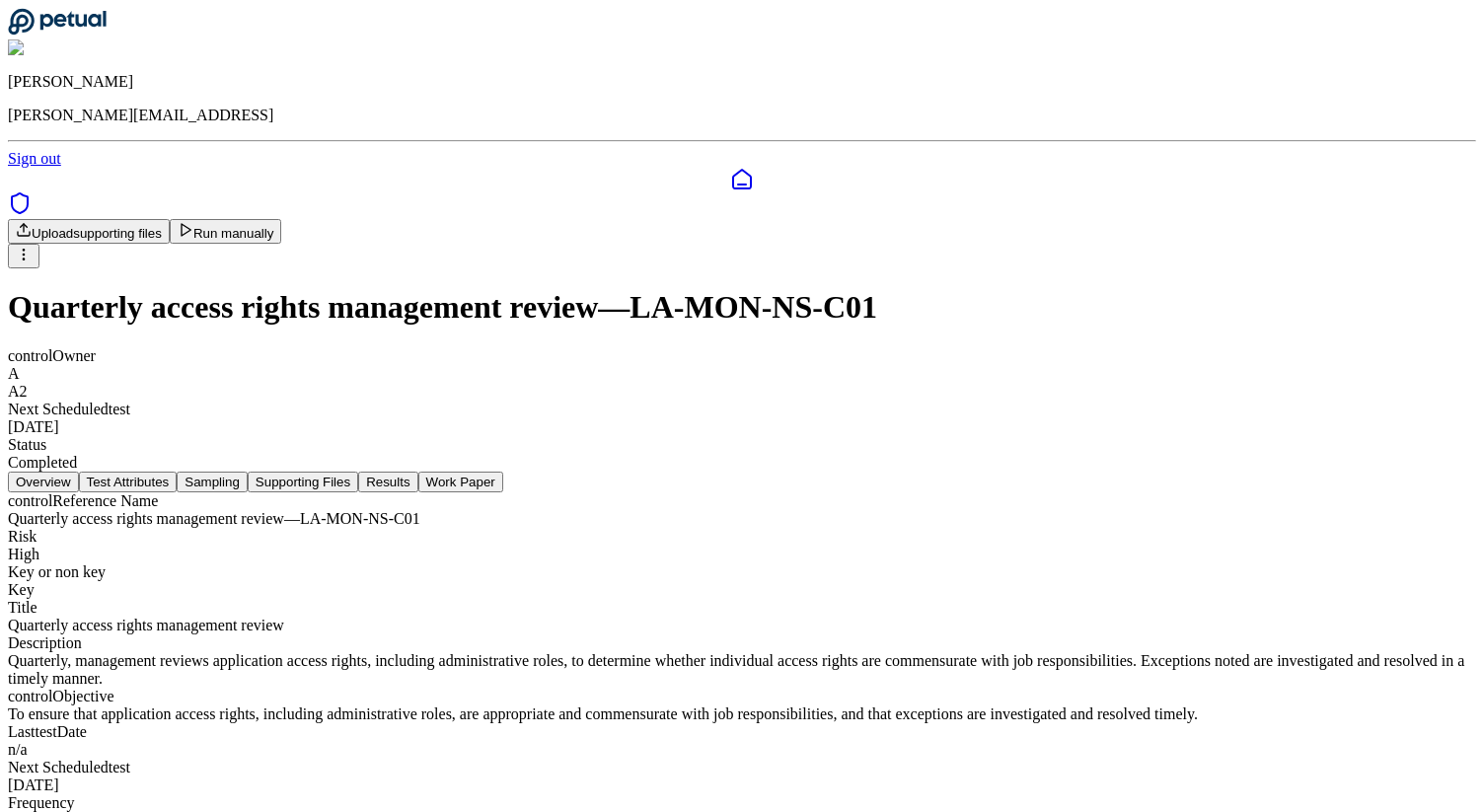
click at [417, 471] on button "Results" at bounding box center [388, 481] width 60 height 21
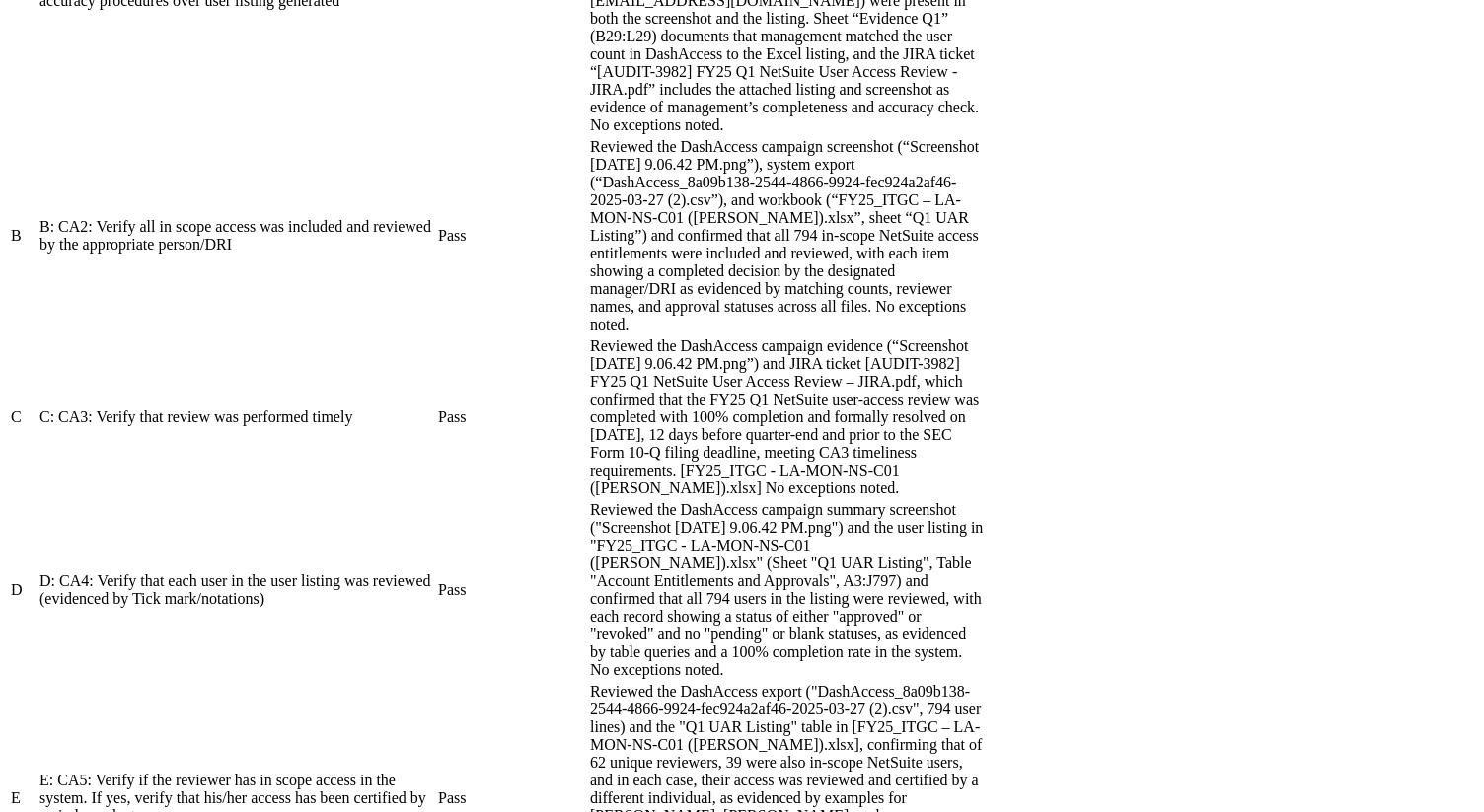
scroll to position [829, 0]
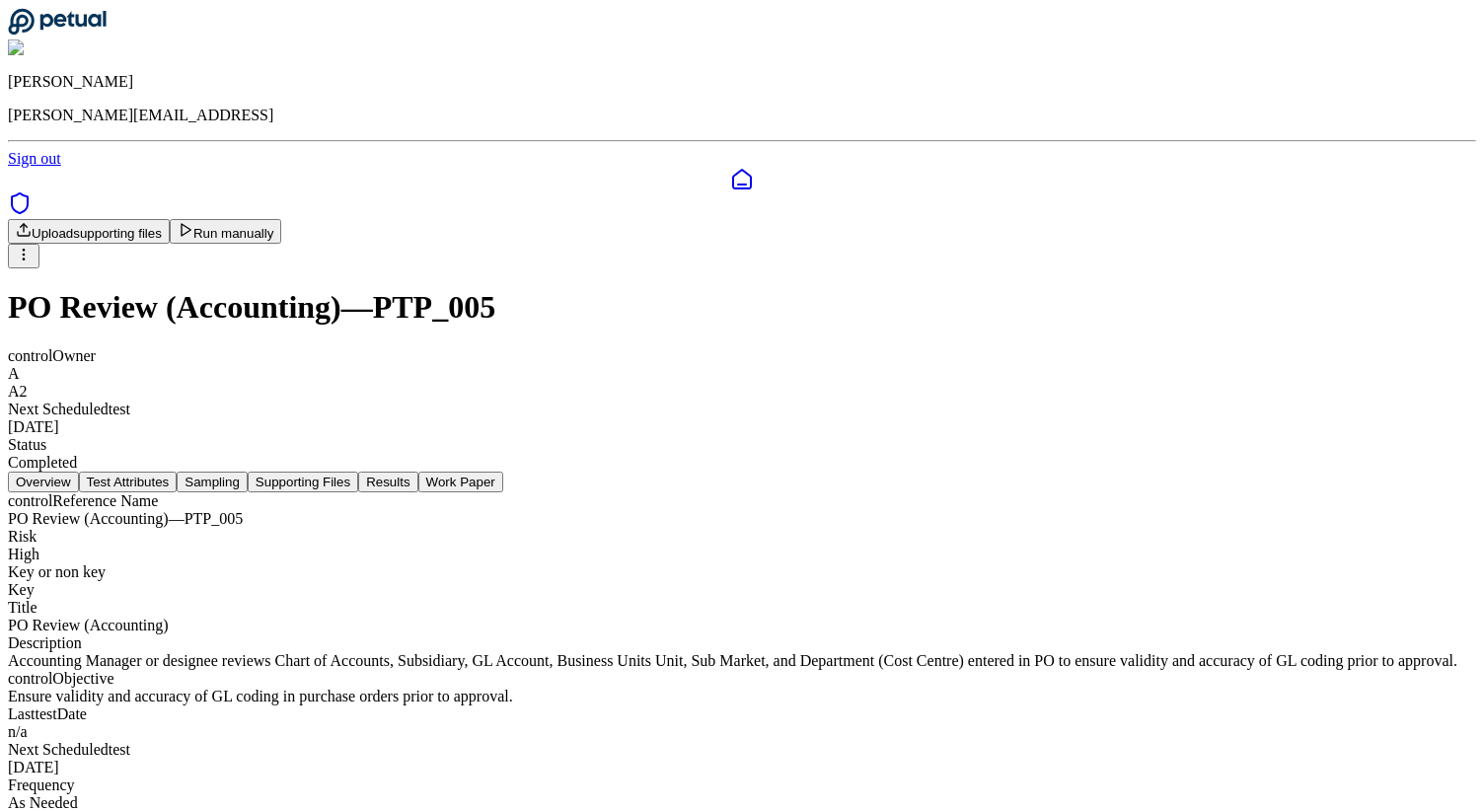
click at [417, 471] on button "Results" at bounding box center [388, 481] width 60 height 21
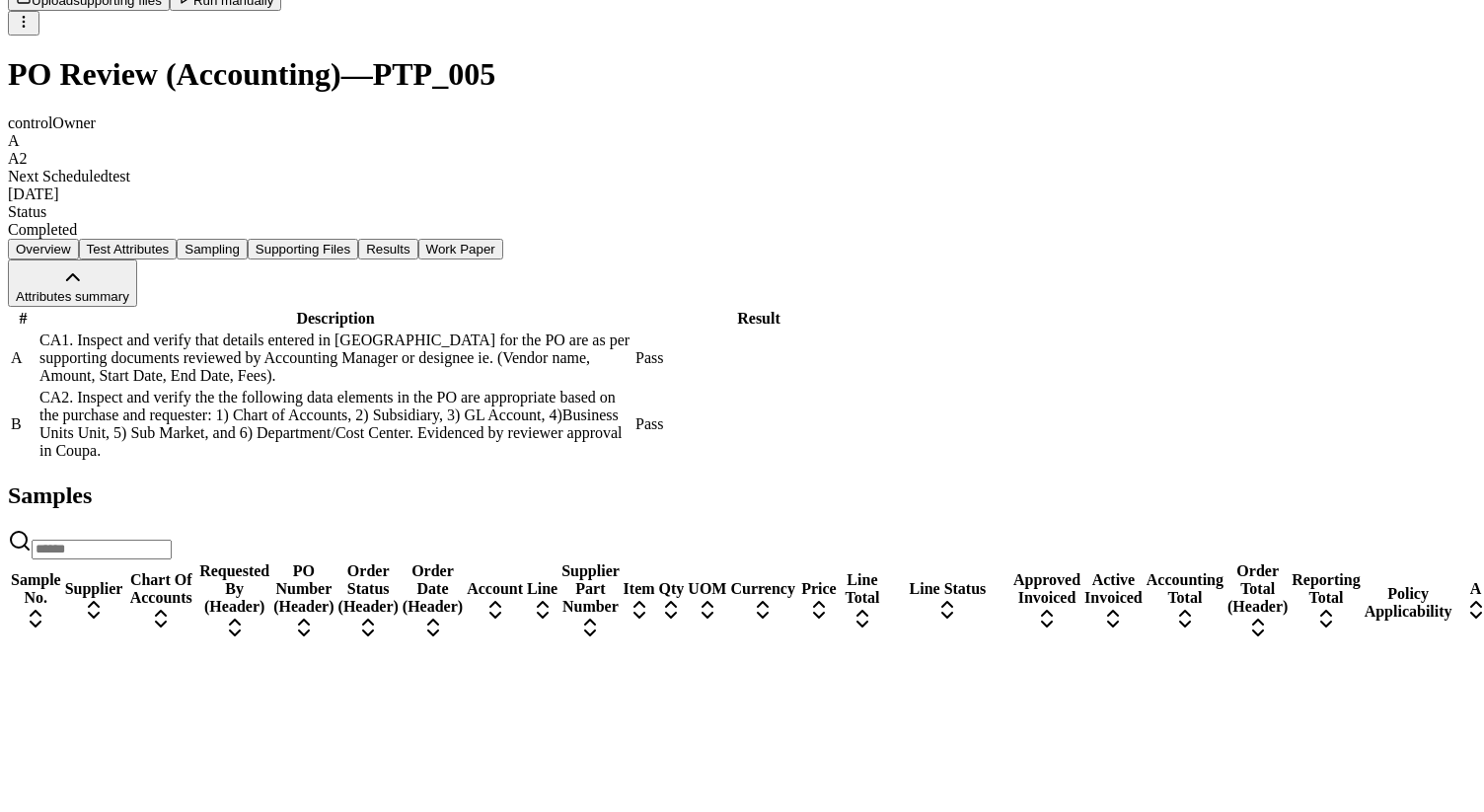
scroll to position [238, 0]
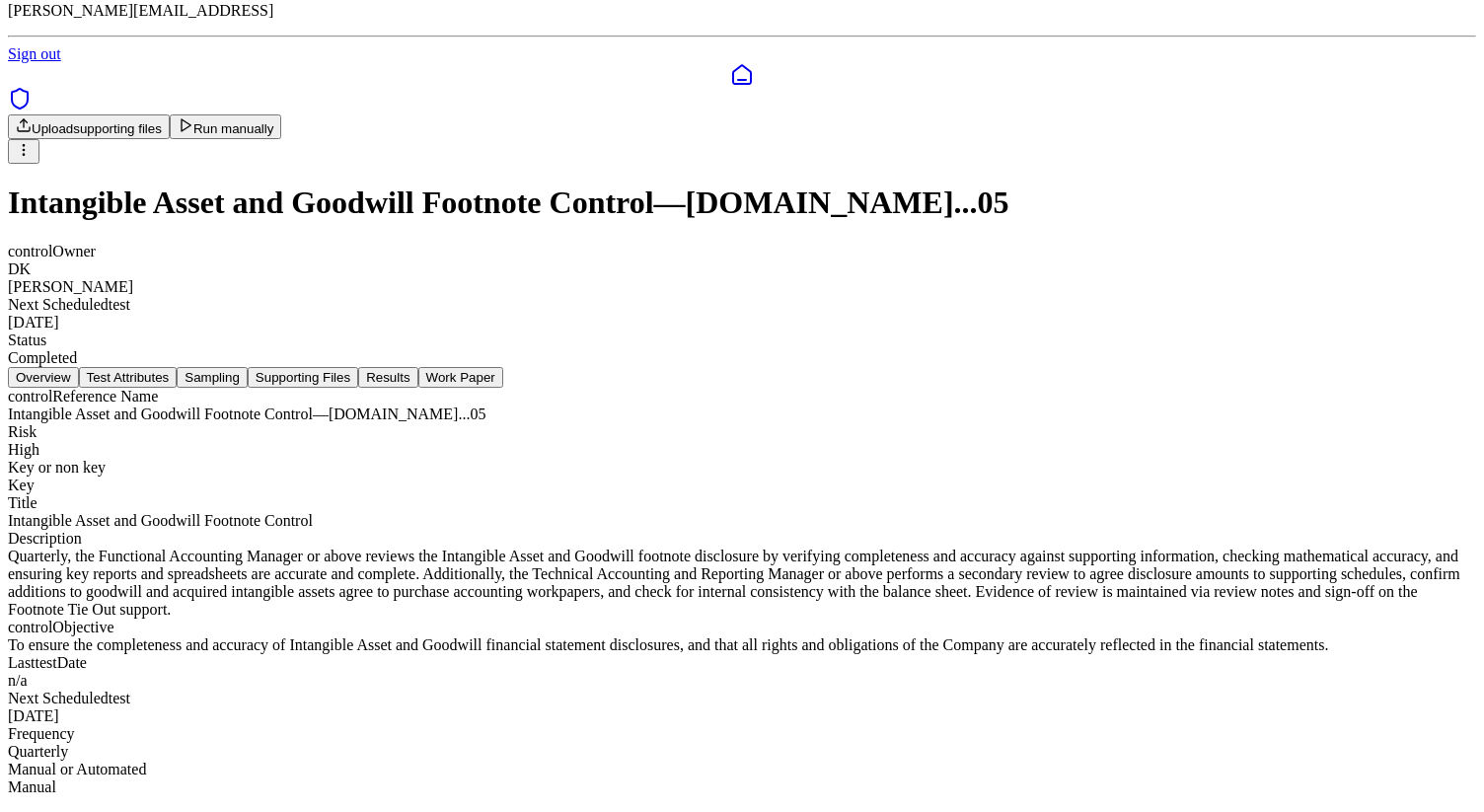
scroll to position [130, 0]
click at [417, 367] on button "Results" at bounding box center [388, 377] width 60 height 21
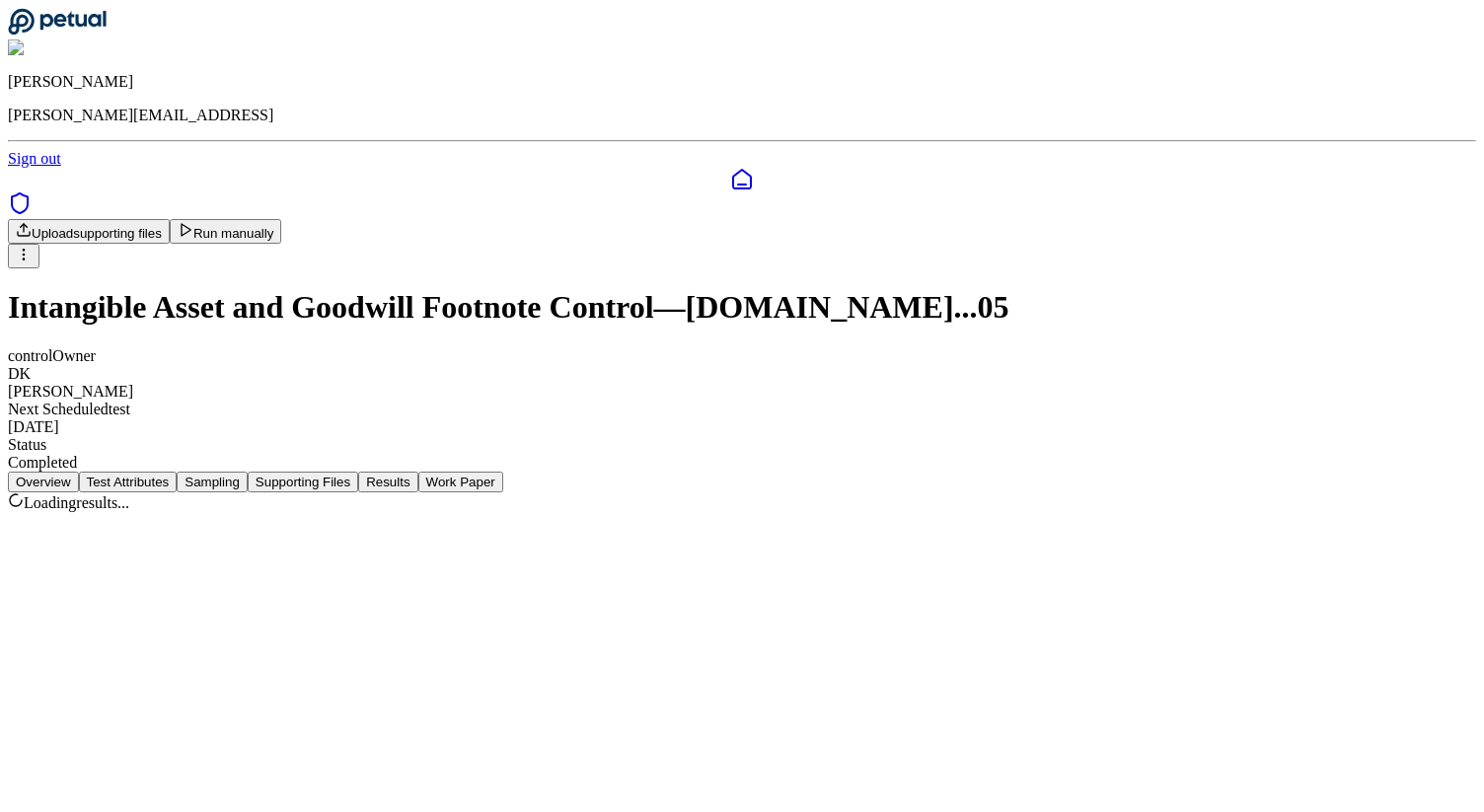
scroll to position [0, 0]
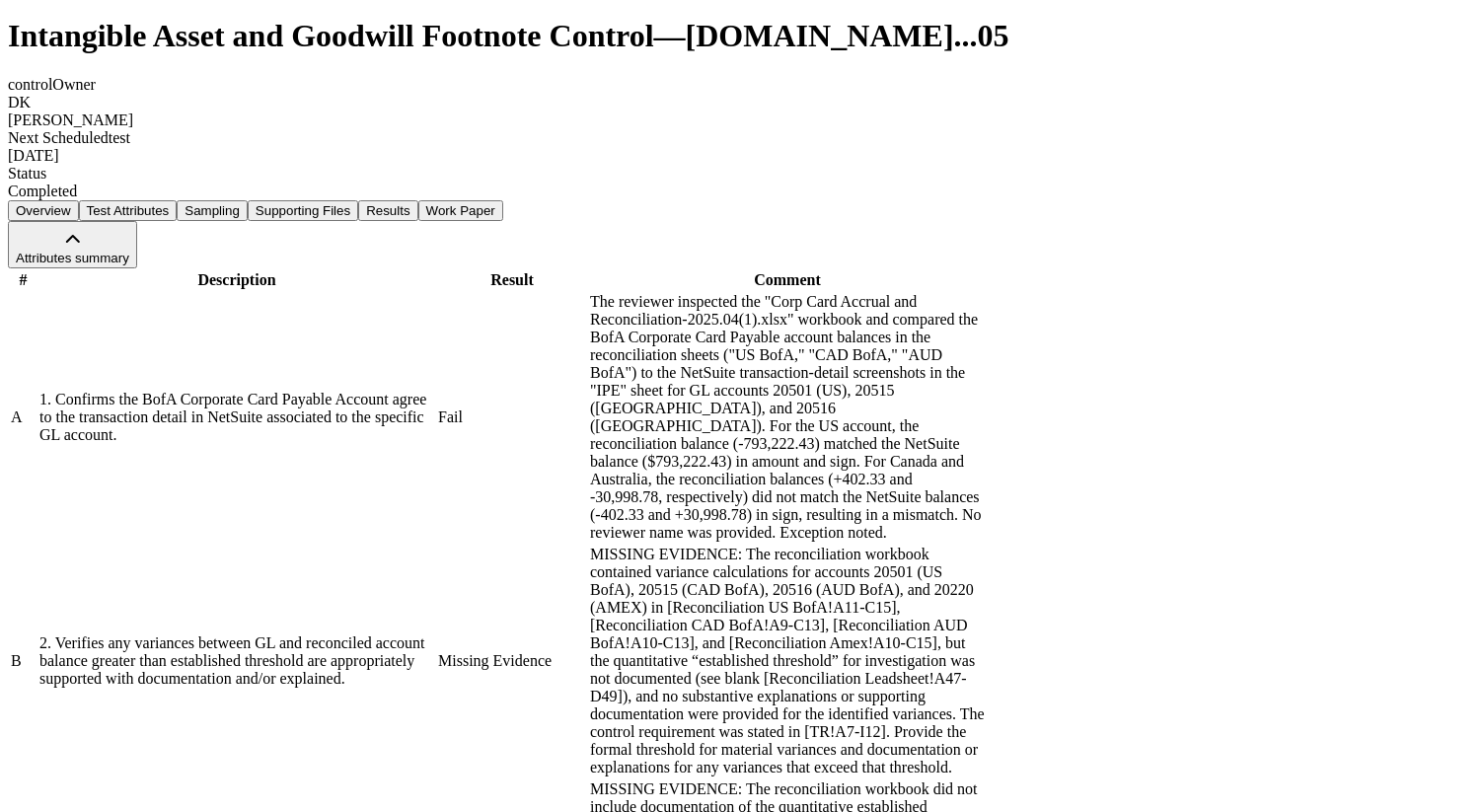
scroll to position [361, 0]
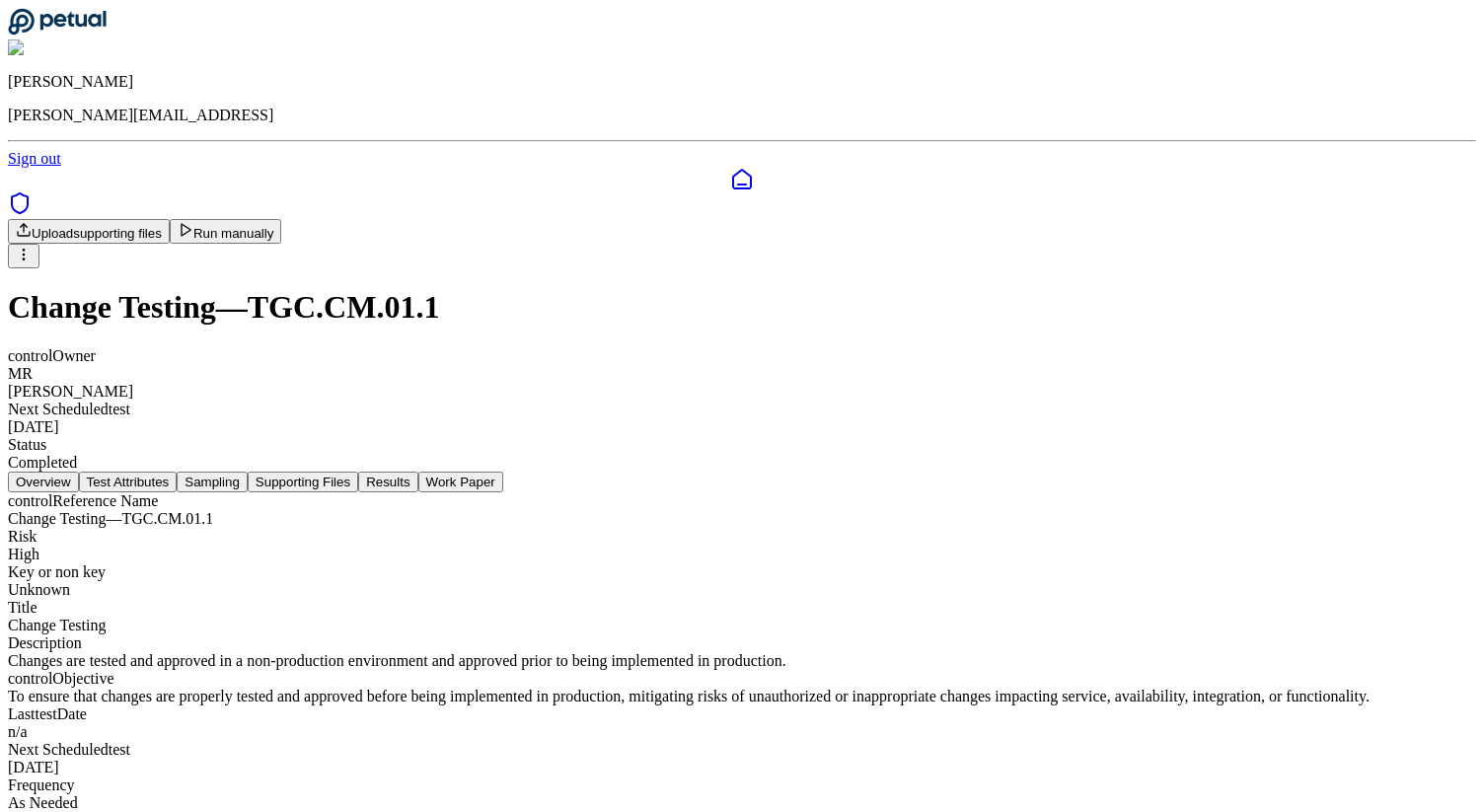
scroll to position [107, 0]
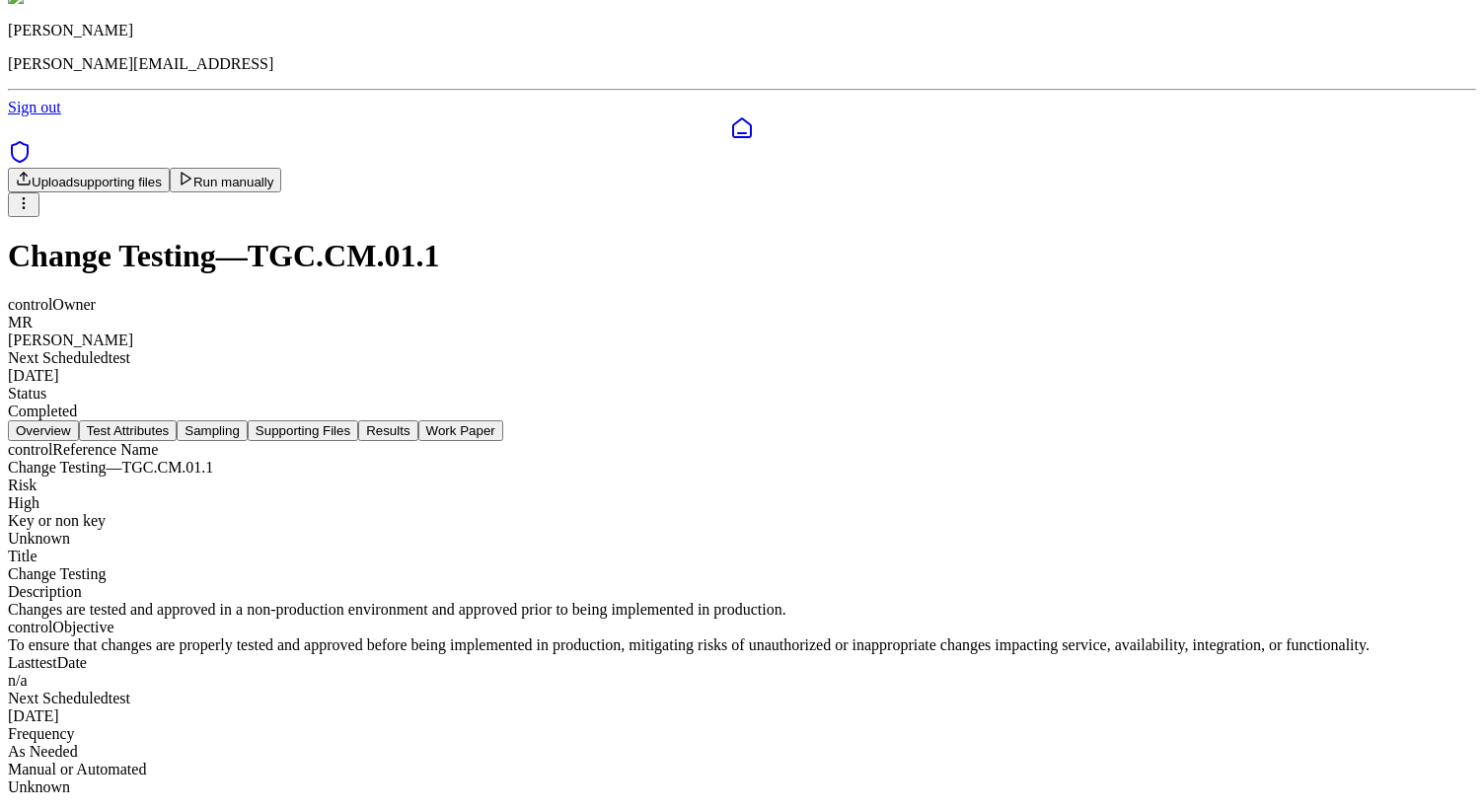
click at [417, 420] on button "Results" at bounding box center [388, 430] width 60 height 21
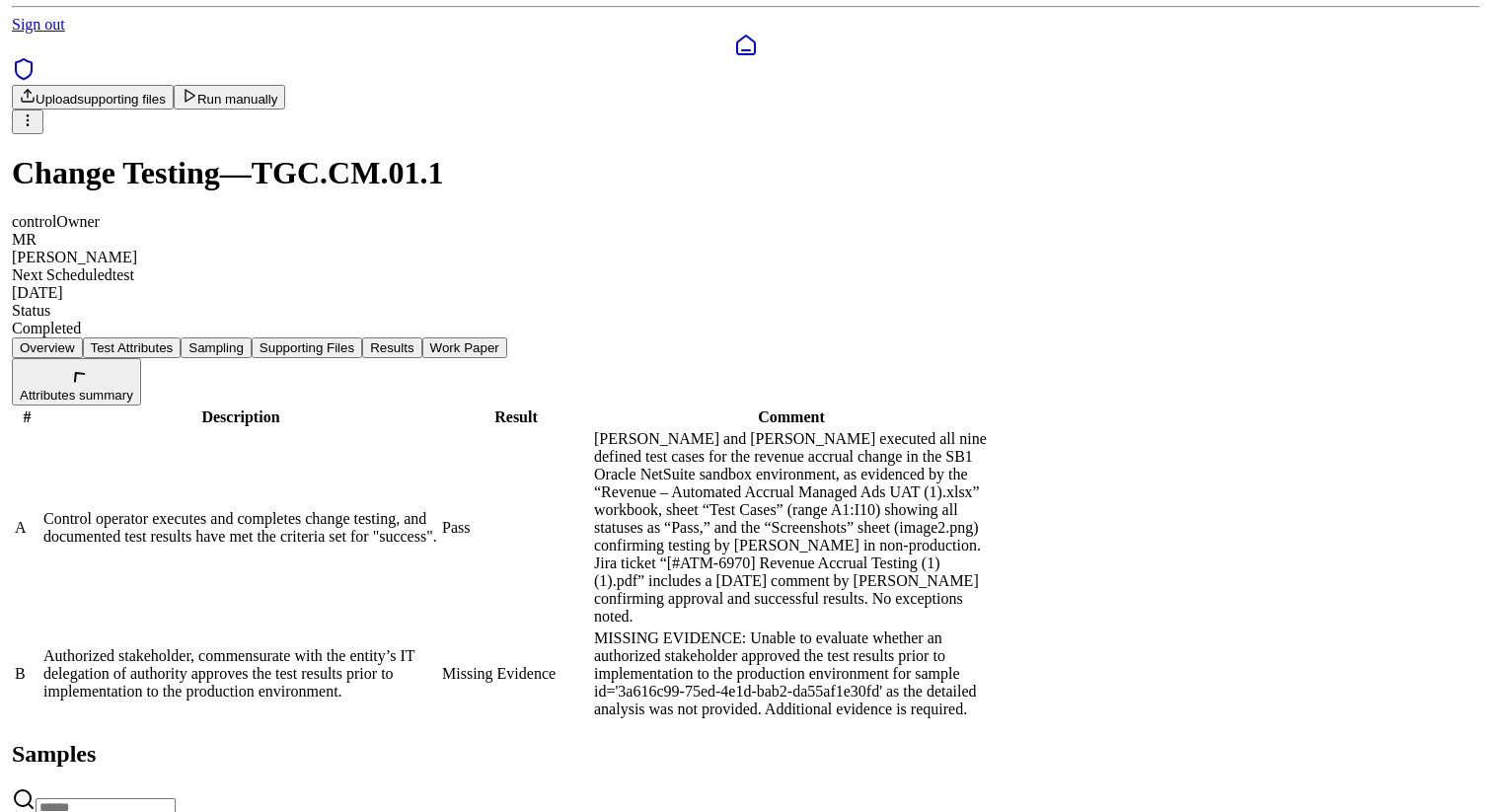
scroll to position [207, 0]
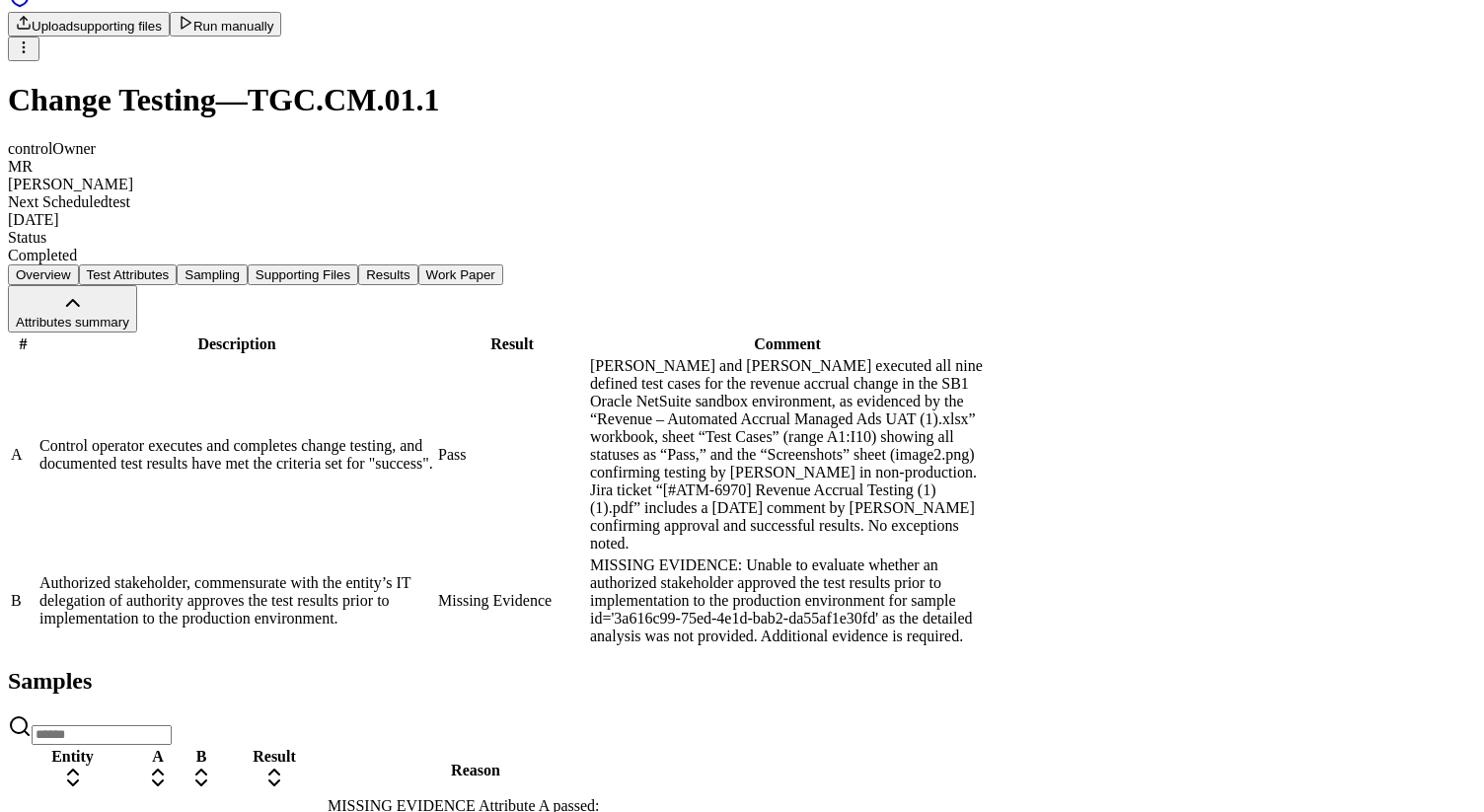
click at [434, 574] on div "Authorized stakeholder, commensurate with the entity’s IT delegation of authori…" at bounding box center [237, 601] width 395 height 54
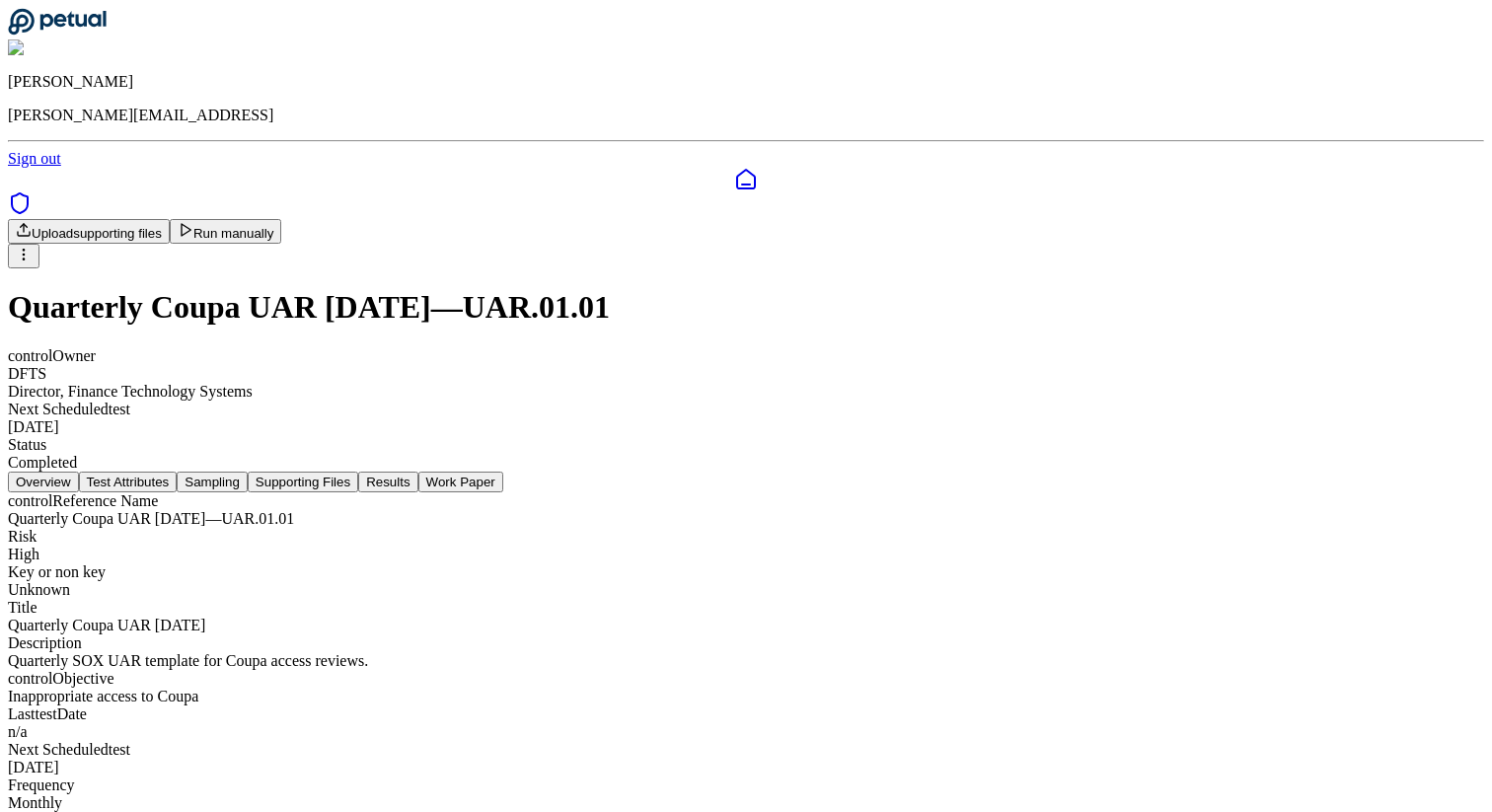
click at [417, 471] on button "Results" at bounding box center [388, 481] width 60 height 21
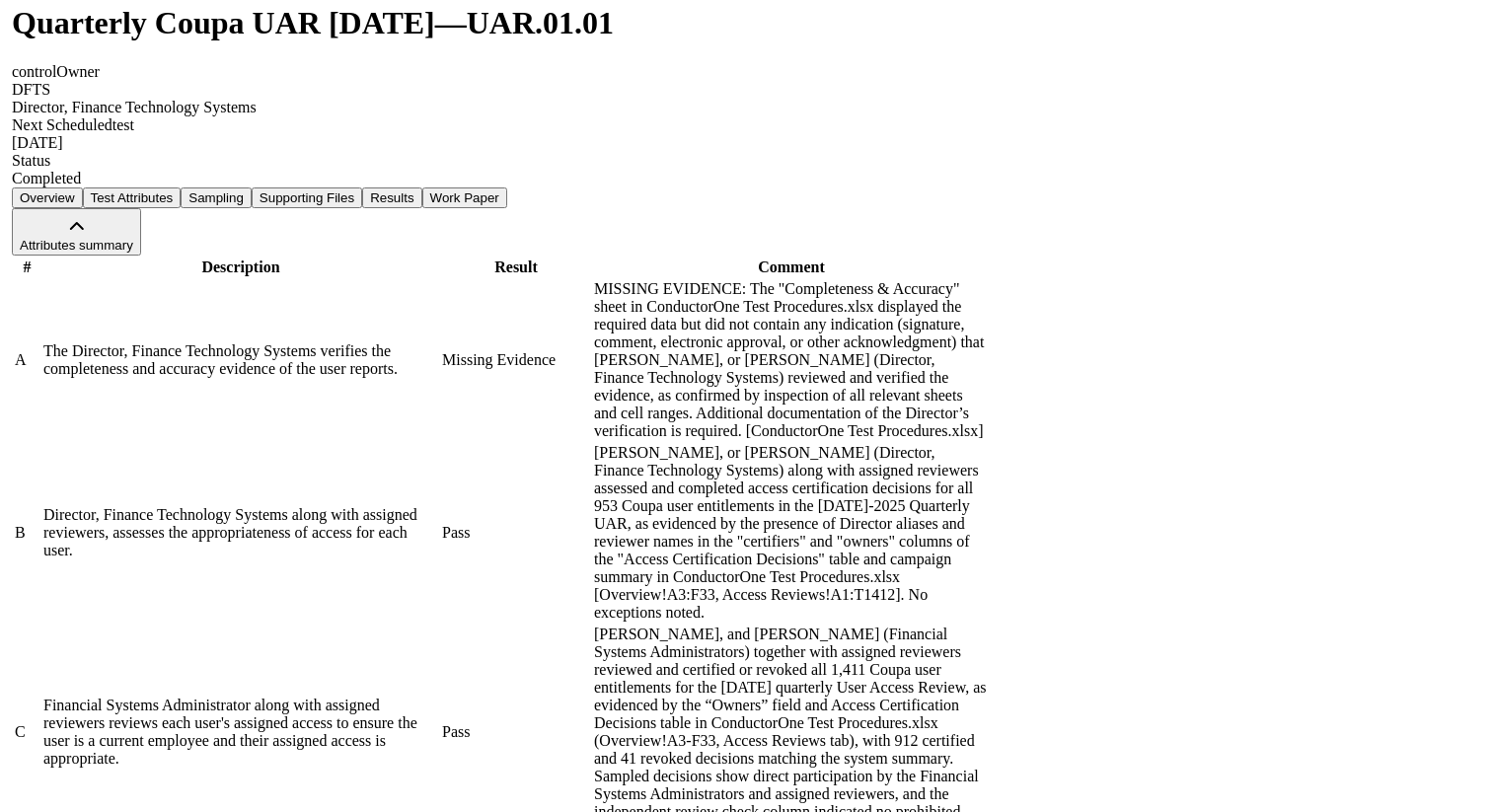
scroll to position [286, 0]
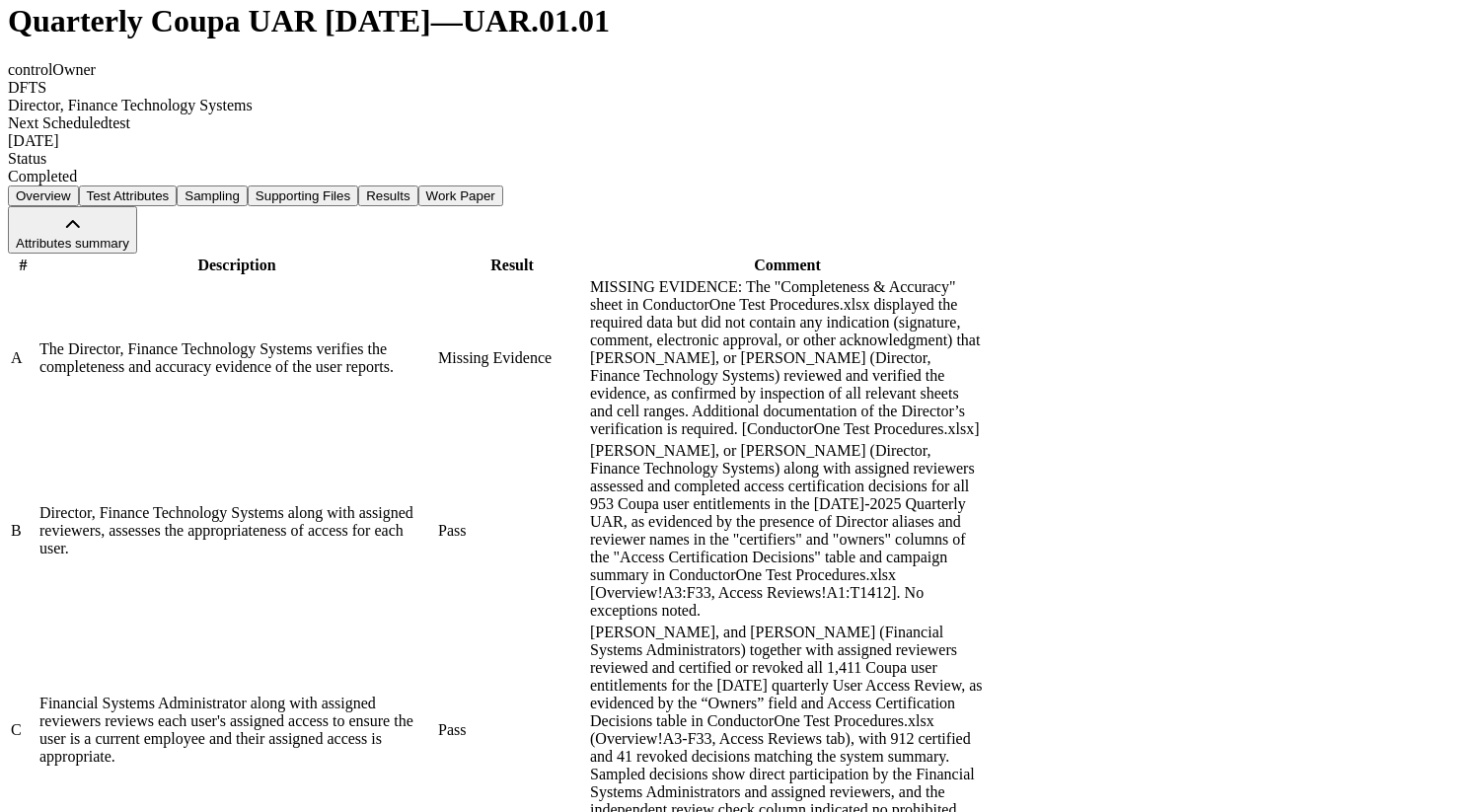
click at [586, 349] on div "Missing Evidence" at bounding box center [512, 358] width 148 height 18
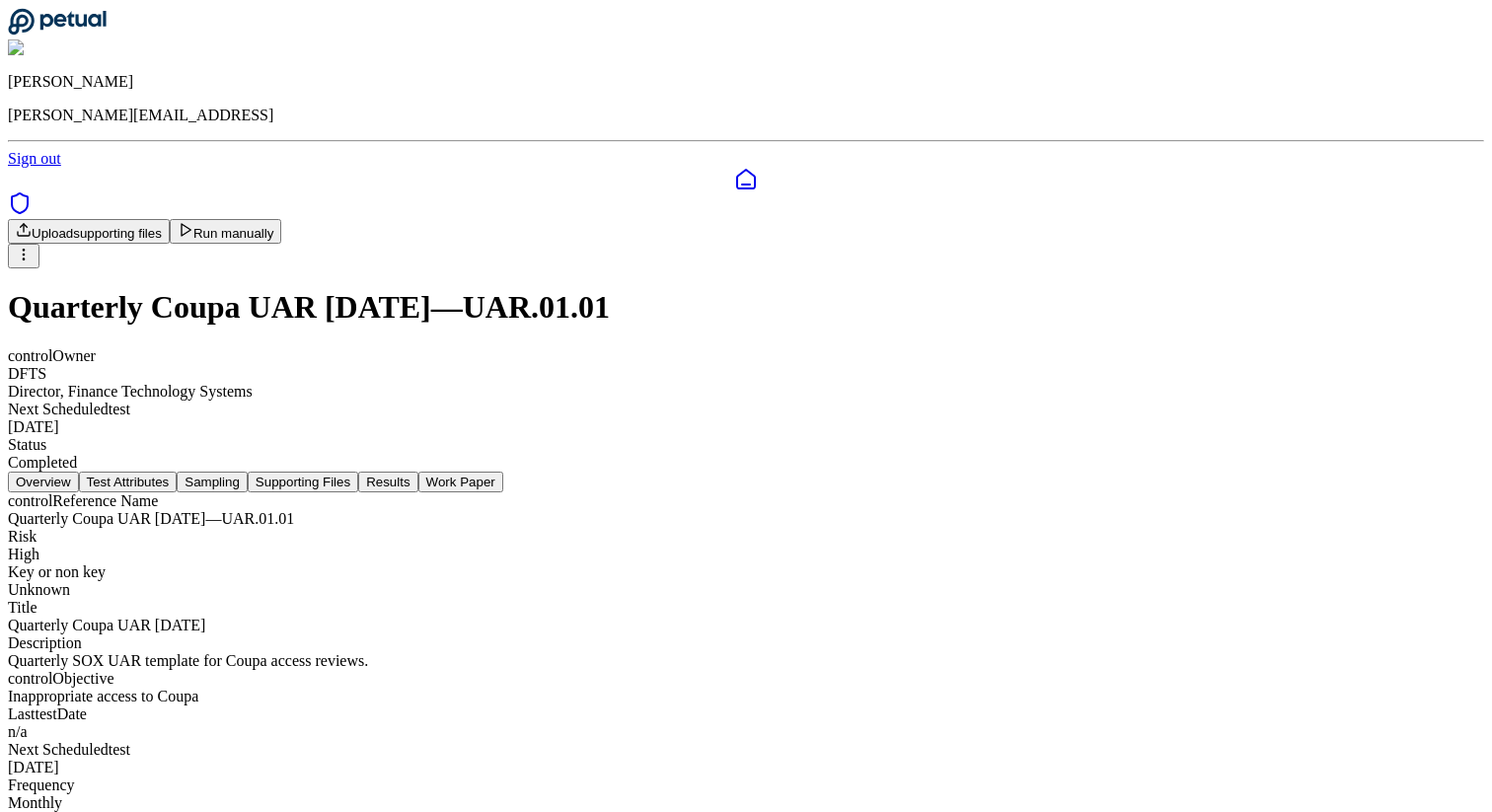
click at [417, 471] on button "Results" at bounding box center [388, 481] width 60 height 21
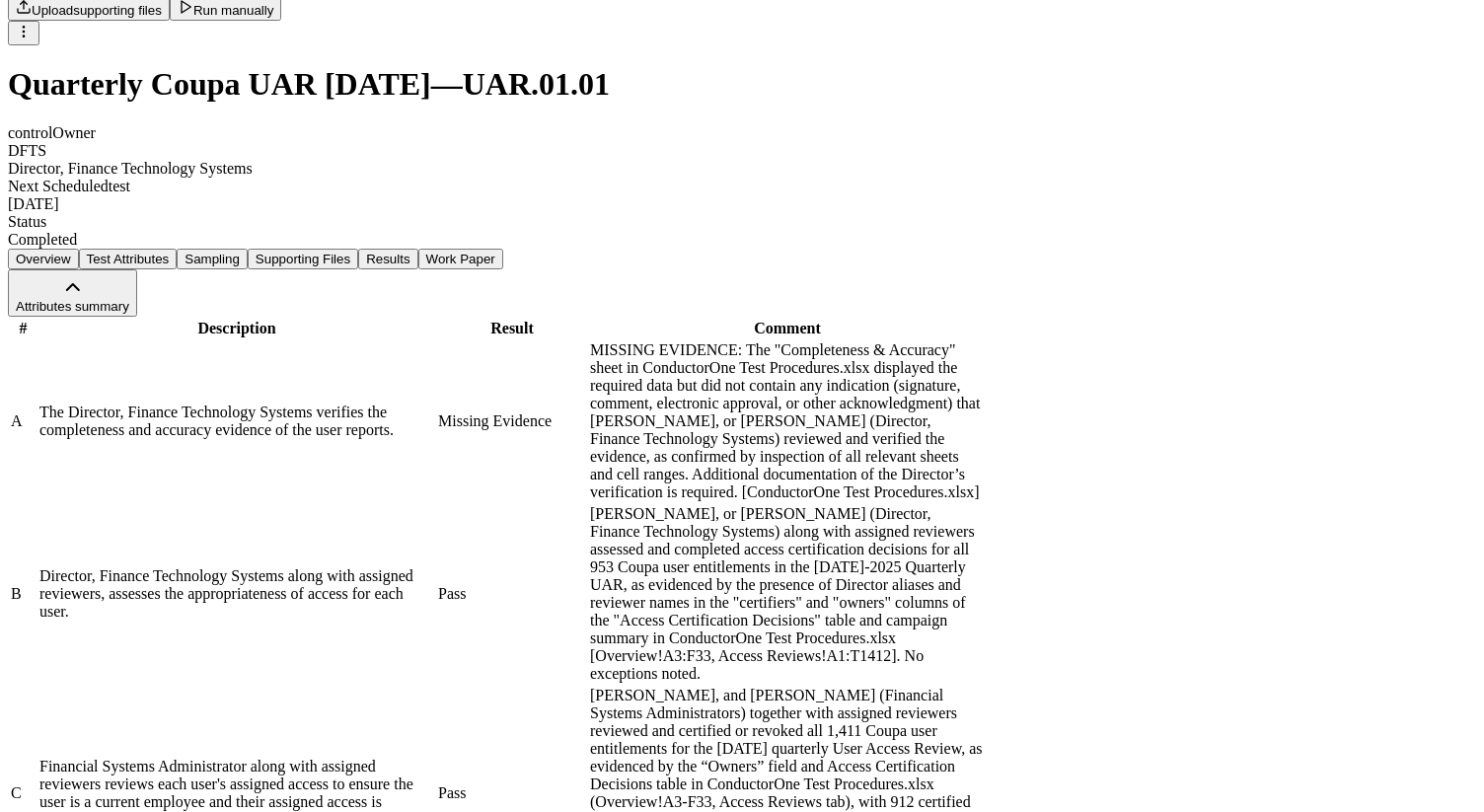
scroll to position [621, 0]
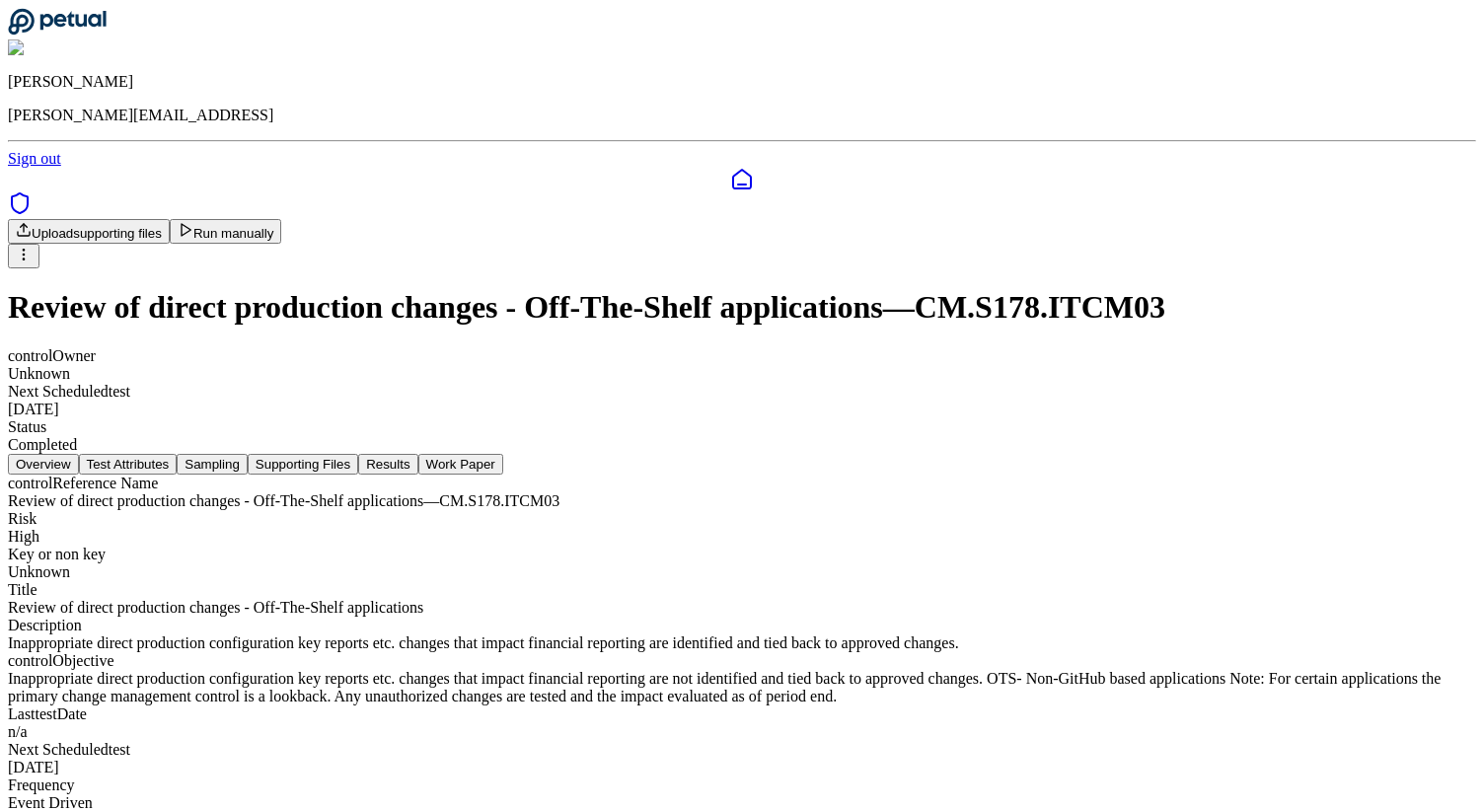
click at [417, 454] on button "Results" at bounding box center [388, 464] width 60 height 21
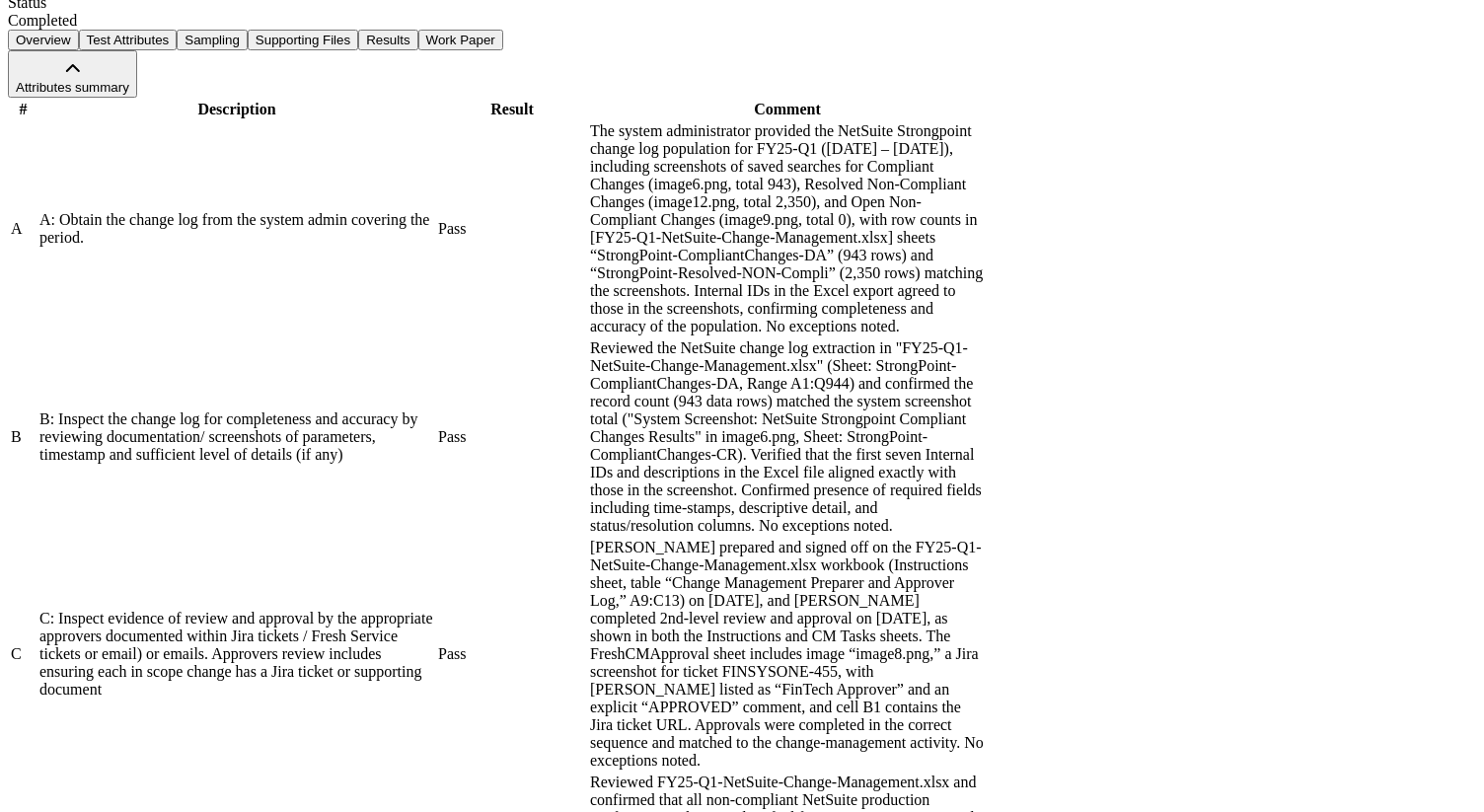
scroll to position [728, 0]
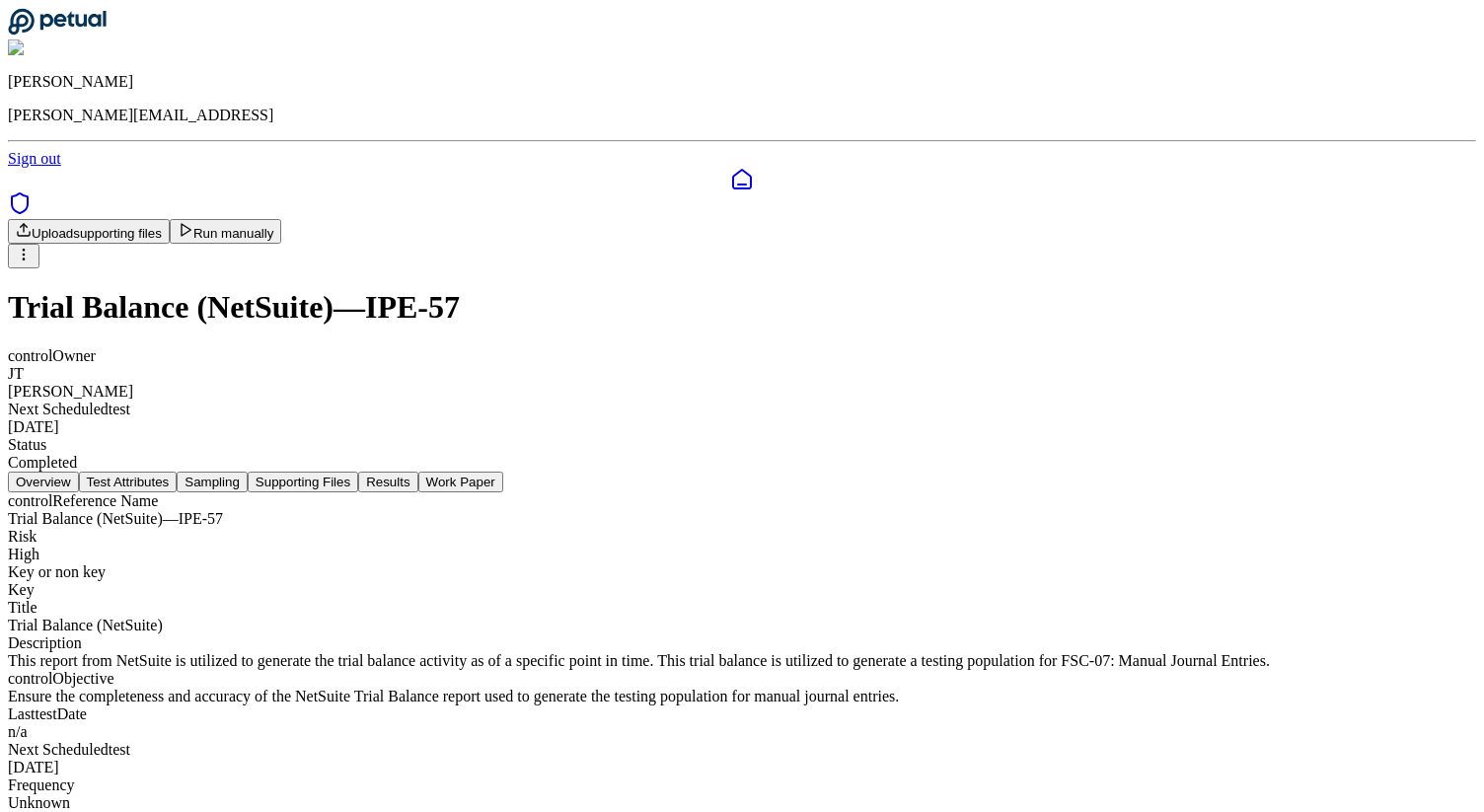
scroll to position [81, 0]
